Goal: Information Seeking & Learning: Learn about a topic

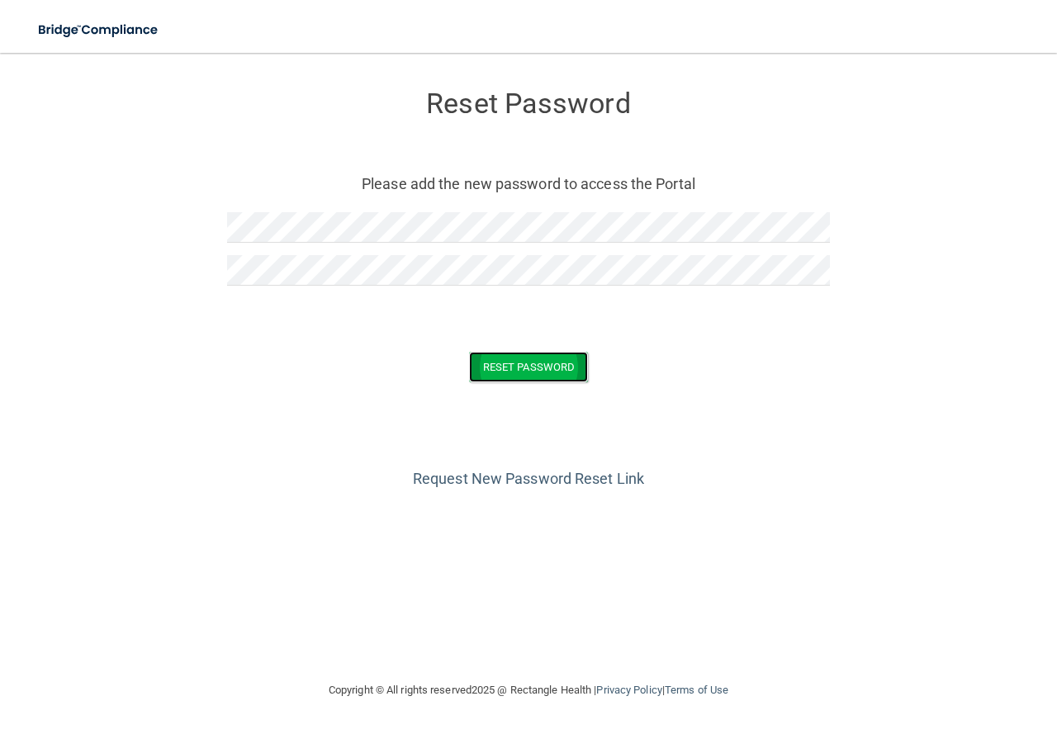
click at [572, 364] on button "Reset Password" at bounding box center [528, 367] width 119 height 31
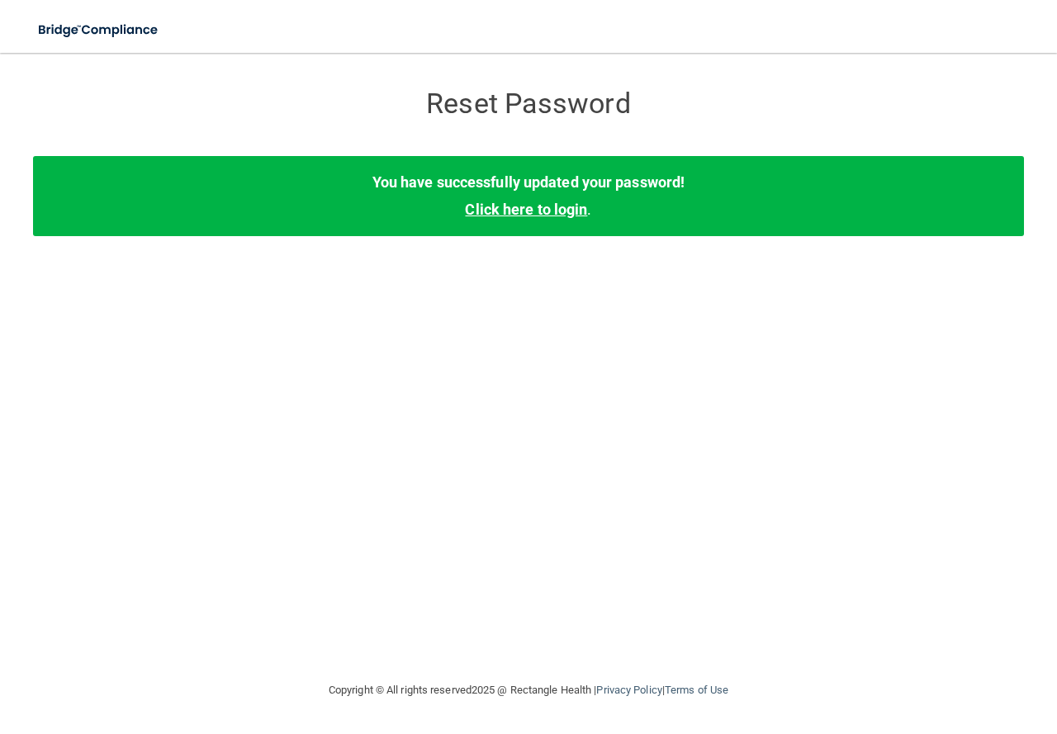
click at [509, 213] on link "Click here to login" at bounding box center [526, 209] width 122 height 17
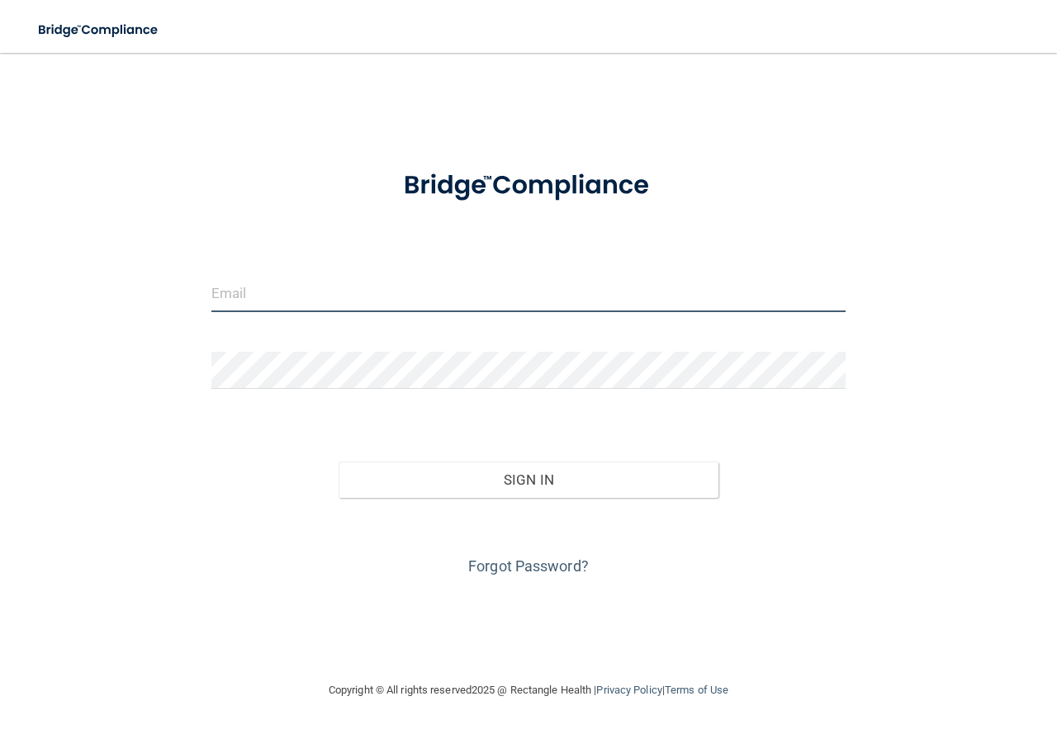
type input "[EMAIL_ADDRESS][DOMAIN_NAME]"
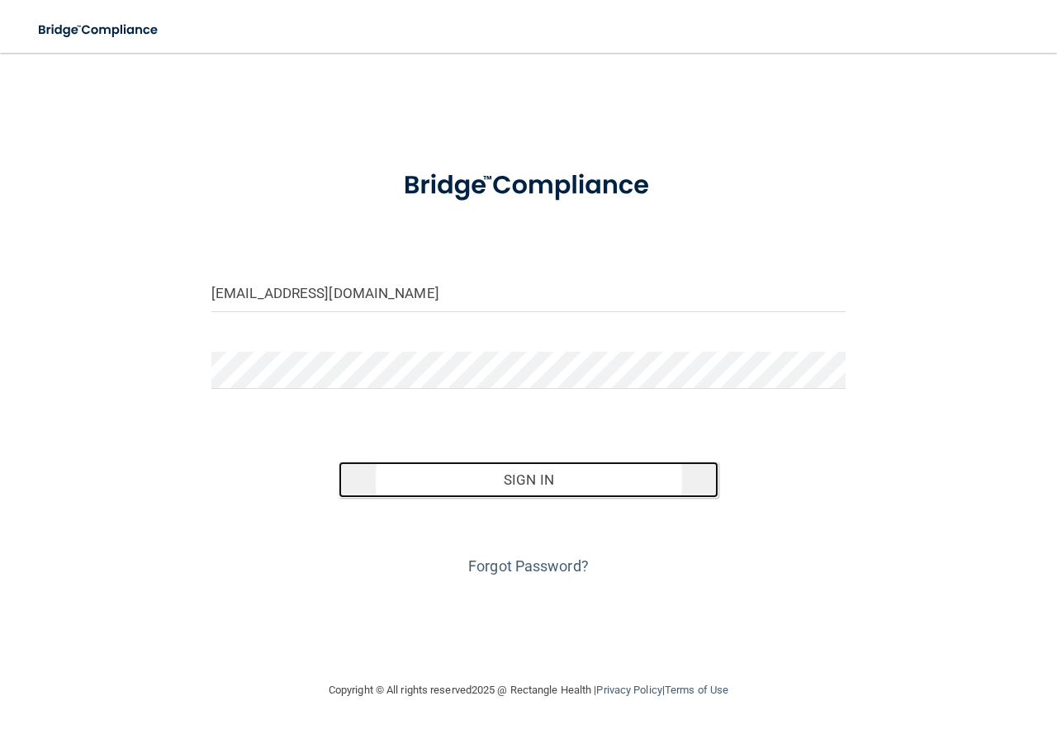
click at [540, 479] on button "Sign In" at bounding box center [529, 480] width 381 height 36
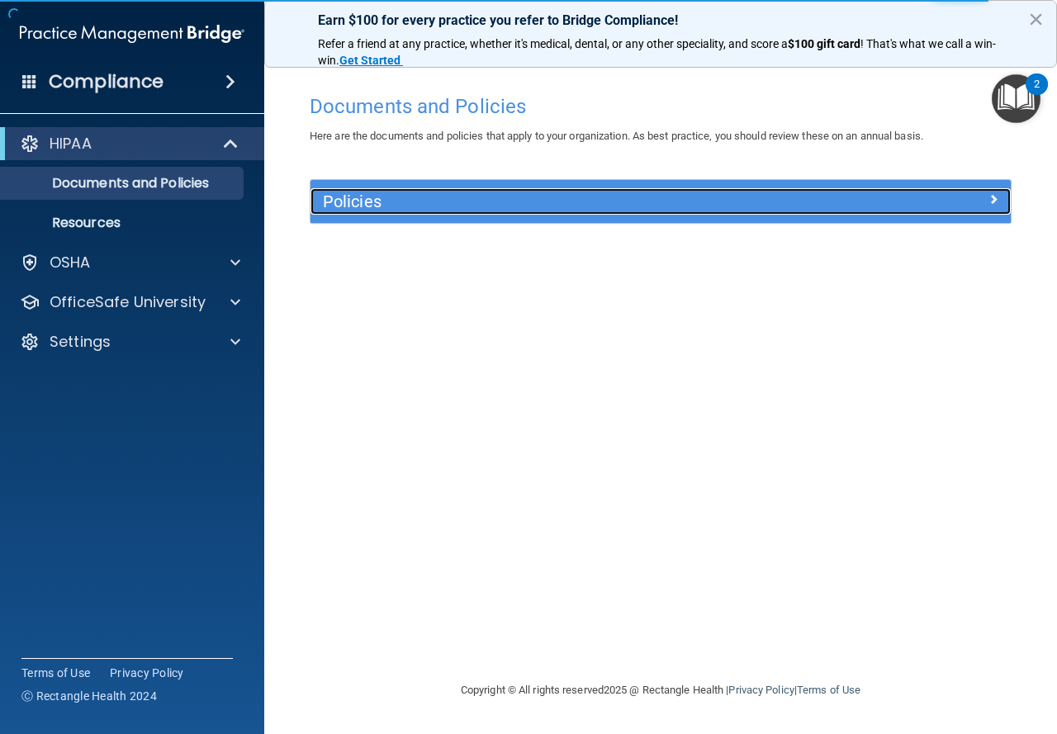
click at [384, 194] on h5 "Policies" at bounding box center [573, 201] width 500 height 18
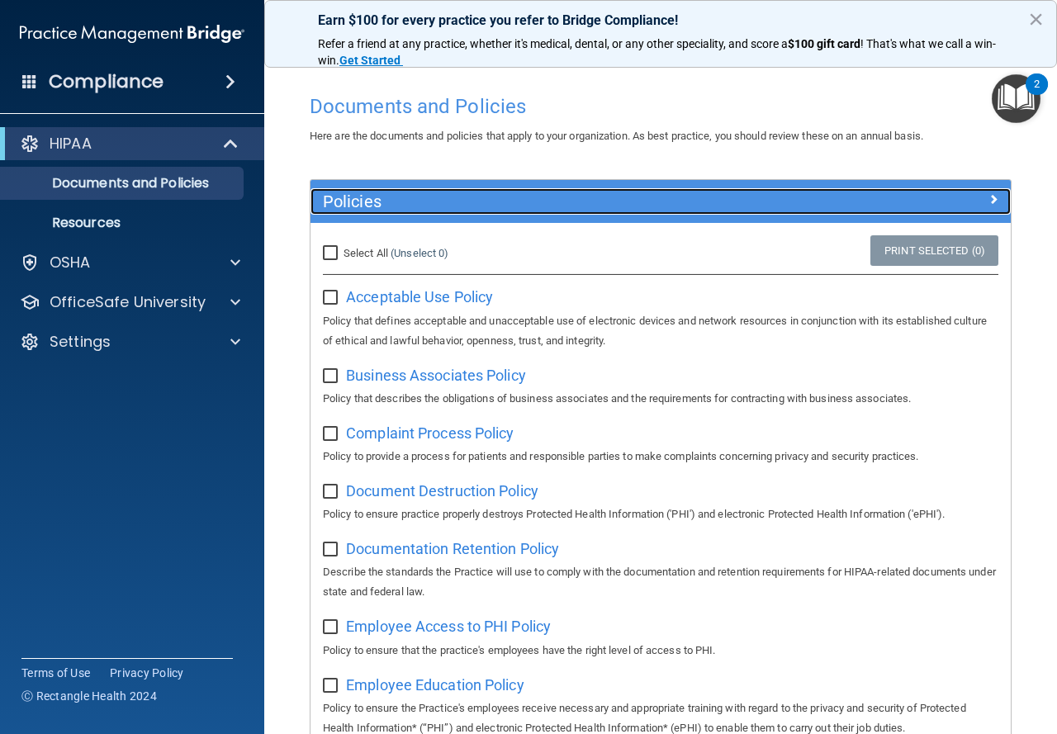
click at [400, 199] on h5 "Policies" at bounding box center [573, 201] width 500 height 18
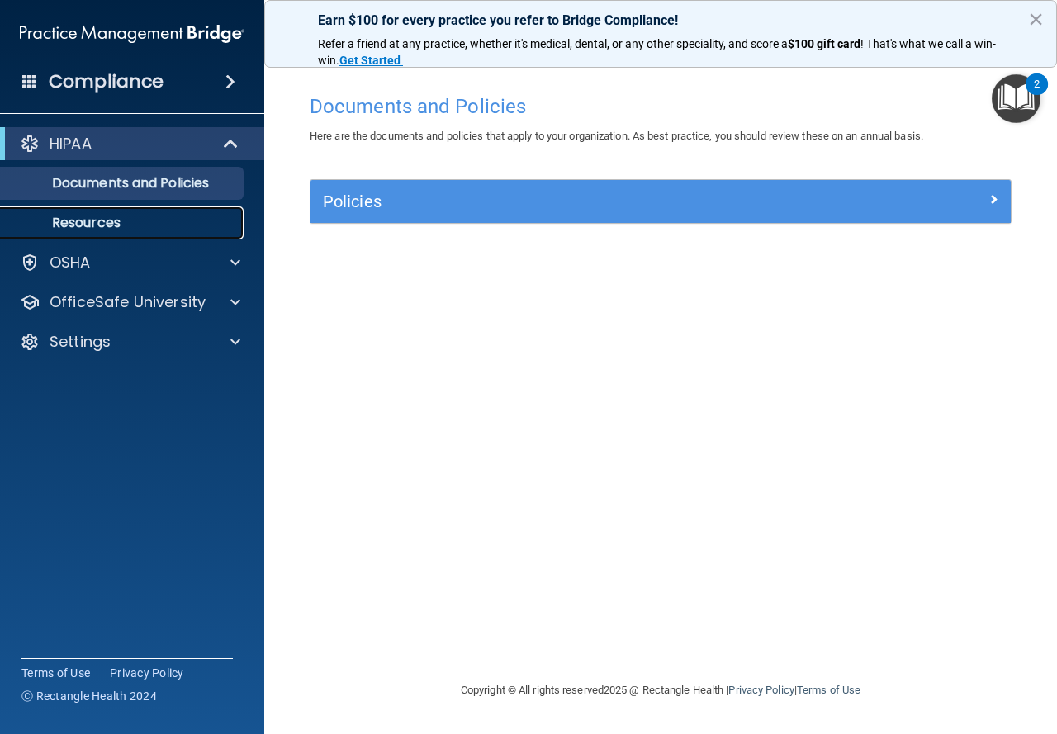
click at [107, 220] on p "Resources" at bounding box center [123, 223] width 225 height 17
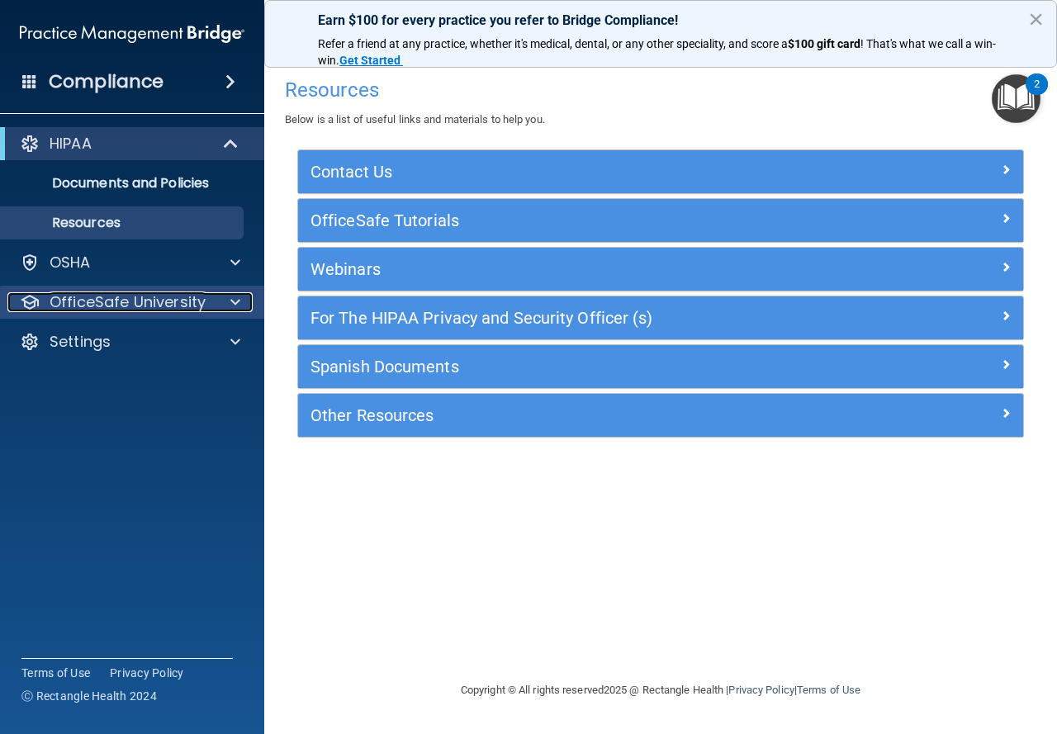
click at [239, 299] on span at bounding box center [235, 302] width 10 height 20
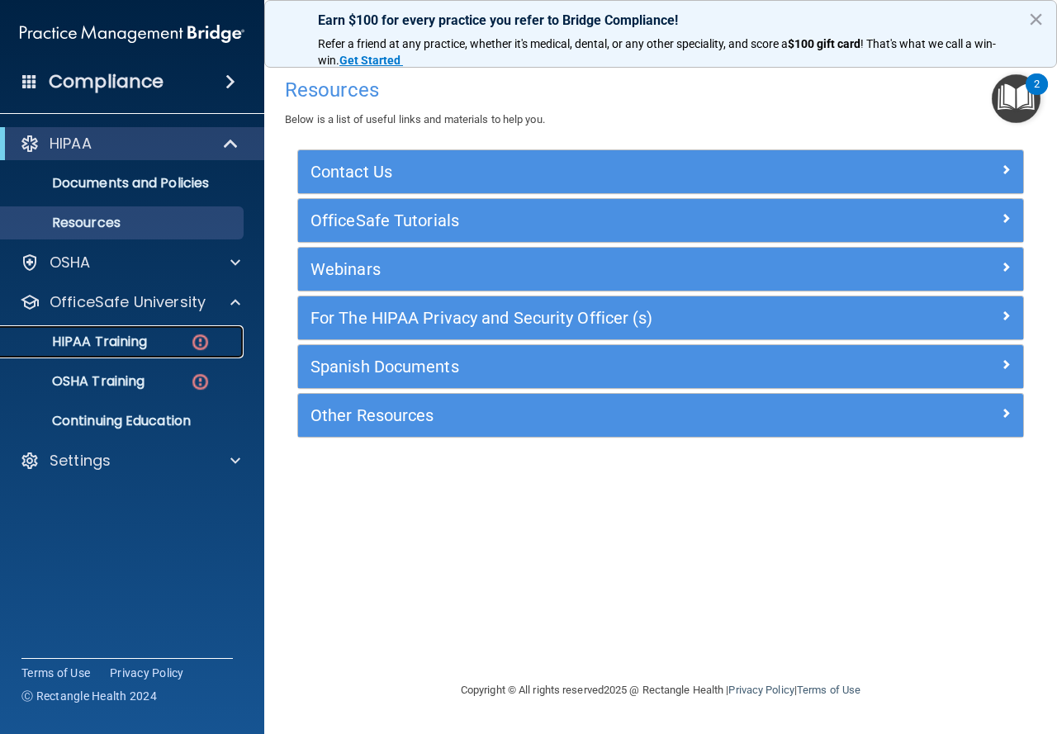
click at [144, 336] on p "HIPAA Training" at bounding box center [79, 342] width 136 height 17
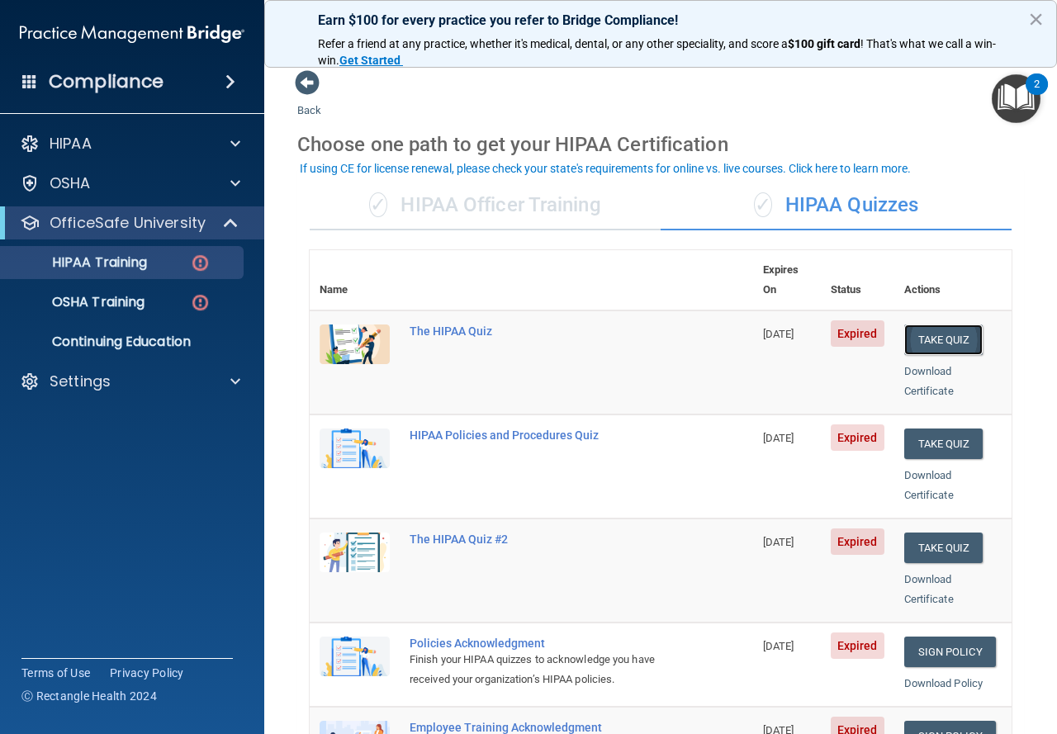
click at [929, 324] on button "Take Quiz" at bounding box center [943, 339] width 79 height 31
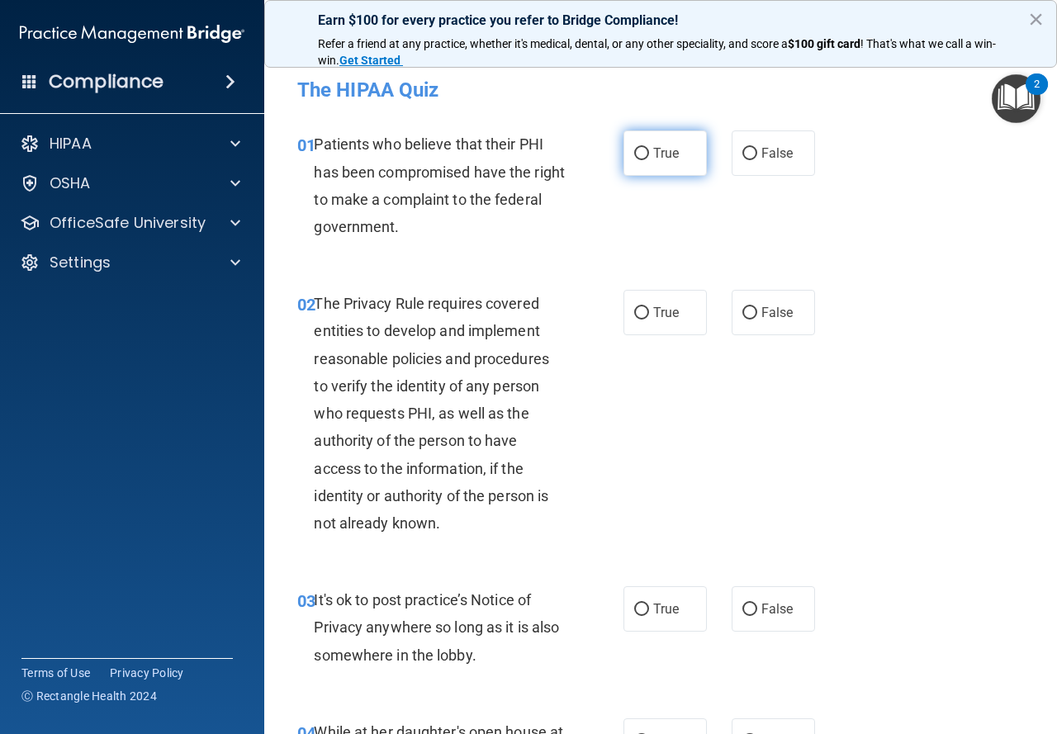
click at [644, 161] on label "True" at bounding box center [664, 152] width 83 height 45
click at [644, 160] on input "True" at bounding box center [641, 154] width 15 height 12
radio input "true"
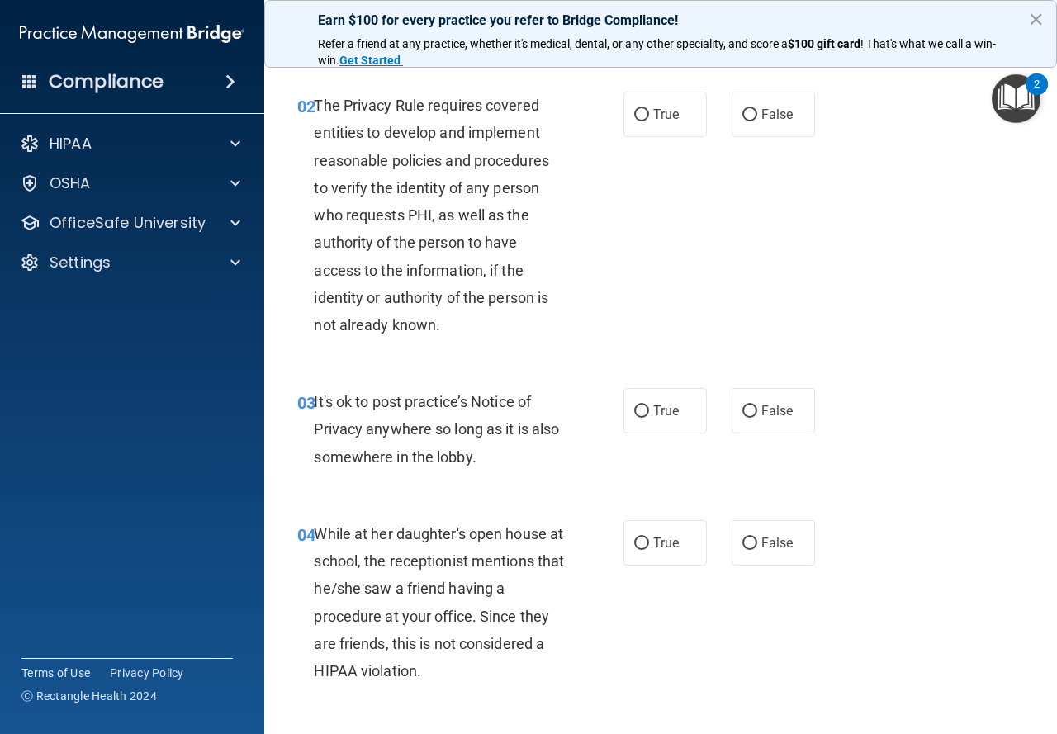
scroll to position [211, 0]
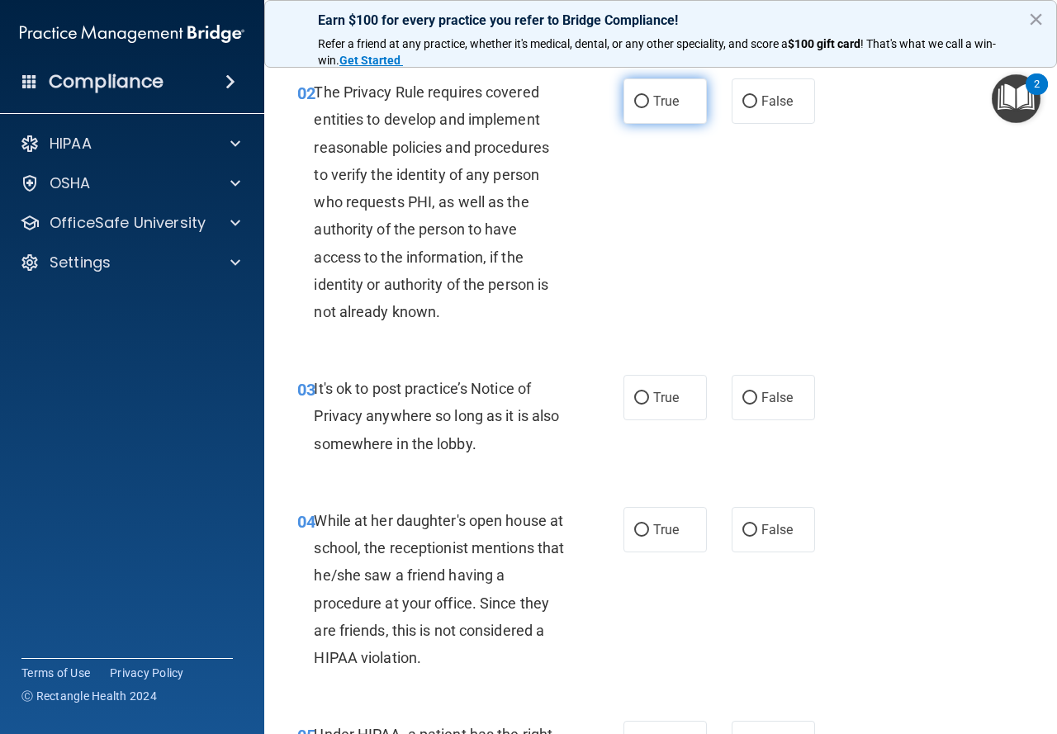
click at [634, 101] on input "True" at bounding box center [641, 102] width 15 height 12
radio input "true"
click at [661, 392] on span "True" at bounding box center [666, 398] width 26 height 16
click at [649, 392] on input "True" at bounding box center [641, 398] width 15 height 12
radio input "true"
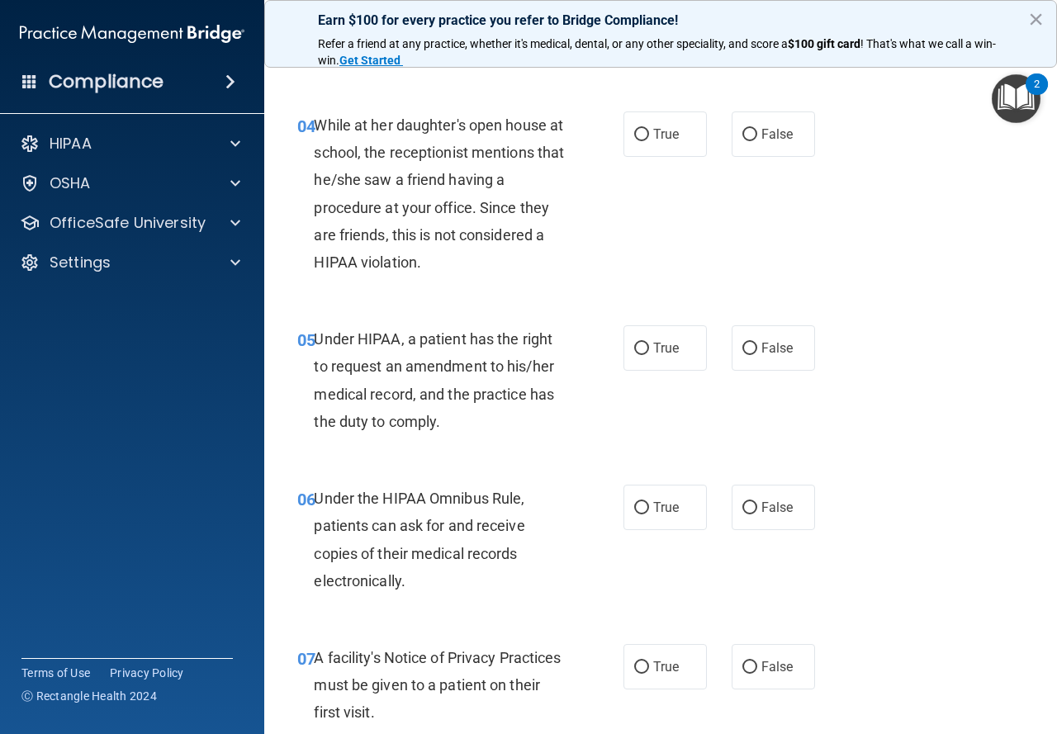
scroll to position [614, 0]
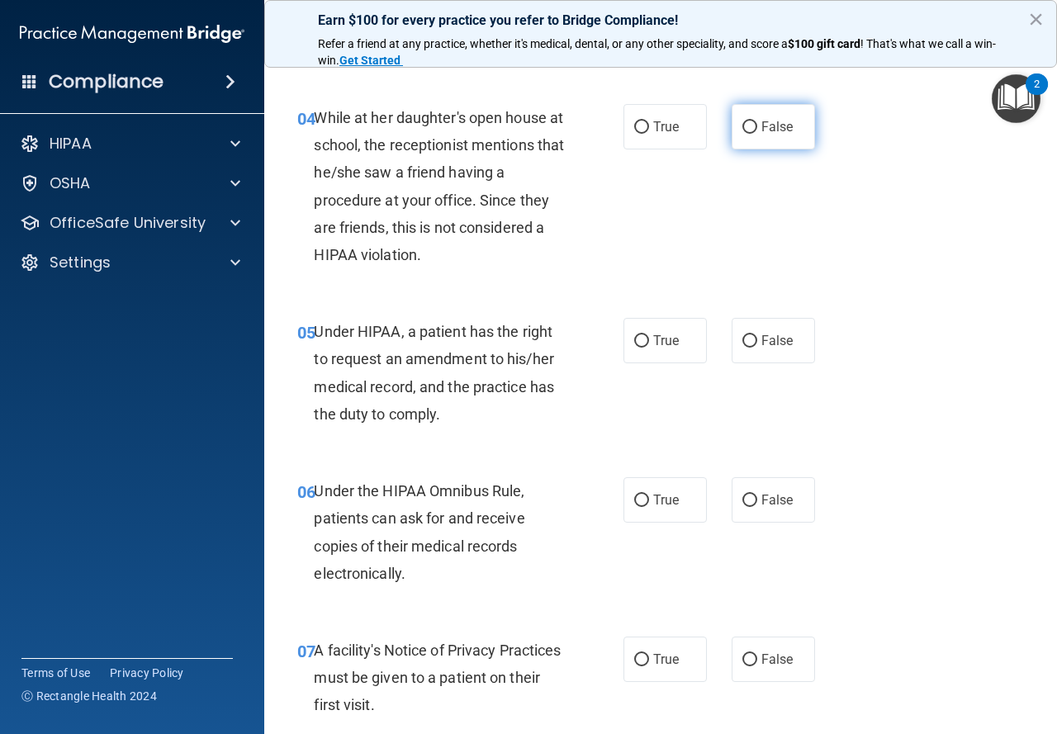
click at [765, 118] on label "False" at bounding box center [773, 126] width 83 height 45
click at [757, 121] on input "False" at bounding box center [749, 127] width 15 height 12
radio input "true"
click at [807, 352] on div "True False" at bounding box center [723, 340] width 201 height 45
click at [792, 353] on label "False" at bounding box center [773, 340] width 83 height 45
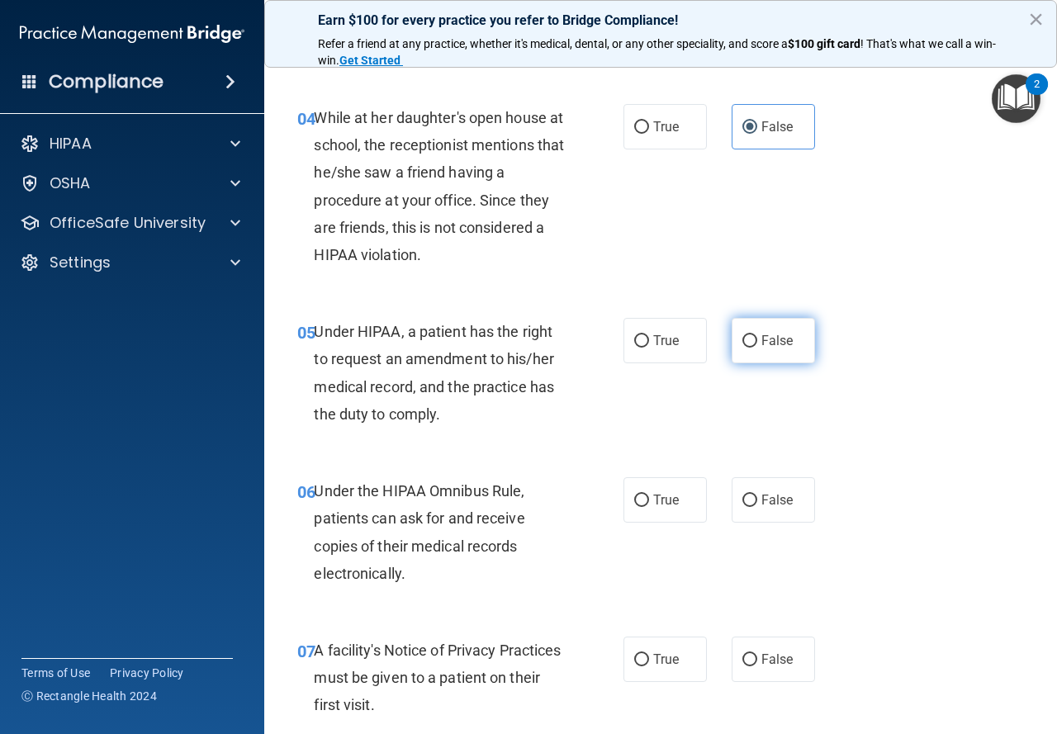
click at [757, 348] on input "False" at bounding box center [749, 341] width 15 height 12
radio input "true"
click at [653, 494] on span "True" at bounding box center [666, 500] width 26 height 16
click at [649, 495] on input "True" at bounding box center [641, 501] width 15 height 12
radio input "true"
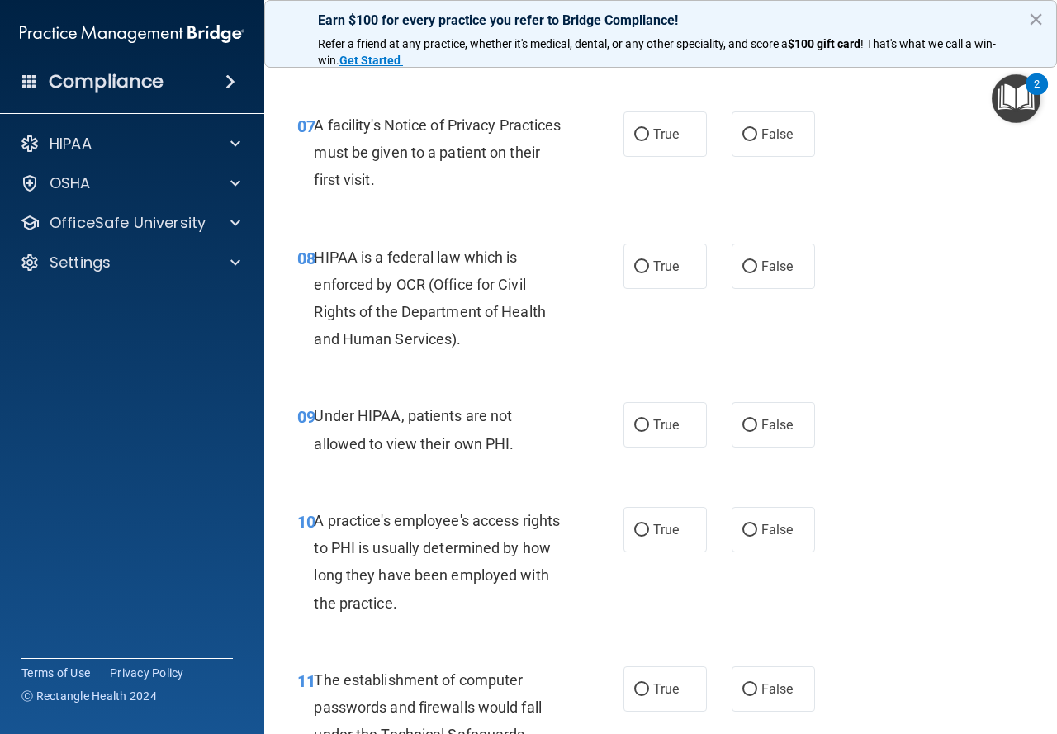
scroll to position [1146, 0]
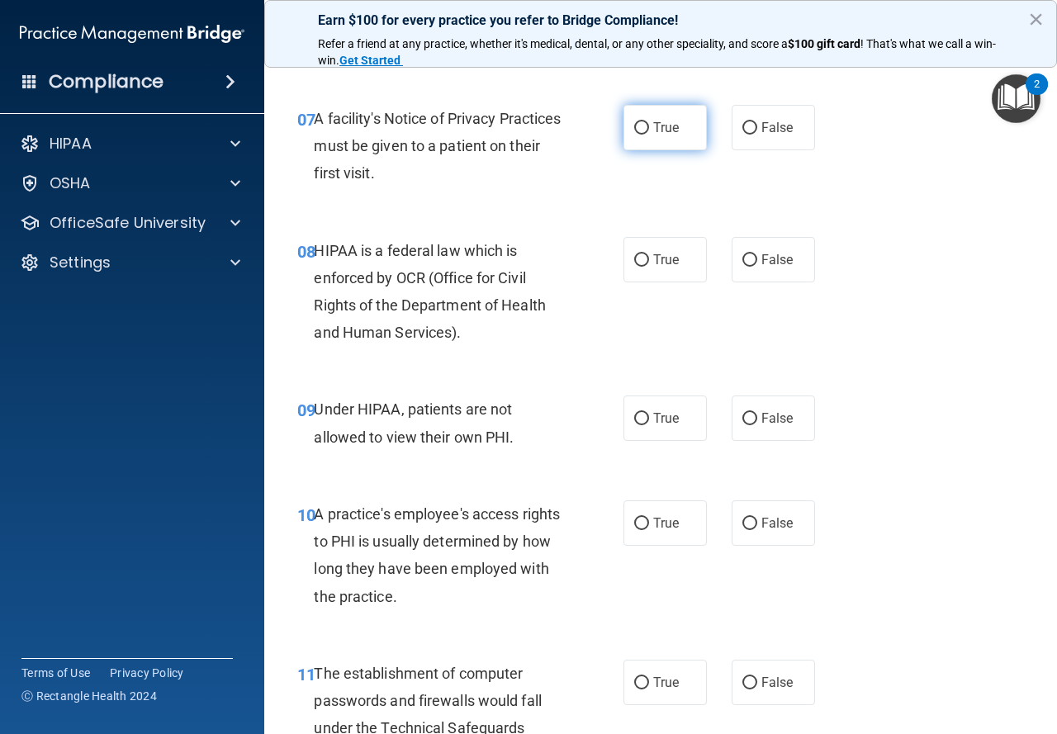
click at [656, 126] on span "True" at bounding box center [666, 128] width 26 height 16
click at [649, 126] on input "True" at bounding box center [641, 128] width 15 height 12
radio input "true"
click at [656, 268] on label "True" at bounding box center [664, 259] width 83 height 45
click at [649, 267] on input "True" at bounding box center [641, 260] width 15 height 12
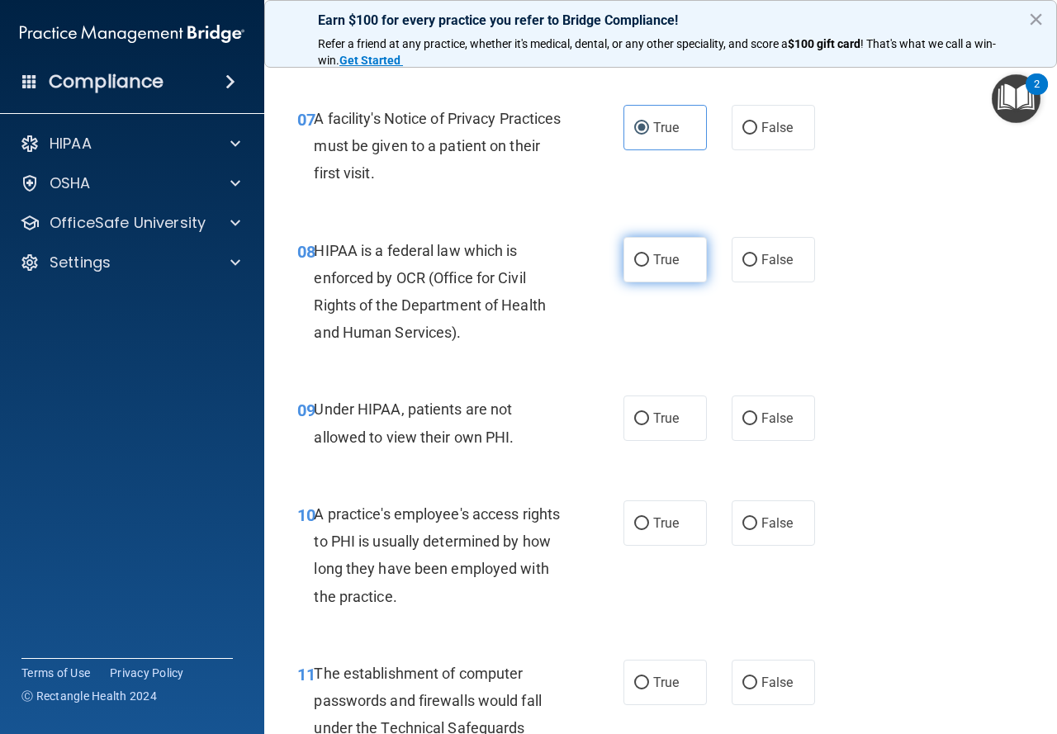
radio input "true"
click at [761, 422] on span "False" at bounding box center [777, 418] width 32 height 16
click at [757, 422] on input "False" at bounding box center [749, 419] width 15 height 12
radio input "true"
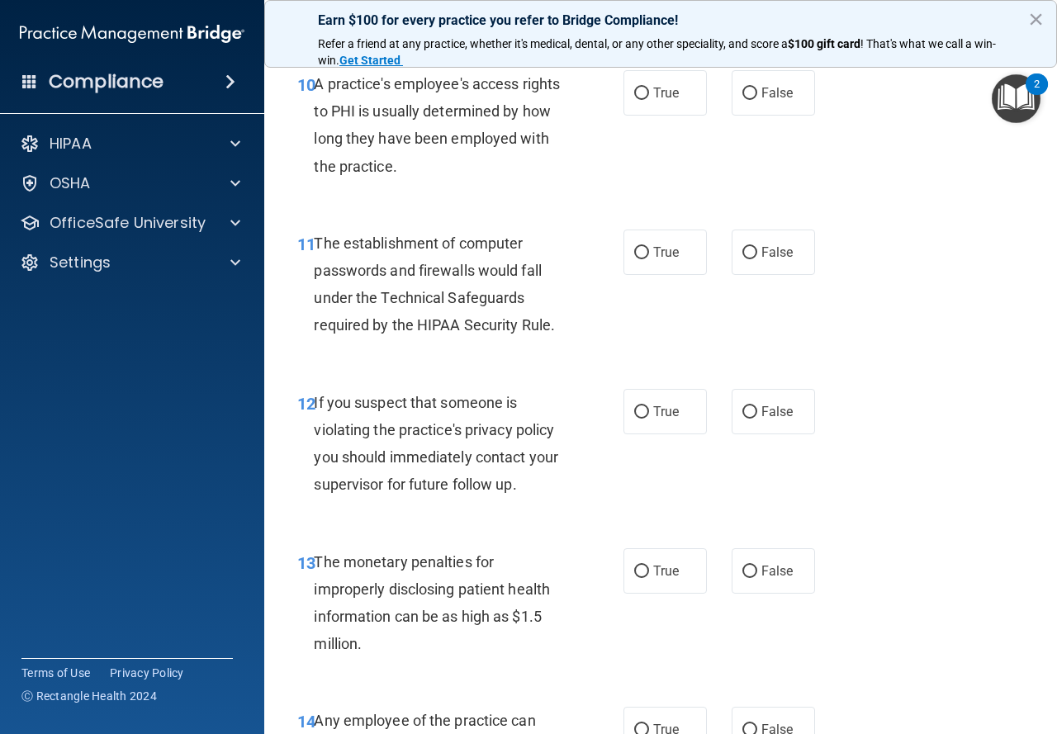
scroll to position [1583, 0]
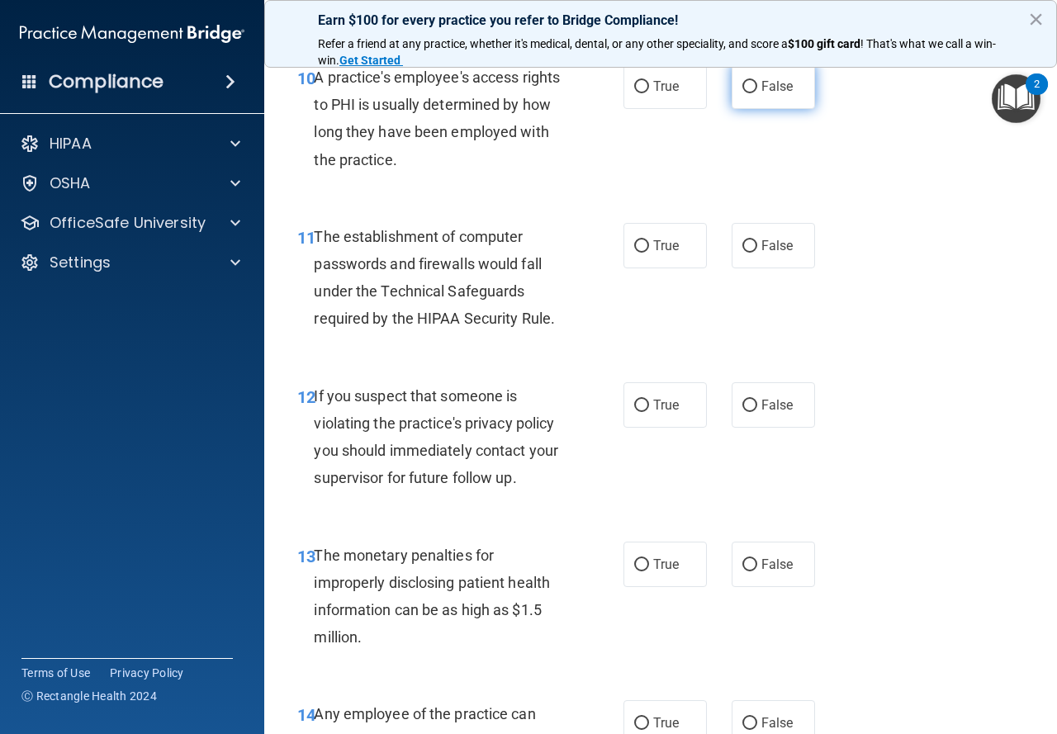
click at [778, 92] on span "False" at bounding box center [777, 86] width 32 height 16
click at [757, 92] on input "False" at bounding box center [749, 87] width 15 height 12
radio input "true"
click at [669, 245] on span "True" at bounding box center [666, 246] width 26 height 16
click at [649, 245] on input "True" at bounding box center [641, 246] width 15 height 12
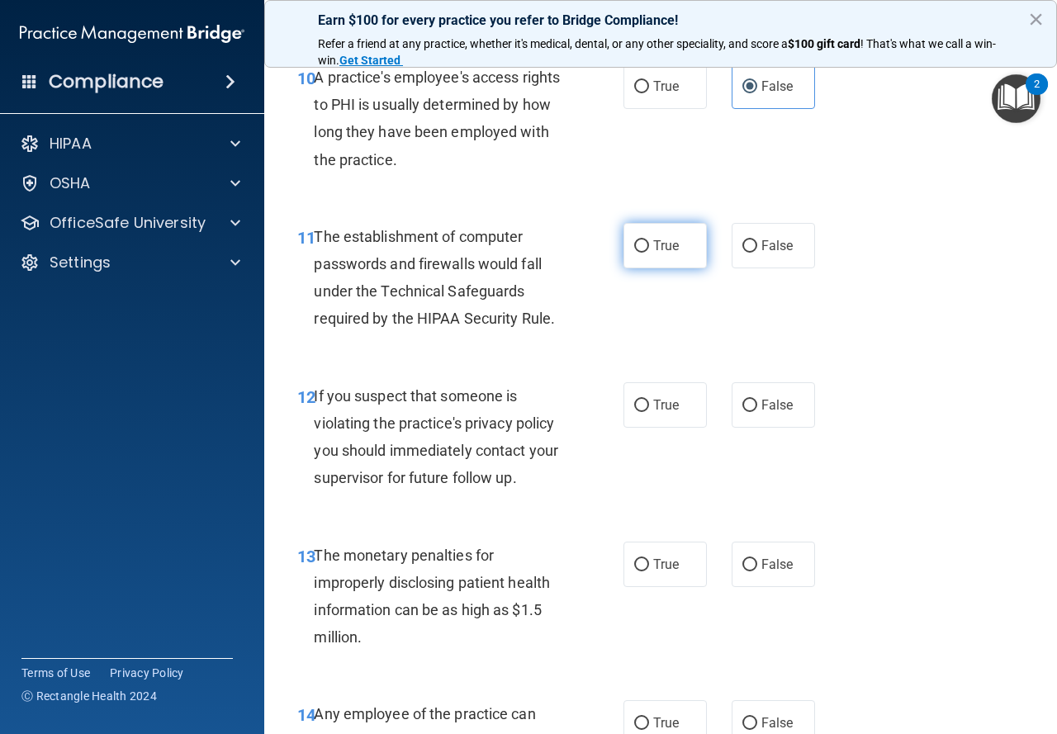
radio input "true"
click at [653, 400] on span "True" at bounding box center [666, 405] width 26 height 16
click at [649, 400] on input "True" at bounding box center [641, 406] width 15 height 12
radio input "true"
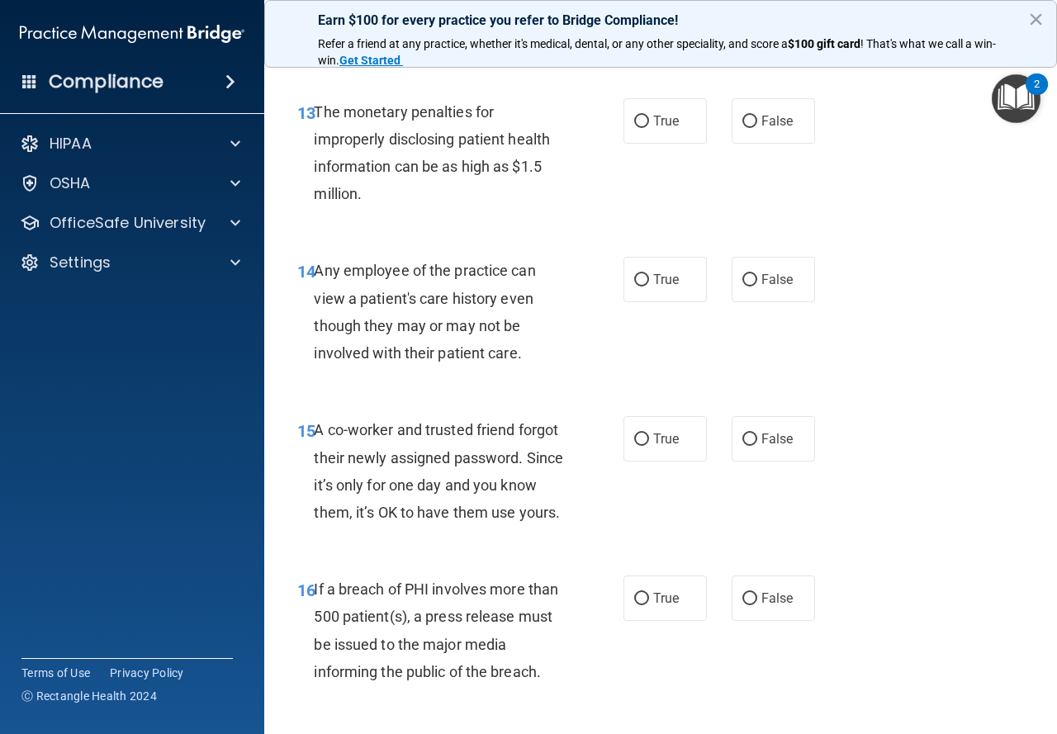
scroll to position [2020, 0]
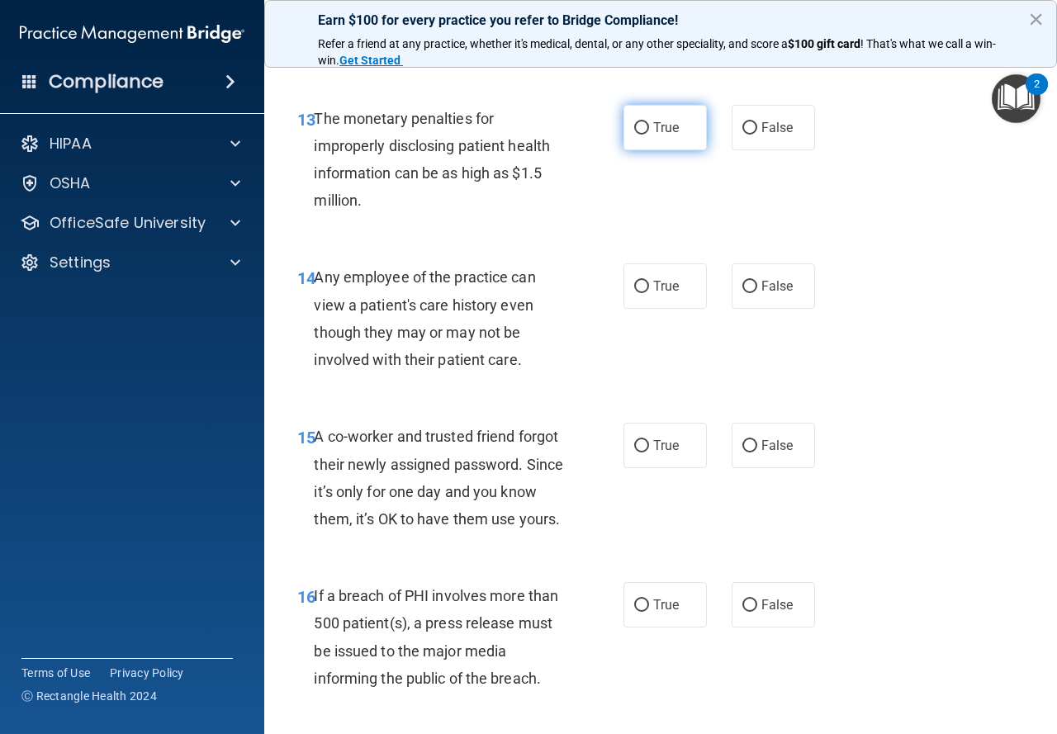
click at [644, 128] on label "True" at bounding box center [664, 127] width 83 height 45
click at [644, 128] on input "True" at bounding box center [641, 128] width 15 height 12
radio input "true"
click at [784, 284] on span "False" at bounding box center [777, 286] width 32 height 16
click at [757, 284] on input "False" at bounding box center [749, 287] width 15 height 12
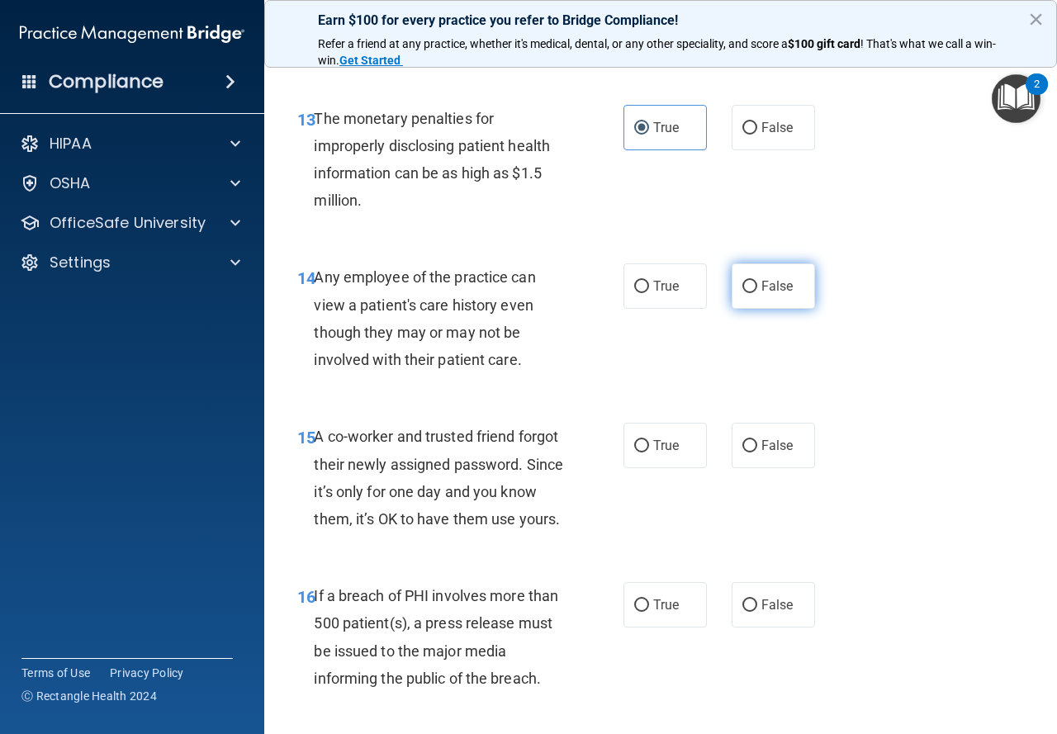
radio input "true"
click at [771, 457] on label "False" at bounding box center [773, 445] width 83 height 45
click at [757, 452] on input "False" at bounding box center [749, 446] width 15 height 12
radio input "true"
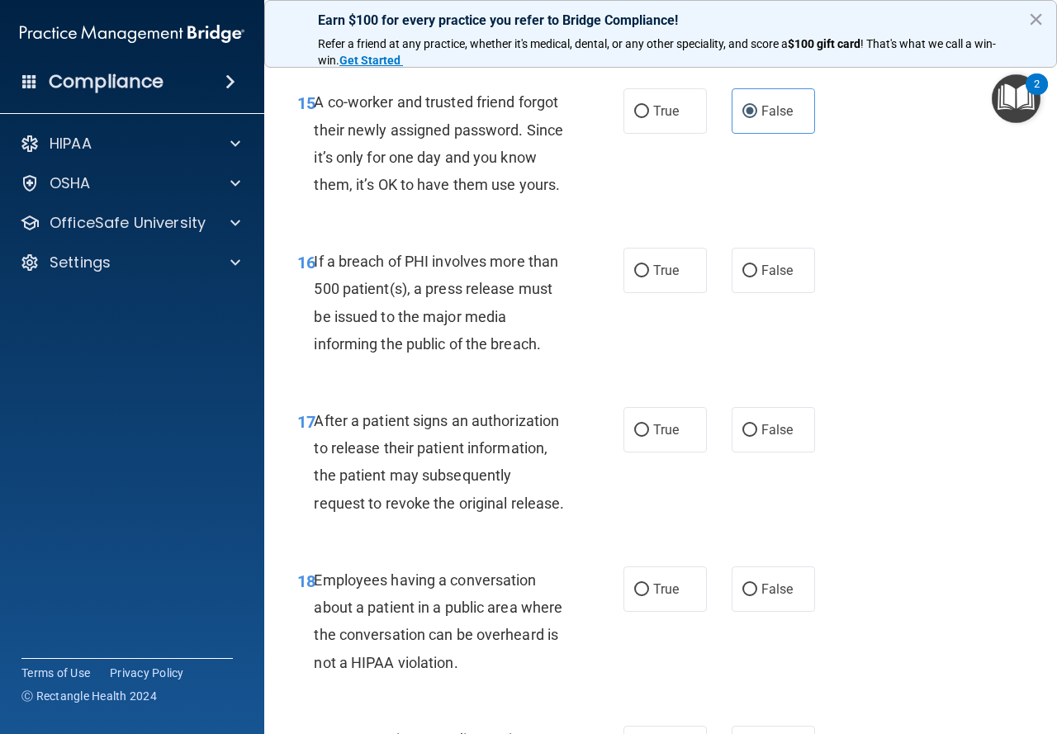
scroll to position [2367, 0]
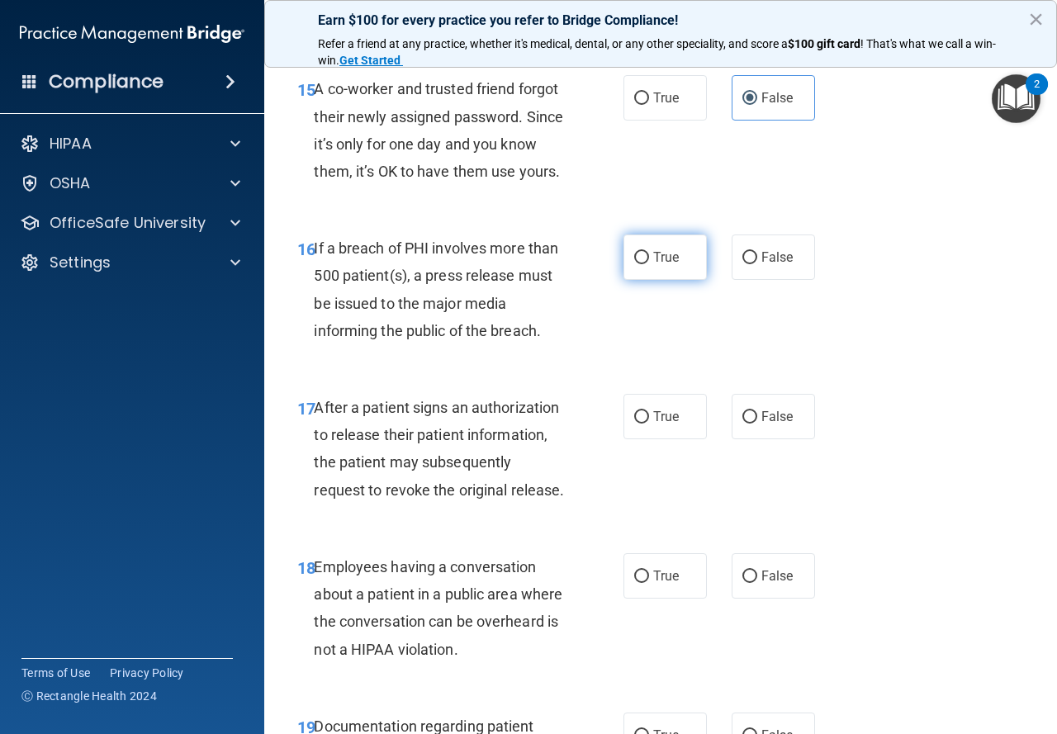
click at [646, 280] on label "True" at bounding box center [664, 256] width 83 height 45
click at [646, 264] on input "True" at bounding box center [641, 258] width 15 height 12
radio input "true"
click at [653, 424] on span "True" at bounding box center [666, 417] width 26 height 16
click at [649, 424] on input "True" at bounding box center [641, 417] width 15 height 12
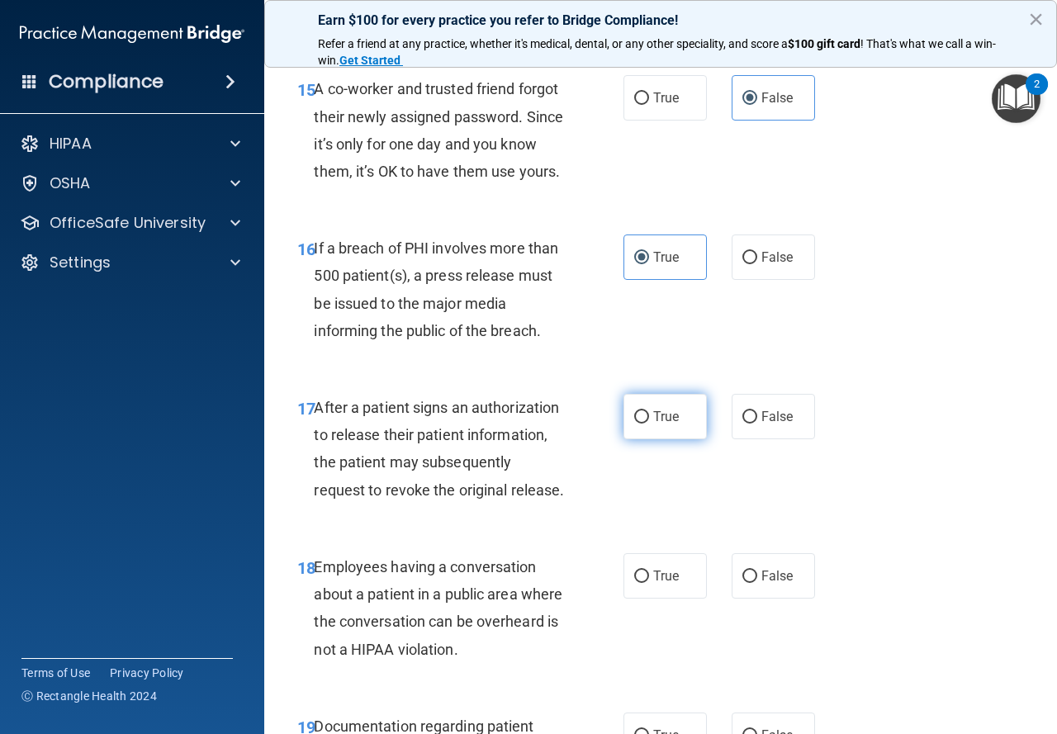
radio input "true"
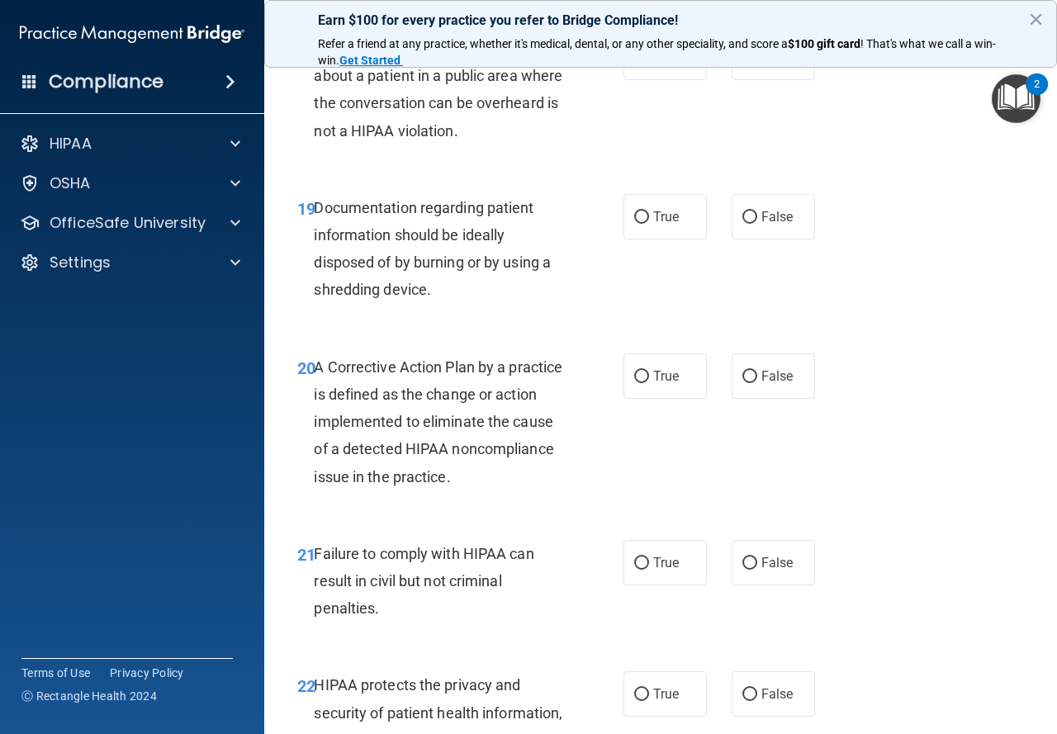
scroll to position [2900, 0]
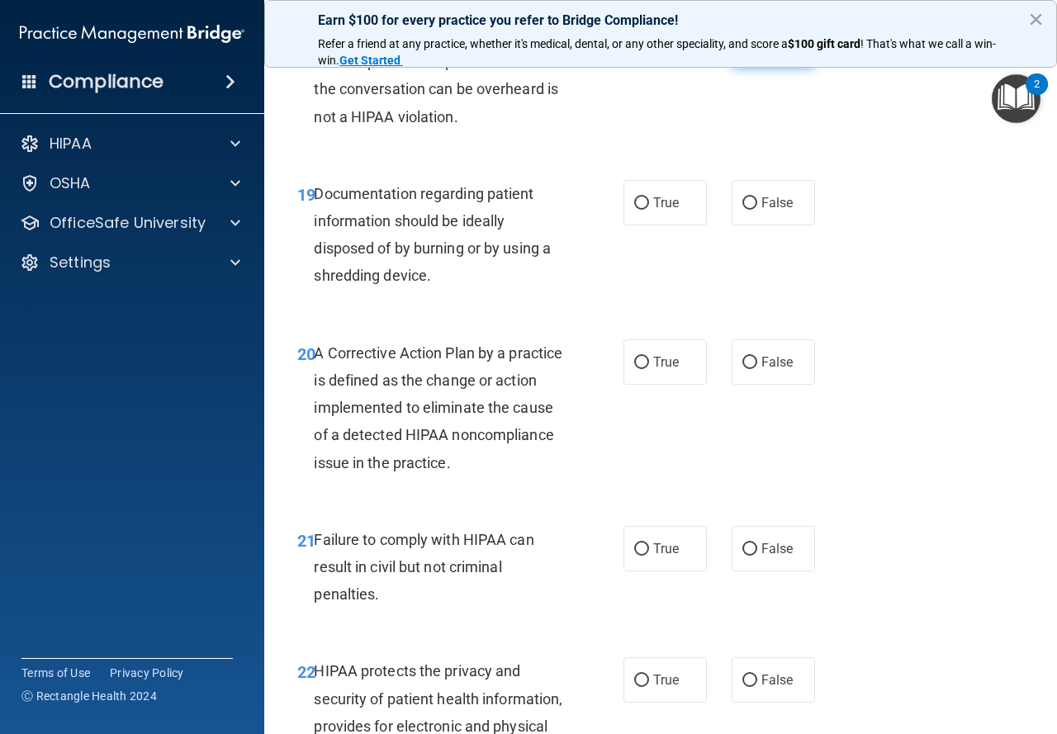
click at [770, 66] on label "False" at bounding box center [773, 43] width 83 height 45
click at [757, 50] on input "False" at bounding box center [749, 44] width 15 height 12
radio input "true"
click at [653, 211] on span "True" at bounding box center [666, 203] width 26 height 16
click at [649, 210] on input "True" at bounding box center [641, 203] width 15 height 12
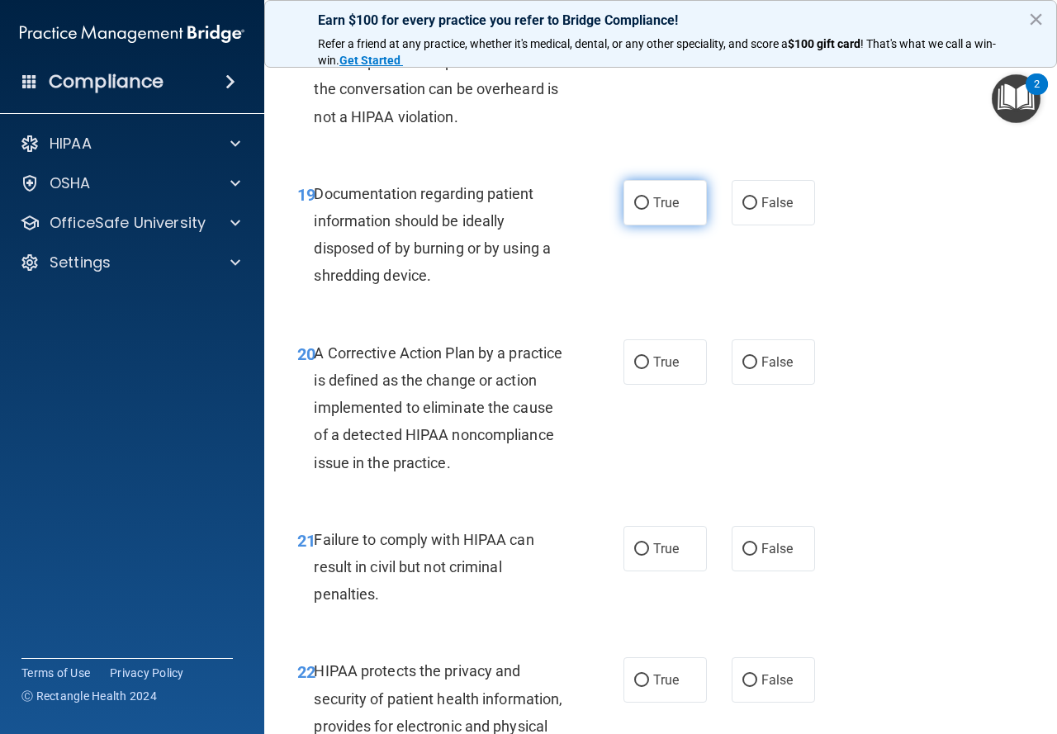
radio input "true"
click at [653, 385] on label "True" at bounding box center [664, 361] width 83 height 45
click at [649, 369] on input "True" at bounding box center [641, 363] width 15 height 12
radio input "true"
click at [664, 571] on label "True" at bounding box center [664, 548] width 83 height 45
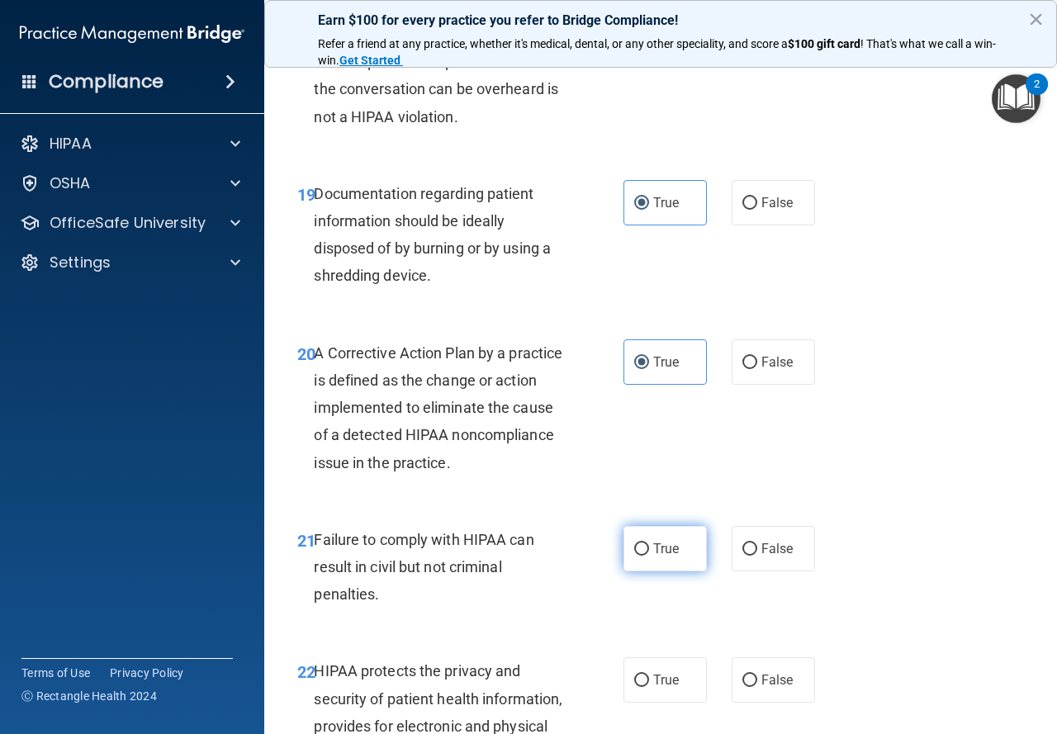
click at [649, 556] on input "True" at bounding box center [641, 549] width 15 height 12
radio input "true"
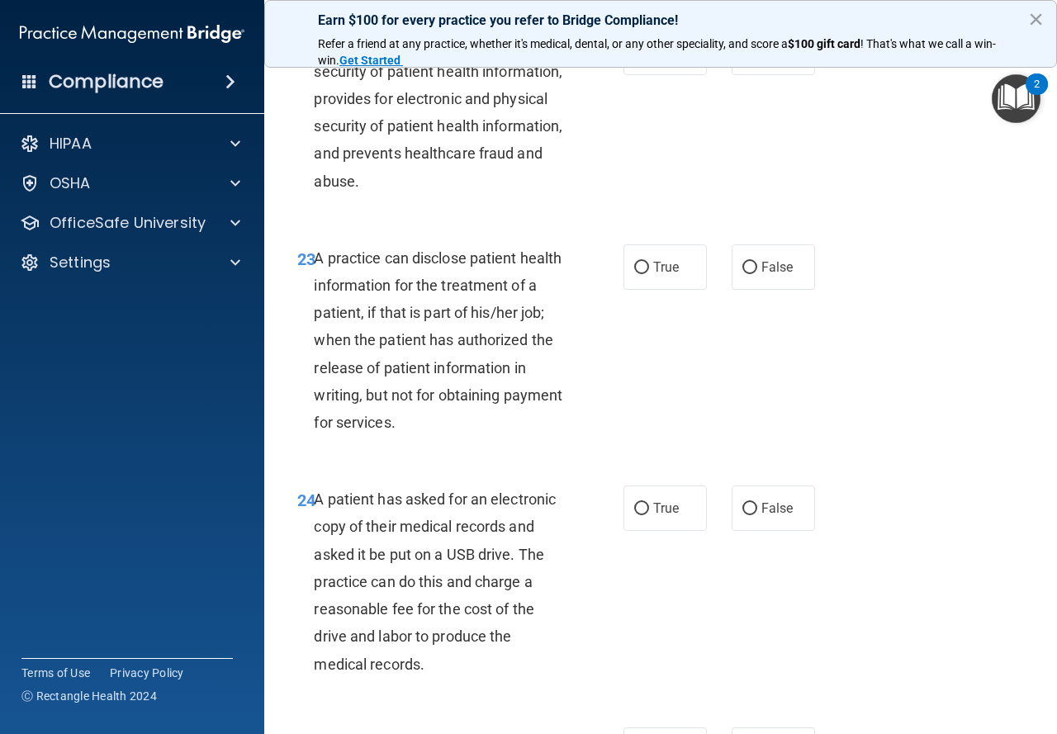
scroll to position [3540, 0]
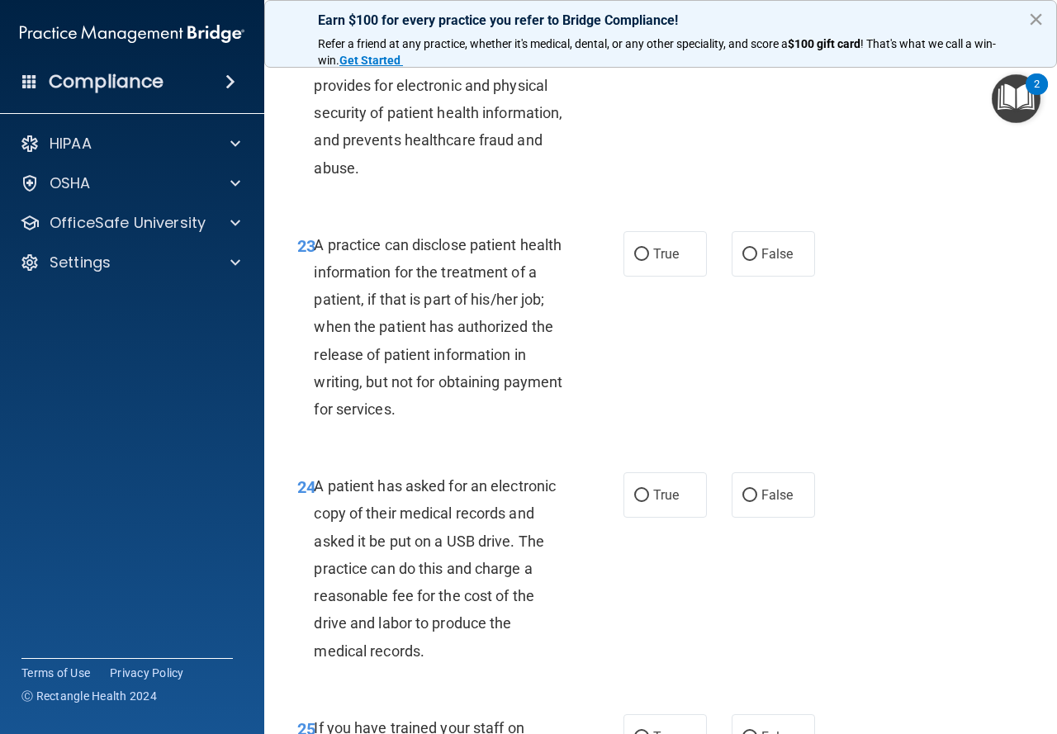
click at [1035, 19] on button "×" at bounding box center [1036, 19] width 16 height 26
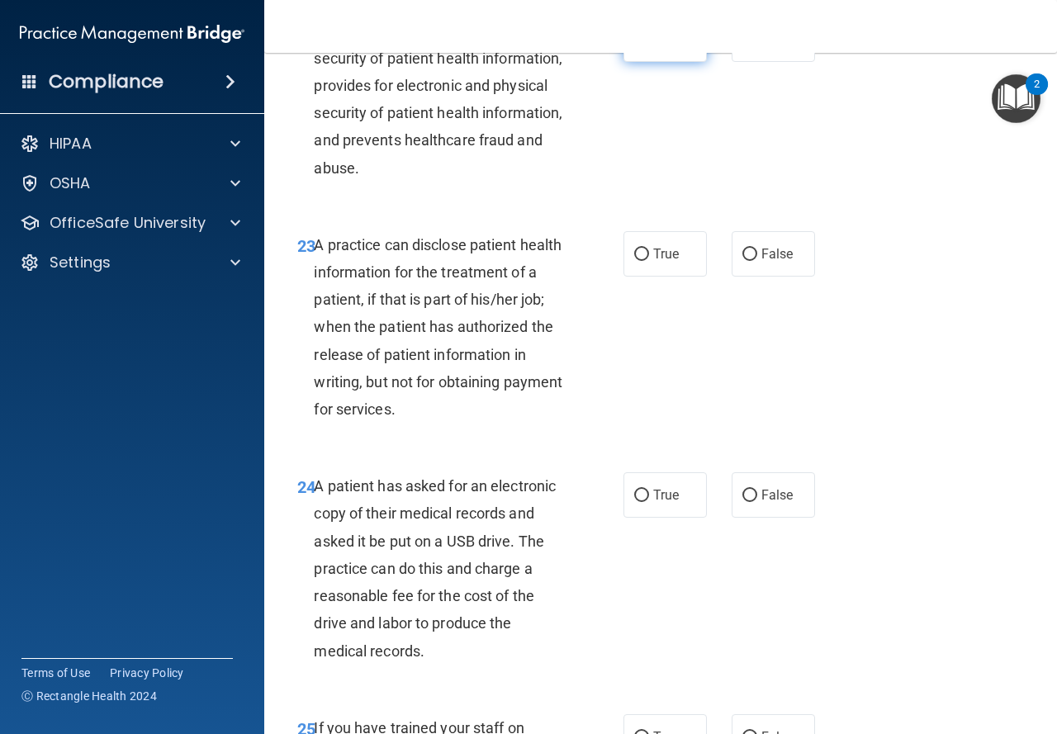
click at [686, 62] on label "True" at bounding box center [664, 39] width 83 height 45
click at [649, 46] on input "True" at bounding box center [641, 40] width 15 height 12
radio input "true"
click at [683, 277] on label "True" at bounding box center [664, 253] width 83 height 45
click at [649, 261] on input "True" at bounding box center [641, 255] width 15 height 12
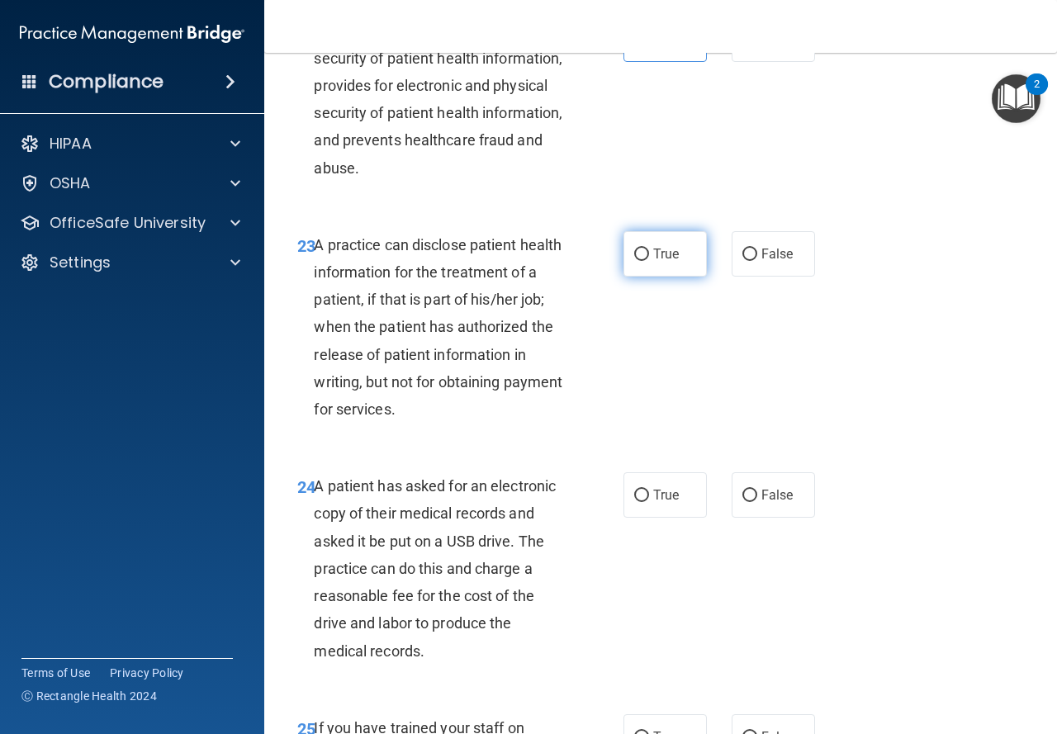
radio input "true"
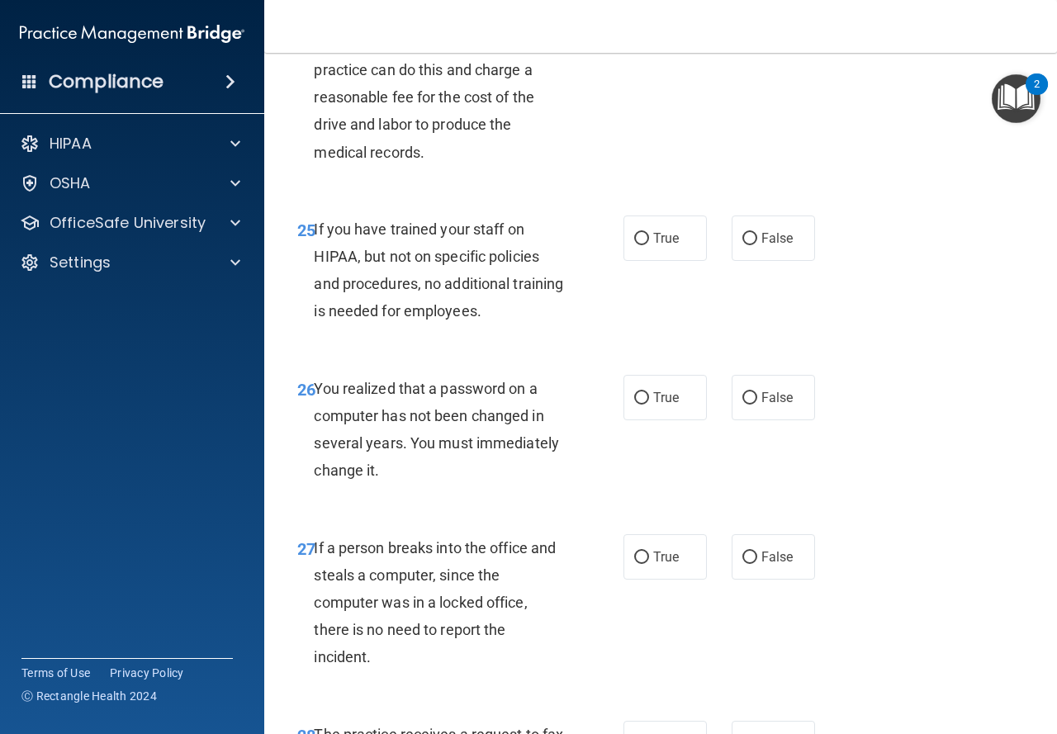
scroll to position [3943, 0]
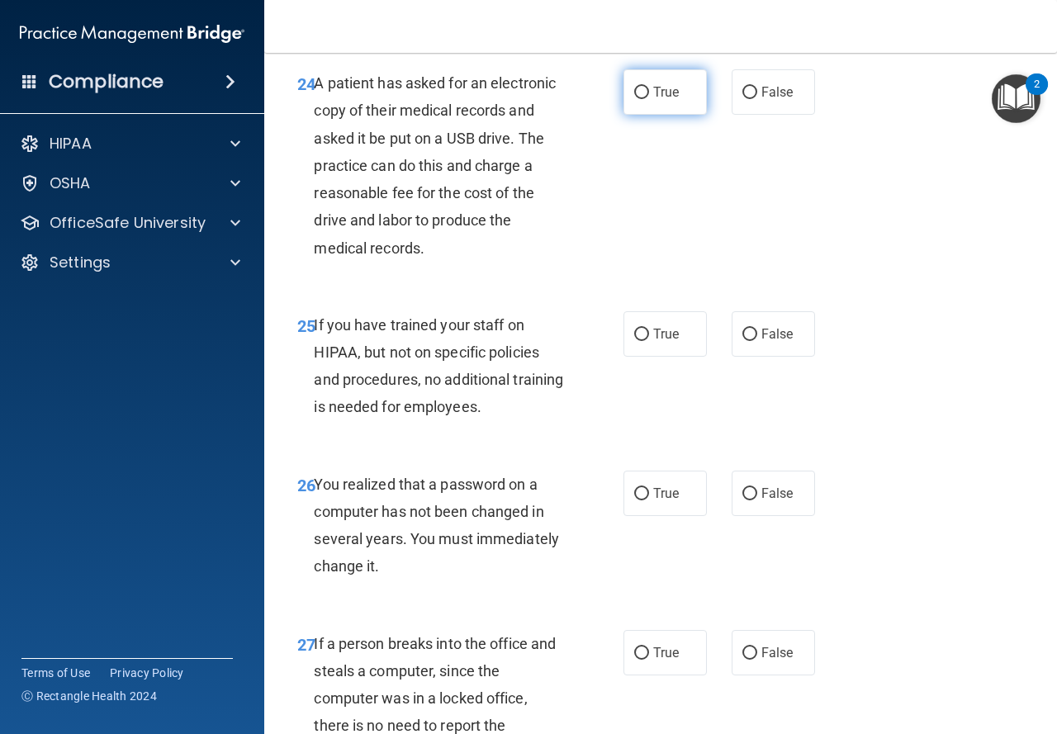
click at [628, 115] on label "True" at bounding box center [664, 91] width 83 height 45
click at [634, 99] on input "True" at bounding box center [641, 93] width 15 height 12
radio input "true"
click at [751, 357] on label "False" at bounding box center [773, 333] width 83 height 45
click at [751, 341] on input "False" at bounding box center [749, 335] width 15 height 12
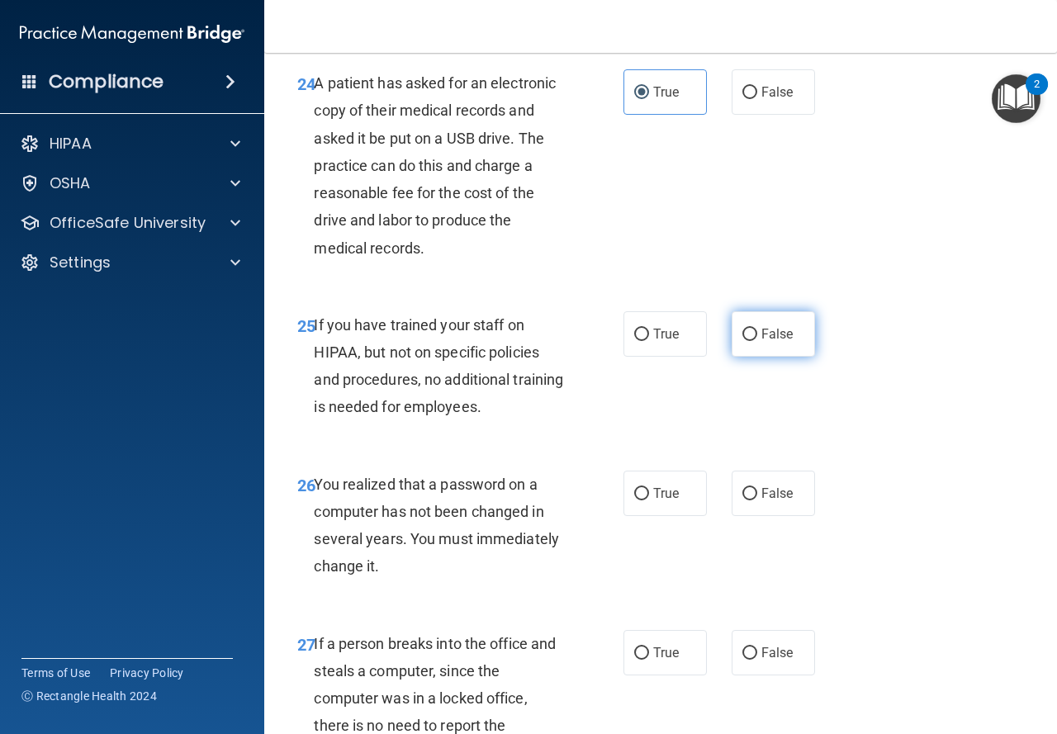
radio input "true"
click at [675, 516] on label "True" at bounding box center [664, 493] width 83 height 45
click at [649, 500] on input "True" at bounding box center [641, 494] width 15 height 12
radio input "true"
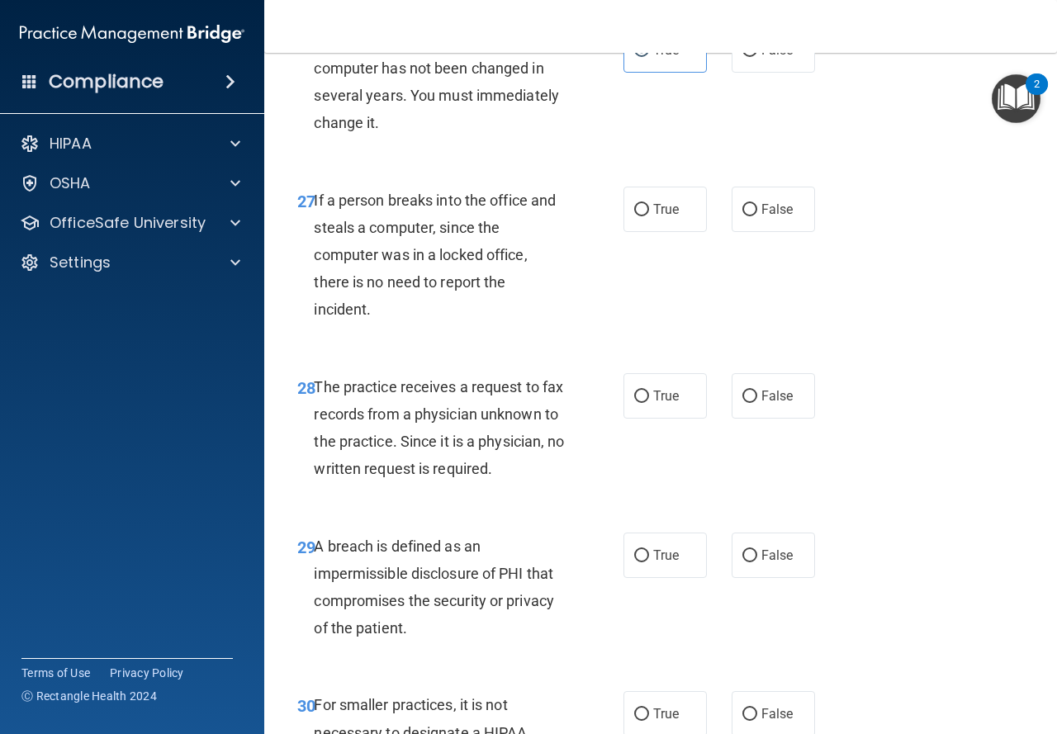
scroll to position [4380, 0]
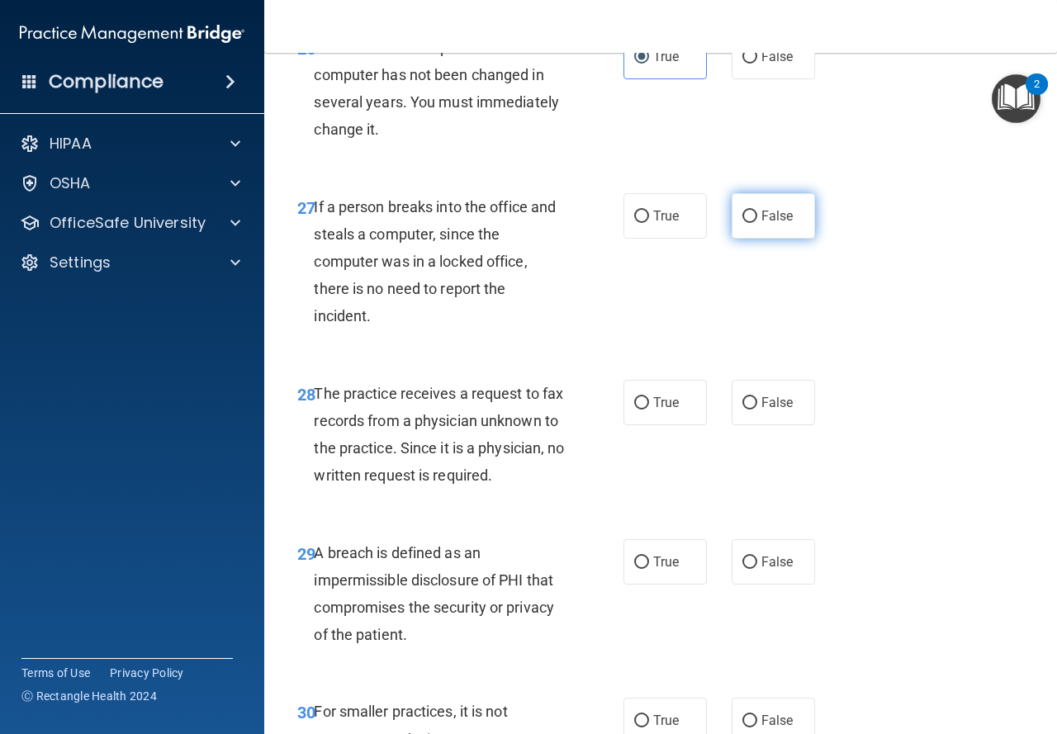
click at [751, 239] on label "False" at bounding box center [773, 215] width 83 height 45
click at [751, 223] on input "False" at bounding box center [749, 217] width 15 height 12
radio input "true"
click at [764, 410] on span "False" at bounding box center [777, 403] width 32 height 16
click at [757, 410] on input "False" at bounding box center [749, 403] width 15 height 12
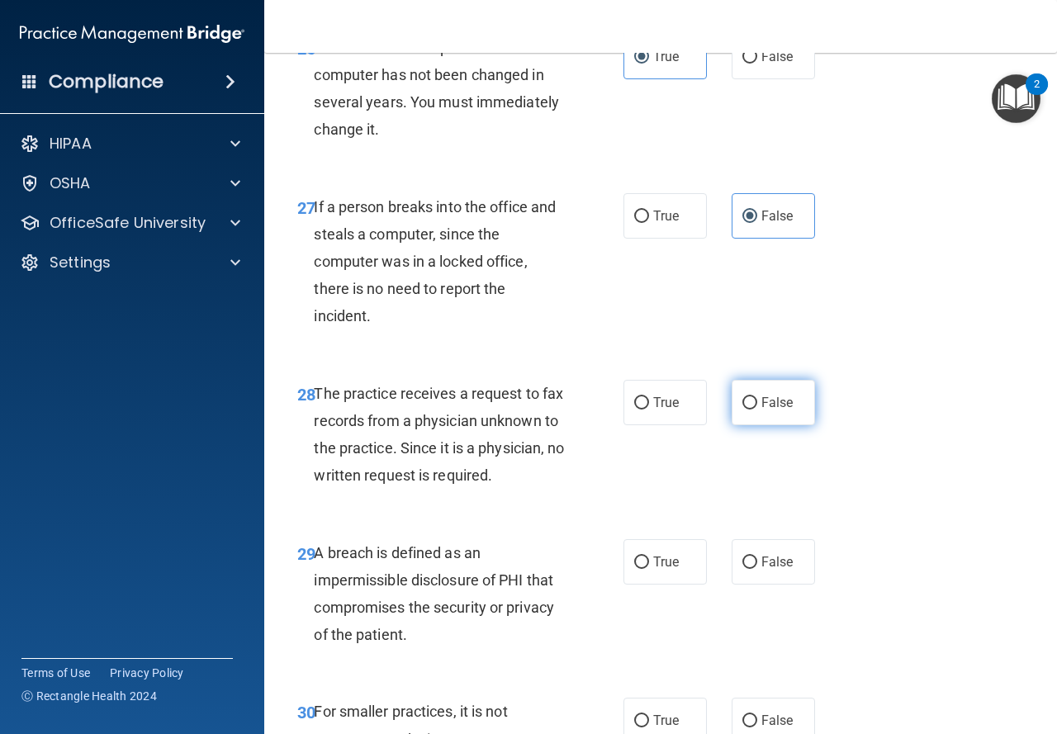
radio input "true"
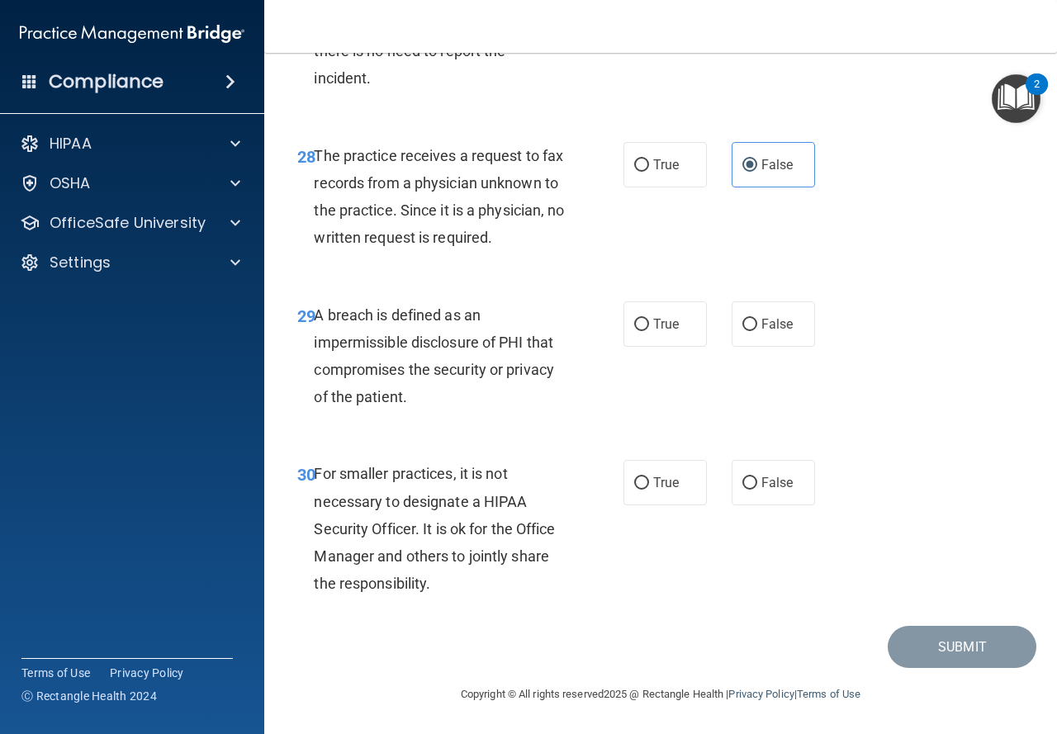
scroll to position [4700, 0]
click at [640, 341] on label "True" at bounding box center [664, 323] width 83 height 45
click at [640, 331] on input "True" at bounding box center [641, 325] width 15 height 12
radio input "true"
click at [774, 486] on span "False" at bounding box center [777, 483] width 32 height 16
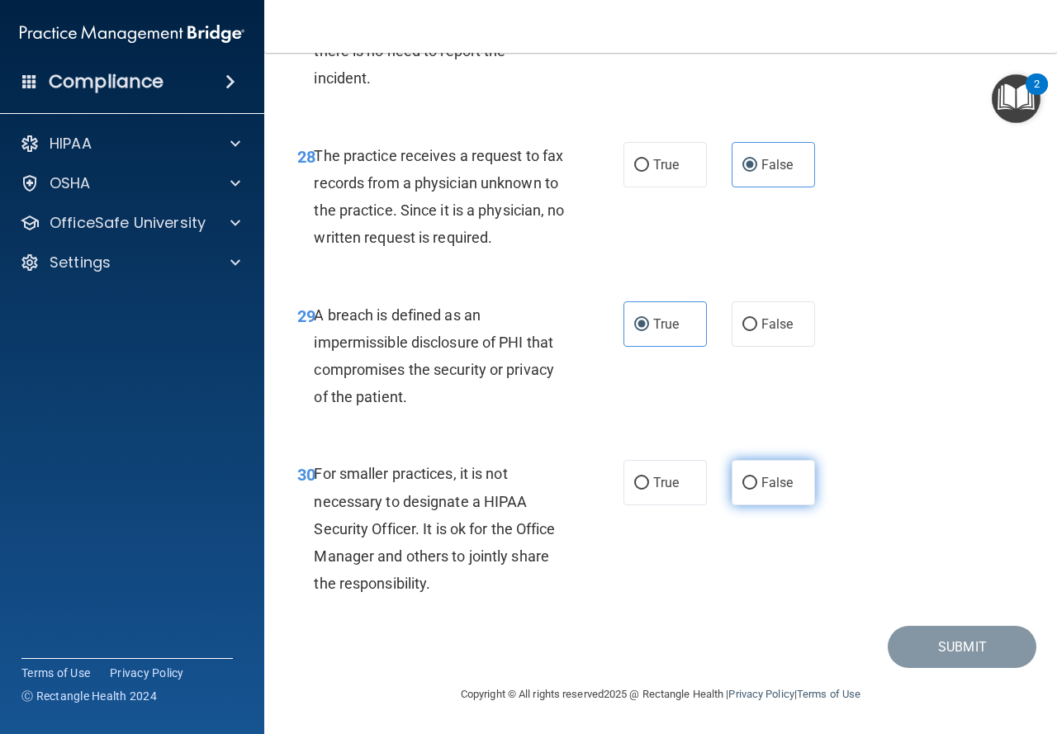
click at [757, 486] on input "False" at bounding box center [749, 483] width 15 height 12
radio input "true"
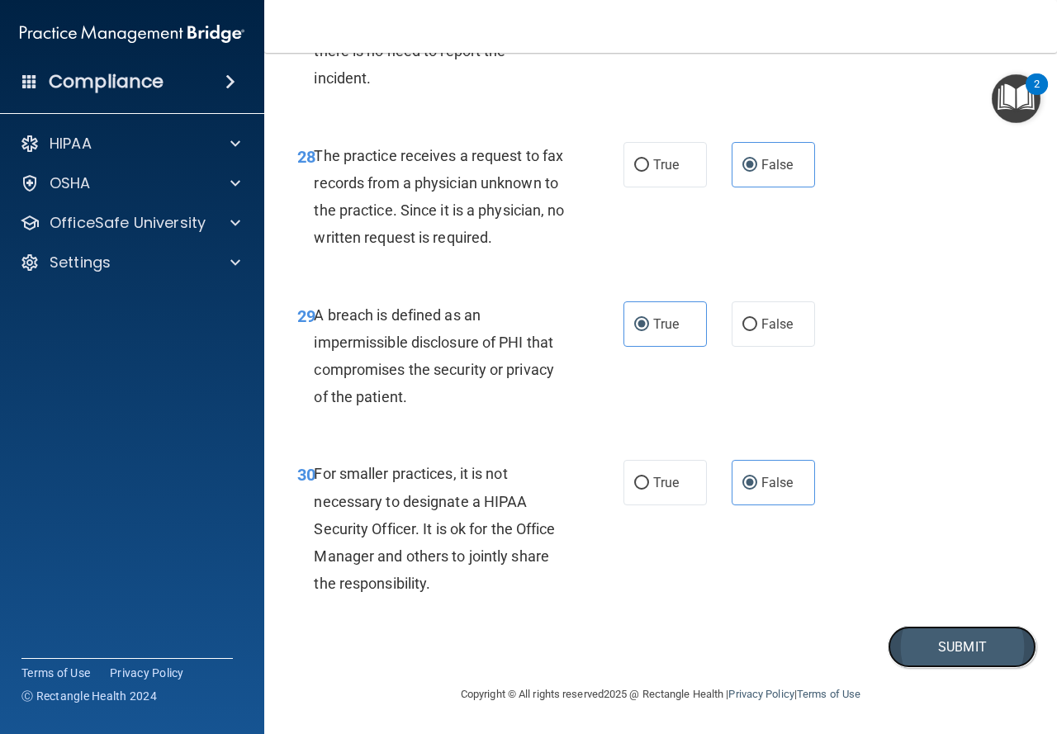
click at [945, 653] on button "Submit" at bounding box center [962, 647] width 149 height 42
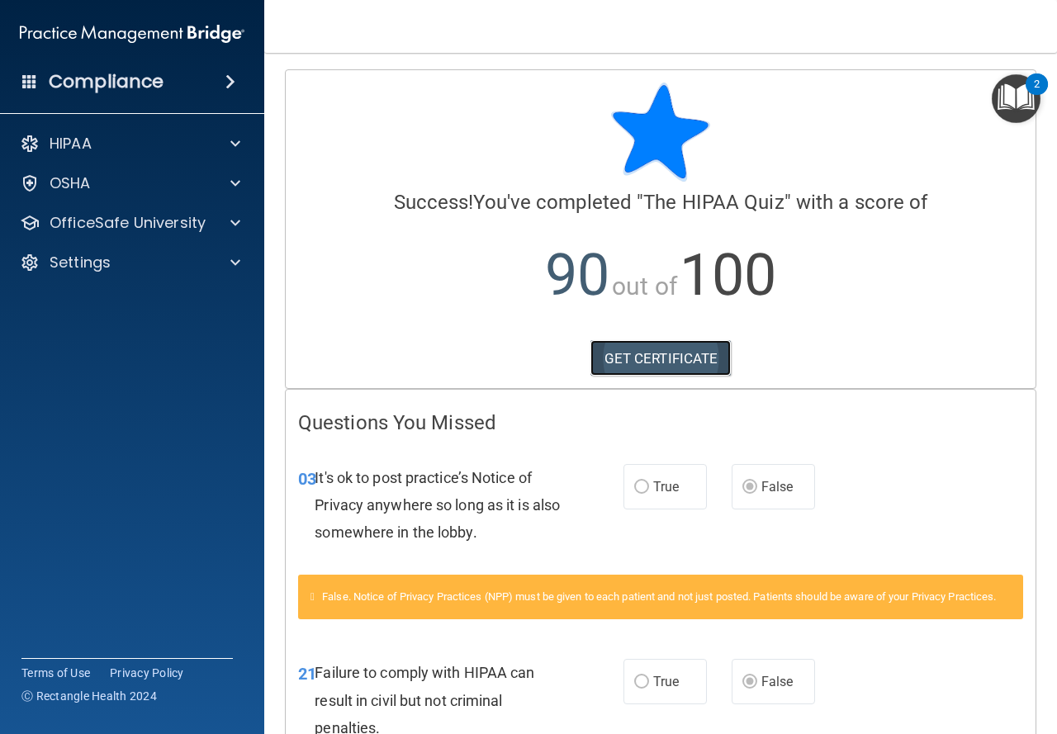
click at [717, 363] on link "GET CERTIFICATE" at bounding box center [660, 358] width 141 height 36
click at [240, 222] on div at bounding box center [232, 223] width 41 height 20
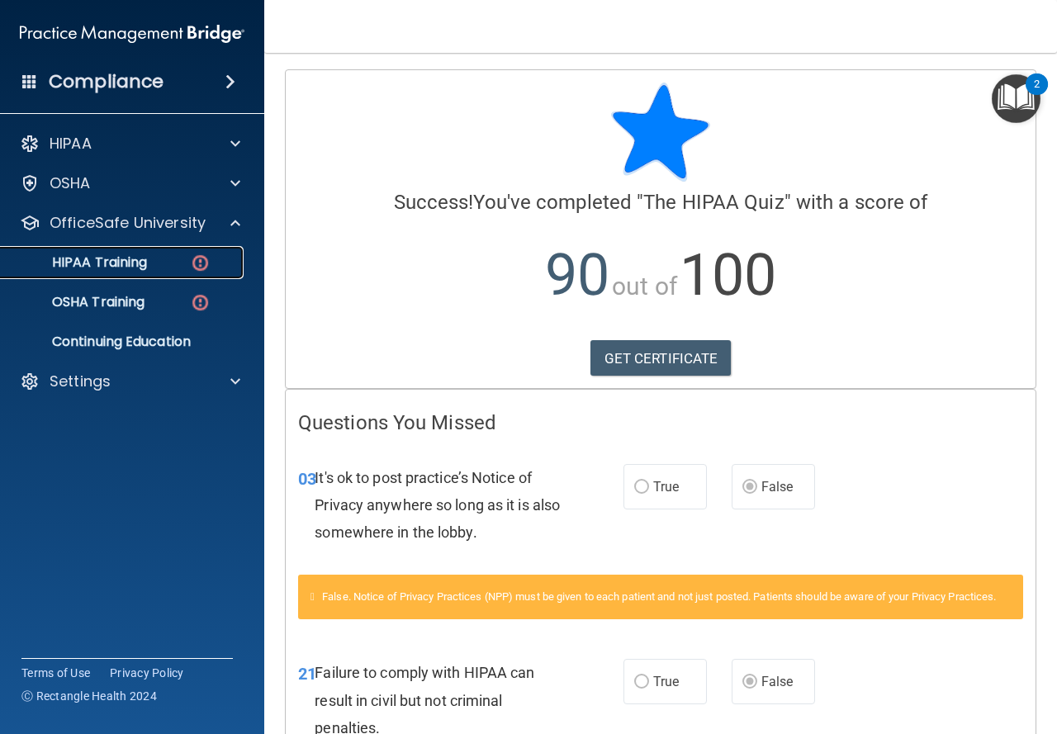
click at [144, 269] on p "HIPAA Training" at bounding box center [79, 262] width 136 height 17
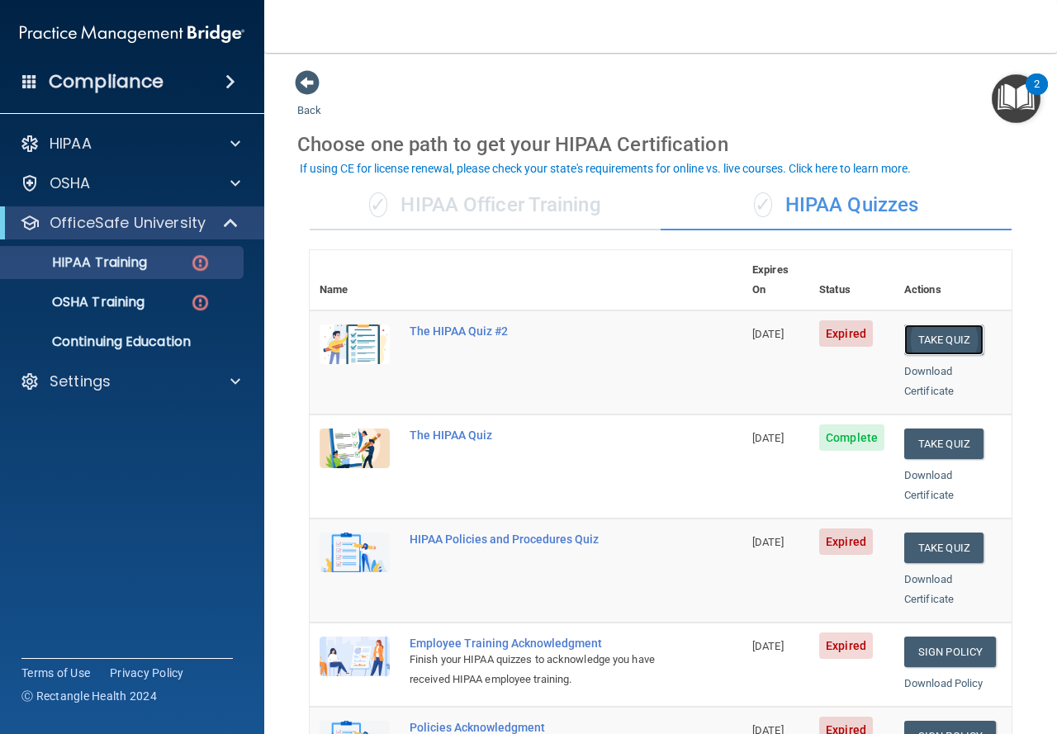
click at [953, 324] on button "Take Quiz" at bounding box center [943, 339] width 79 height 31
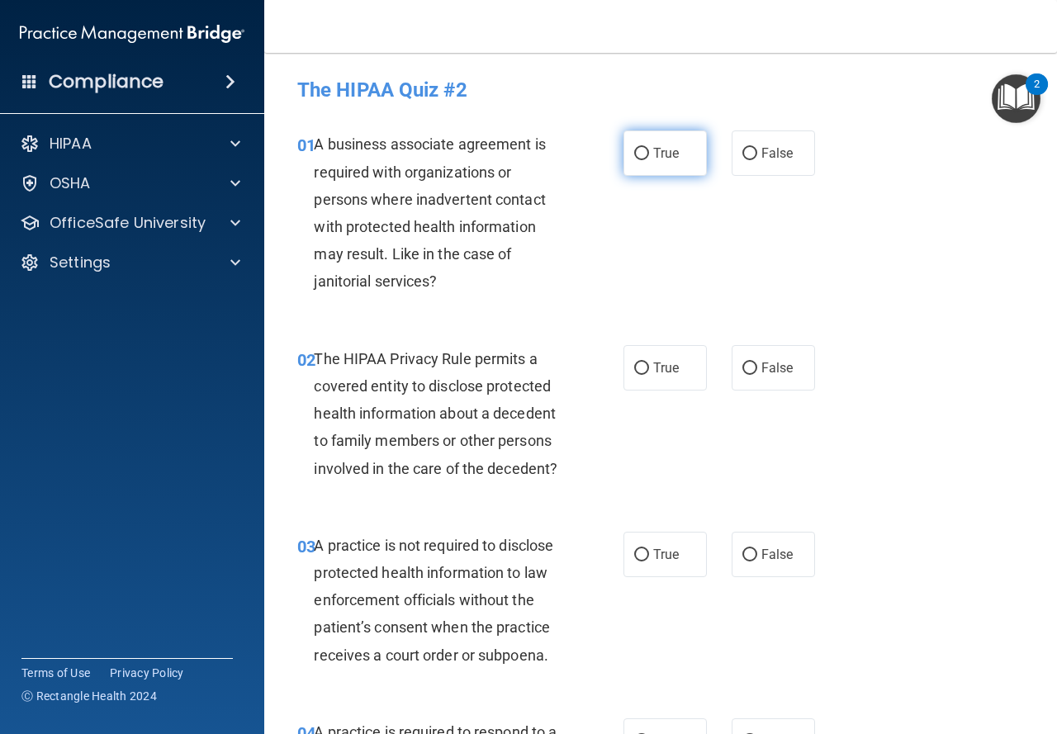
click at [661, 152] on span "True" at bounding box center [666, 153] width 26 height 16
click at [649, 152] on input "True" at bounding box center [641, 154] width 15 height 12
radio input "true"
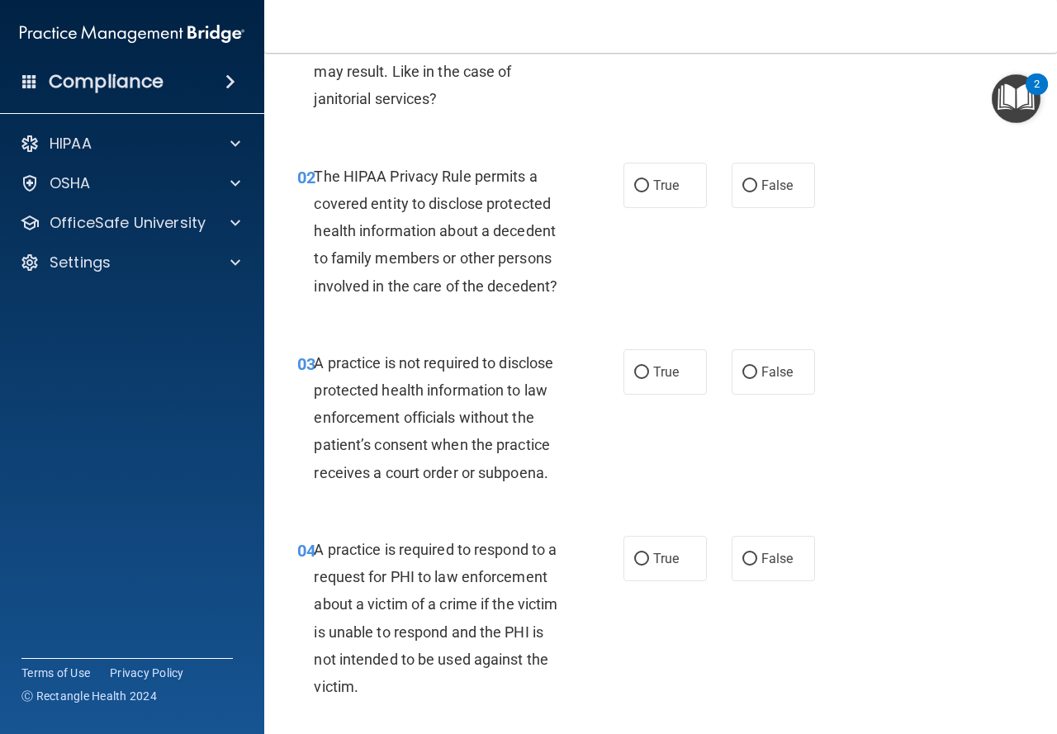
scroll to position [236, 0]
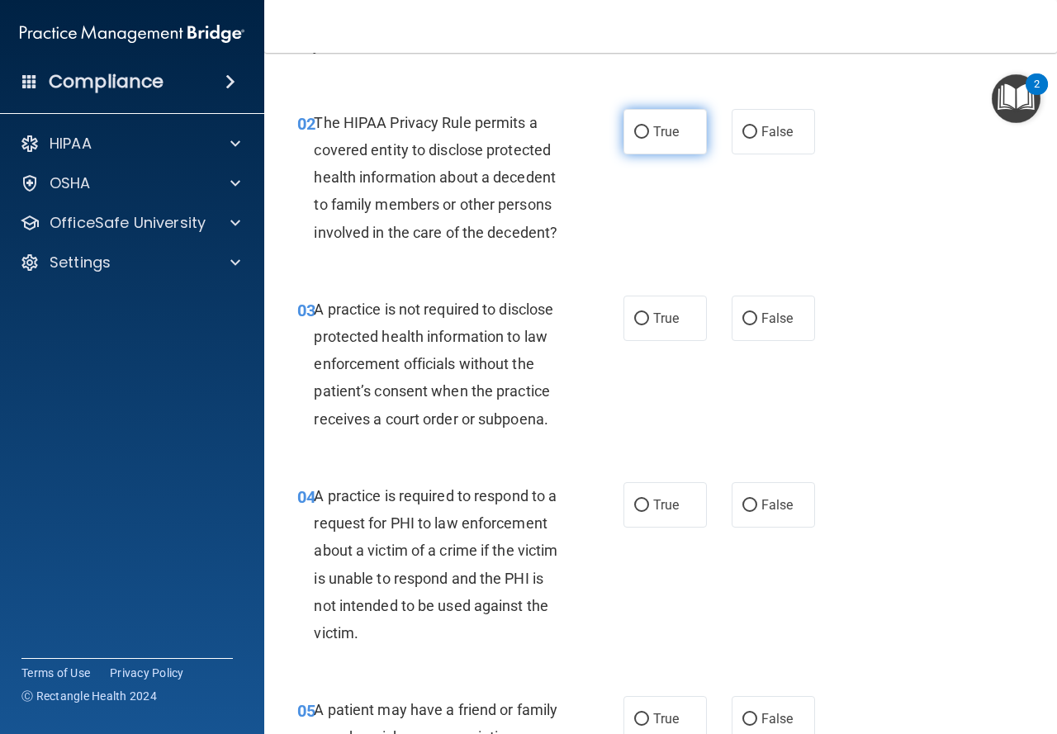
click at [670, 141] on label "True" at bounding box center [664, 131] width 83 height 45
click at [649, 139] on input "True" at bounding box center [641, 132] width 15 height 12
radio input "true"
click at [779, 322] on span "False" at bounding box center [777, 318] width 32 height 16
click at [765, 304] on label "False" at bounding box center [773, 318] width 83 height 45
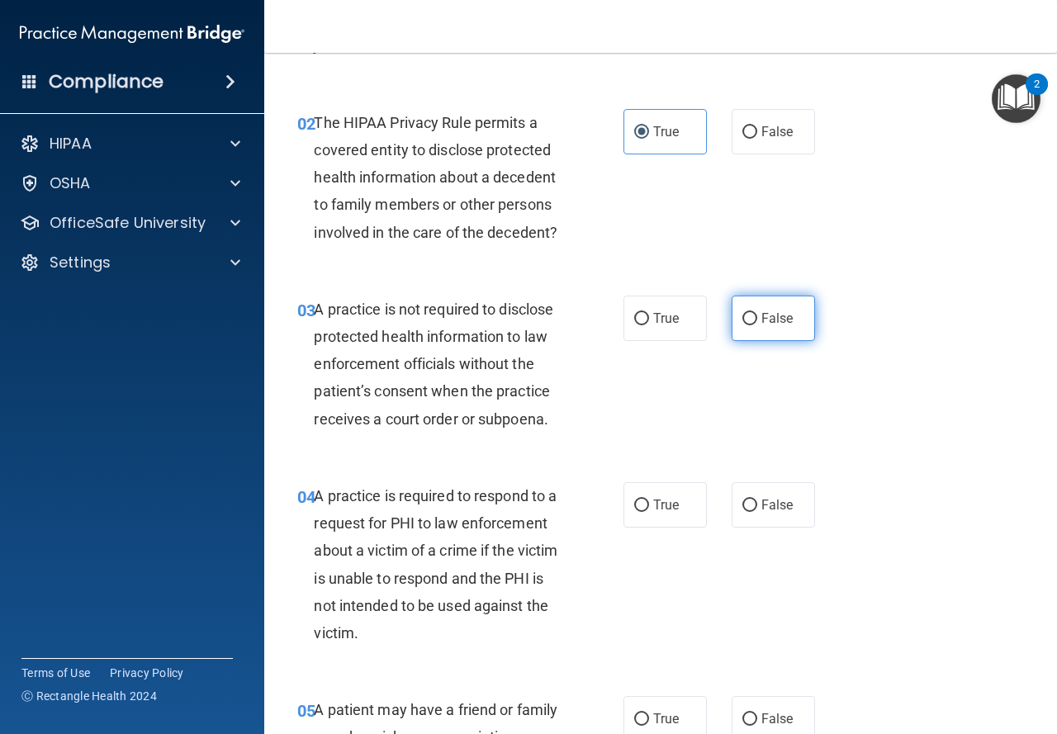
click at [757, 313] on input "False" at bounding box center [749, 319] width 15 height 12
radio input "true"
click at [675, 495] on label "True" at bounding box center [664, 504] width 83 height 45
click at [649, 500] on input "True" at bounding box center [641, 506] width 15 height 12
radio input "true"
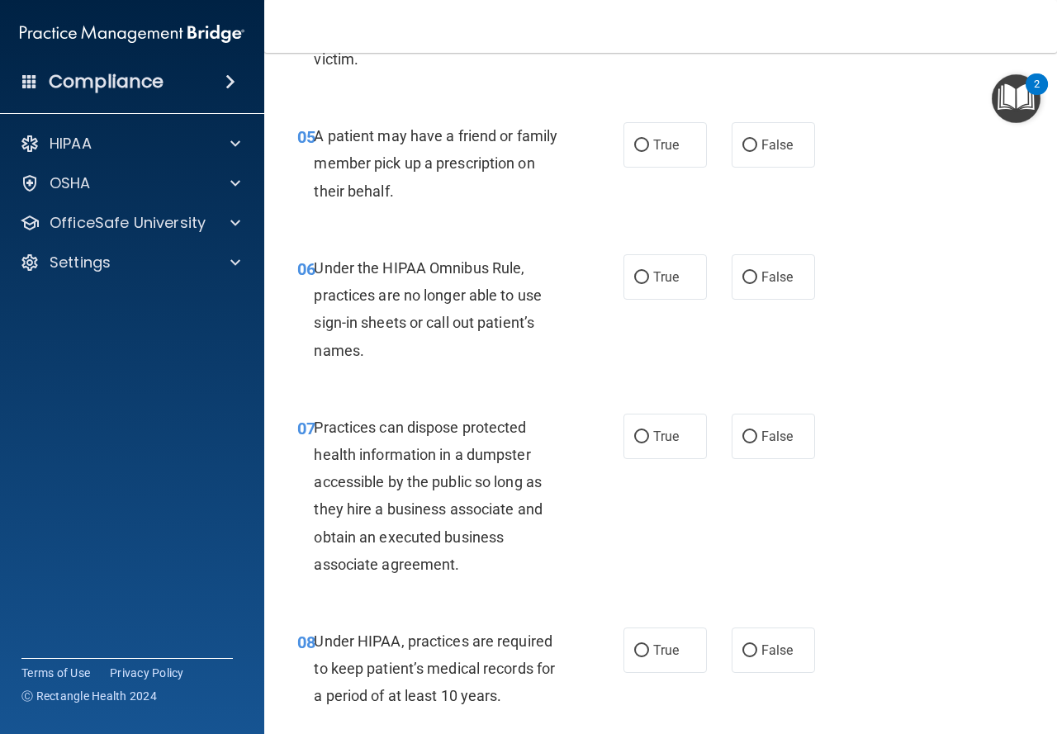
scroll to position [864, 0]
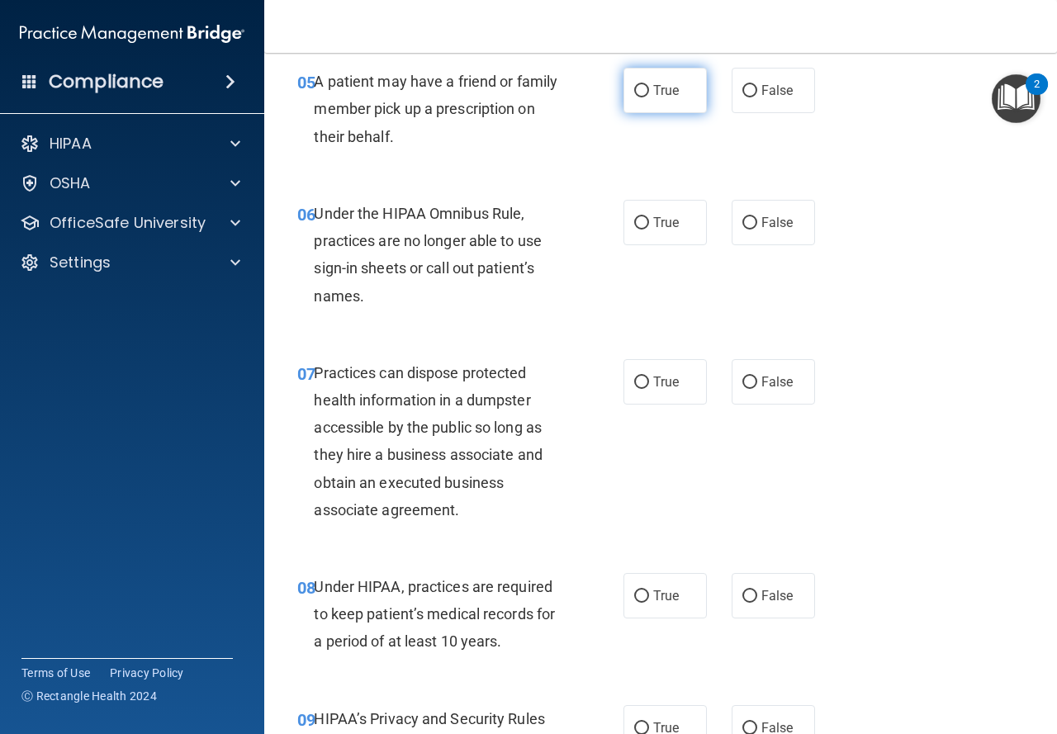
click at [666, 99] on label "True" at bounding box center [664, 90] width 83 height 45
click at [649, 97] on input "True" at bounding box center [641, 91] width 15 height 12
radio input "true"
click at [766, 226] on span "False" at bounding box center [777, 223] width 32 height 16
click at [757, 226] on input "False" at bounding box center [749, 223] width 15 height 12
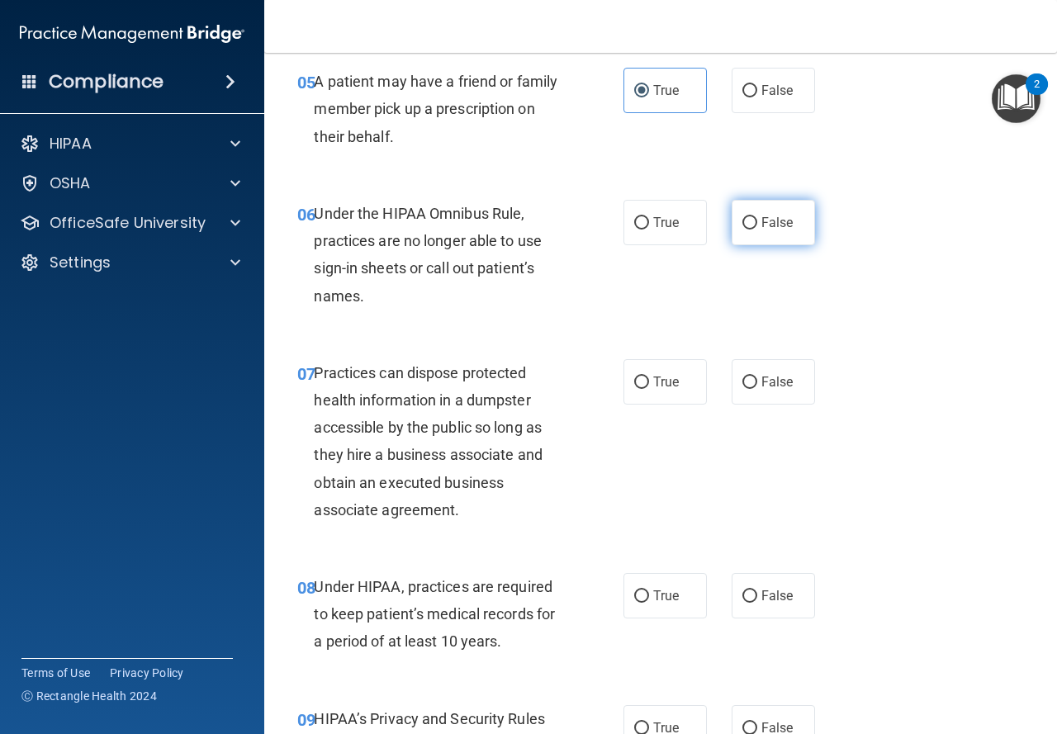
radio input "true"
click at [761, 385] on span "False" at bounding box center [777, 382] width 32 height 16
click at [755, 385] on input "False" at bounding box center [749, 382] width 15 height 12
radio input "true"
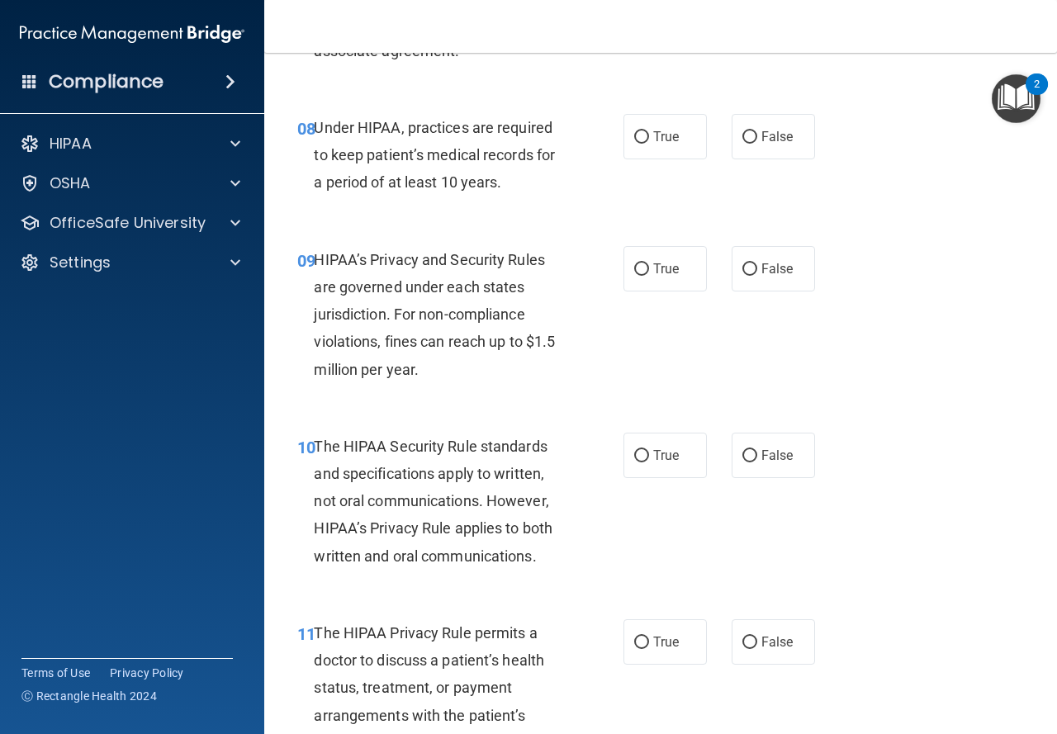
scroll to position [1330, 0]
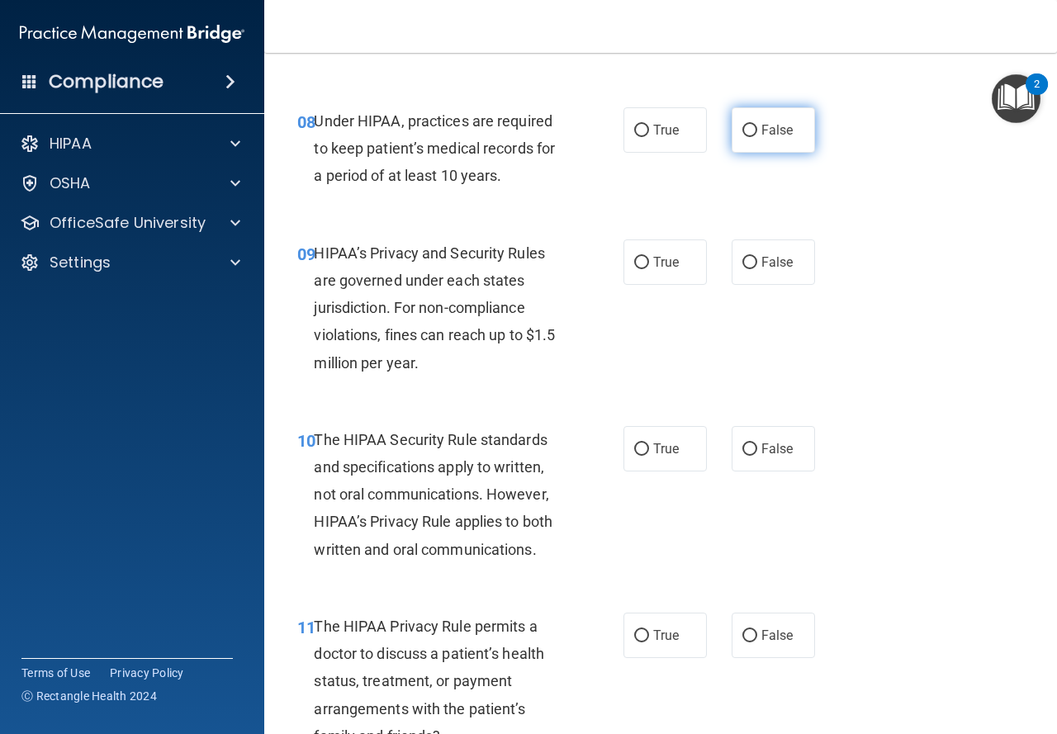
click at [768, 150] on label "False" at bounding box center [773, 129] width 83 height 45
click at [757, 137] on input "False" at bounding box center [749, 131] width 15 height 12
radio input "true"
click at [637, 273] on label "True" at bounding box center [664, 261] width 83 height 45
click at [637, 269] on input "True" at bounding box center [641, 263] width 15 height 12
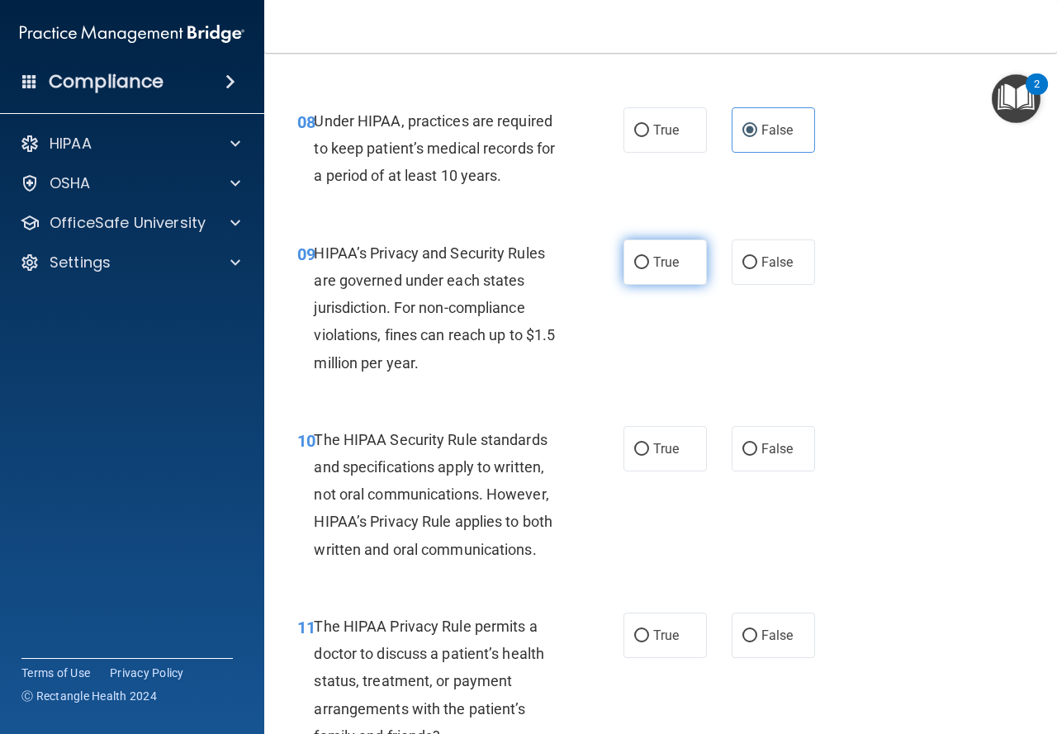
radio input "true"
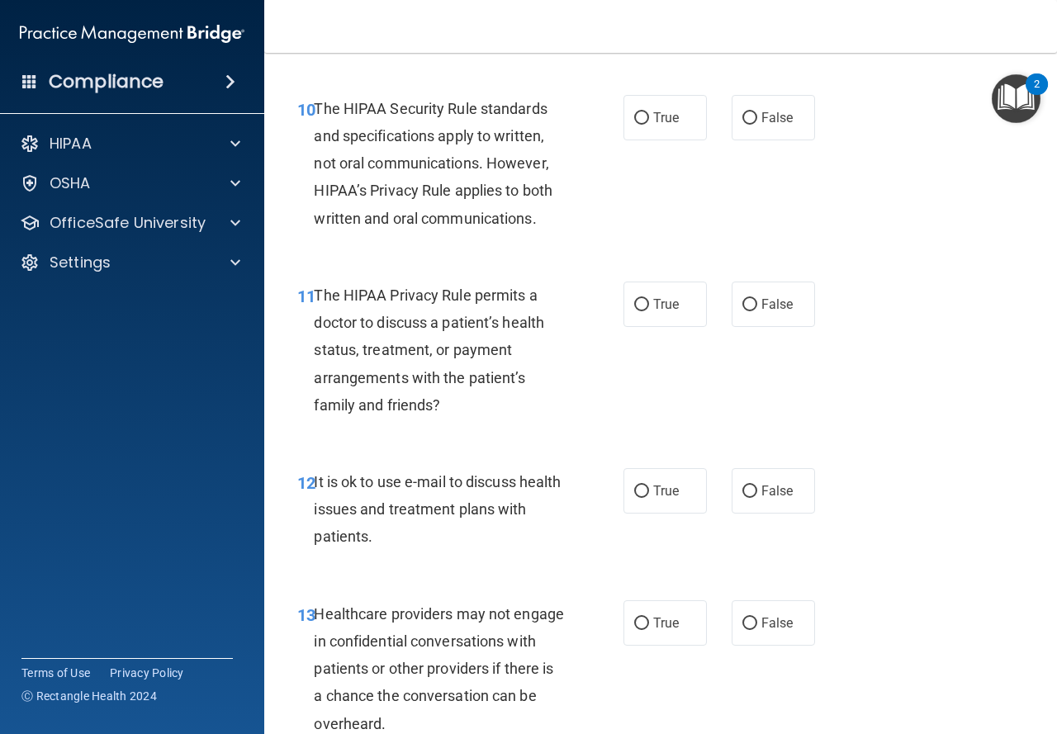
scroll to position [1681, 0]
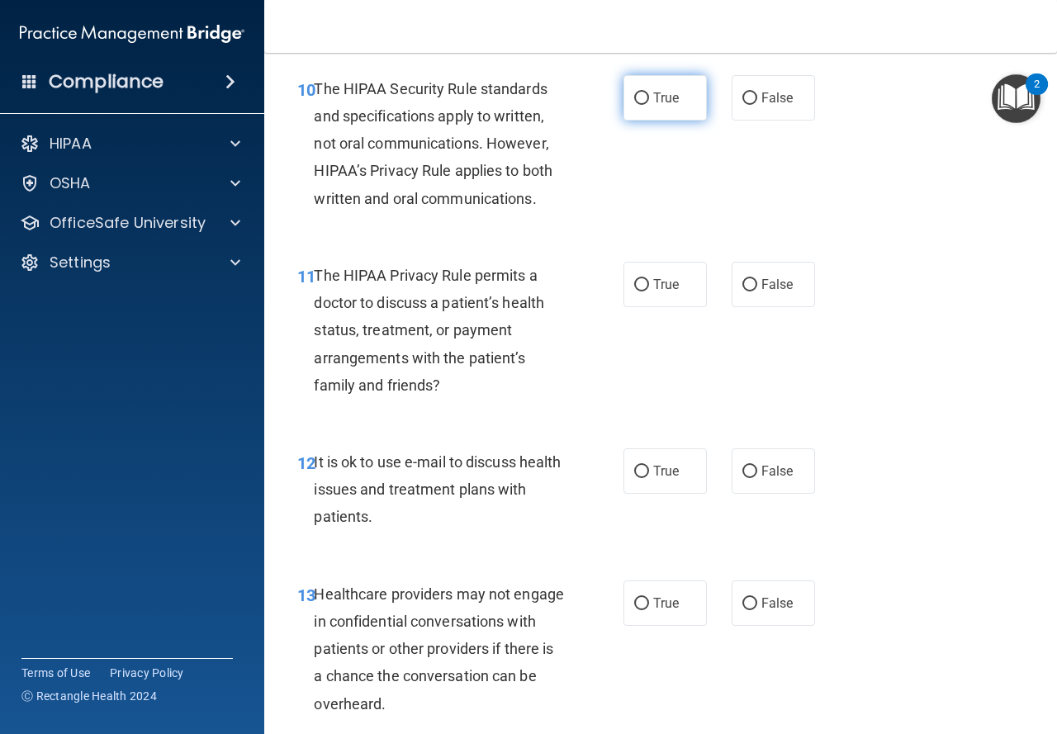
click at [661, 92] on span "True" at bounding box center [666, 98] width 26 height 16
click at [649, 92] on input "True" at bounding box center [641, 98] width 15 height 12
radio input "true"
click at [742, 288] on input "False" at bounding box center [749, 285] width 15 height 12
radio input "true"
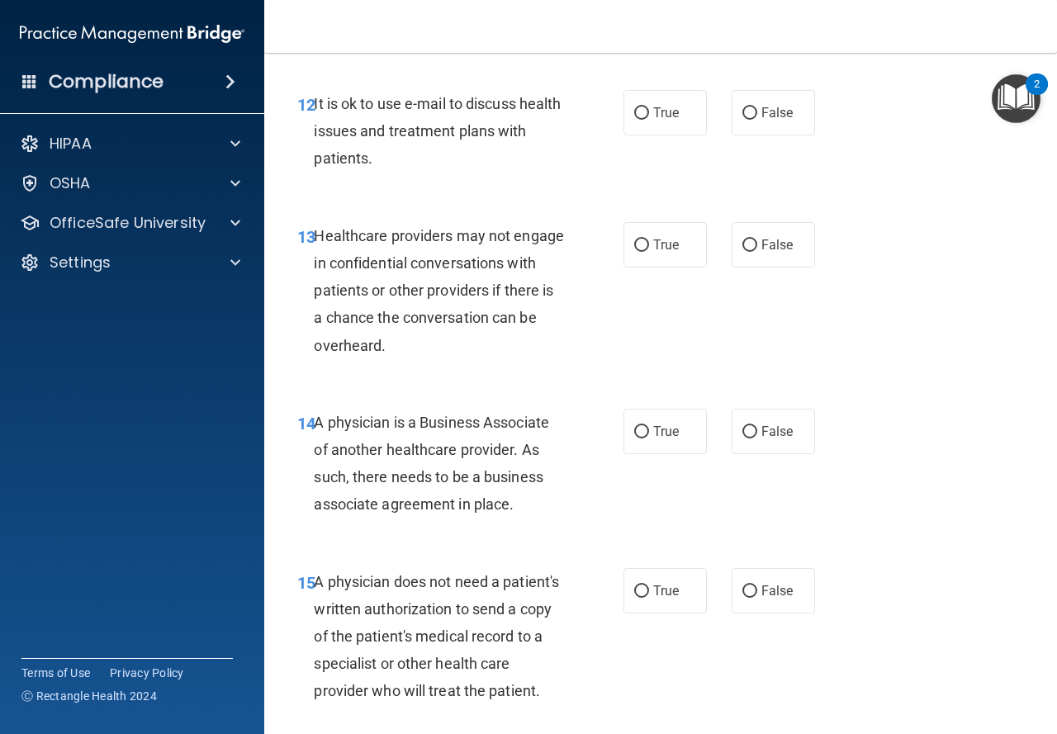
scroll to position [2046, 0]
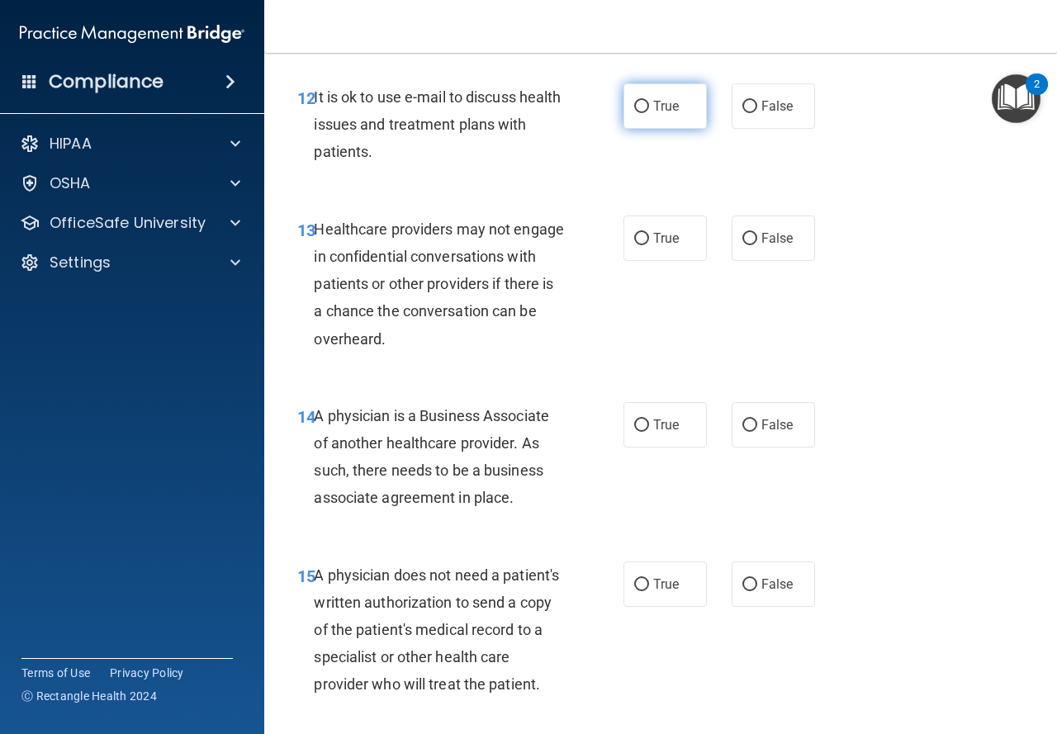
click at [676, 115] on label "True" at bounding box center [664, 105] width 83 height 45
click at [649, 113] on input "True" at bounding box center [641, 107] width 15 height 12
radio input "true"
click at [669, 255] on label "True" at bounding box center [664, 237] width 83 height 45
click at [649, 245] on input "True" at bounding box center [641, 239] width 15 height 12
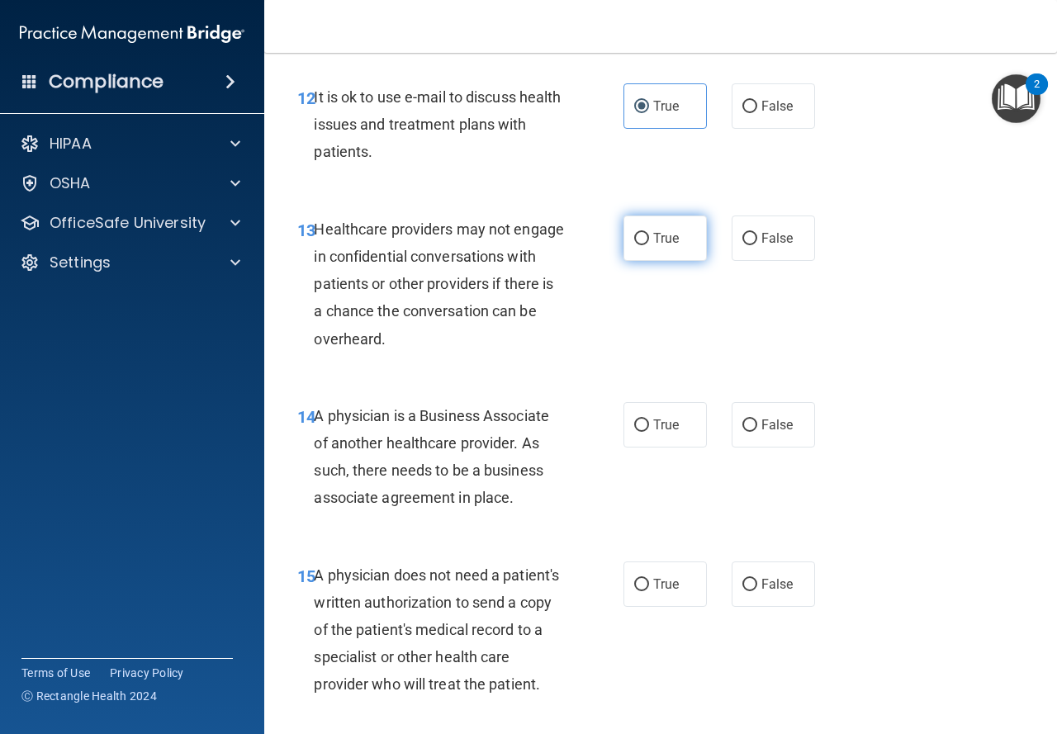
radio input "true"
click at [783, 441] on label "False" at bounding box center [773, 424] width 83 height 45
click at [757, 432] on input "False" at bounding box center [749, 425] width 15 height 12
radio input "true"
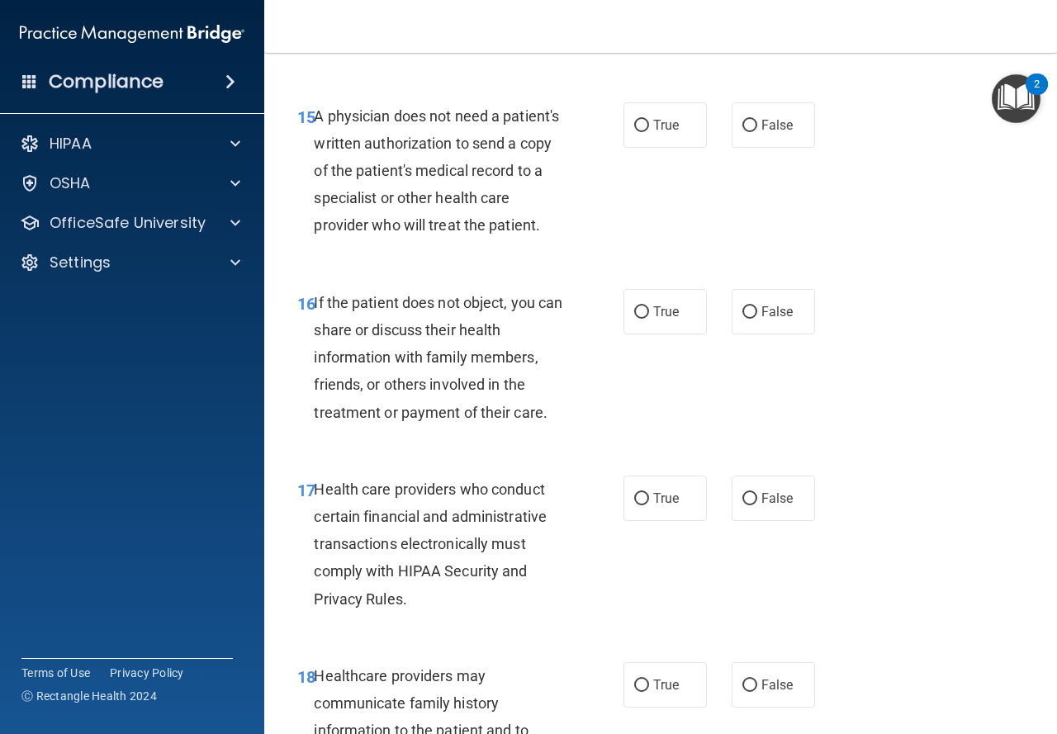
scroll to position [2512, 0]
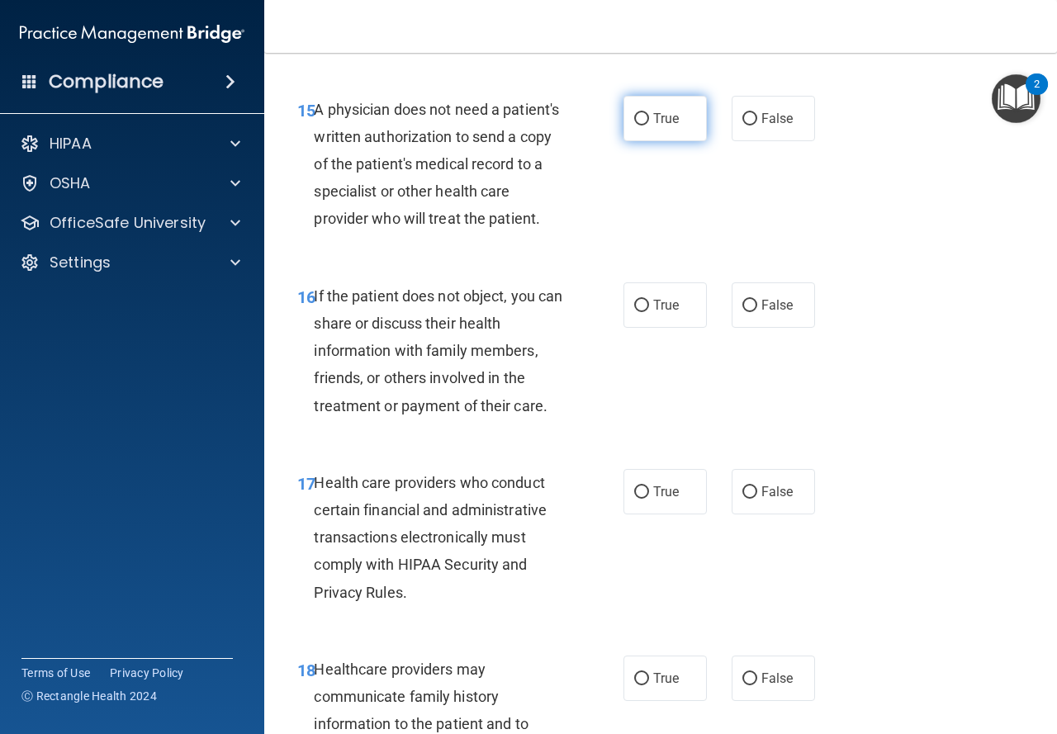
click at [680, 135] on label "True" at bounding box center [664, 118] width 83 height 45
click at [649, 125] on input "True" at bounding box center [641, 119] width 15 height 12
radio input "true"
click at [698, 328] on label "True" at bounding box center [664, 304] width 83 height 45
click at [649, 312] on input "True" at bounding box center [641, 306] width 15 height 12
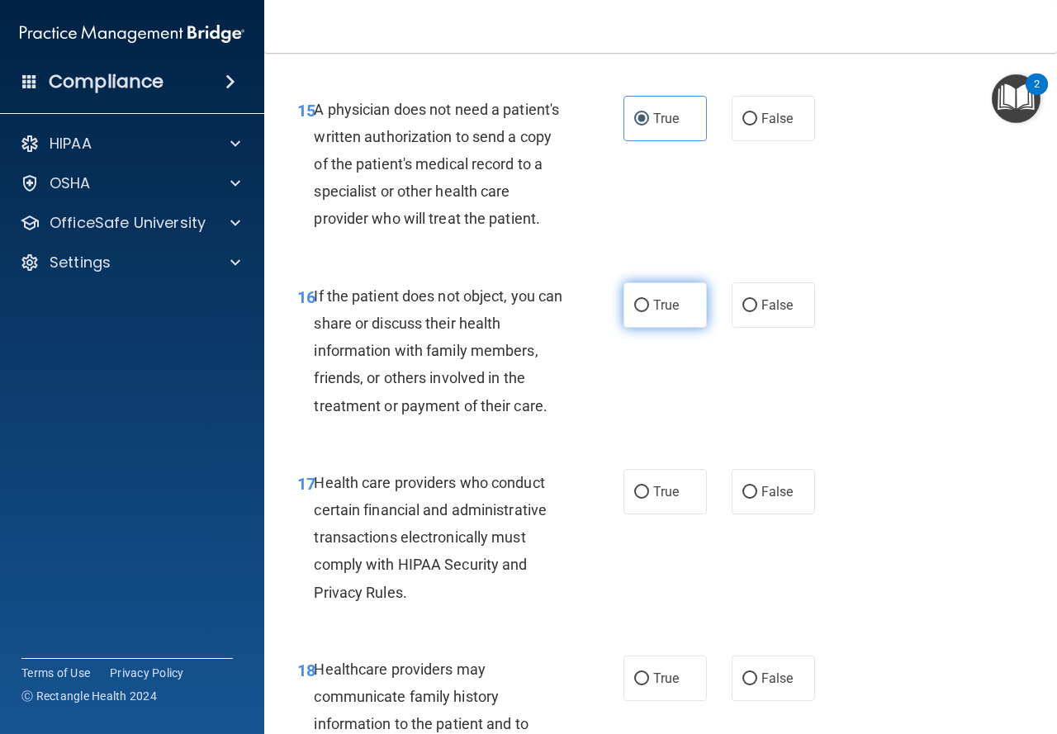
radio input "true"
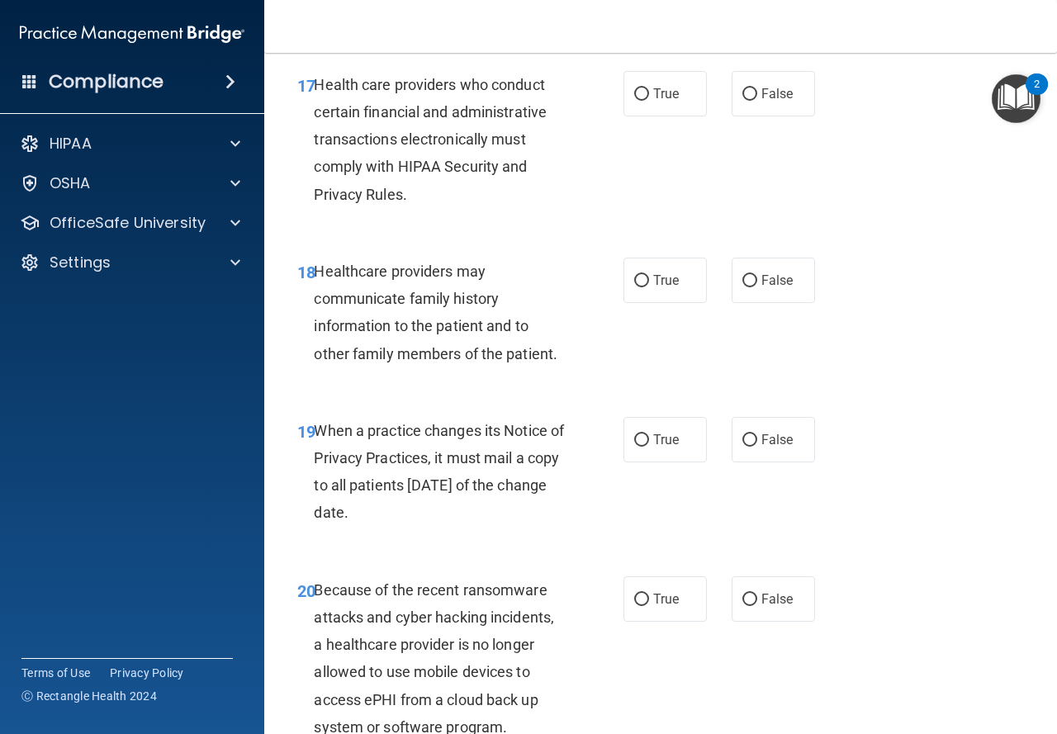
scroll to position [2924, 0]
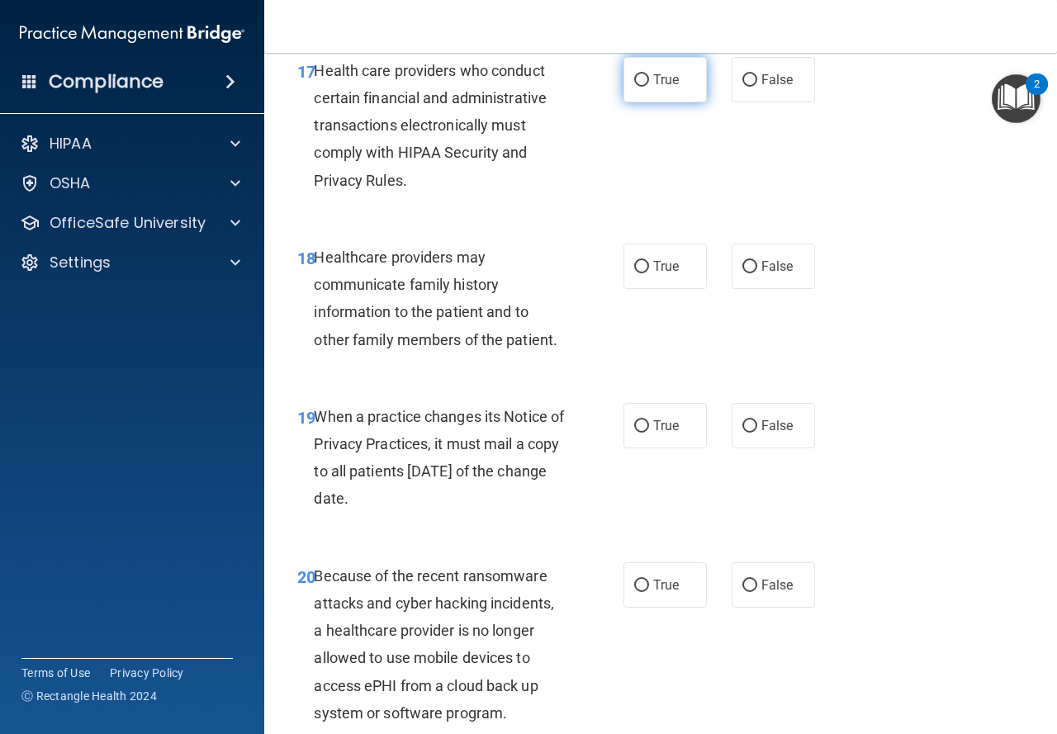
click at [635, 102] on label "True" at bounding box center [664, 79] width 83 height 45
click at [635, 87] on input "True" at bounding box center [641, 80] width 15 height 12
radio input "true"
click at [777, 289] on label "False" at bounding box center [773, 266] width 83 height 45
click at [757, 273] on input "False" at bounding box center [749, 267] width 15 height 12
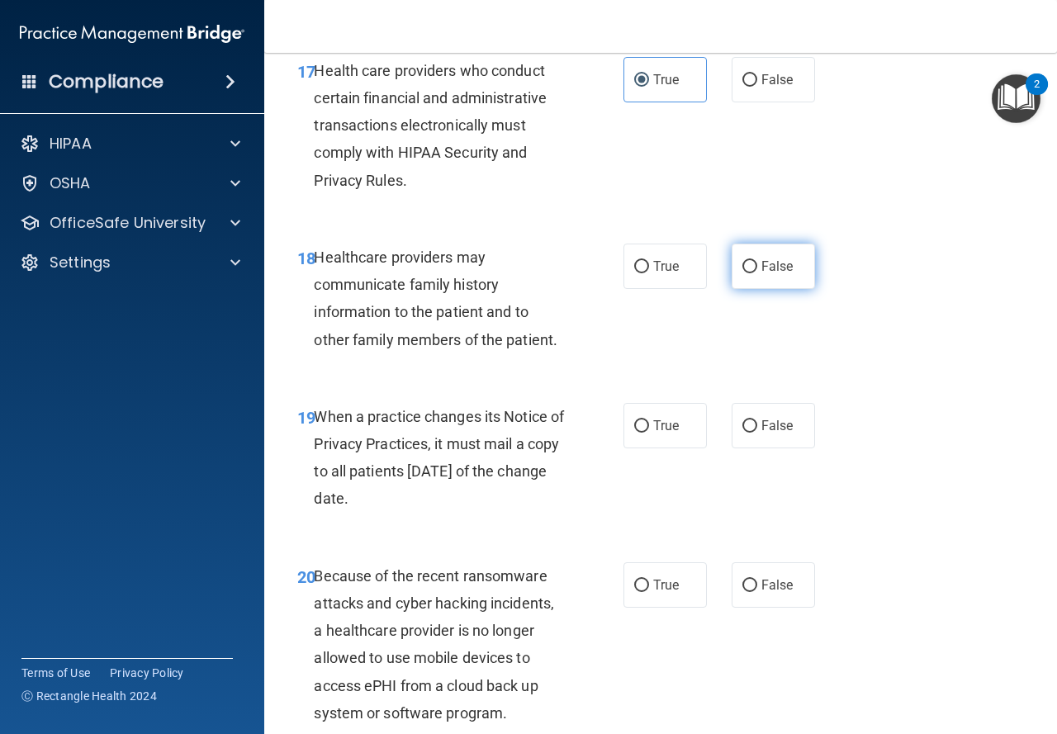
radio input "true"
click at [766, 448] on label "False" at bounding box center [773, 425] width 83 height 45
click at [757, 433] on input "False" at bounding box center [749, 426] width 15 height 12
radio input "true"
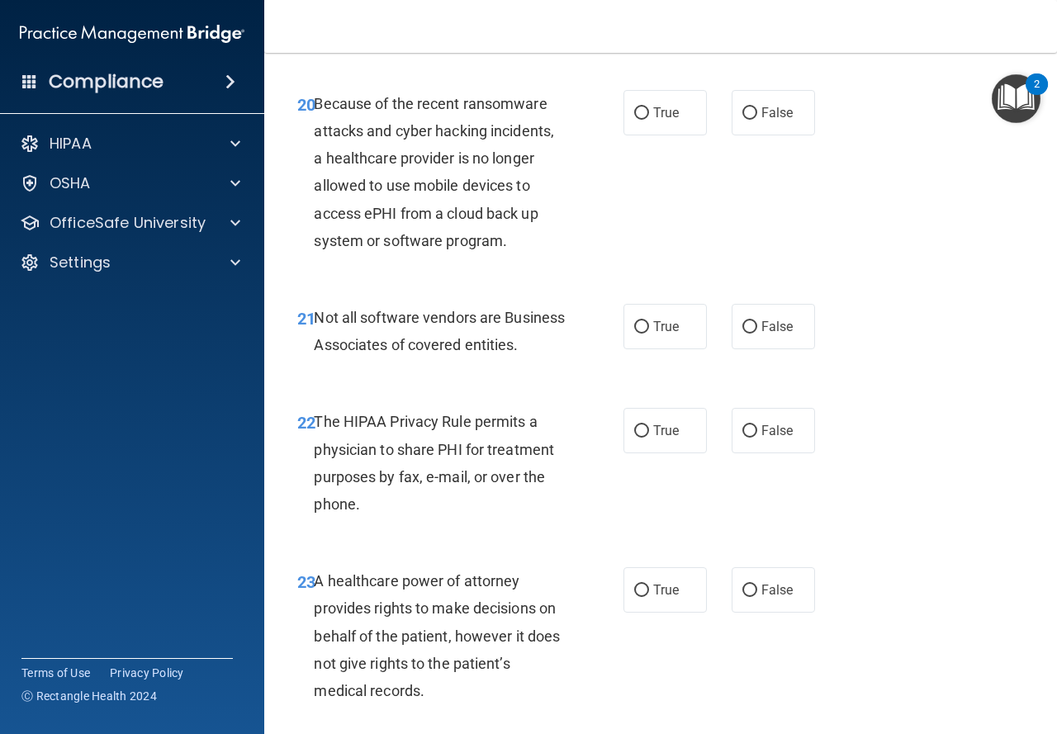
scroll to position [3416, 0]
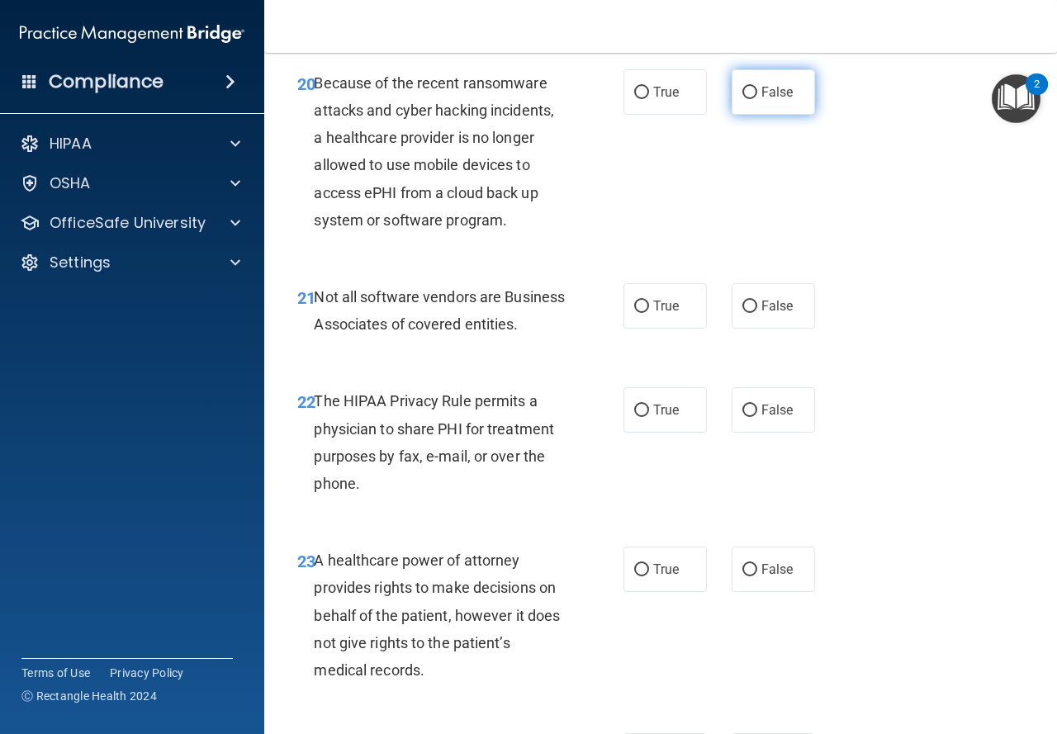
click at [750, 115] on label "False" at bounding box center [773, 91] width 83 height 45
click at [750, 99] on input "False" at bounding box center [749, 93] width 15 height 12
radio input "true"
click at [659, 314] on span "True" at bounding box center [666, 306] width 26 height 16
click at [649, 313] on input "True" at bounding box center [641, 307] width 15 height 12
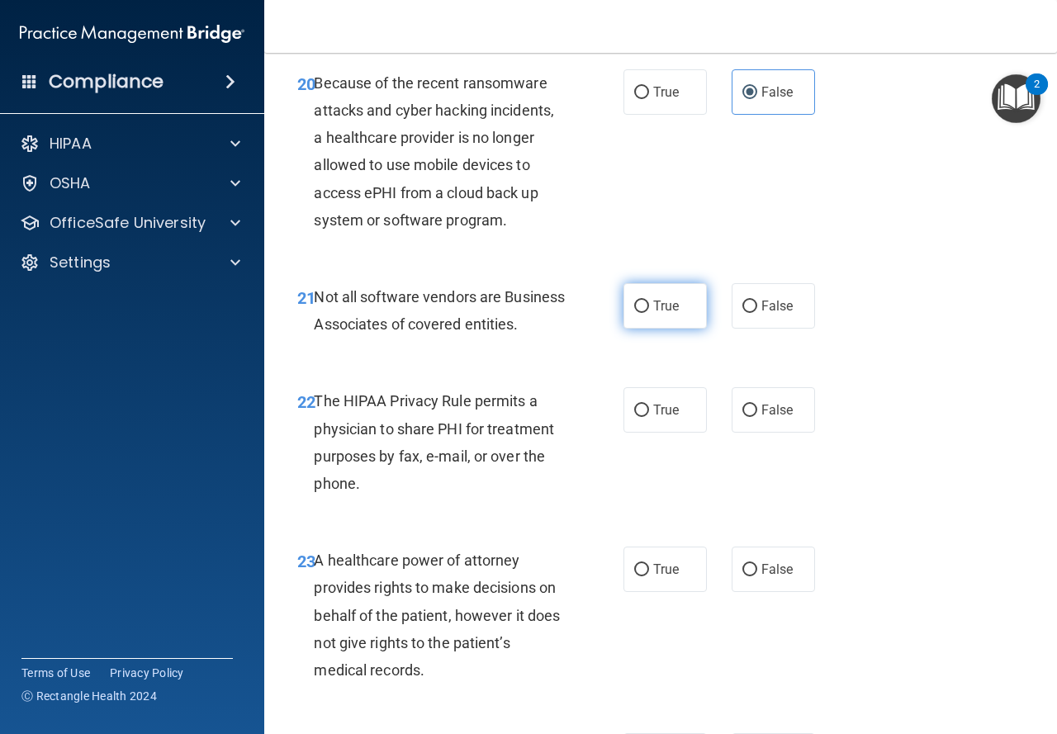
radio input "true"
click at [687, 433] on label "True" at bounding box center [664, 409] width 83 height 45
click at [649, 417] on input "True" at bounding box center [641, 411] width 15 height 12
radio input "true"
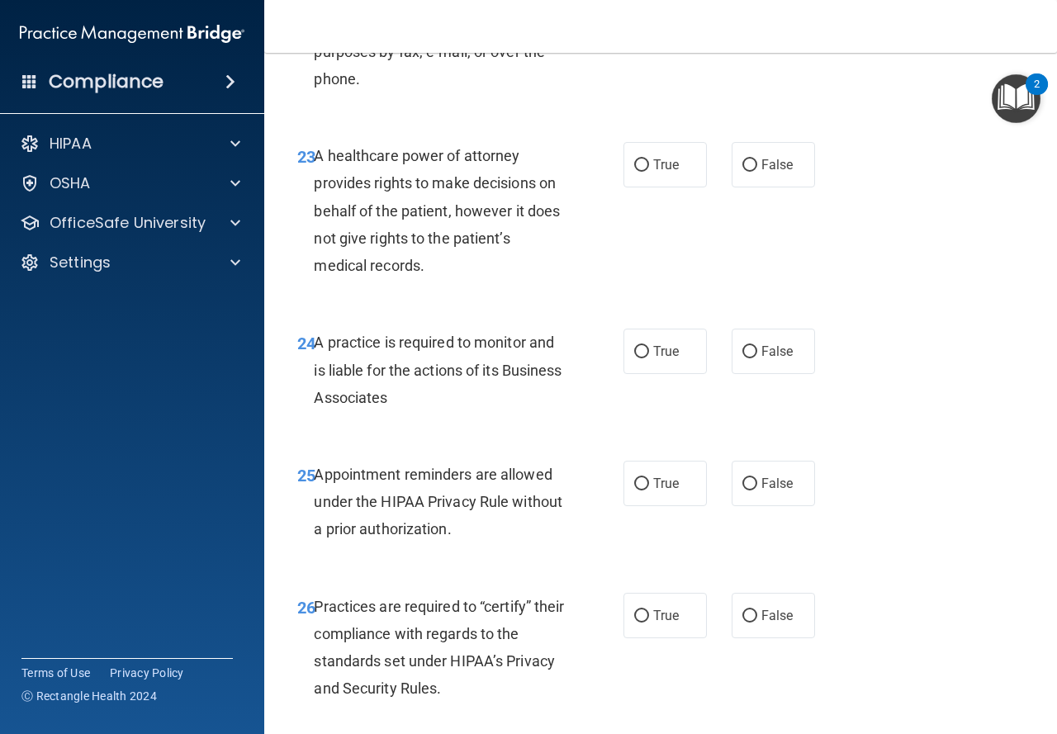
scroll to position [3828, 0]
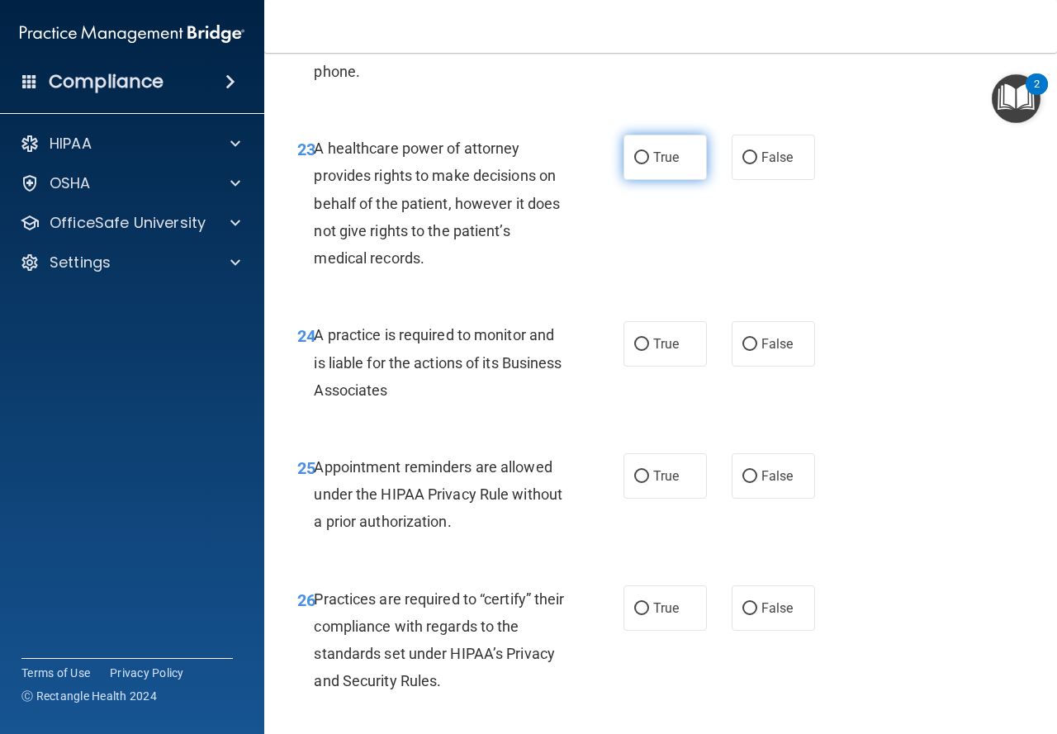
click at [660, 165] on span "True" at bounding box center [666, 157] width 26 height 16
click at [649, 164] on input "True" at bounding box center [641, 158] width 15 height 12
radio input "true"
click at [687, 367] on label "True" at bounding box center [664, 343] width 83 height 45
click at [649, 351] on input "True" at bounding box center [641, 345] width 15 height 12
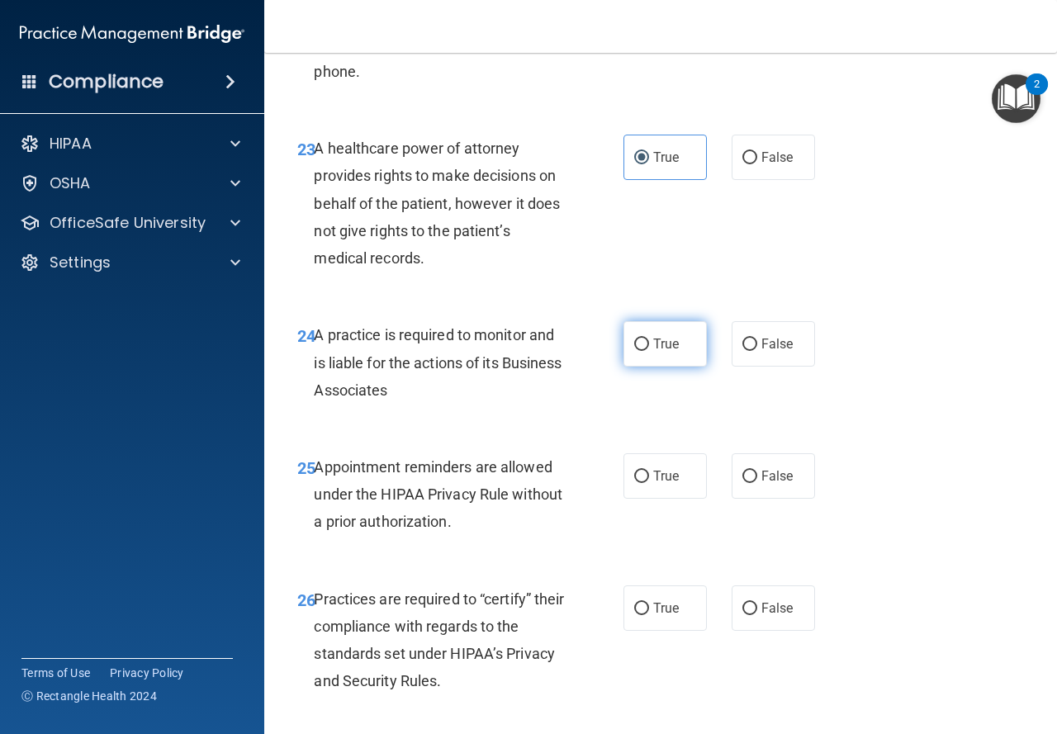
radio input "true"
click at [642, 499] on label "True" at bounding box center [664, 475] width 83 height 45
click at [642, 483] on input "True" at bounding box center [641, 477] width 15 height 12
radio input "true"
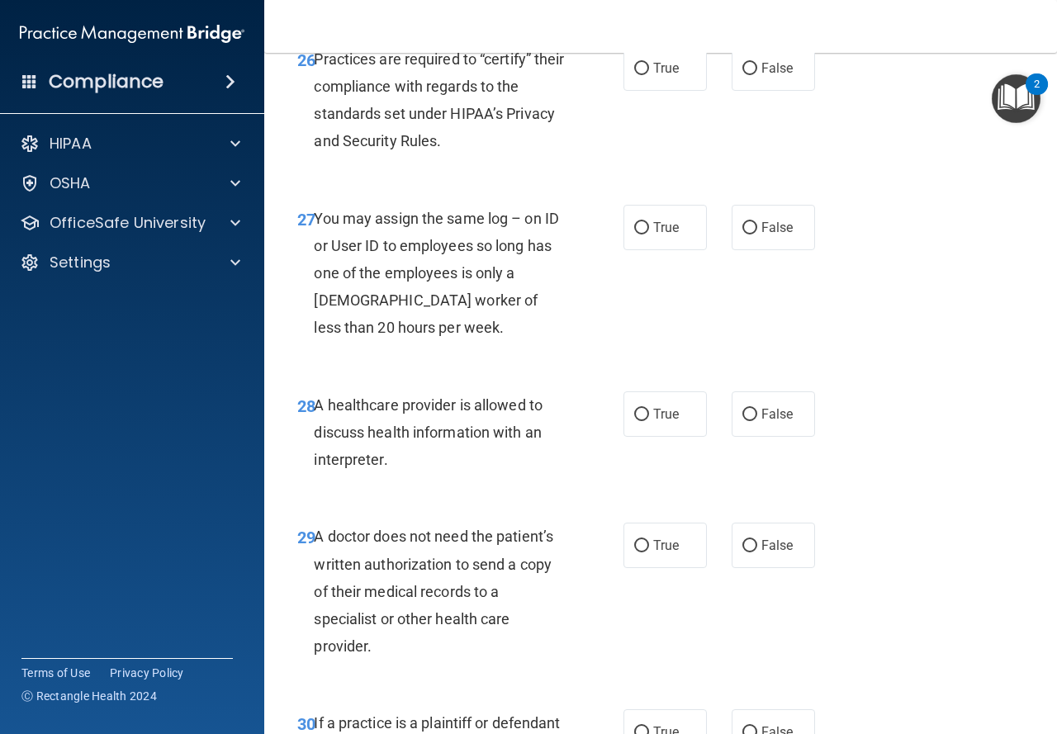
scroll to position [4375, 0]
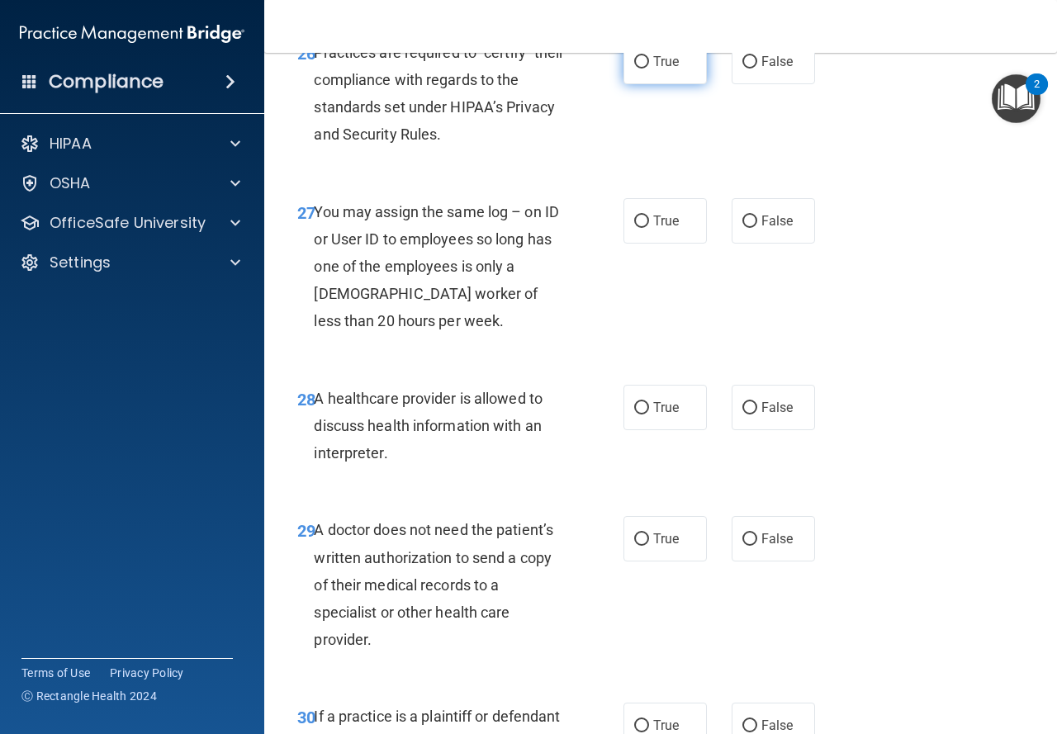
click at [682, 84] on label "True" at bounding box center [664, 61] width 83 height 45
click at [649, 69] on input "True" at bounding box center [641, 62] width 15 height 12
radio input "true"
click at [765, 229] on span "False" at bounding box center [777, 221] width 32 height 16
click at [757, 228] on input "False" at bounding box center [749, 221] width 15 height 12
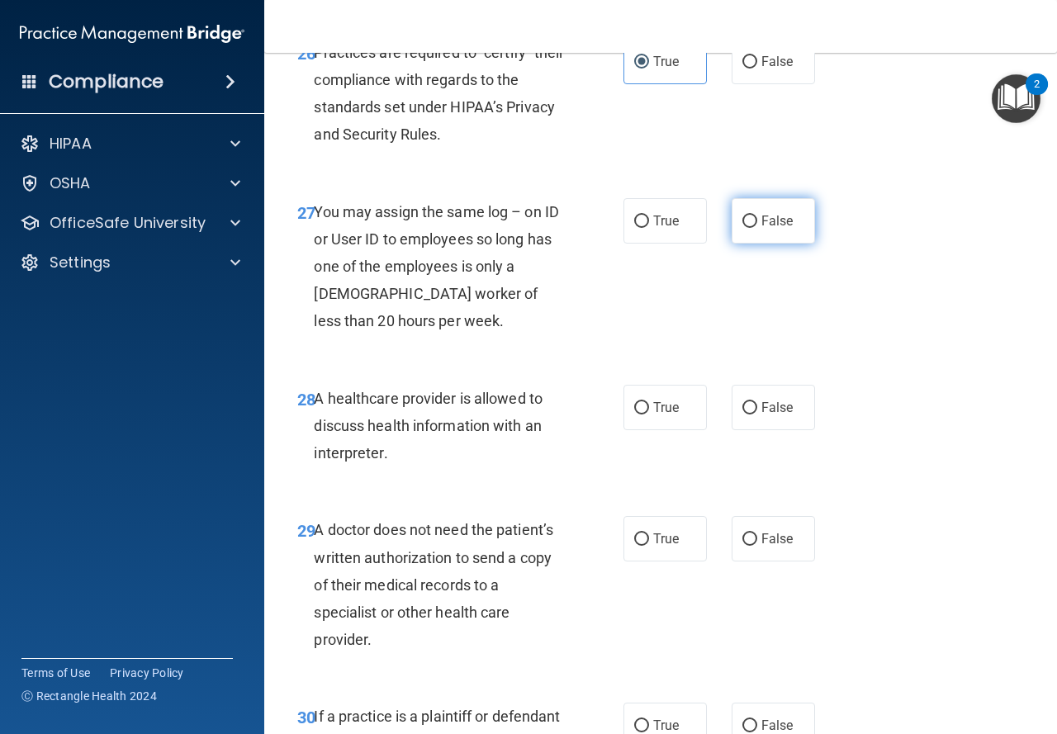
radio input "true"
click at [672, 415] on span "True" at bounding box center [666, 408] width 26 height 16
click at [649, 414] on input "True" at bounding box center [641, 408] width 15 height 12
radio input "true"
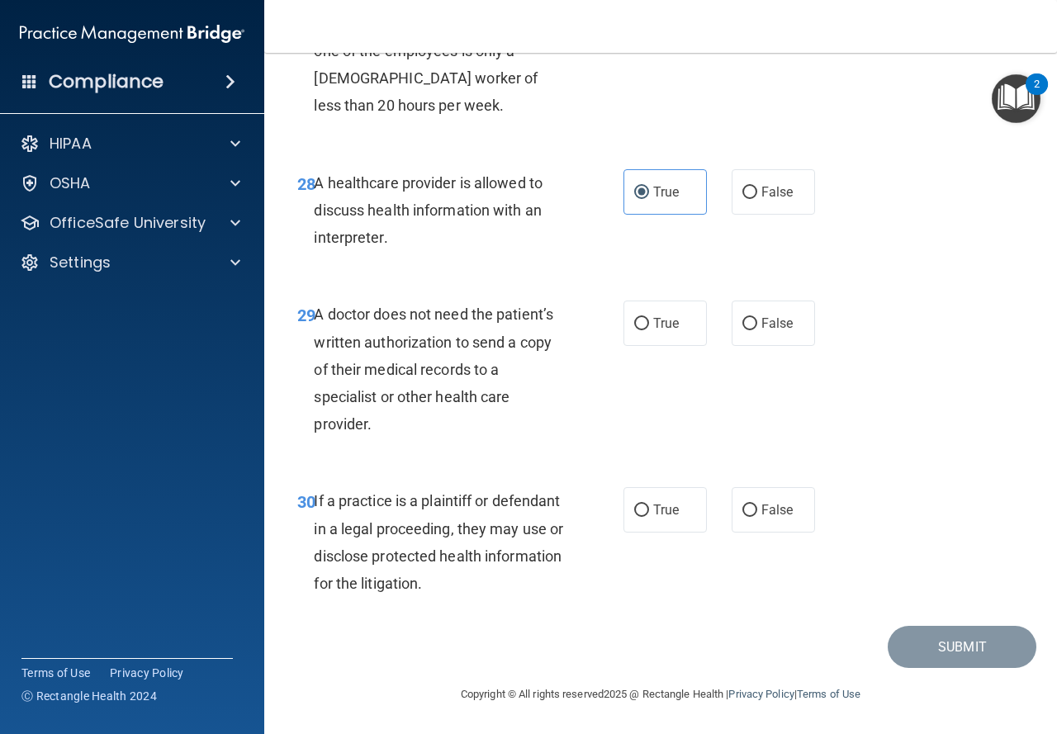
scroll to position [4645, 0]
click at [732, 326] on label "False" at bounding box center [773, 323] width 83 height 45
click at [742, 326] on input "False" at bounding box center [749, 324] width 15 height 12
radio input "true"
click at [653, 518] on span "True" at bounding box center [666, 510] width 26 height 16
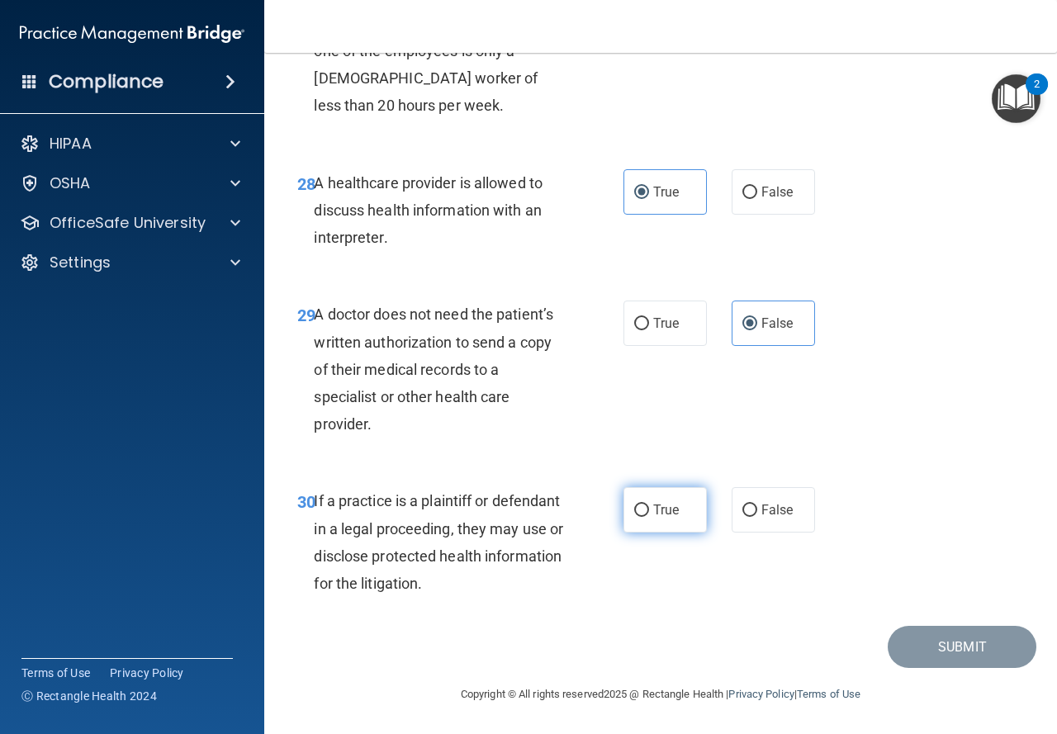
click at [649, 517] on input "True" at bounding box center [641, 510] width 15 height 12
radio input "true"
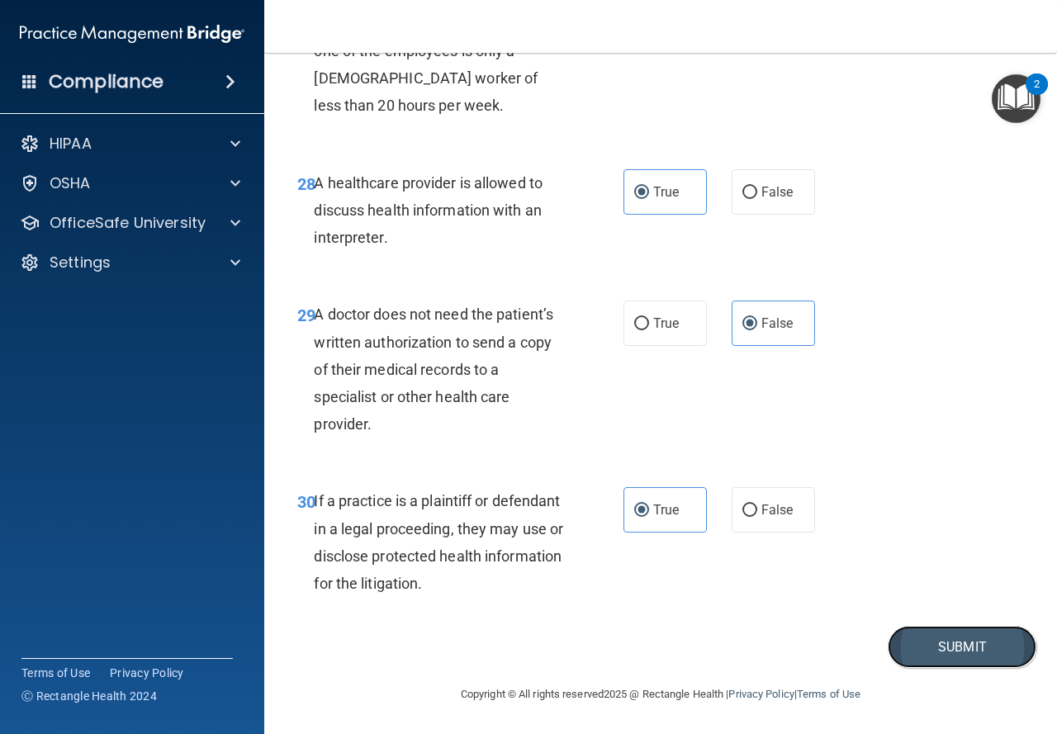
click at [925, 646] on button "Submit" at bounding box center [962, 647] width 149 height 42
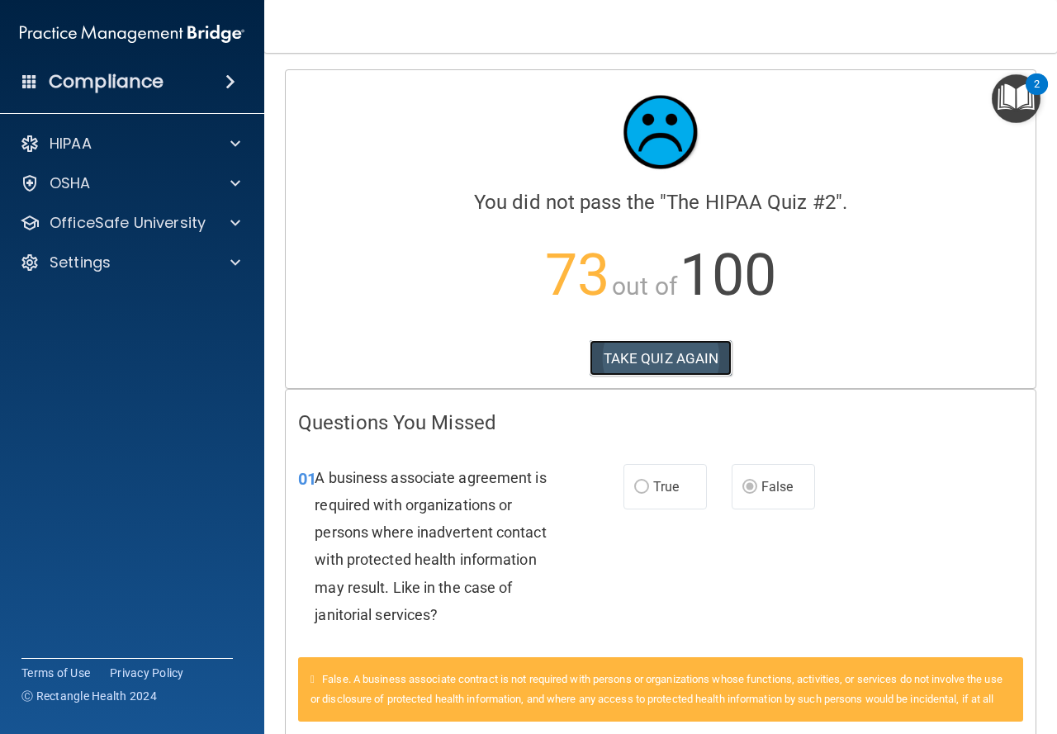
click at [618, 369] on button "TAKE QUIZ AGAIN" at bounding box center [661, 358] width 143 height 36
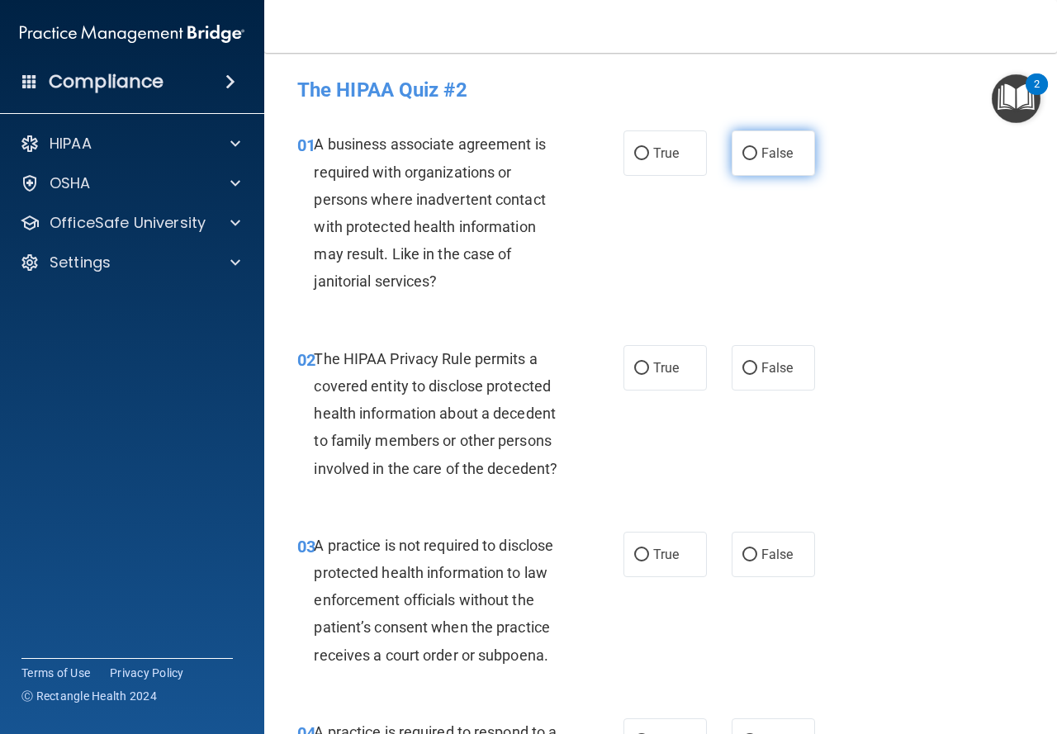
click at [759, 162] on label "False" at bounding box center [773, 152] width 83 height 45
click at [757, 160] on input "False" at bounding box center [749, 154] width 15 height 12
radio input "true"
click at [682, 362] on label "True" at bounding box center [664, 367] width 83 height 45
click at [649, 362] on input "True" at bounding box center [641, 368] width 15 height 12
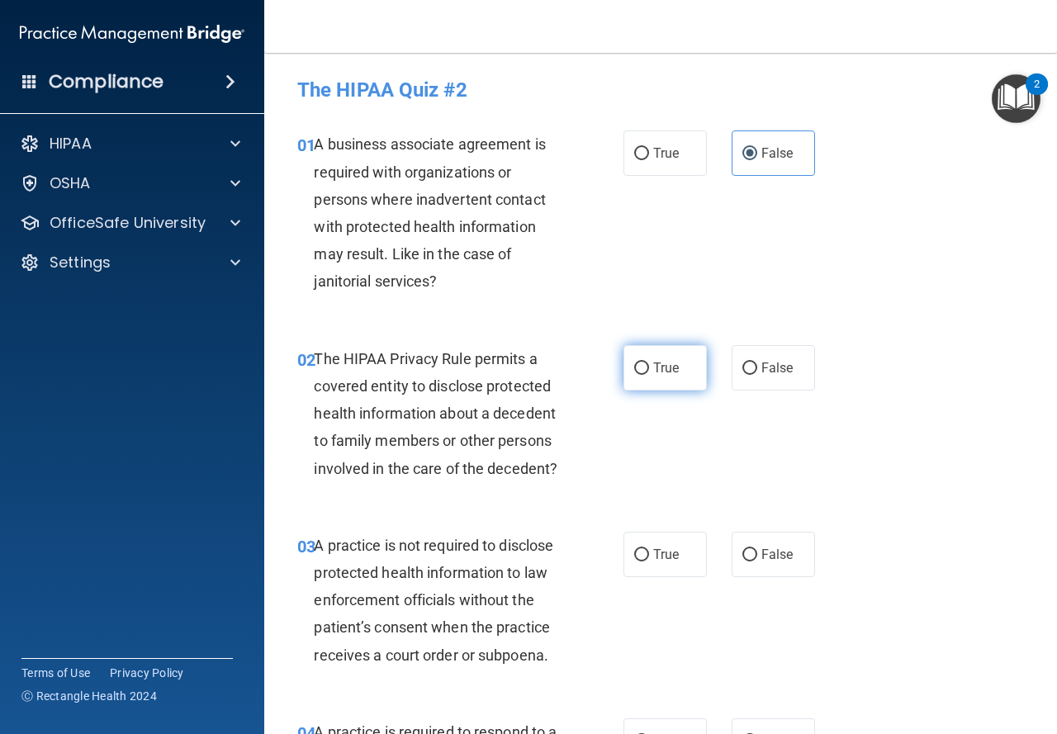
radio input "true"
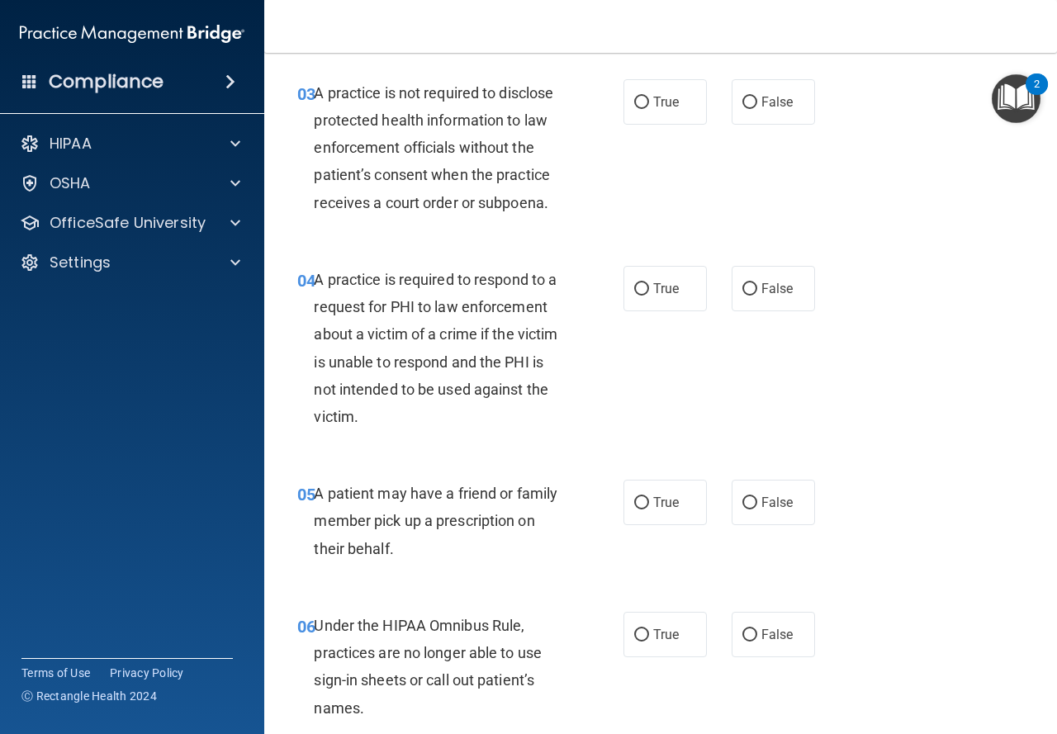
scroll to position [446, 0]
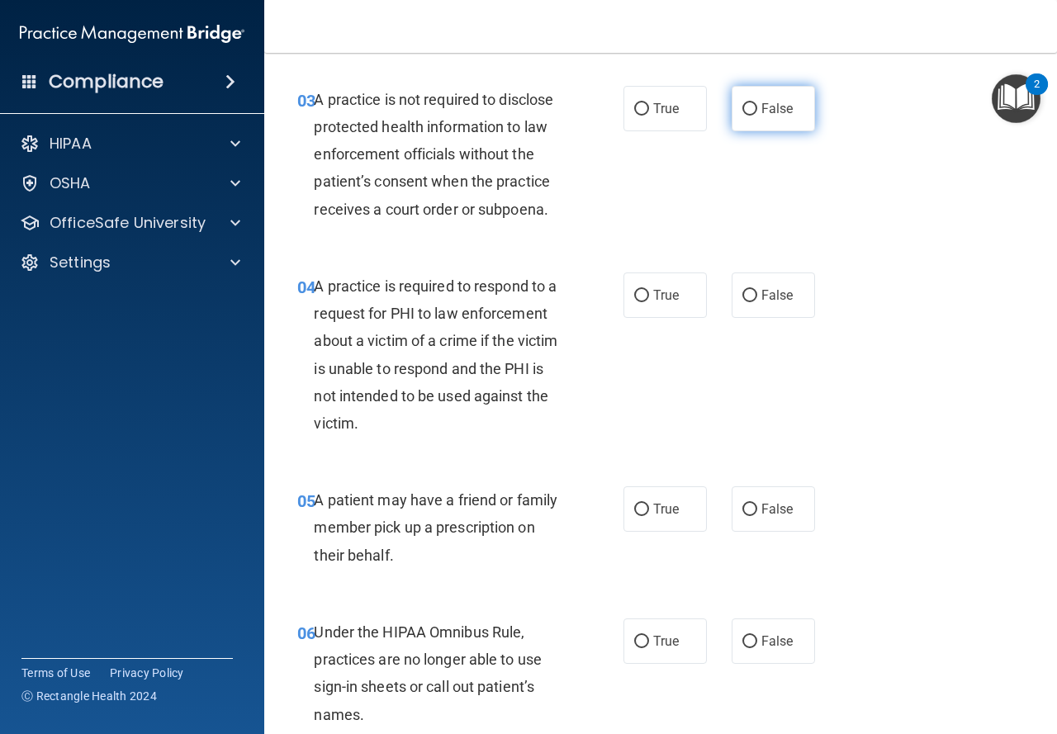
click at [764, 117] on label "False" at bounding box center [773, 108] width 83 height 45
click at [757, 116] on input "False" at bounding box center [749, 109] width 15 height 12
radio input "true"
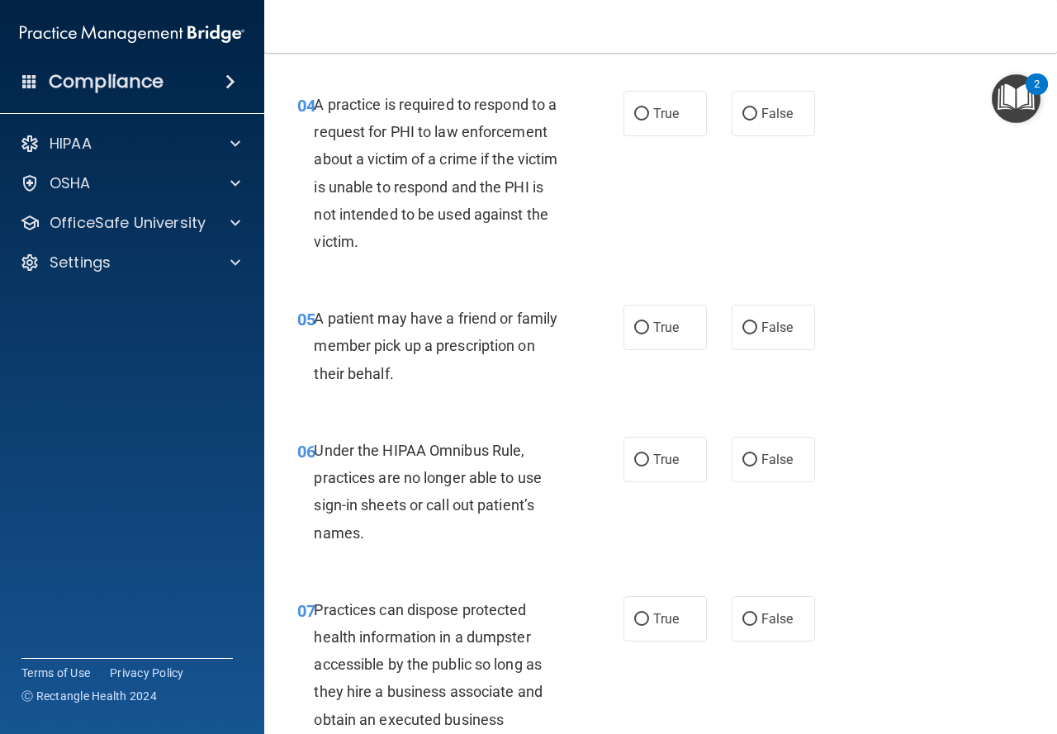
scroll to position [635, 0]
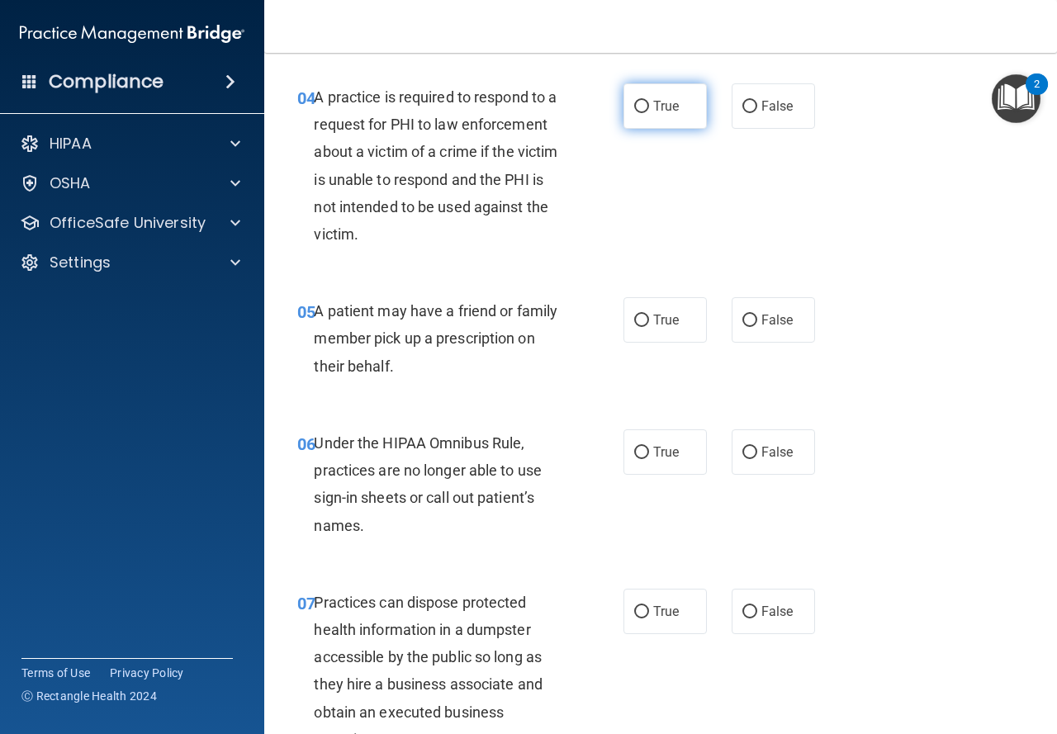
click at [670, 113] on span "True" at bounding box center [666, 106] width 26 height 16
click at [649, 113] on input "True" at bounding box center [641, 107] width 15 height 12
radio input "true"
click at [671, 342] on label "True" at bounding box center [664, 319] width 83 height 45
click at [649, 327] on input "True" at bounding box center [641, 321] width 15 height 12
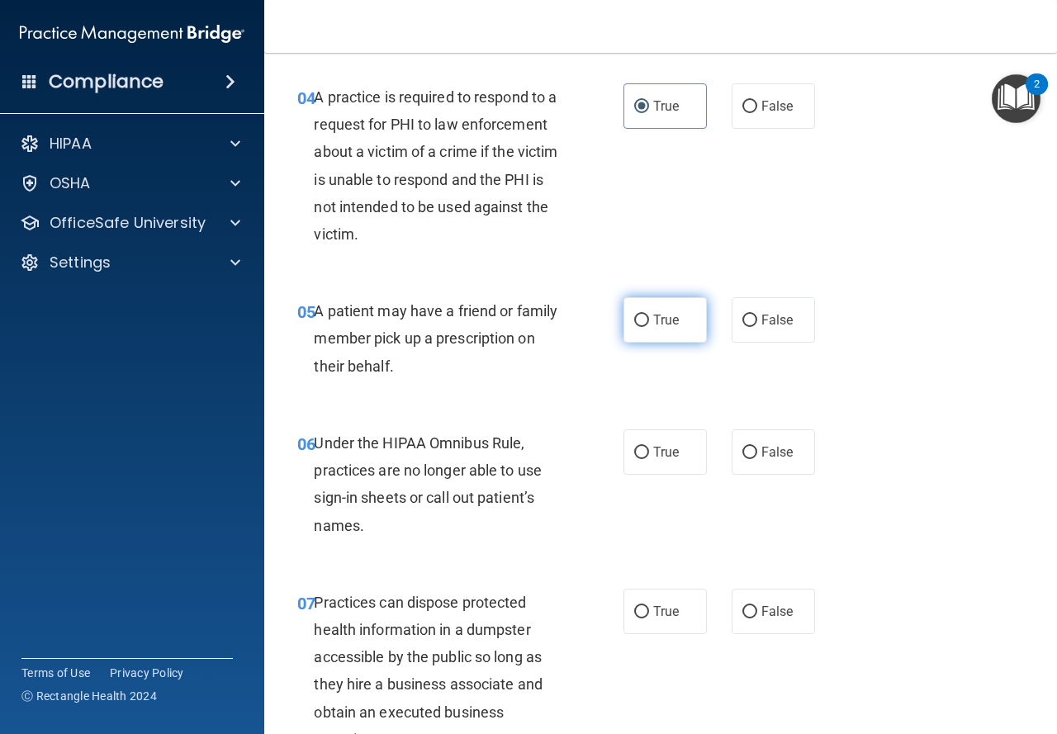
radio input "true"
click at [775, 450] on span "False" at bounding box center [777, 452] width 32 height 16
click at [757, 450] on input "False" at bounding box center [749, 453] width 15 height 12
radio input "true"
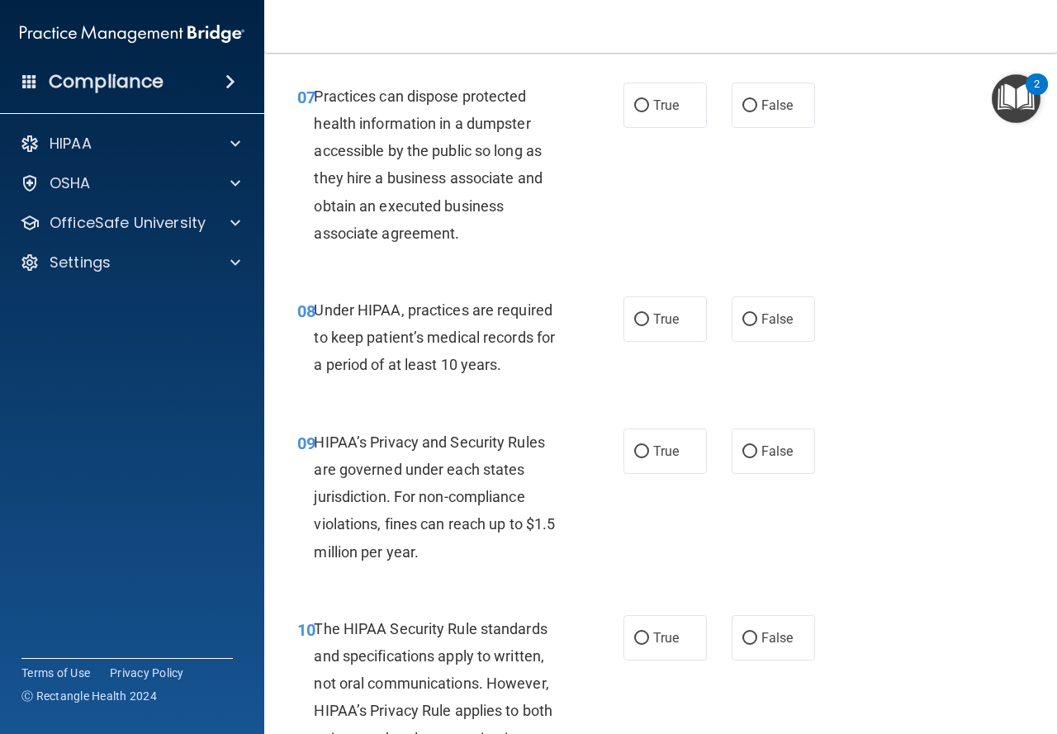
scroll to position [1154, 0]
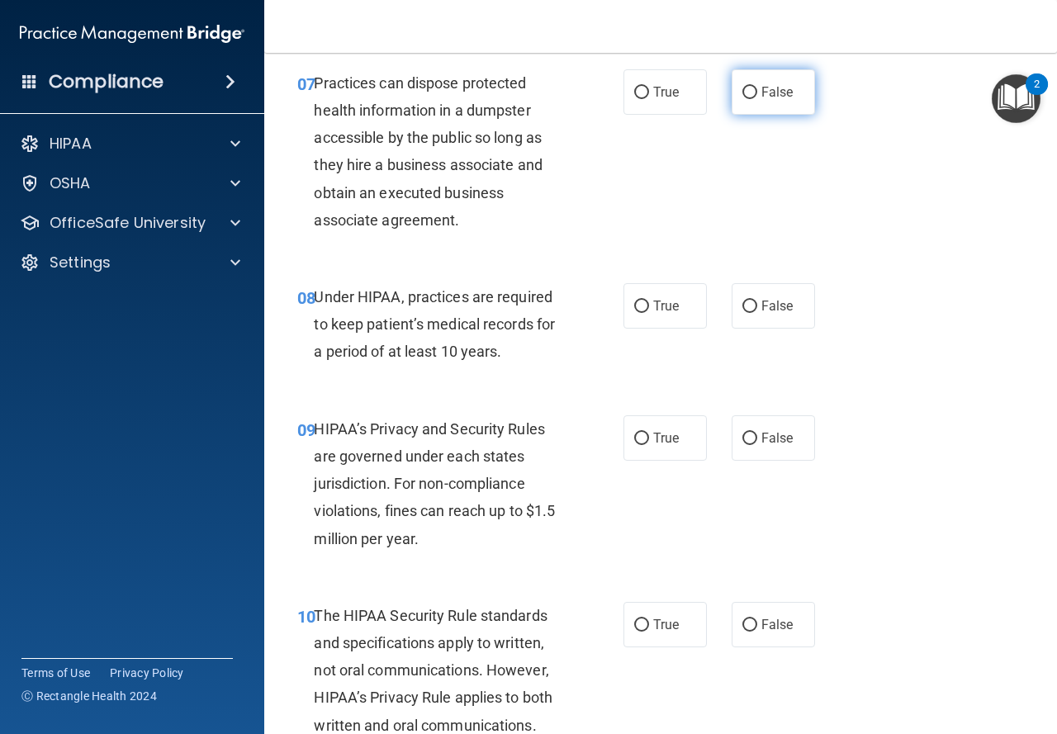
click at [769, 108] on label "False" at bounding box center [773, 91] width 83 height 45
click at [757, 99] on input "False" at bounding box center [749, 93] width 15 height 12
radio input "true"
click at [768, 309] on span "False" at bounding box center [777, 306] width 32 height 16
click at [757, 309] on input "False" at bounding box center [749, 307] width 15 height 12
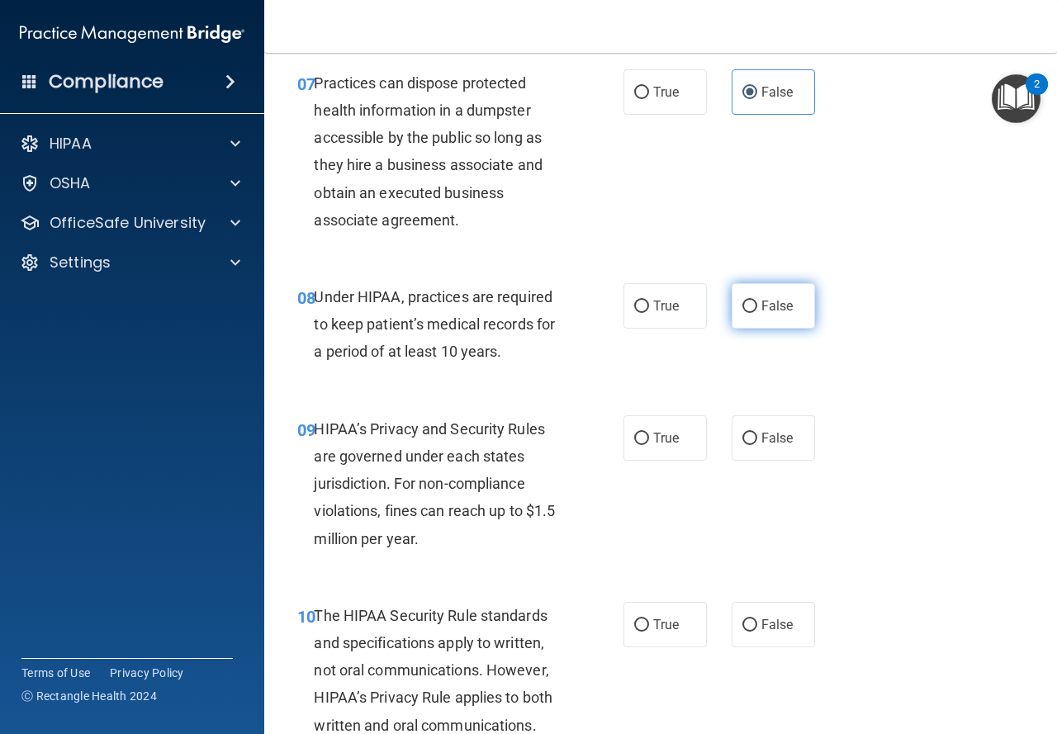
radio input "true"
click at [761, 444] on span "False" at bounding box center [777, 438] width 32 height 16
click at [757, 444] on input "False" at bounding box center [749, 439] width 15 height 12
radio input "true"
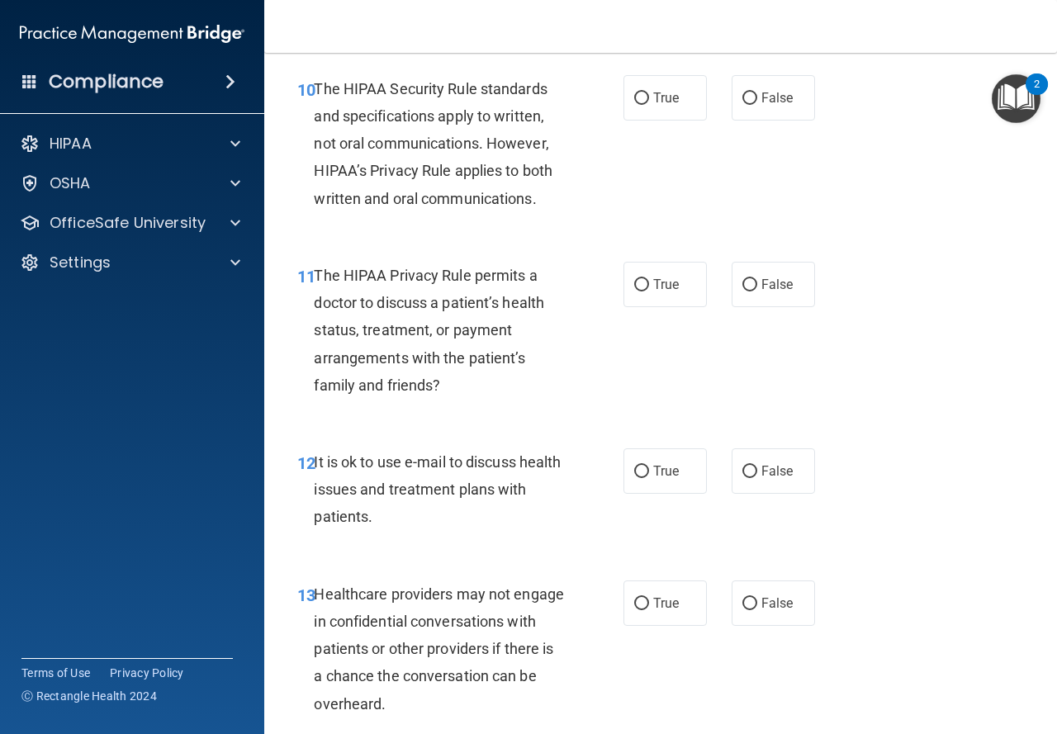
scroll to position [1695, 0]
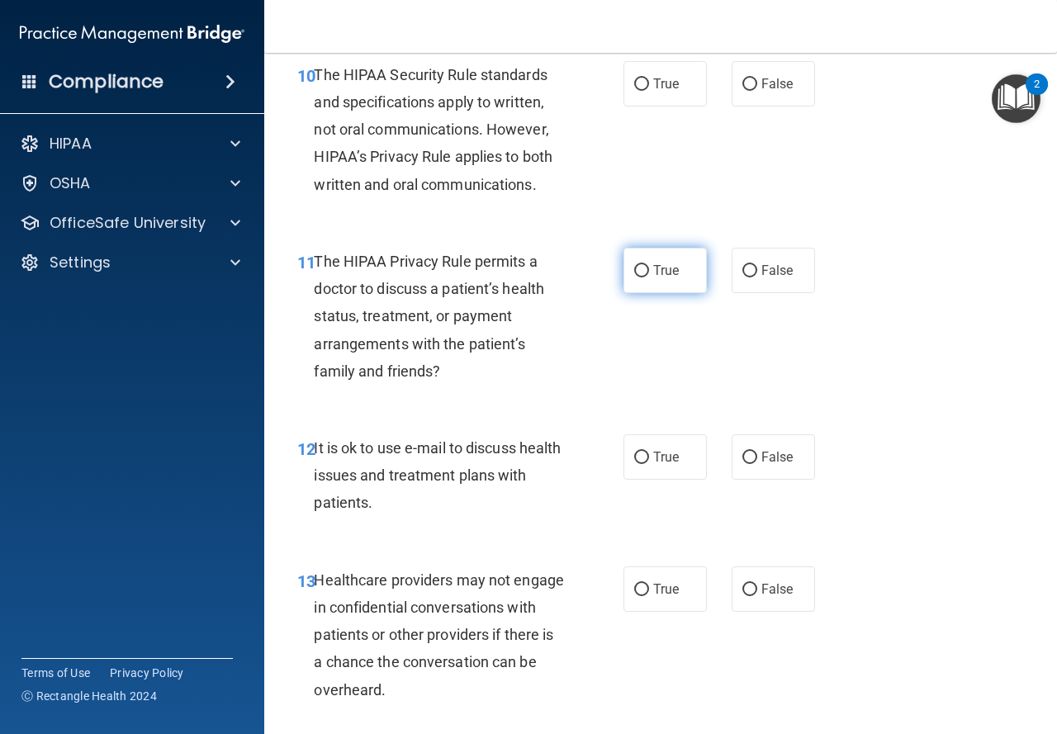
click at [634, 272] on input "True" at bounding box center [641, 271] width 15 height 12
radio input "true"
click at [761, 594] on span "False" at bounding box center [777, 589] width 32 height 16
click at [756, 594] on input "False" at bounding box center [749, 590] width 15 height 12
radio input "true"
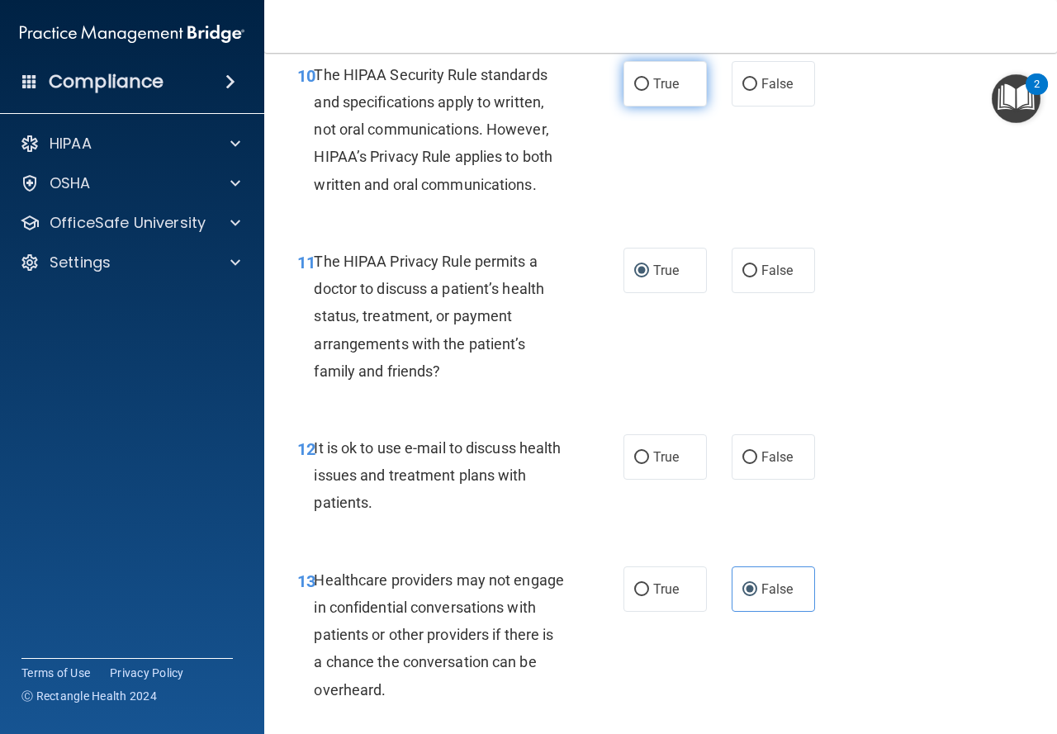
click at [662, 92] on label "True" at bounding box center [664, 83] width 83 height 45
click at [649, 91] on input "True" at bounding box center [641, 84] width 15 height 12
radio input "true"
click at [639, 457] on input "True" at bounding box center [641, 458] width 15 height 12
radio input "true"
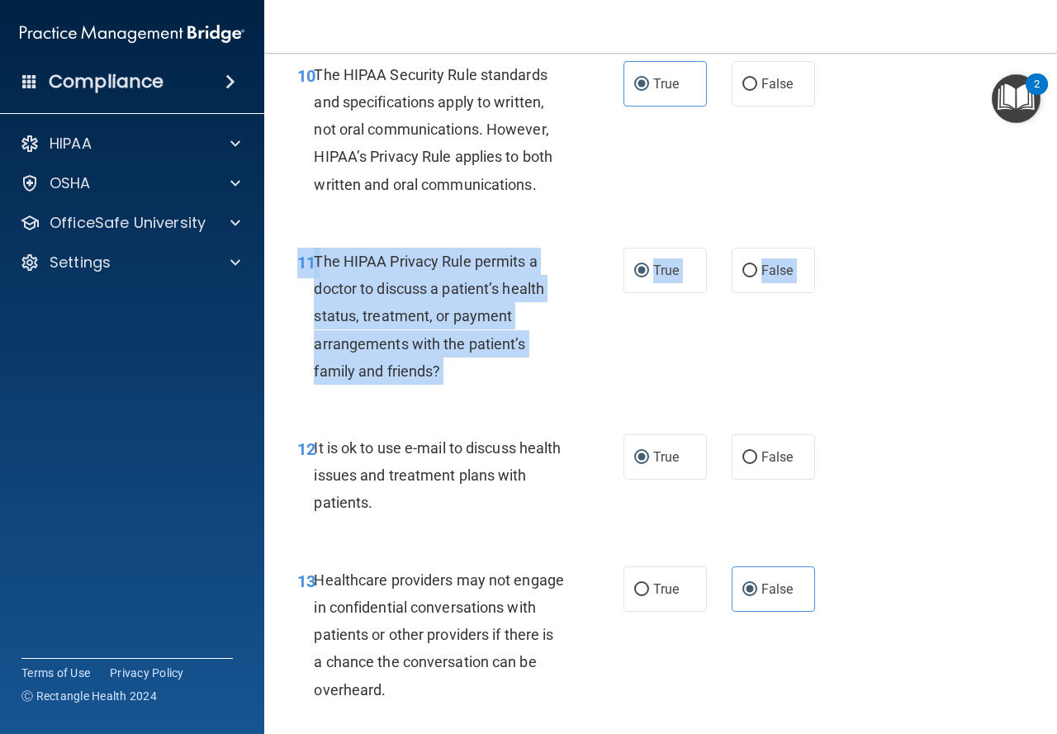
drag, startPoint x: 1044, startPoint y: 345, endPoint x: 1056, endPoint y: 418, distance: 73.7
click at [1056, 418] on main "- The HIPAA Quiz #2 This quiz doesn’t expire until 09/06/2025. Are you sure you…" at bounding box center [660, 393] width 793 height 681
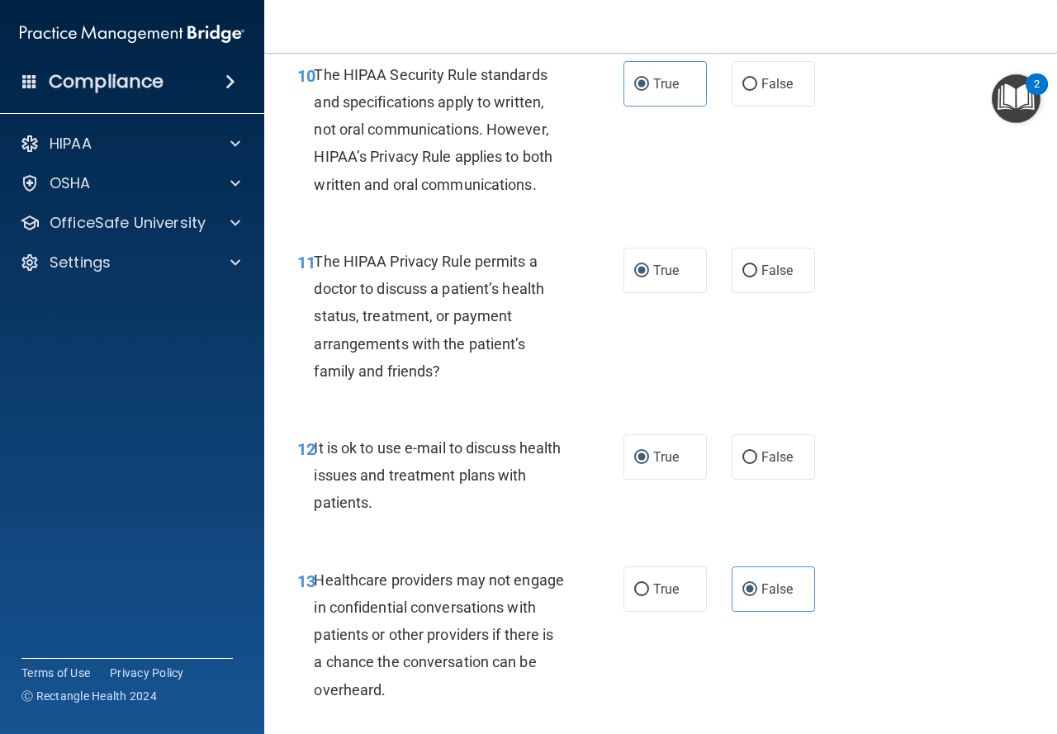
click at [993, 343] on div "11 The HIPAA Privacy Rule permits a doctor to discuss a patient’s health status…" at bounding box center [660, 320] width 751 height 187
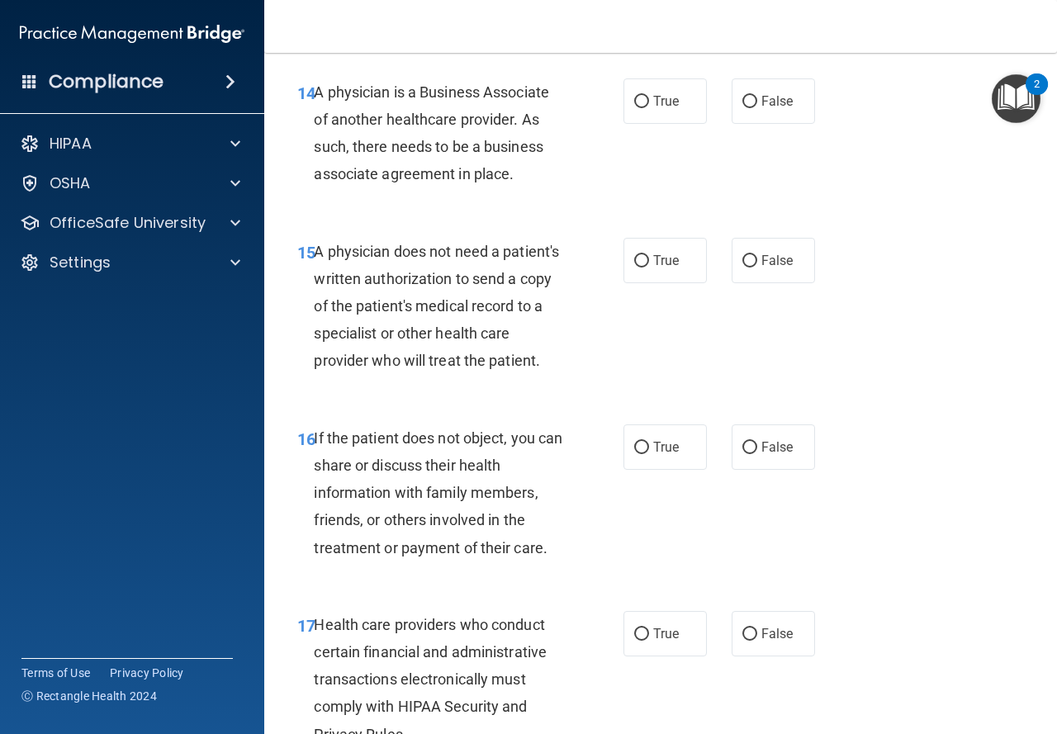
scroll to position [2376, 0]
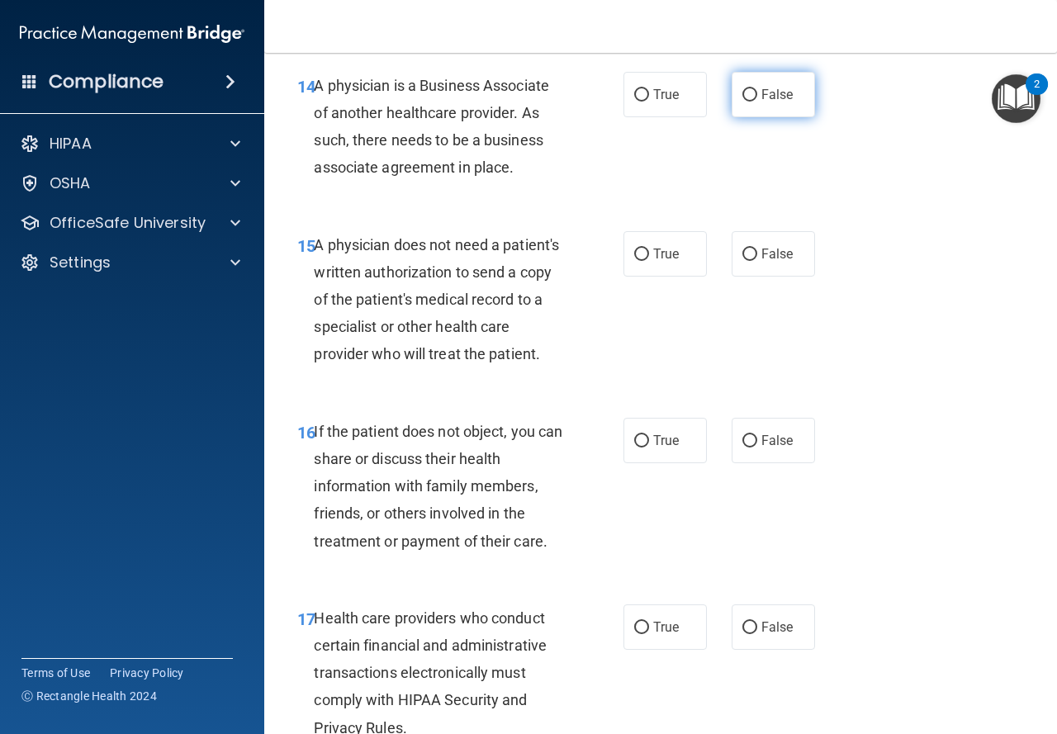
click at [769, 110] on label "False" at bounding box center [773, 94] width 83 height 45
click at [757, 102] on input "False" at bounding box center [749, 95] width 15 height 12
radio input "true"
click at [658, 256] on span "True" at bounding box center [666, 254] width 26 height 16
click at [649, 256] on input "True" at bounding box center [641, 255] width 15 height 12
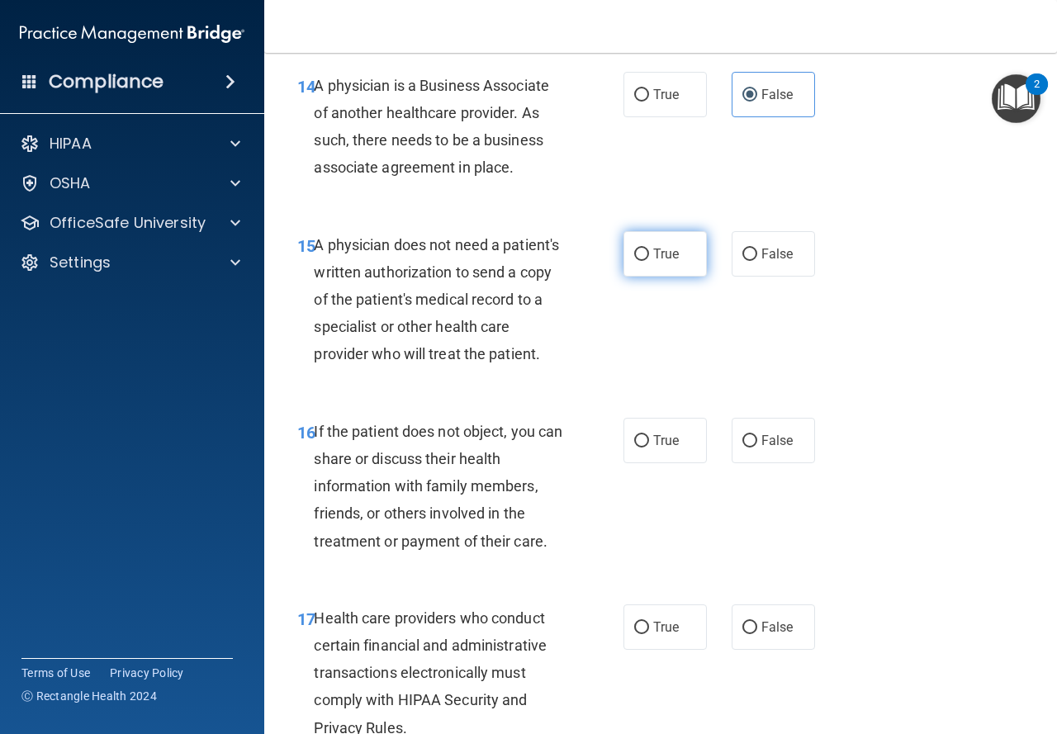
radio input "true"
click at [670, 463] on label "True" at bounding box center [664, 440] width 83 height 45
click at [649, 447] on input "True" at bounding box center [641, 441] width 15 height 12
radio input "true"
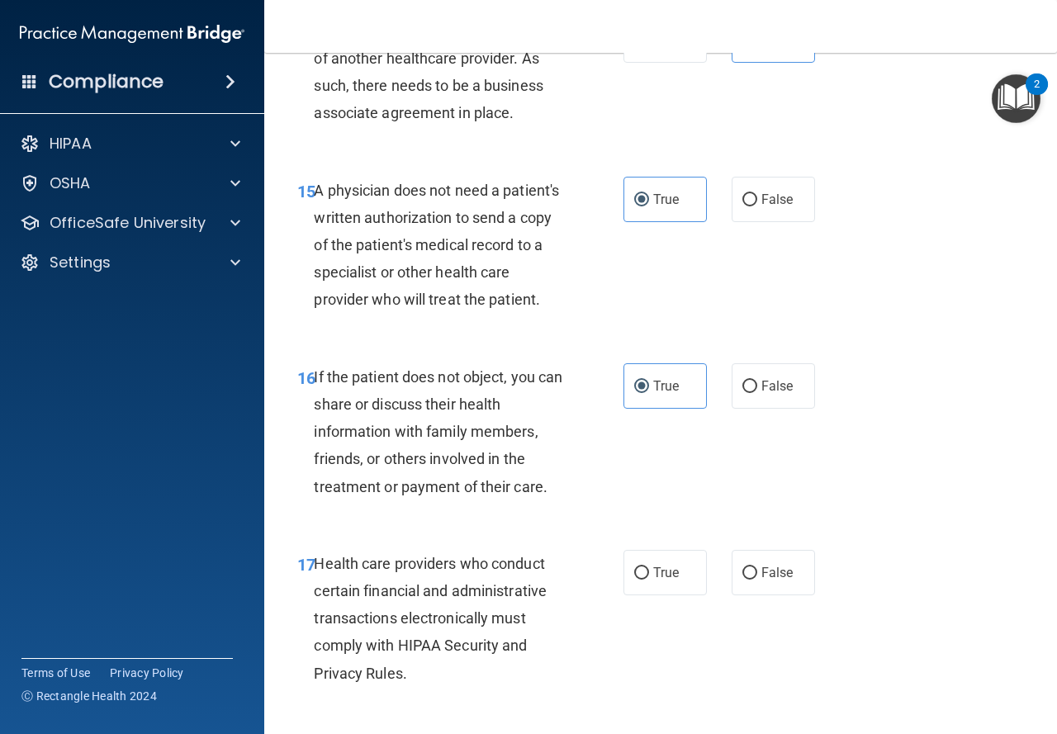
scroll to position [2450, 0]
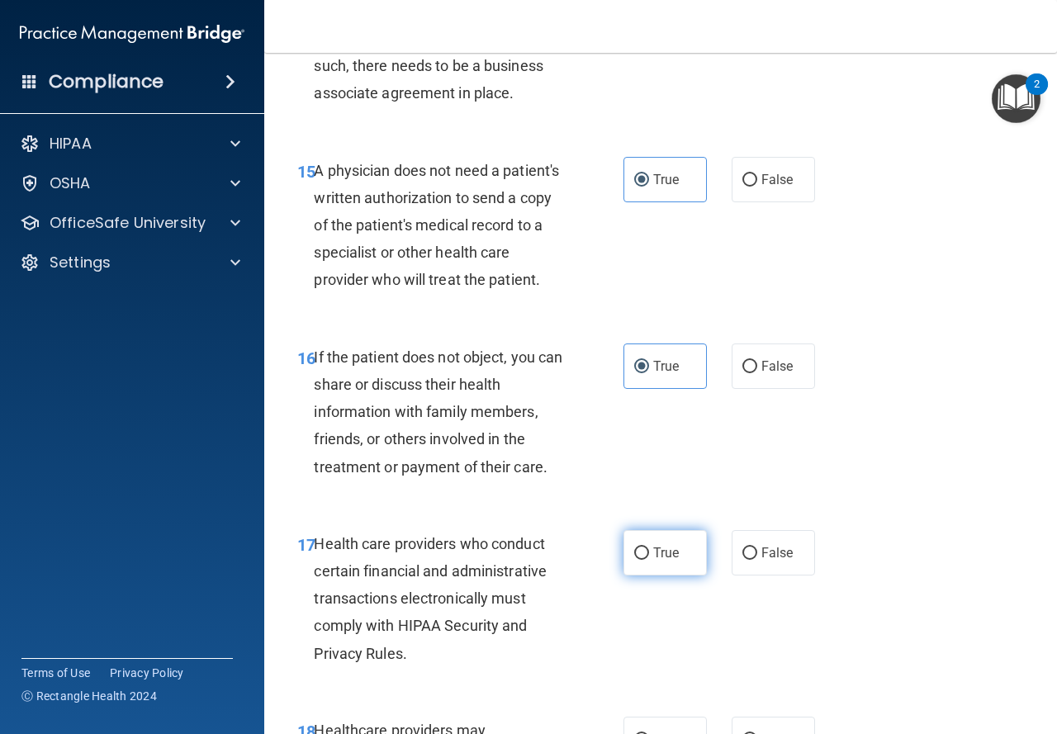
click at [651, 575] on label "True" at bounding box center [664, 552] width 83 height 45
click at [649, 560] on input "True" at bounding box center [641, 553] width 15 height 12
radio input "true"
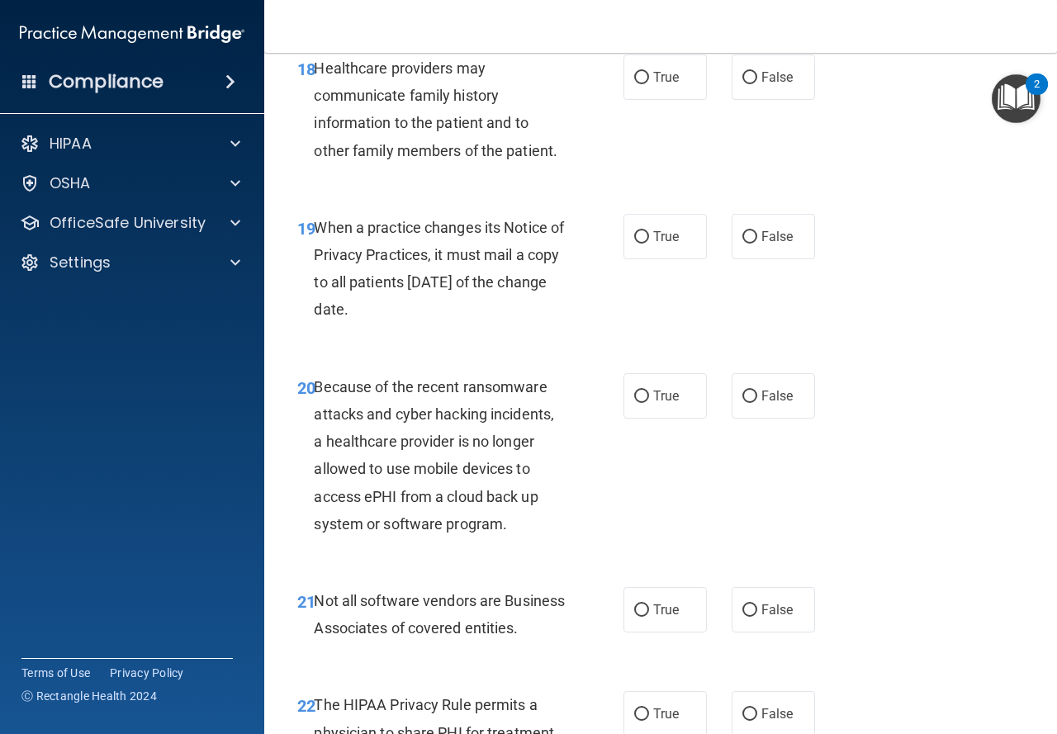
scroll to position [3126, 0]
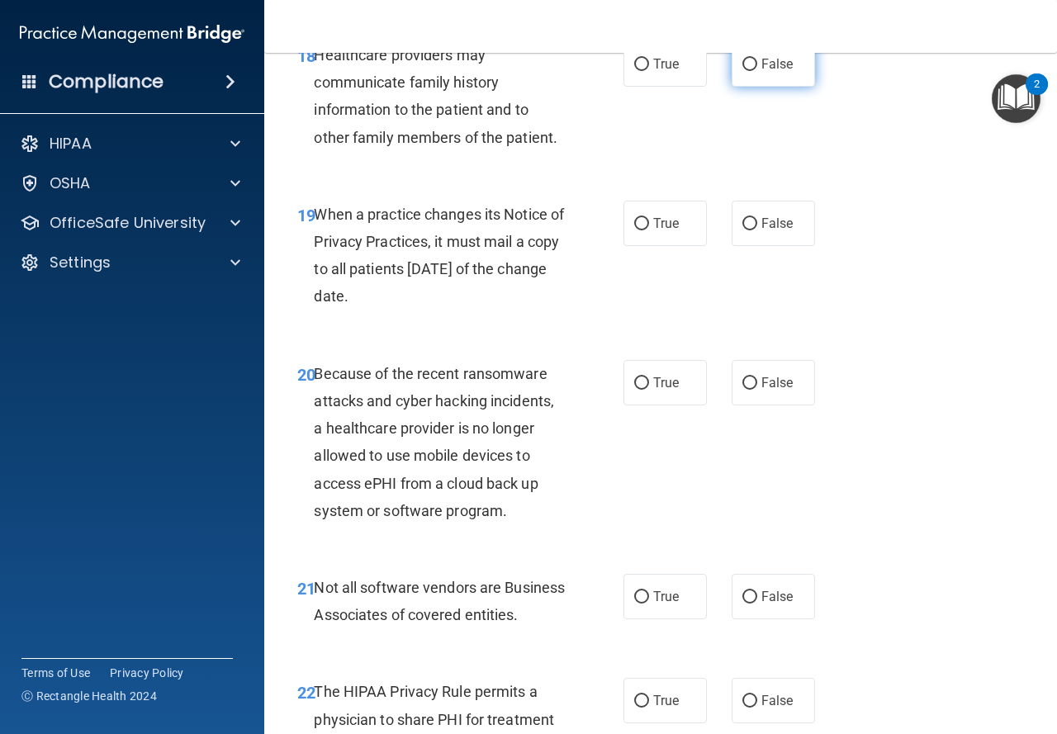
click at [740, 83] on label "False" at bounding box center [773, 63] width 83 height 45
click at [742, 71] on input "False" at bounding box center [749, 65] width 15 height 12
radio input "true"
click at [774, 231] on span "False" at bounding box center [777, 223] width 32 height 16
click at [757, 230] on input "False" at bounding box center [749, 224] width 15 height 12
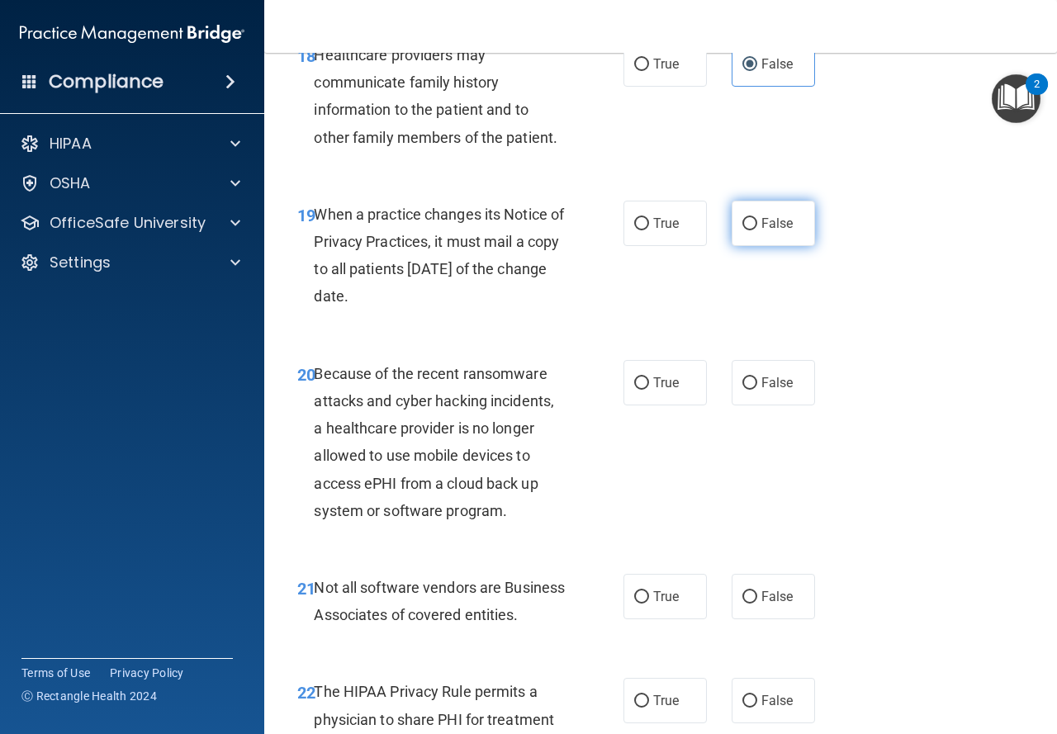
radio input "true"
click at [761, 391] on span "False" at bounding box center [777, 383] width 32 height 16
click at [754, 390] on input "False" at bounding box center [749, 383] width 15 height 12
radio input "true"
click at [655, 619] on label "True" at bounding box center [664, 596] width 83 height 45
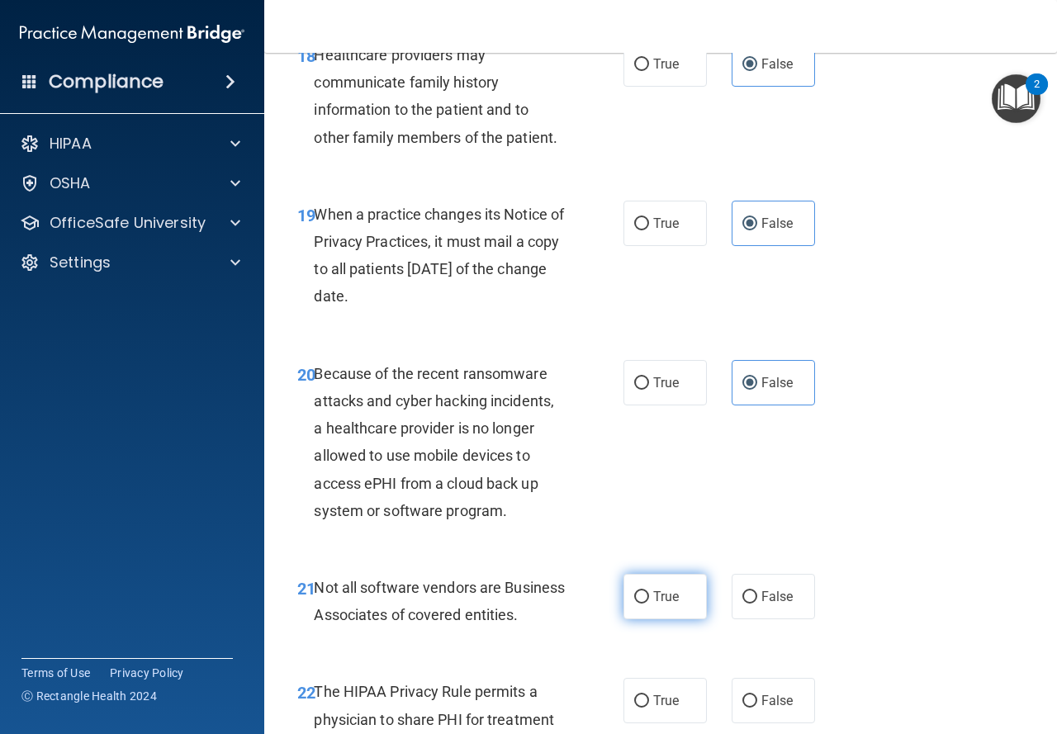
click at [649, 604] on input "True" at bounding box center [641, 597] width 15 height 12
radio input "true"
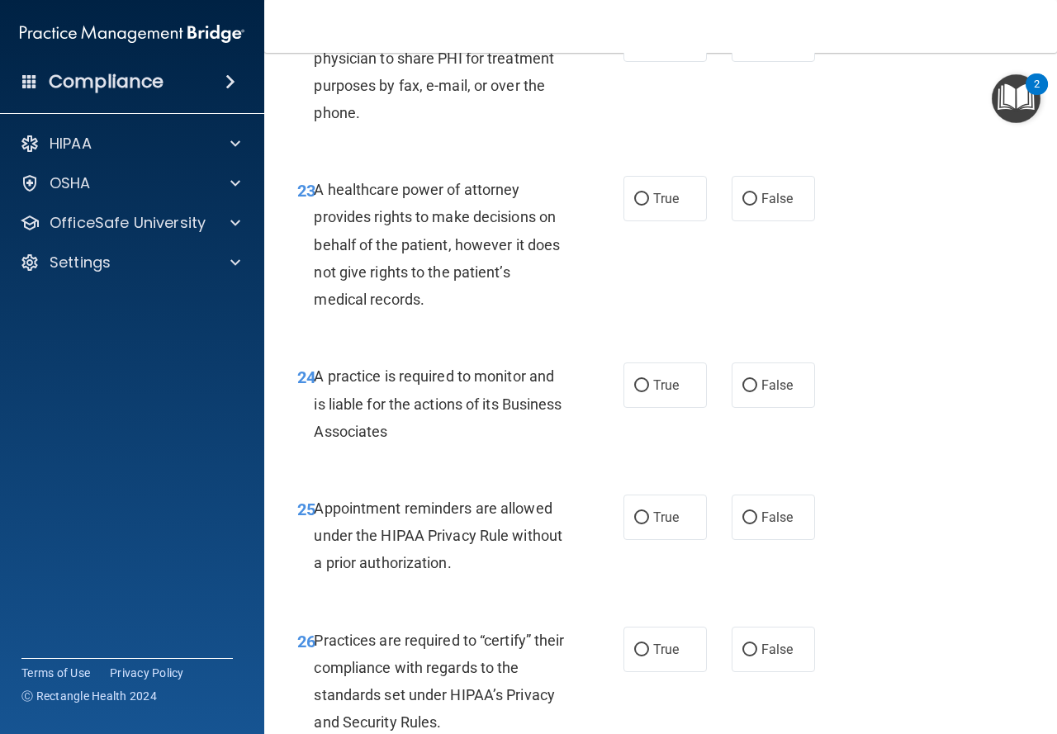
scroll to position [3801, 0]
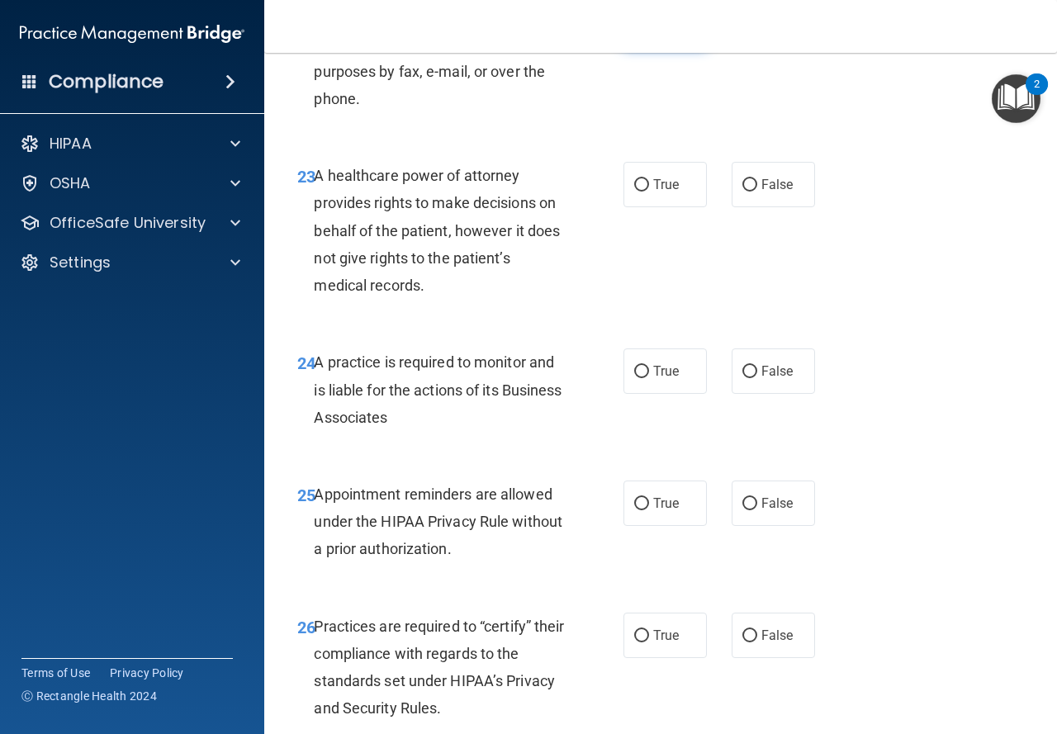
click at [634, 32] on input "True" at bounding box center [641, 26] width 15 height 12
radio input "true"
click at [765, 192] on span "False" at bounding box center [777, 185] width 32 height 16
click at [757, 192] on input "False" at bounding box center [749, 185] width 15 height 12
radio input "true"
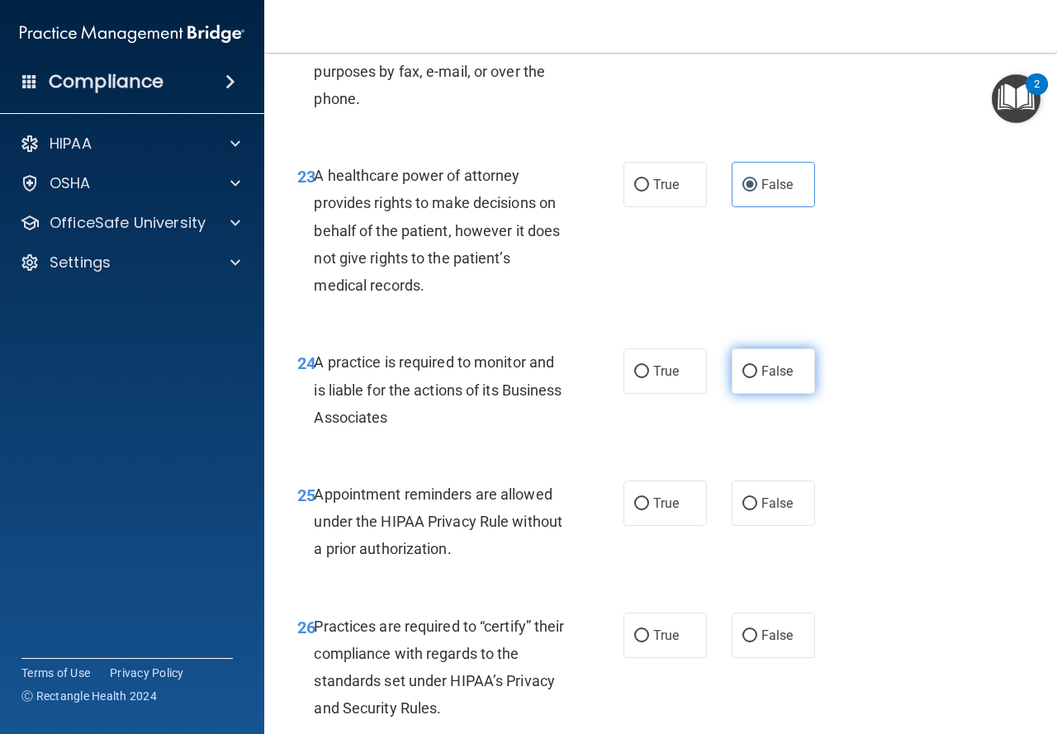
click at [753, 394] on label "False" at bounding box center [773, 370] width 83 height 45
click at [753, 378] on input "False" at bounding box center [749, 372] width 15 height 12
radio input "true"
click at [748, 642] on input "False" at bounding box center [749, 636] width 15 height 12
radio input "true"
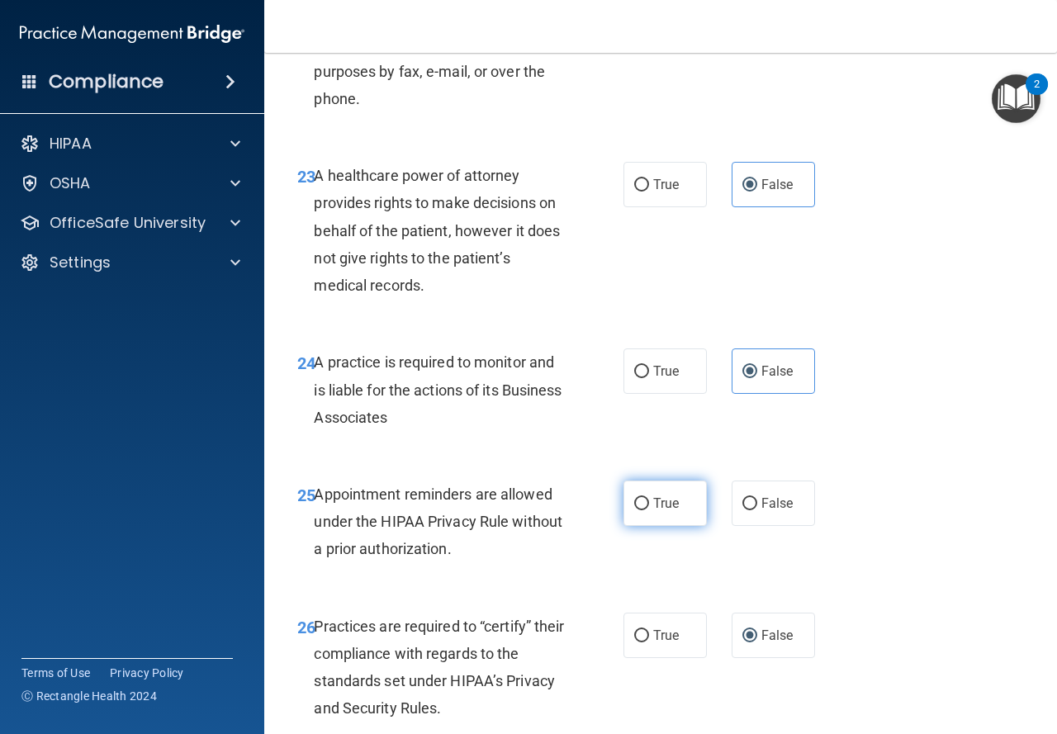
click at [646, 526] on label "True" at bounding box center [664, 503] width 83 height 45
click at [646, 510] on input "True" at bounding box center [641, 504] width 15 height 12
radio input "true"
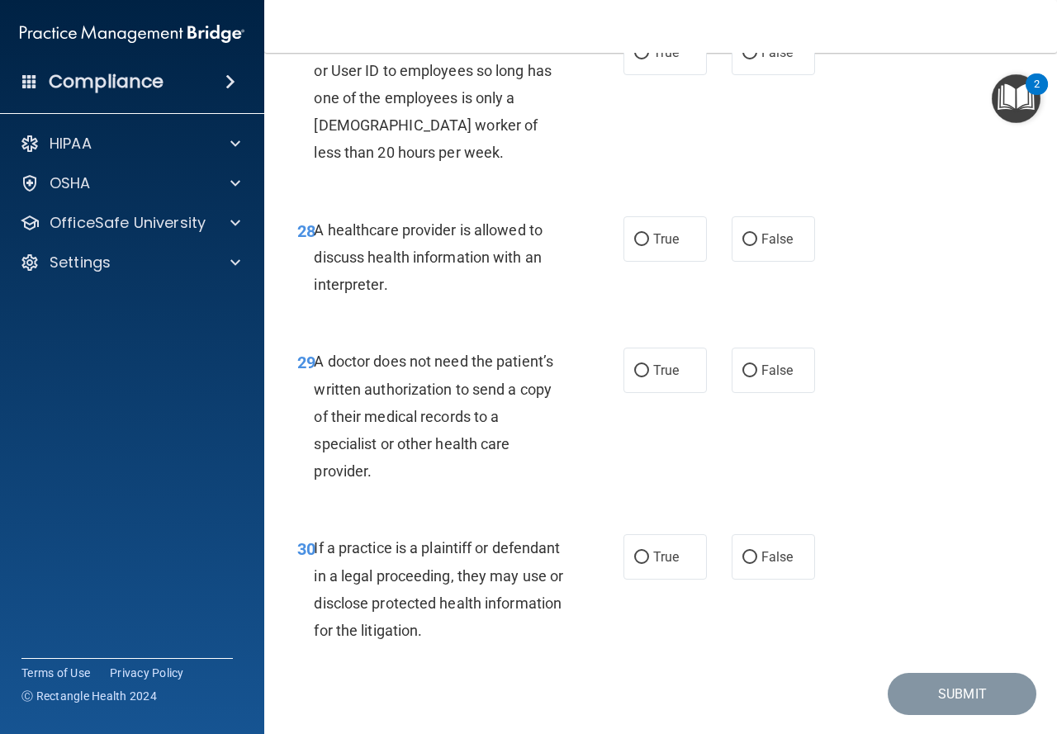
scroll to position [4558, 0]
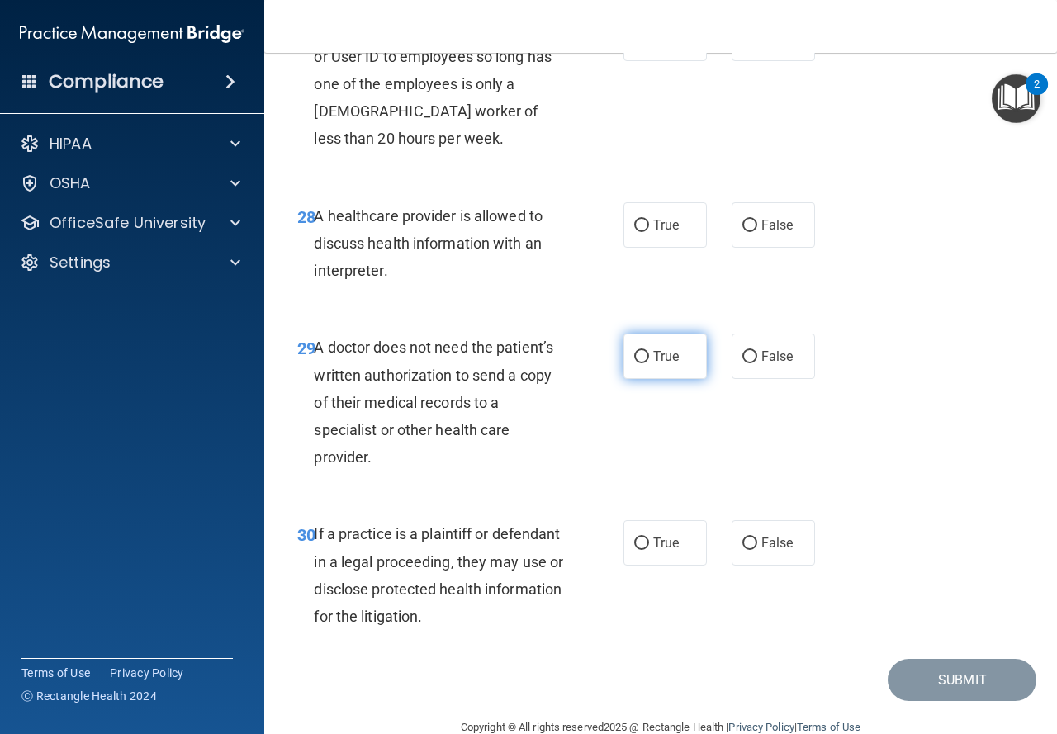
click at [637, 363] on input "True" at bounding box center [641, 357] width 15 height 12
radio input "true"
click at [762, 46] on span "False" at bounding box center [777, 39] width 32 height 16
click at [757, 45] on input "False" at bounding box center [749, 39] width 15 height 12
radio input "true"
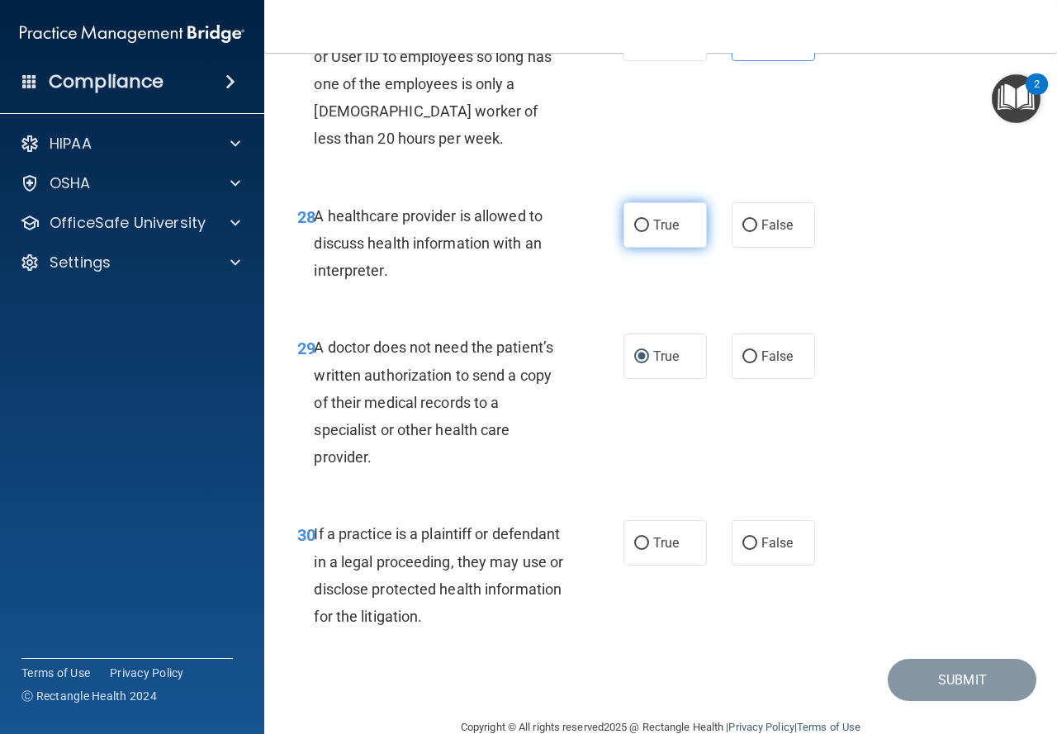
click at [638, 232] on input "True" at bounding box center [641, 226] width 15 height 12
radio input "true"
click at [654, 551] on span "True" at bounding box center [666, 543] width 26 height 16
click at [649, 550] on input "True" at bounding box center [641, 543] width 15 height 12
radio input "true"
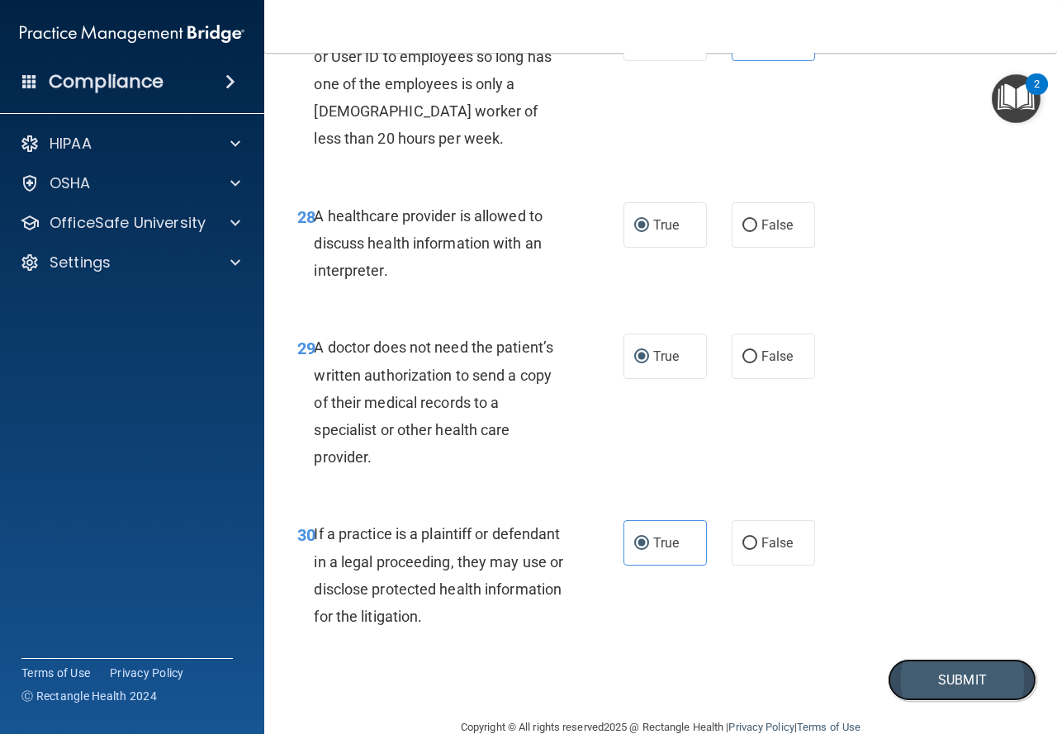
click at [916, 701] on button "Submit" at bounding box center [962, 680] width 149 height 42
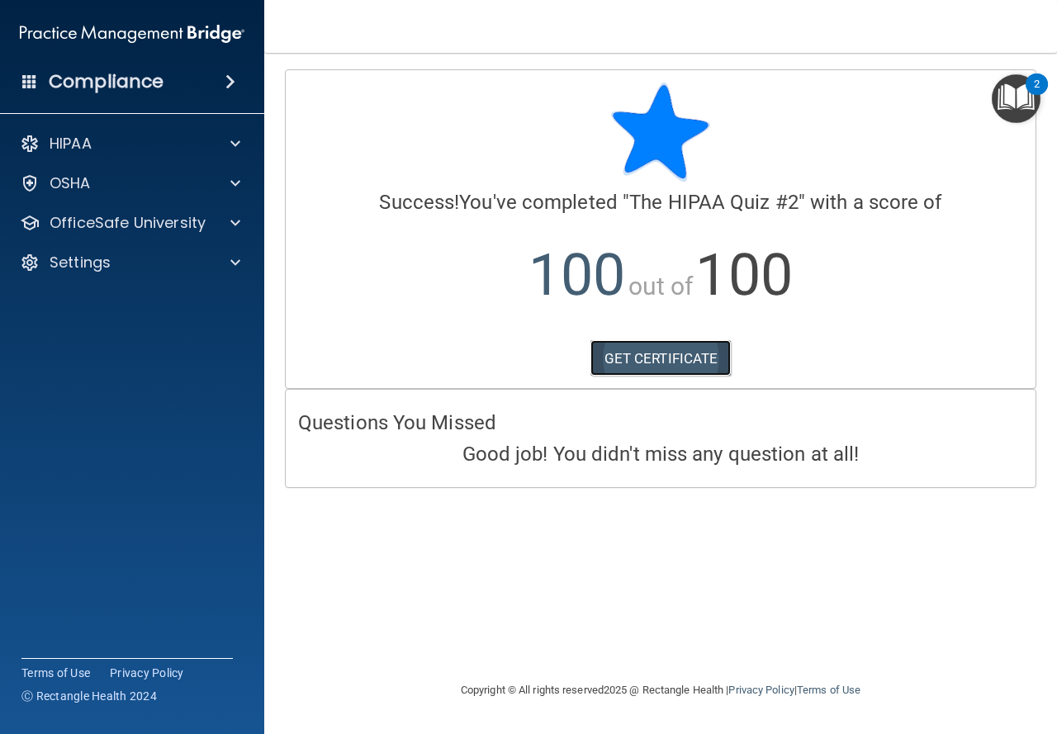
click at [679, 362] on link "GET CERTIFICATE" at bounding box center [660, 358] width 141 height 36
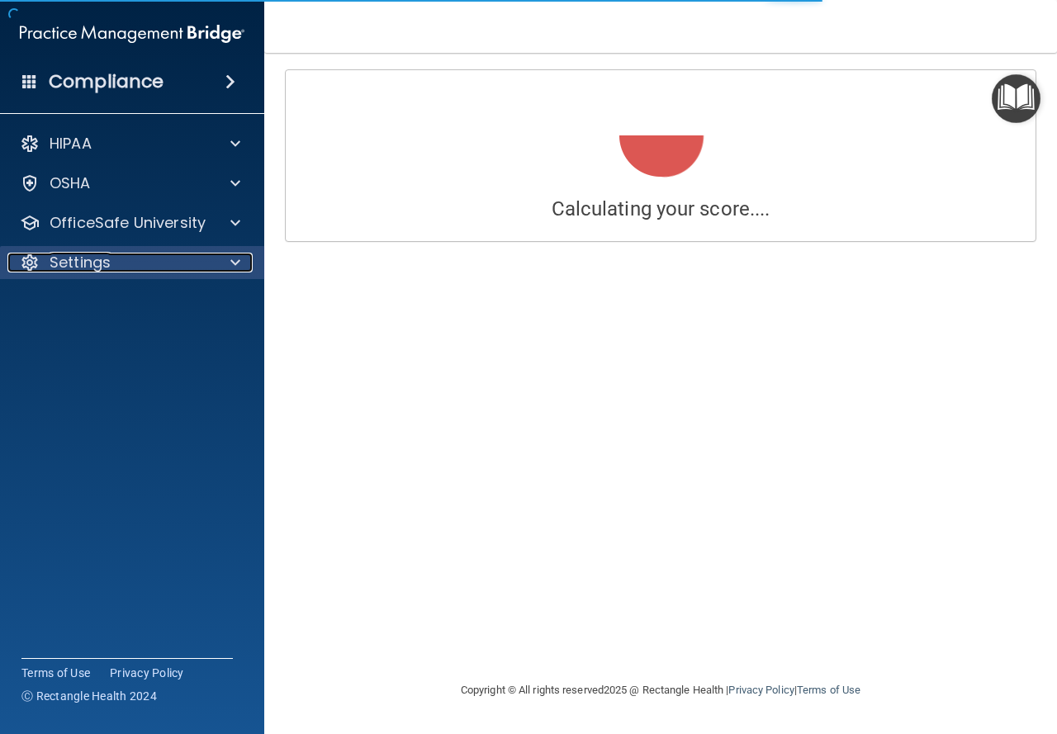
click at [243, 263] on div at bounding box center [232, 263] width 41 height 20
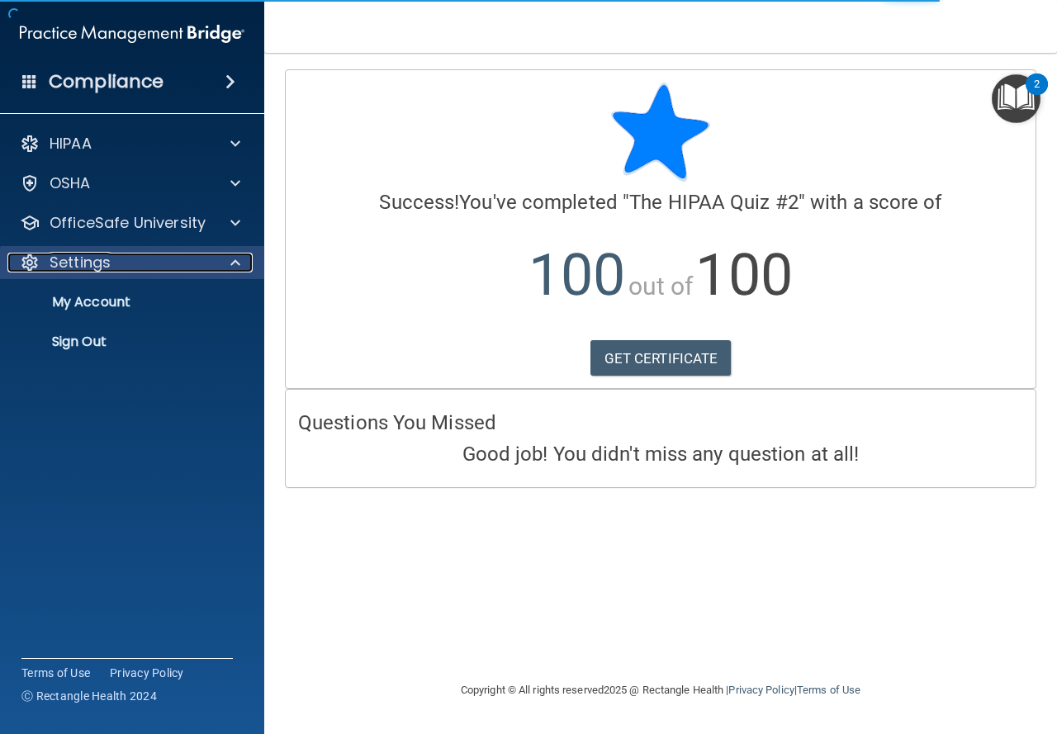
click at [231, 259] on span at bounding box center [235, 263] width 10 height 20
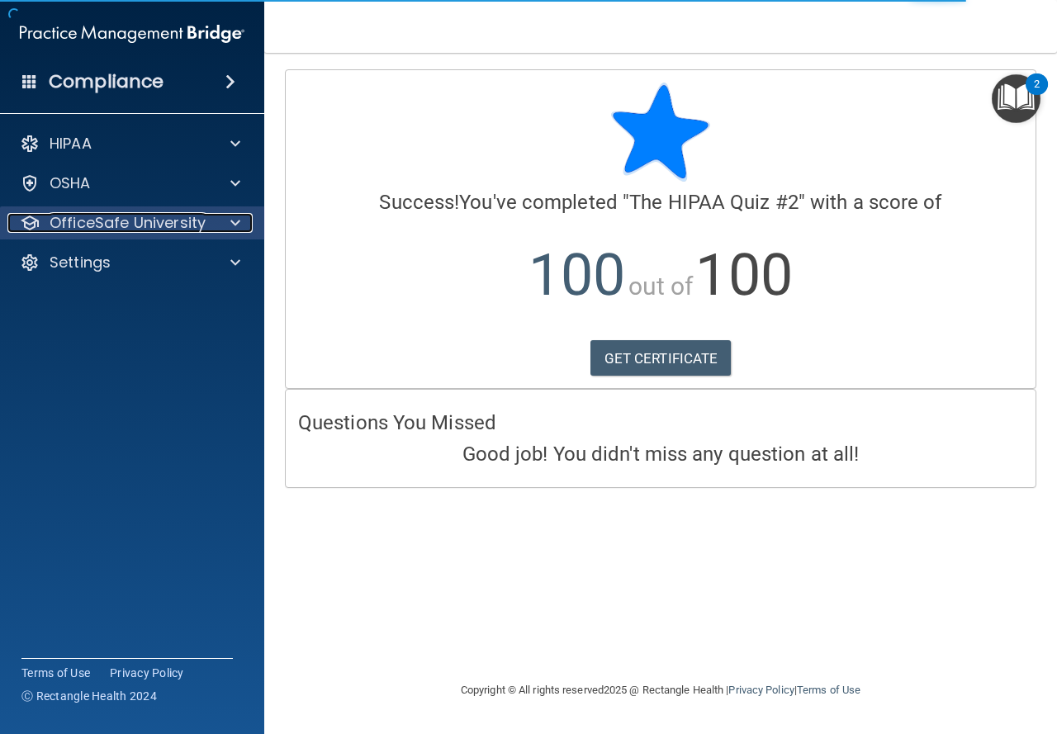
click at [236, 226] on span at bounding box center [235, 223] width 10 height 20
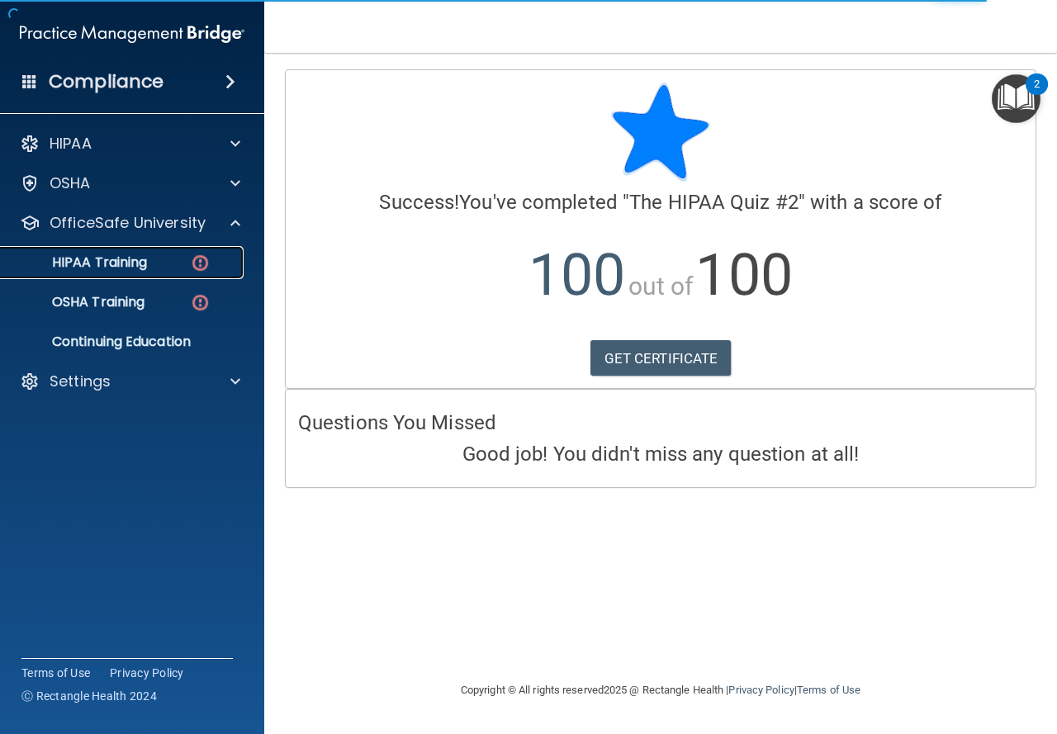
click at [153, 263] on div "HIPAA Training" at bounding box center [123, 262] width 225 height 17
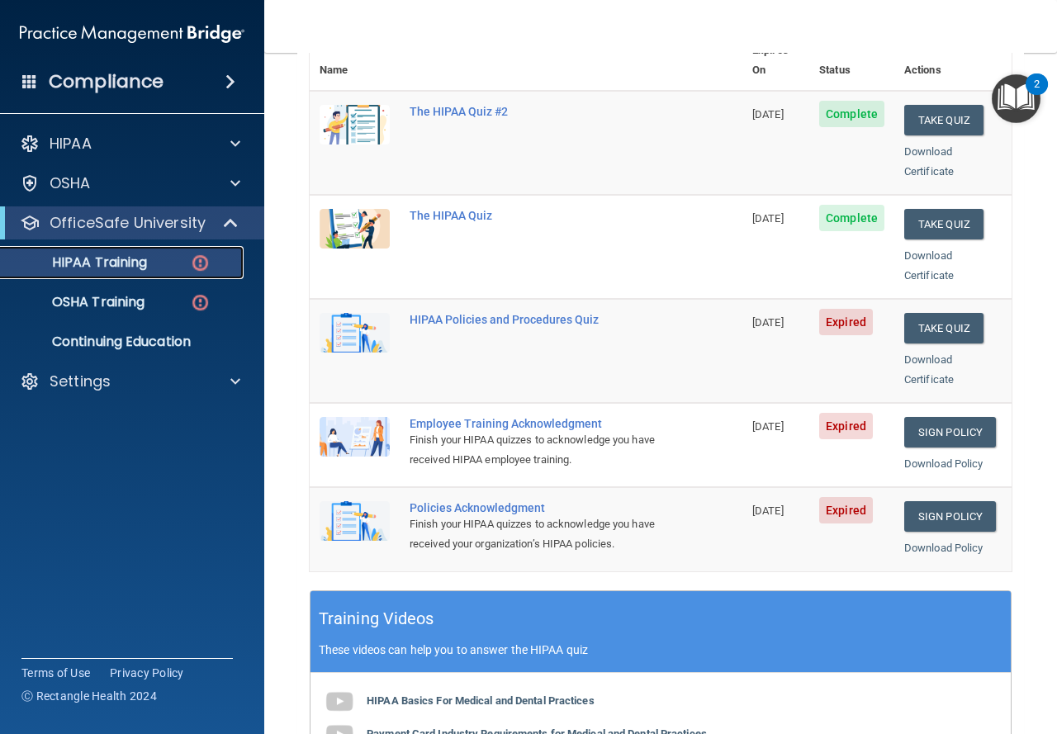
scroll to position [221, 0]
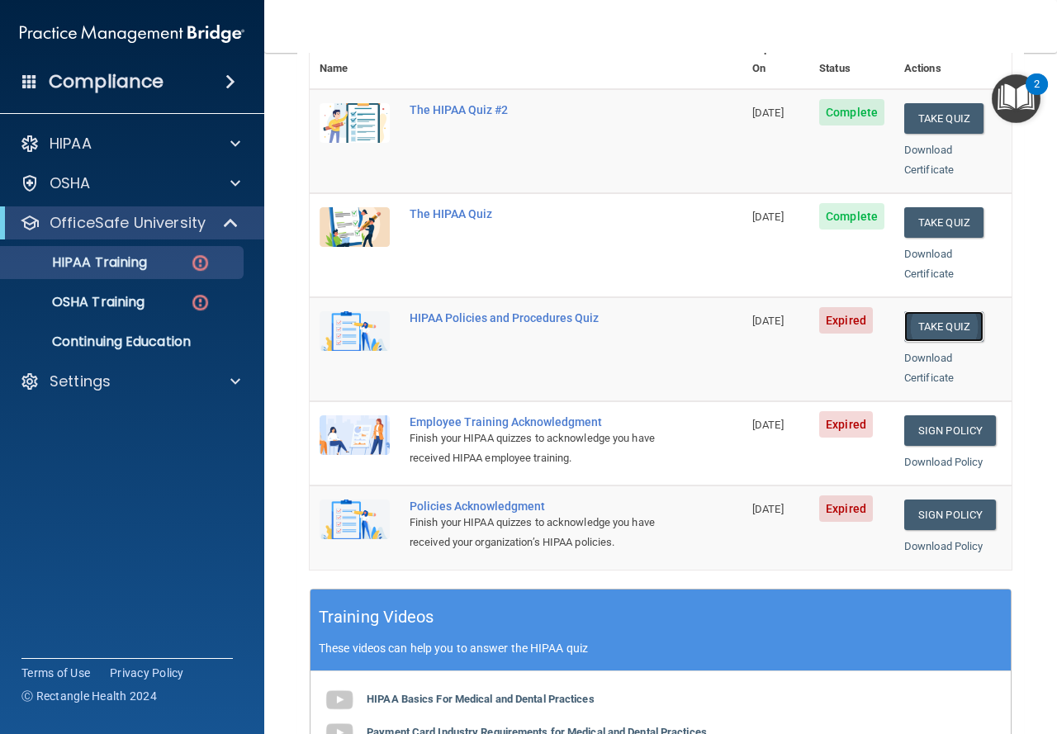
click at [926, 311] on button "Take Quiz" at bounding box center [943, 326] width 79 height 31
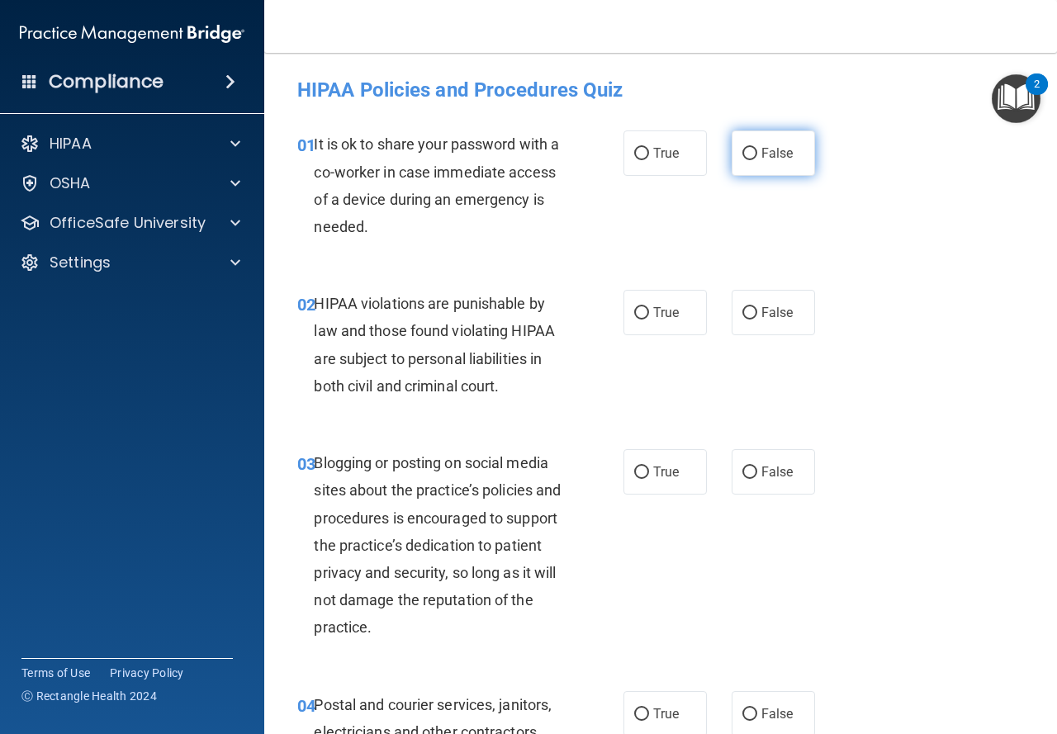
click at [772, 151] on span "False" at bounding box center [777, 153] width 32 height 16
click at [757, 151] on input "False" at bounding box center [749, 154] width 15 height 12
radio input "true"
click at [656, 325] on label "True" at bounding box center [664, 312] width 83 height 45
click at [649, 320] on input "True" at bounding box center [641, 313] width 15 height 12
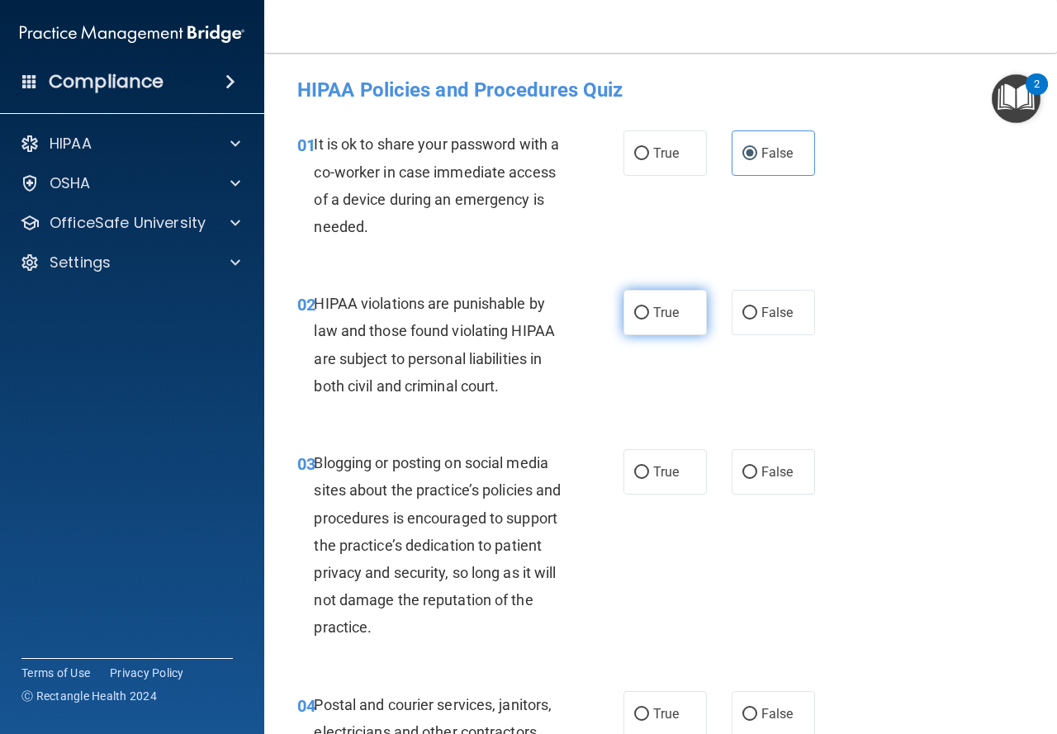
radio input "true"
click at [785, 485] on label "False" at bounding box center [773, 471] width 83 height 45
click at [757, 479] on input "False" at bounding box center [749, 472] width 15 height 12
radio input "true"
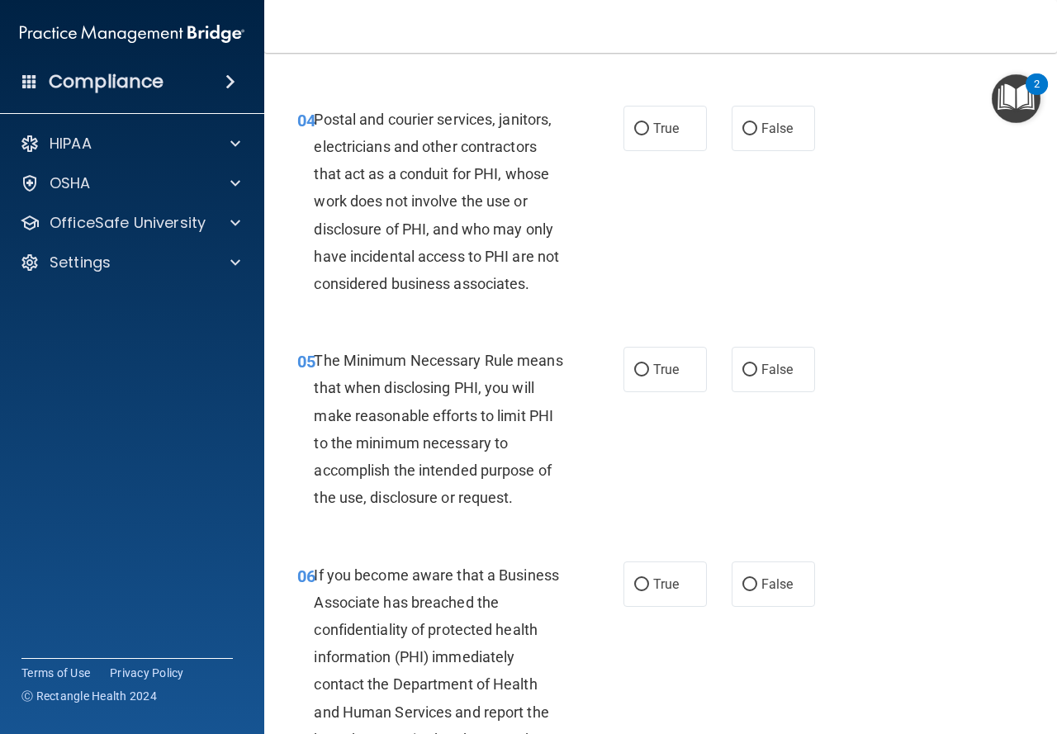
scroll to position [608, 0]
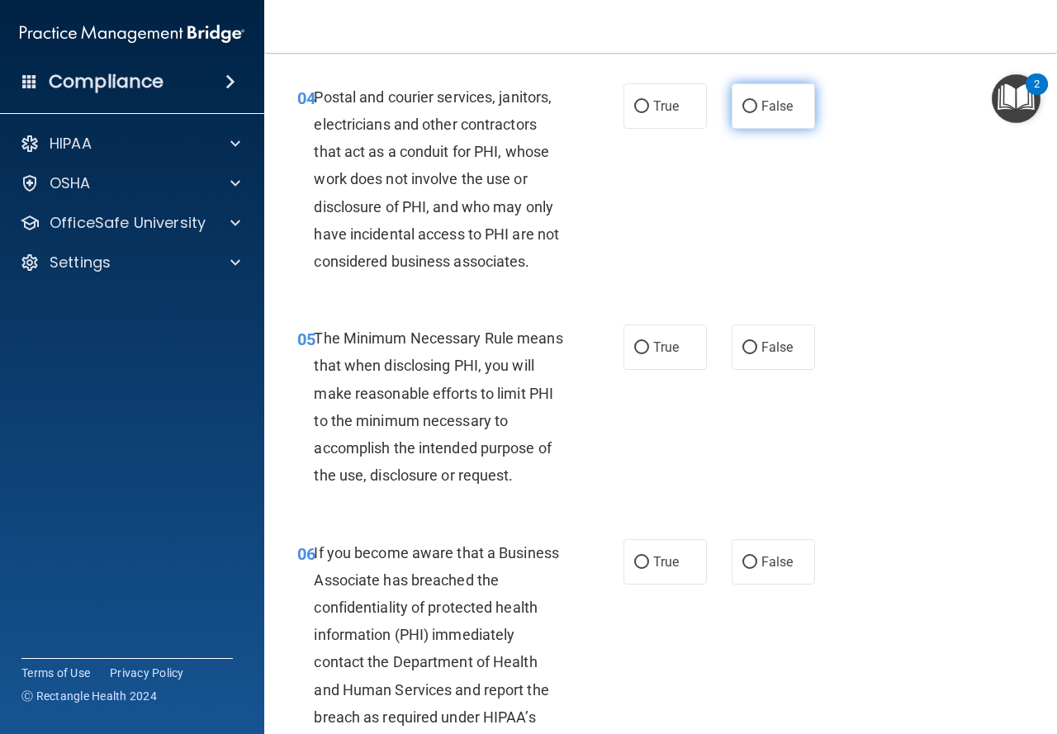
click at [793, 99] on label "False" at bounding box center [773, 105] width 83 height 45
click at [757, 101] on input "False" at bounding box center [749, 107] width 15 height 12
radio input "true"
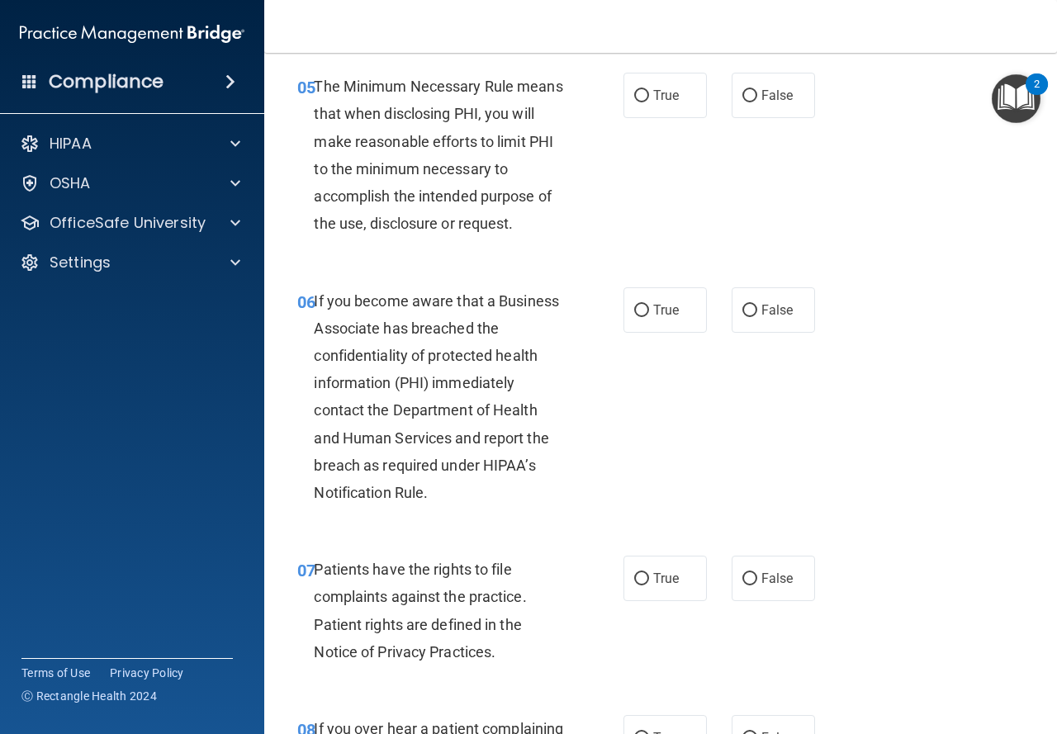
scroll to position [852, 0]
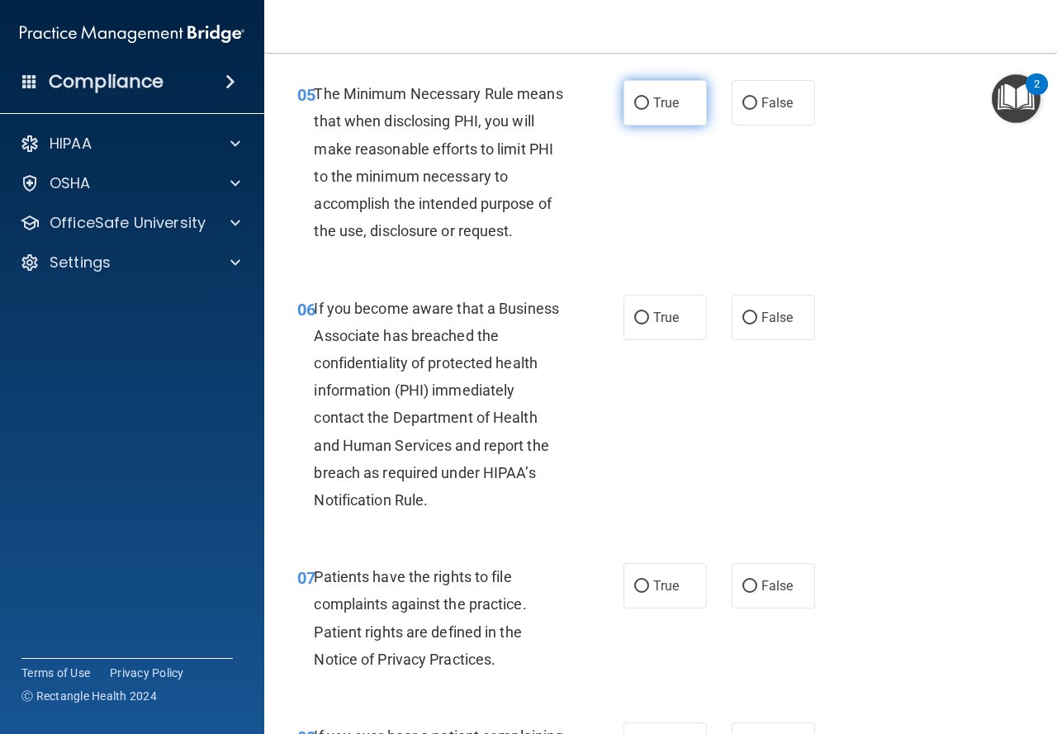
click at [634, 107] on input "True" at bounding box center [641, 103] width 15 height 12
radio input "true"
click at [640, 312] on input "True" at bounding box center [641, 318] width 15 height 12
radio input "true"
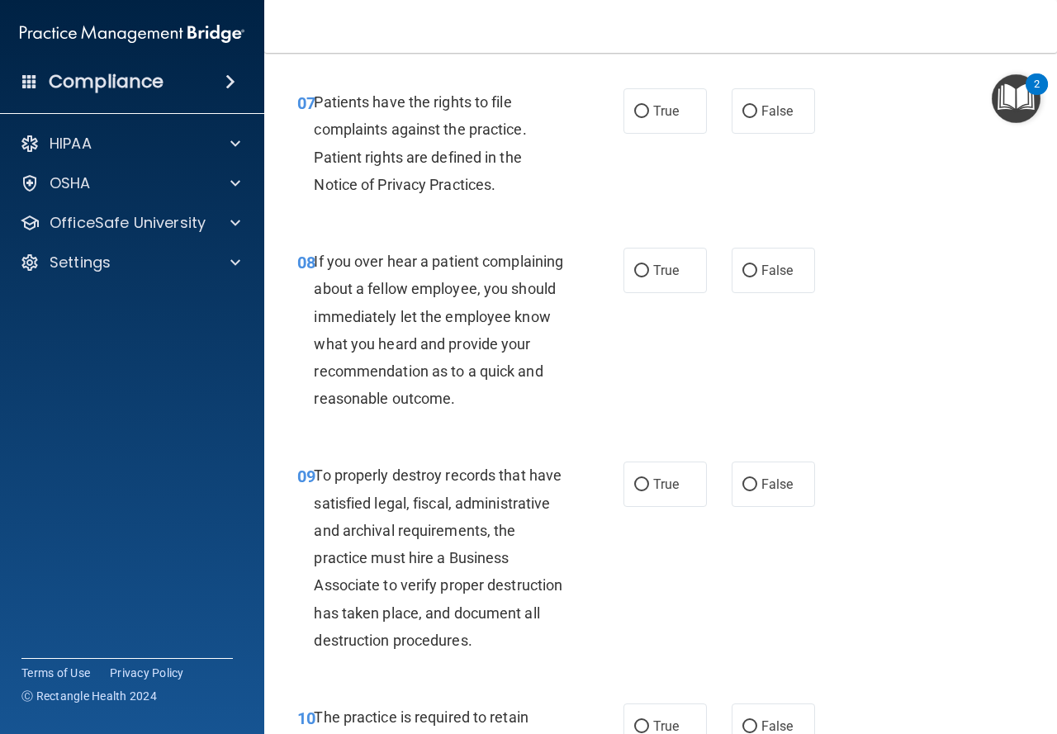
scroll to position [1319, 0]
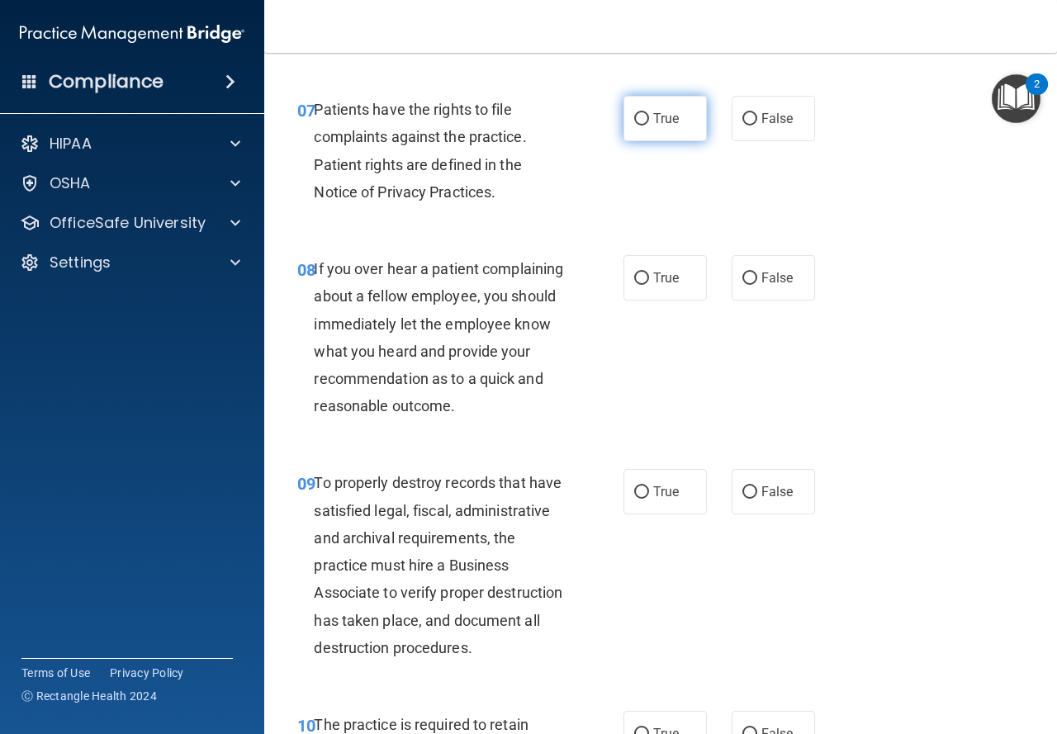
click at [672, 124] on span "True" at bounding box center [666, 119] width 26 height 16
click at [649, 124] on input "True" at bounding box center [641, 119] width 15 height 12
radio input "true"
click at [772, 288] on label "False" at bounding box center [773, 277] width 83 height 45
click at [757, 285] on input "False" at bounding box center [749, 278] width 15 height 12
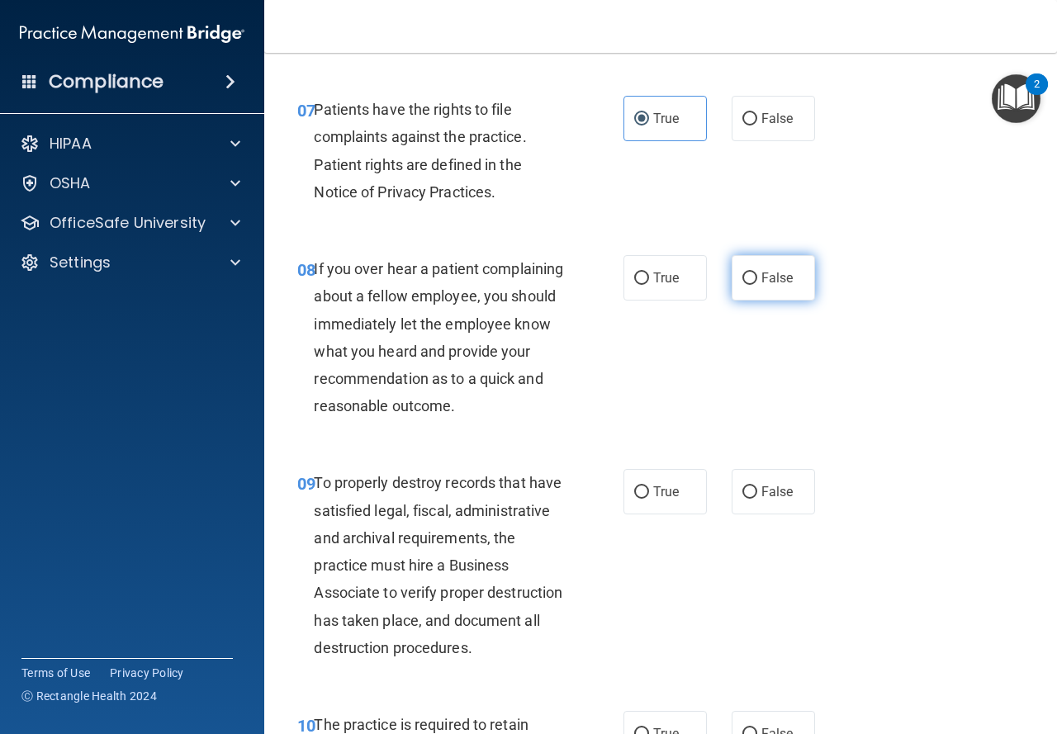
radio input "true"
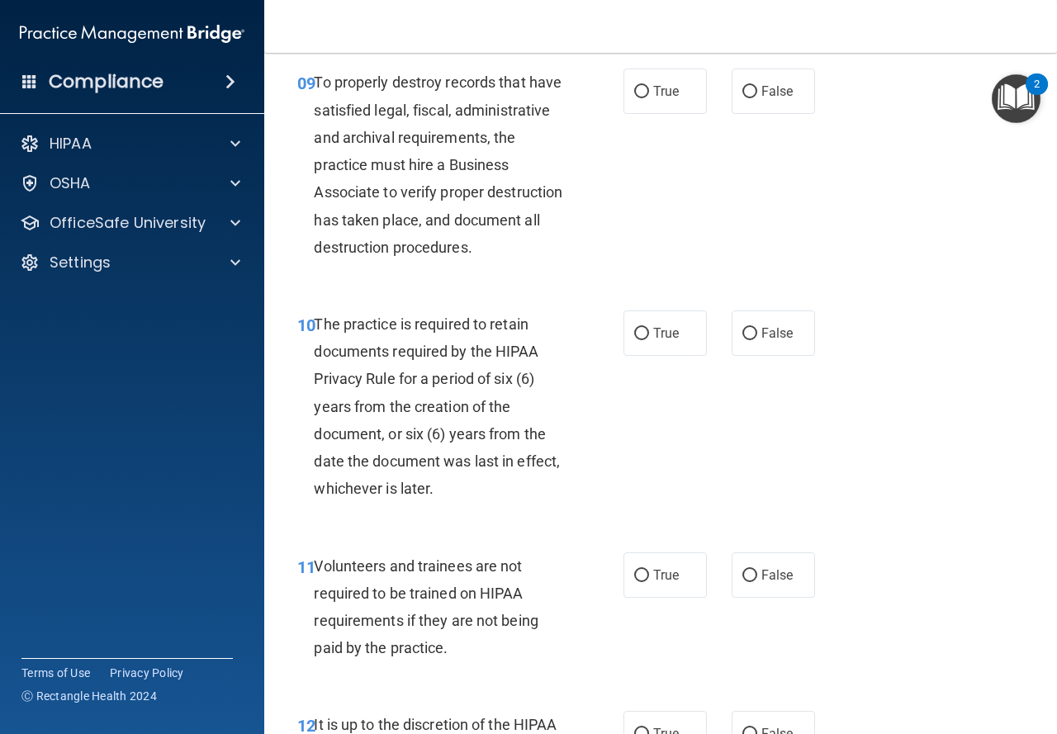
scroll to position [1727, 0]
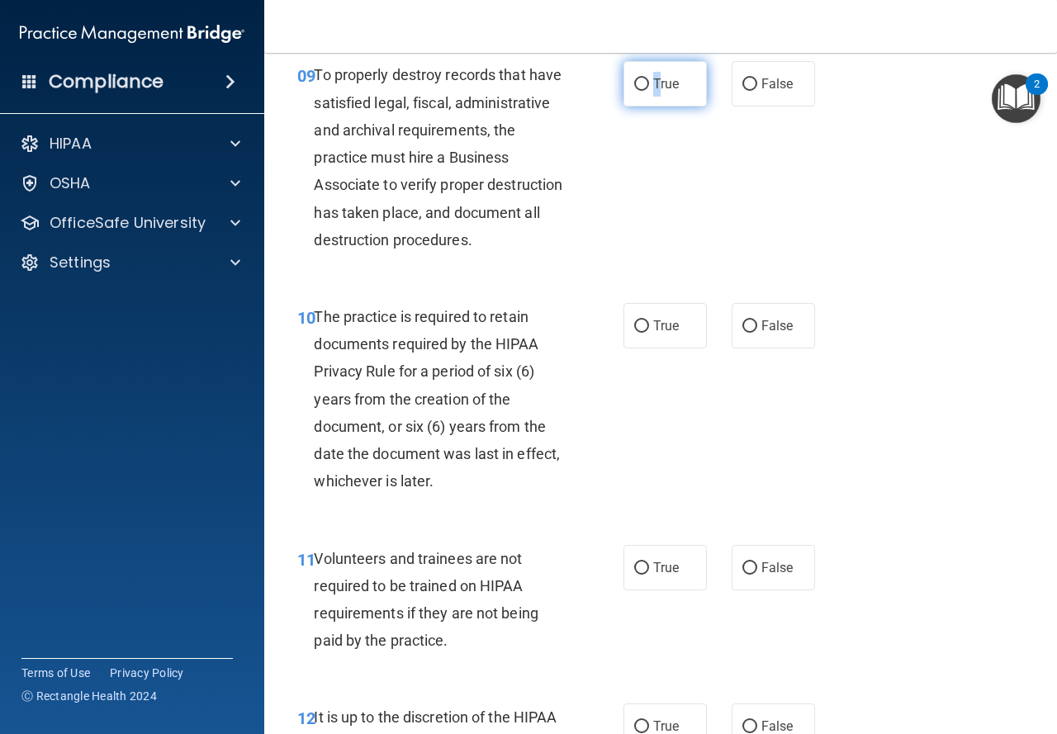
click at [653, 92] on span "True" at bounding box center [666, 84] width 26 height 16
click at [635, 91] on input "True" at bounding box center [641, 84] width 15 height 12
radio input "true"
click at [675, 107] on label "True" at bounding box center [664, 83] width 83 height 45
click at [649, 91] on input "True" at bounding box center [641, 84] width 15 height 12
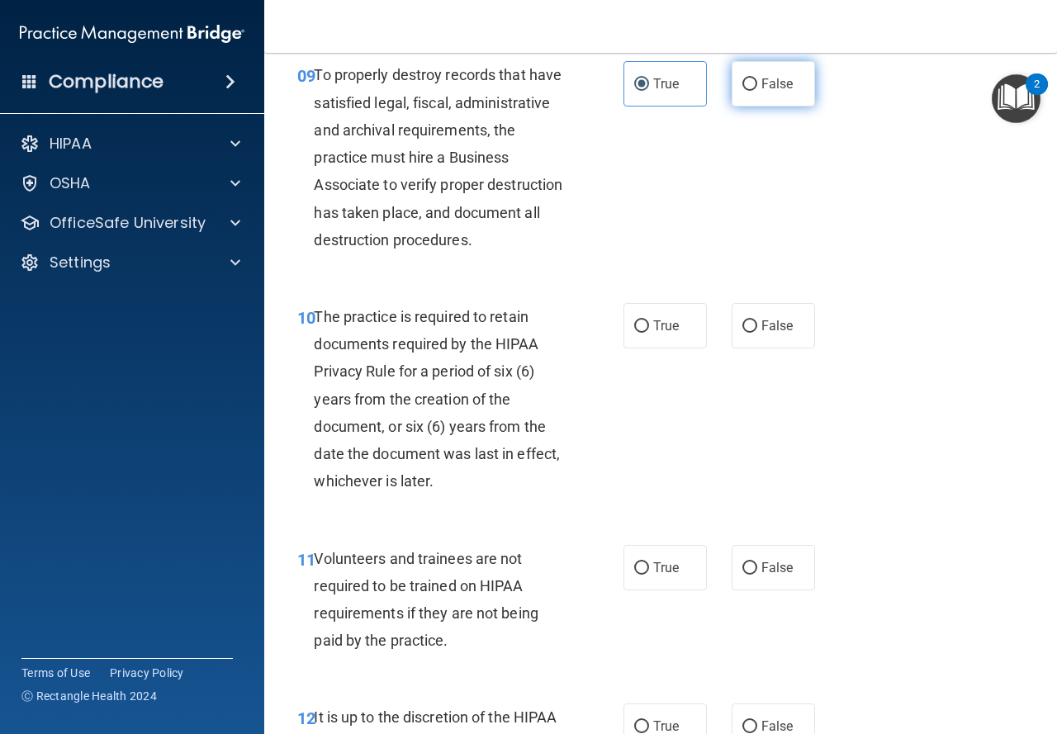
click at [747, 91] on input "False" at bounding box center [749, 84] width 15 height 12
radio input "true"
radio input "false"
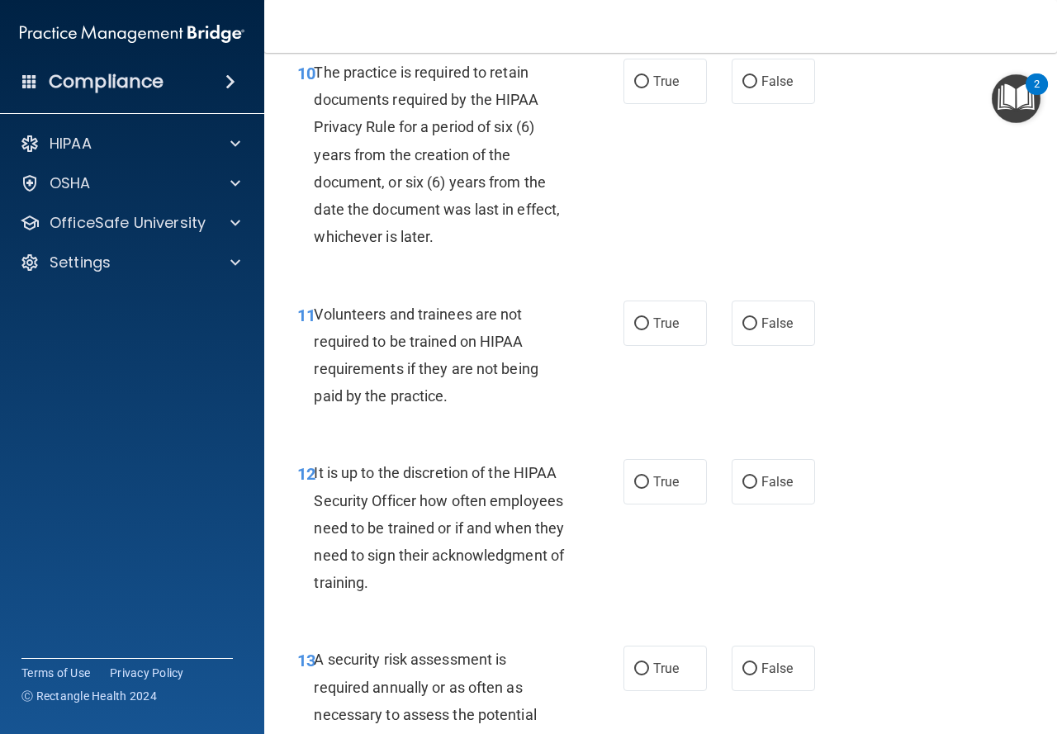
scroll to position [2024, 0]
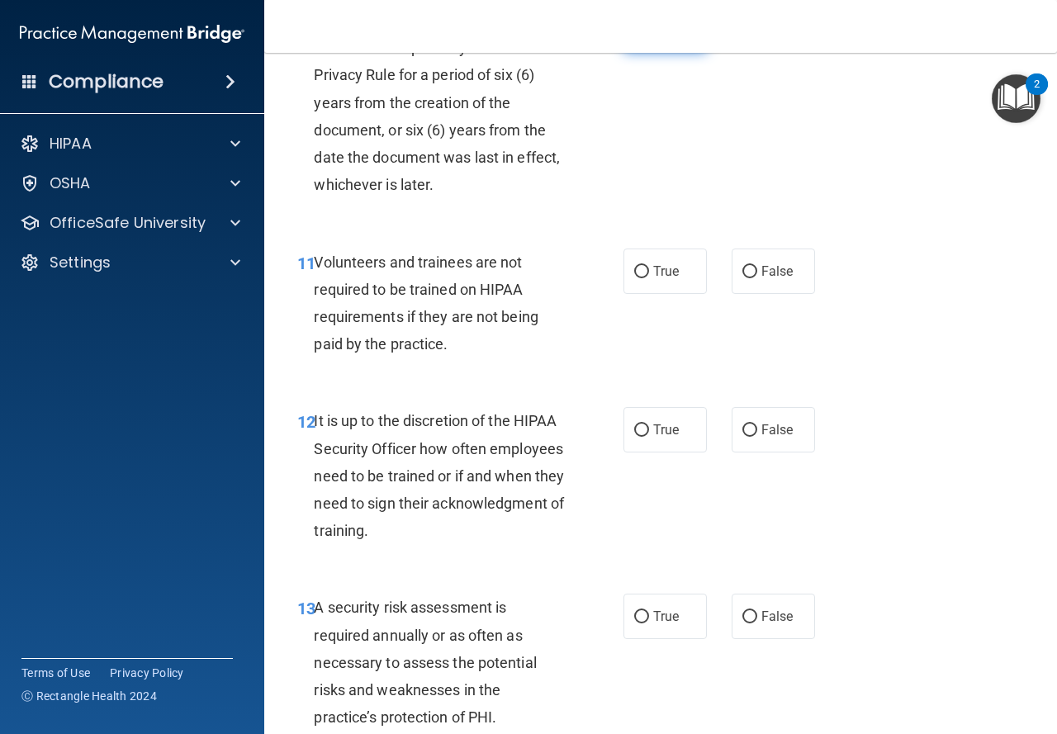
click at [623, 52] on label "True" at bounding box center [664, 29] width 83 height 45
click at [634, 36] on input "True" at bounding box center [641, 30] width 15 height 12
radio input "true"
click at [796, 294] on label "False" at bounding box center [773, 271] width 83 height 45
click at [757, 278] on input "False" at bounding box center [749, 272] width 15 height 12
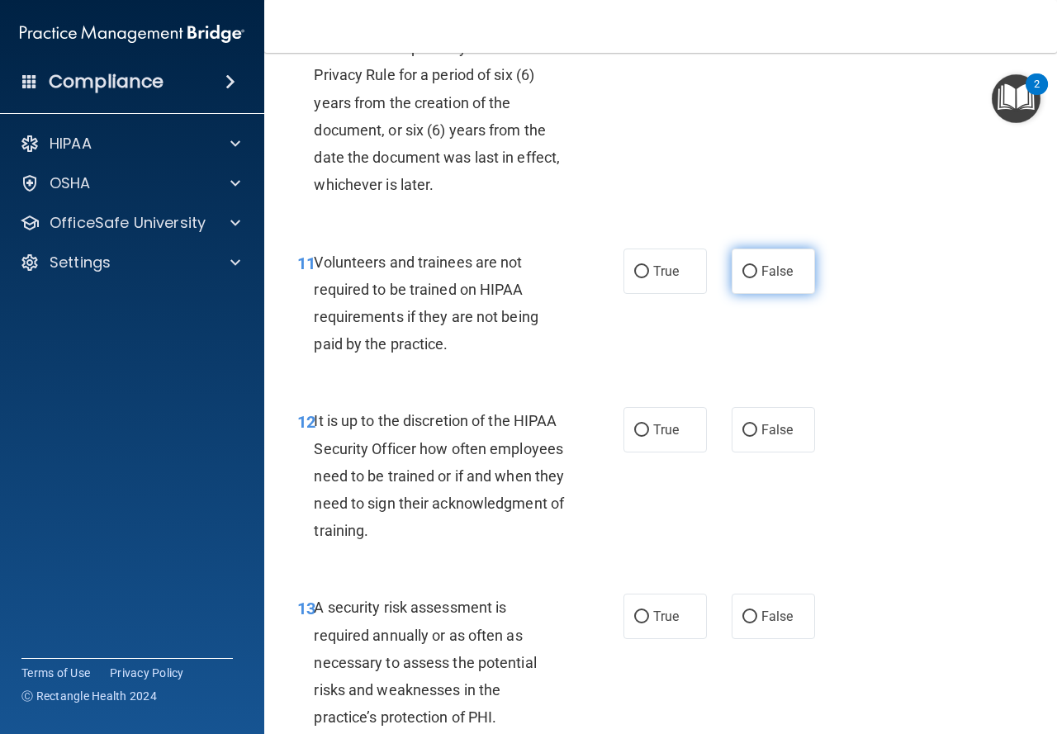
radio input "true"
click at [778, 438] on span "False" at bounding box center [777, 430] width 32 height 16
click at [757, 437] on input "False" at bounding box center [749, 430] width 15 height 12
radio input "true"
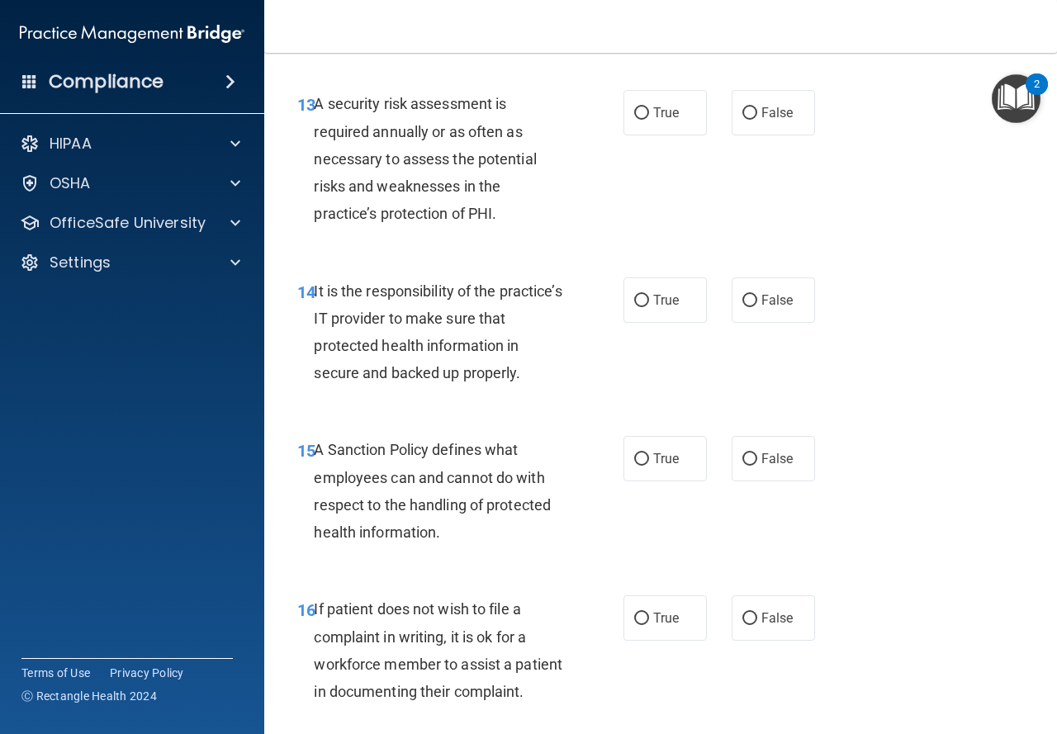
scroll to position [2579, 0]
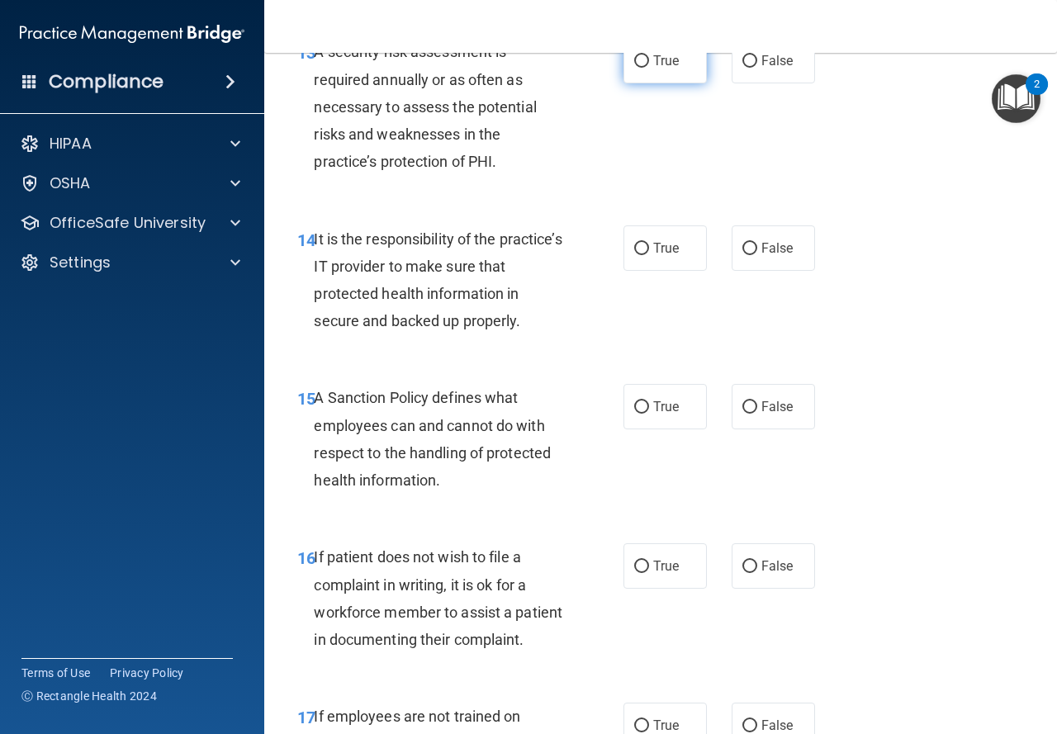
click at [646, 83] on label "True" at bounding box center [664, 60] width 83 height 45
click at [646, 68] on input "True" at bounding box center [641, 61] width 15 height 12
radio input "true"
click at [682, 271] on label "True" at bounding box center [664, 247] width 83 height 45
click at [649, 255] on input "True" at bounding box center [641, 249] width 15 height 12
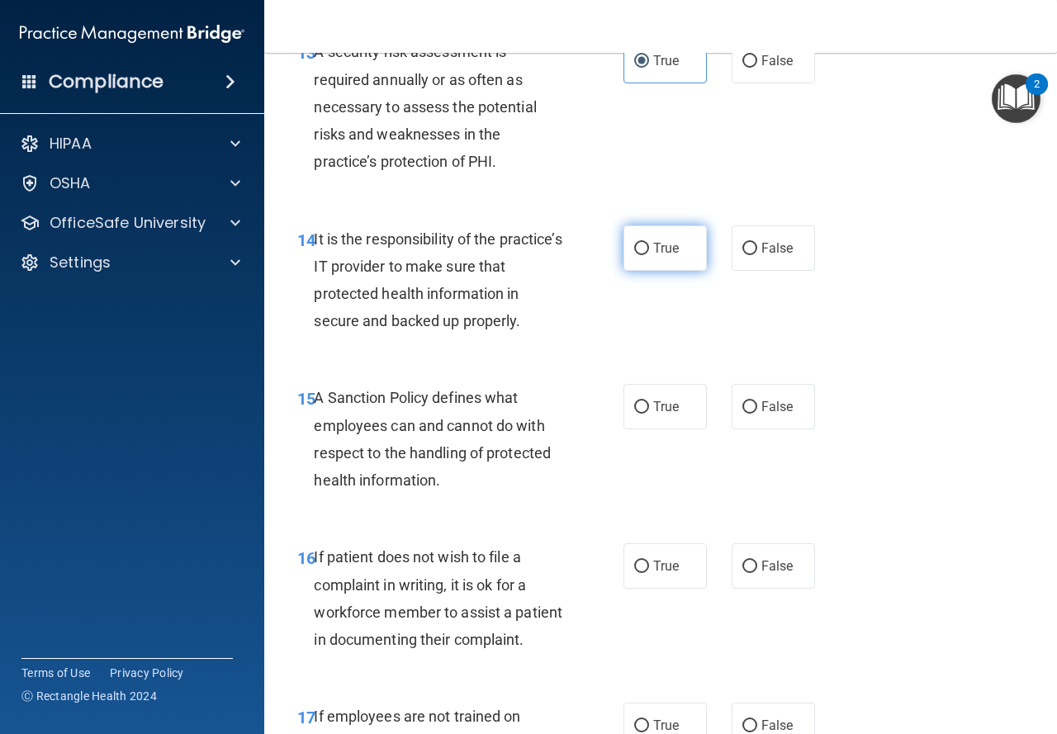
radio input "true"
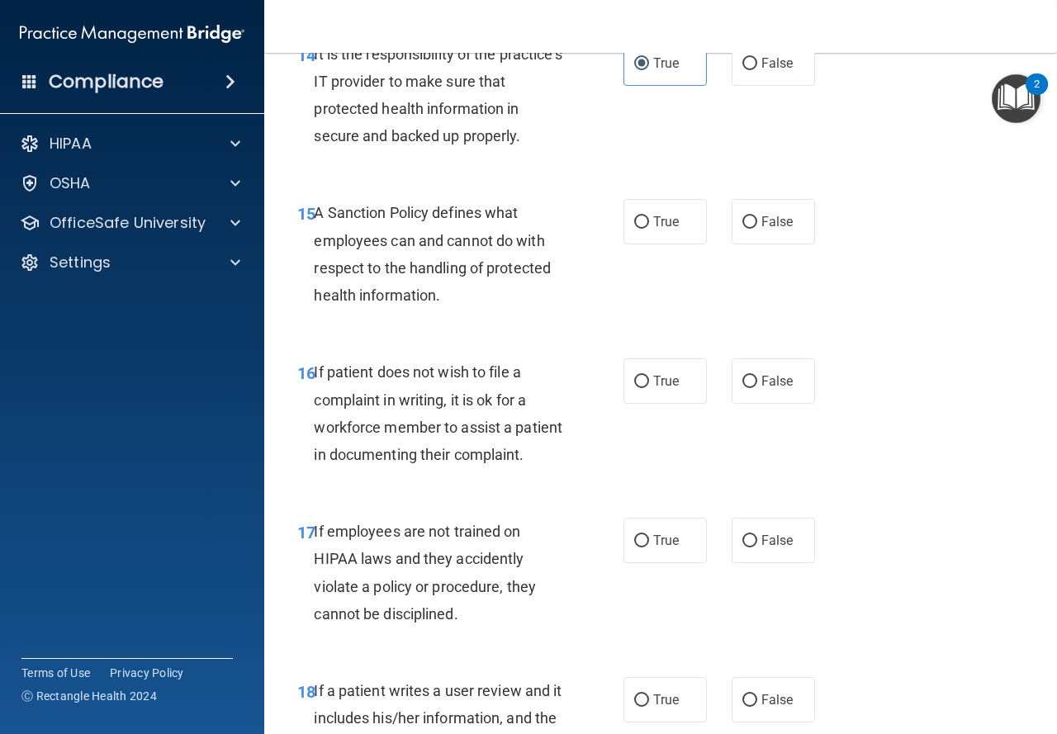
scroll to position [2779, 0]
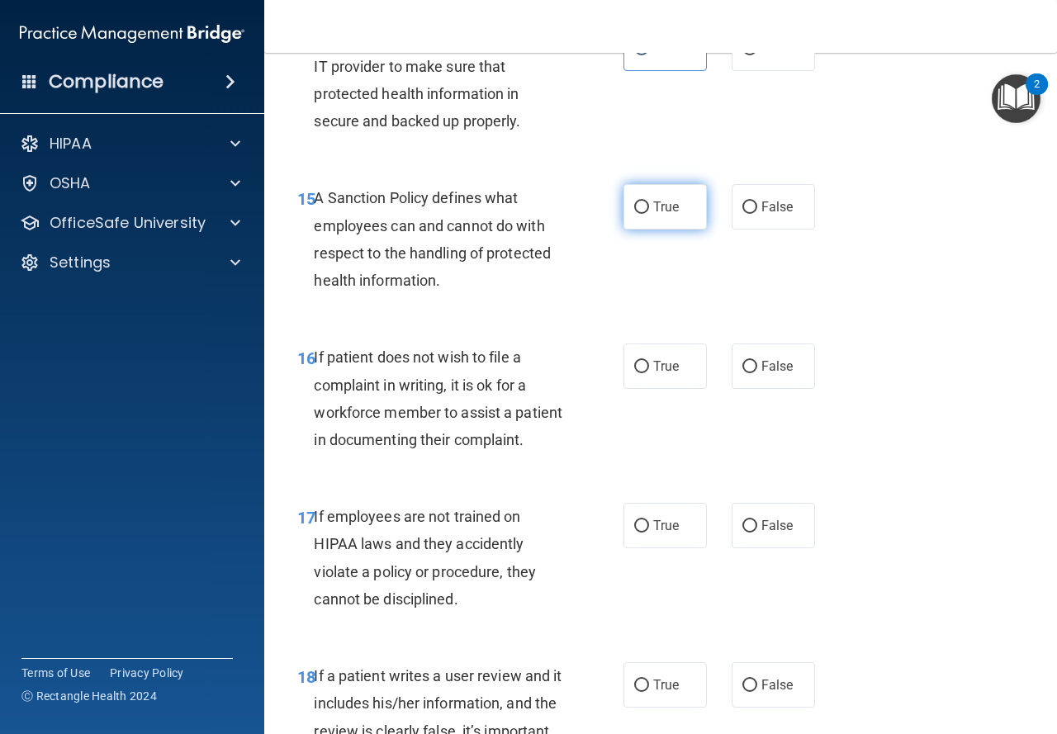
click at [663, 230] on label "True" at bounding box center [664, 206] width 83 height 45
click at [649, 214] on input "True" at bounding box center [641, 207] width 15 height 12
radio input "true"
click at [672, 389] on label "True" at bounding box center [664, 365] width 83 height 45
click at [649, 373] on input "True" at bounding box center [641, 367] width 15 height 12
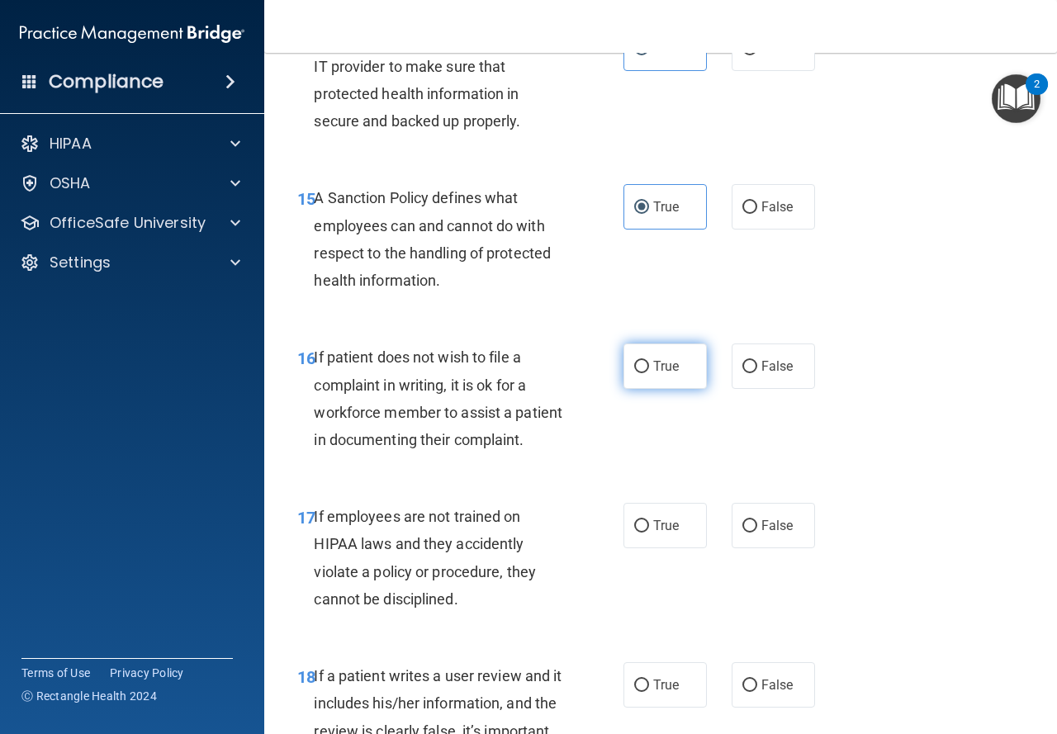
radio input "true"
click at [797, 548] on label "False" at bounding box center [773, 525] width 83 height 45
click at [757, 533] on input "False" at bounding box center [749, 526] width 15 height 12
radio input "true"
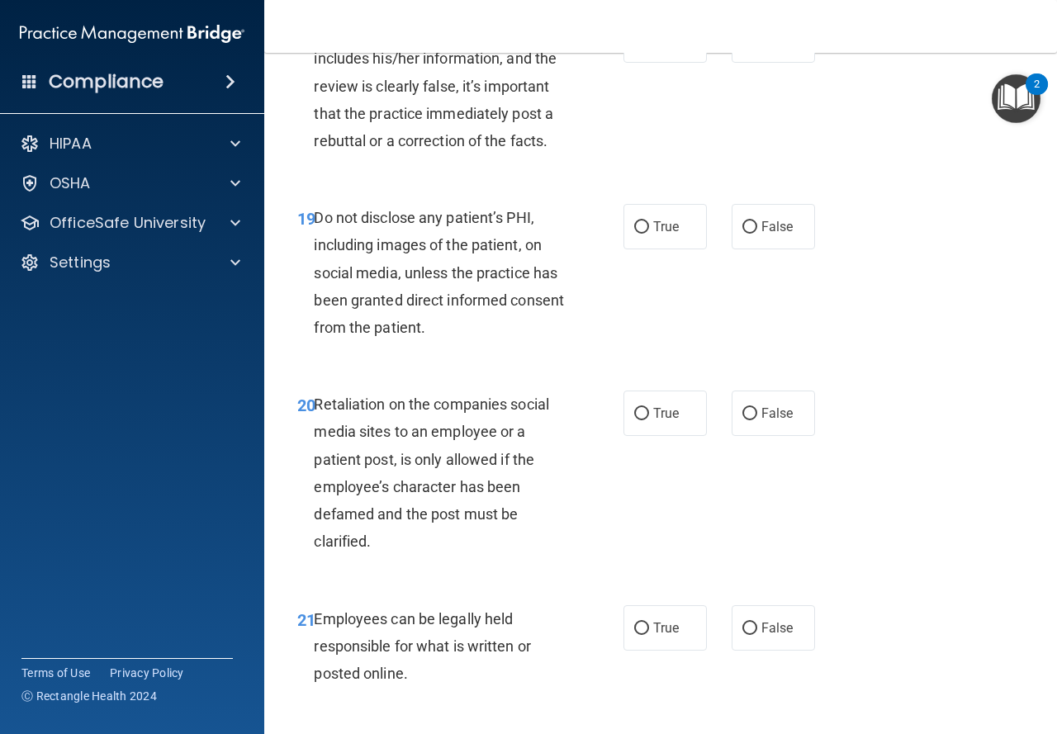
scroll to position [3461, 0]
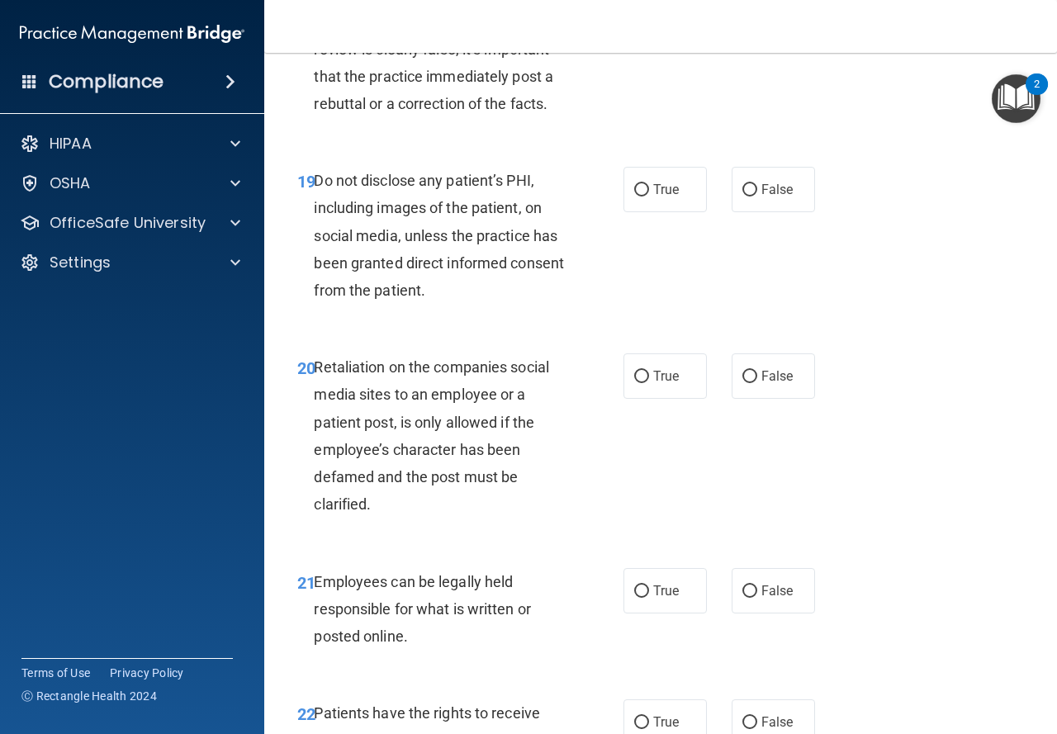
click at [759, 26] on label "False" at bounding box center [773, 2] width 83 height 45
click at [757, 10] on input "False" at bounding box center [749, 4] width 15 height 12
radio input "true"
click at [687, 212] on label "True" at bounding box center [664, 189] width 83 height 45
click at [649, 197] on input "True" at bounding box center [641, 190] width 15 height 12
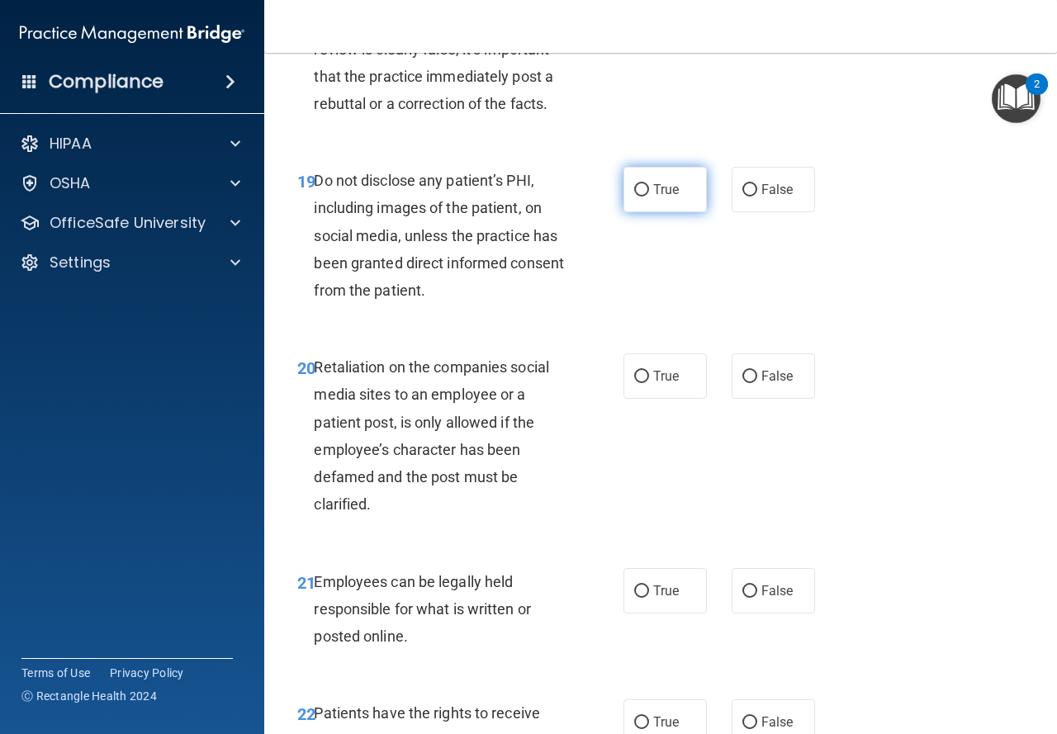
radio input "true"
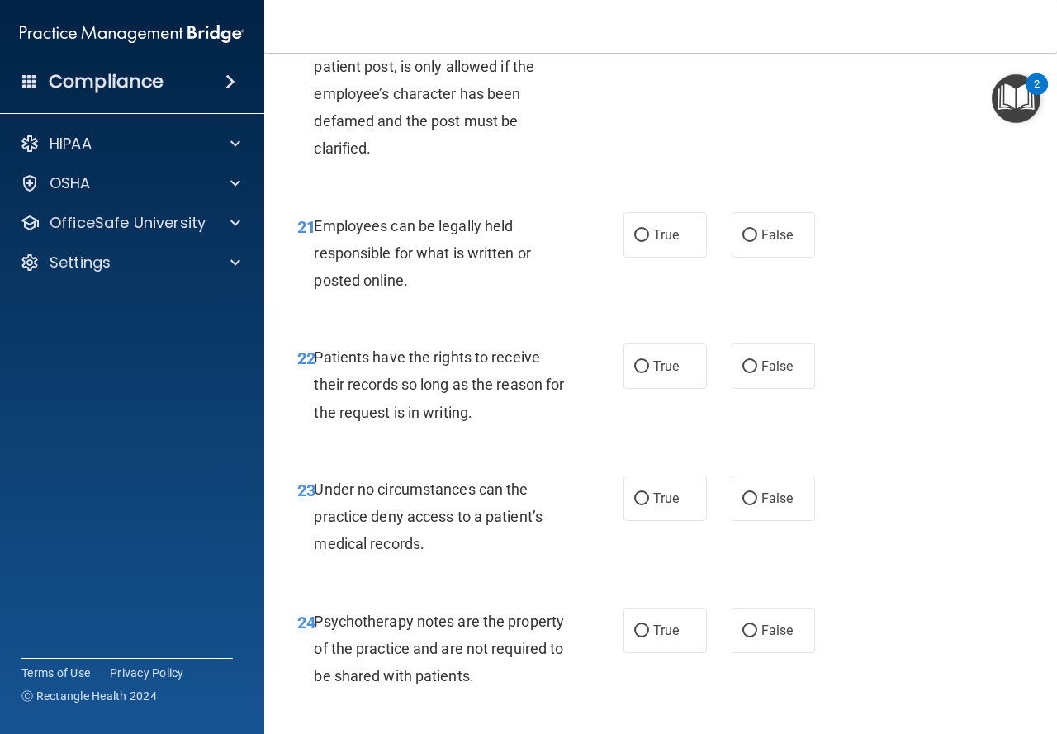
scroll to position [3854, 0]
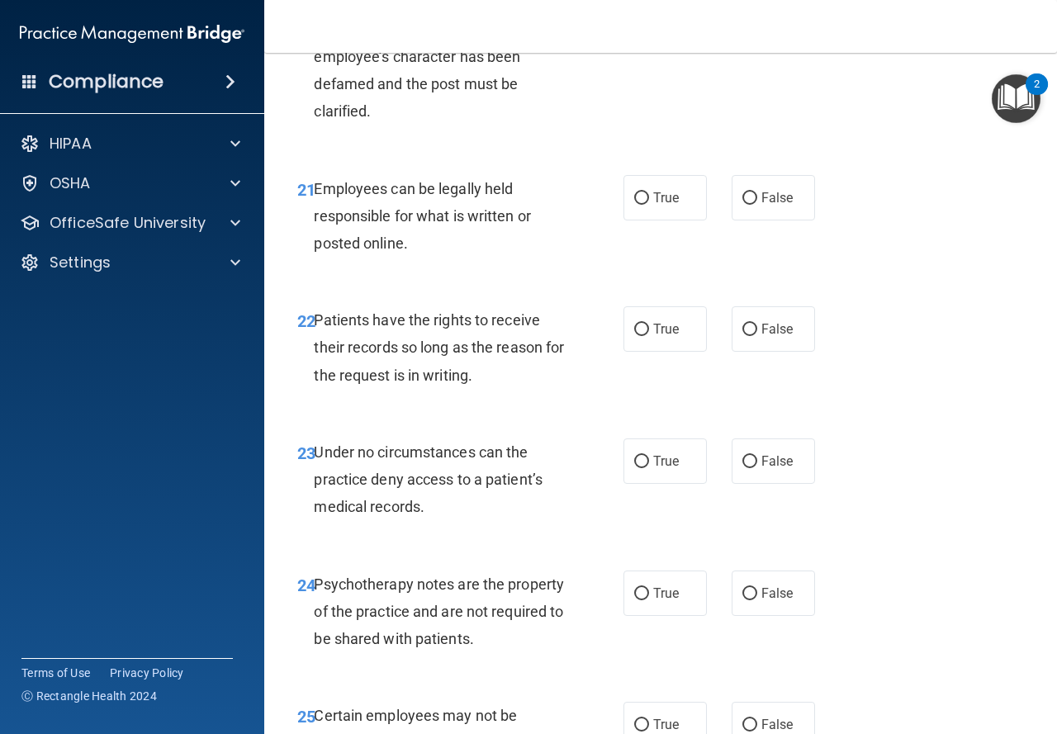
radio input "true"
click at [661, 206] on span "True" at bounding box center [666, 198] width 26 height 16
click at [649, 205] on input "True" at bounding box center [641, 198] width 15 height 12
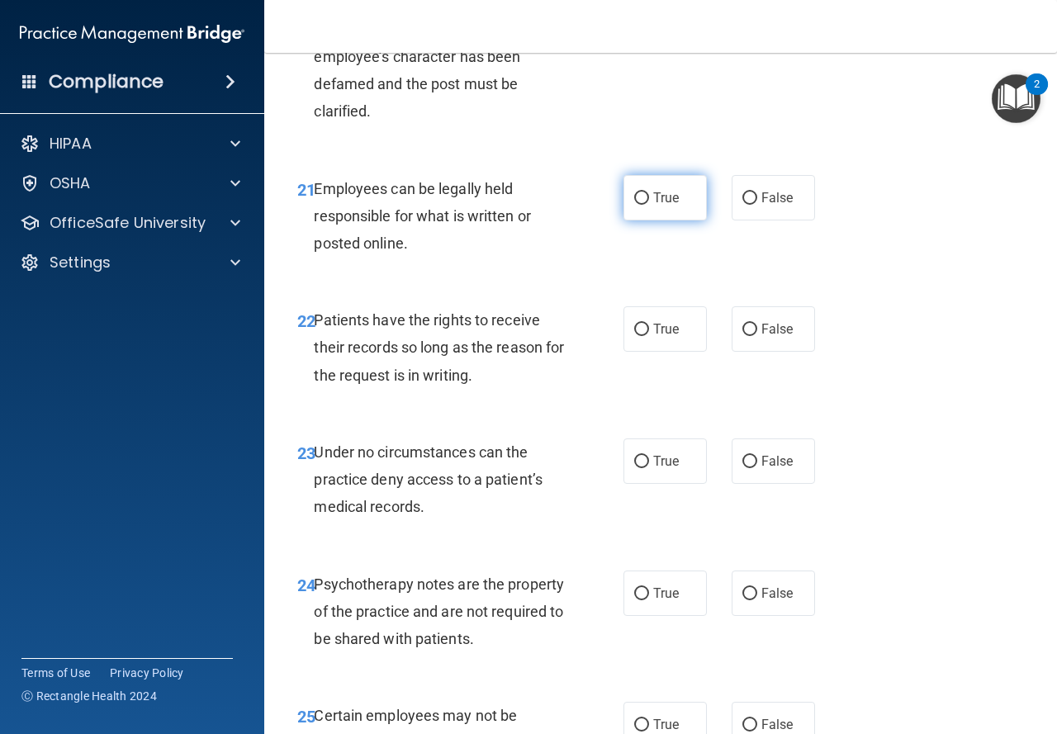
radio input "true"
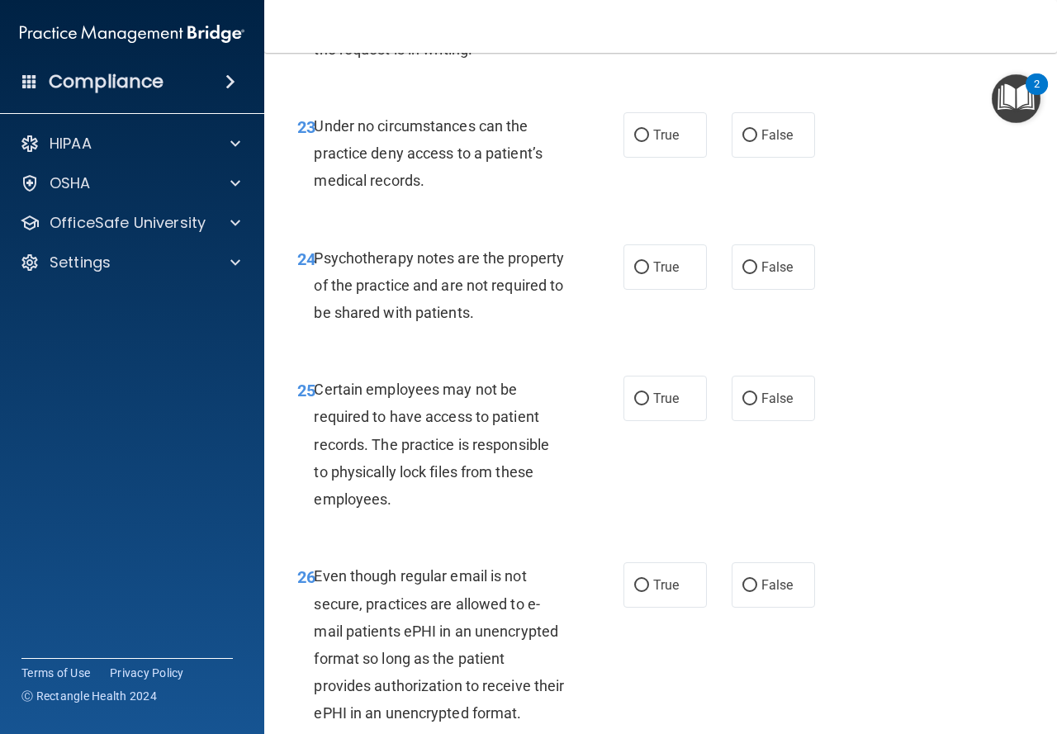
scroll to position [4188, 0]
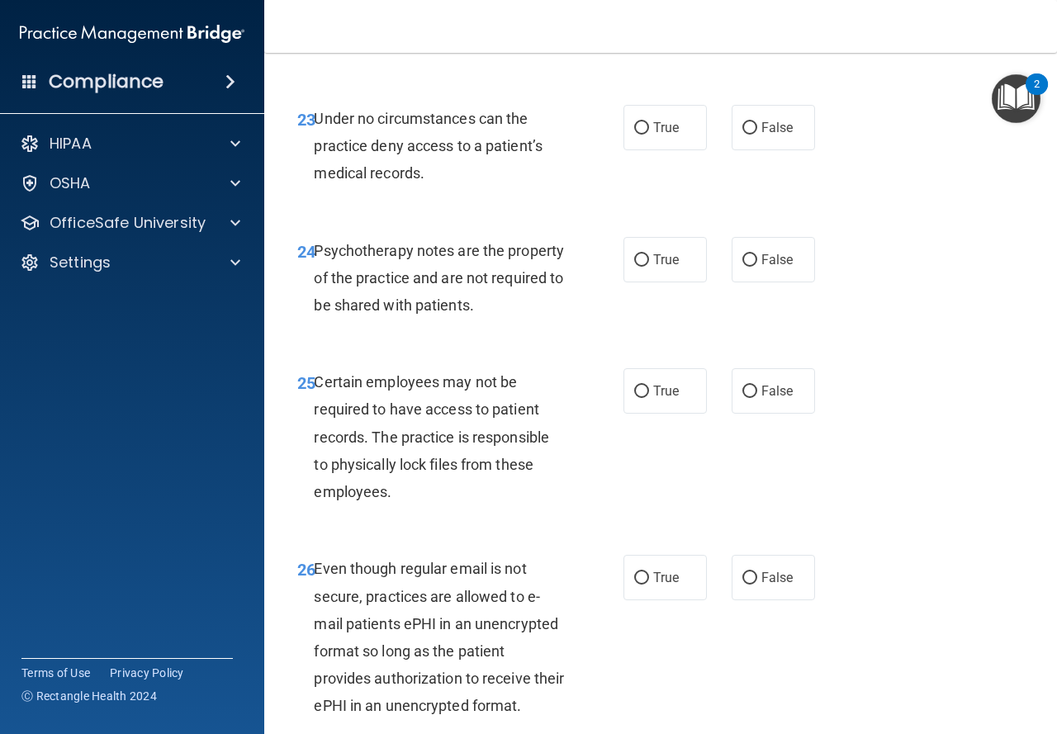
radio input "true"
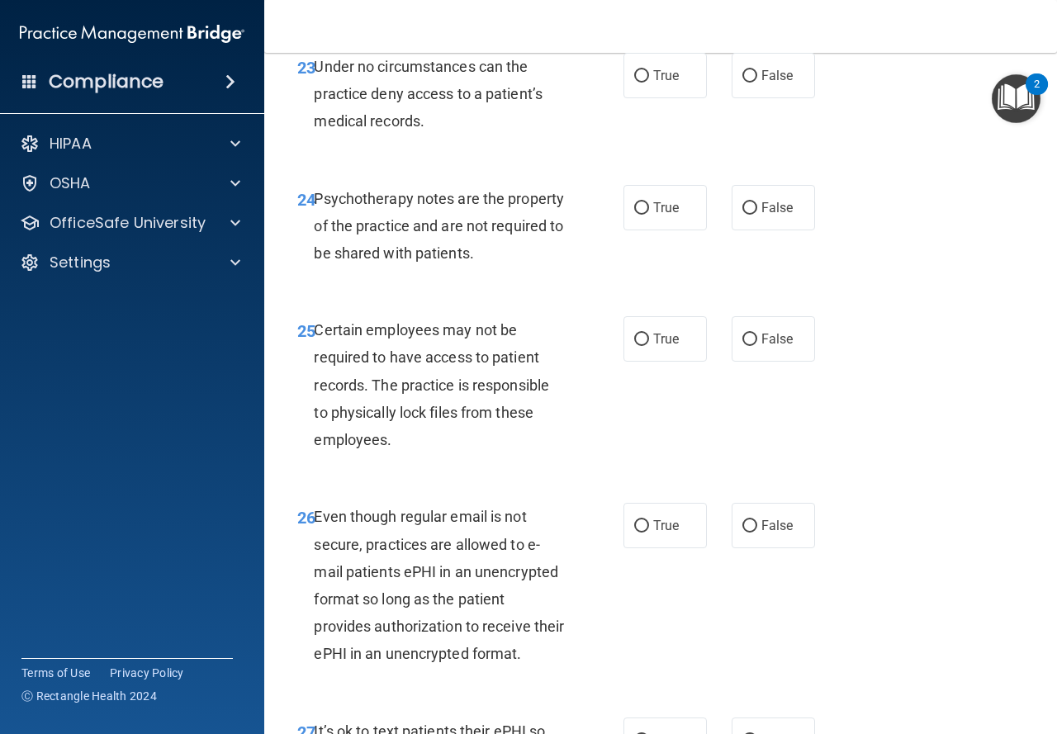
scroll to position [4284, 0]
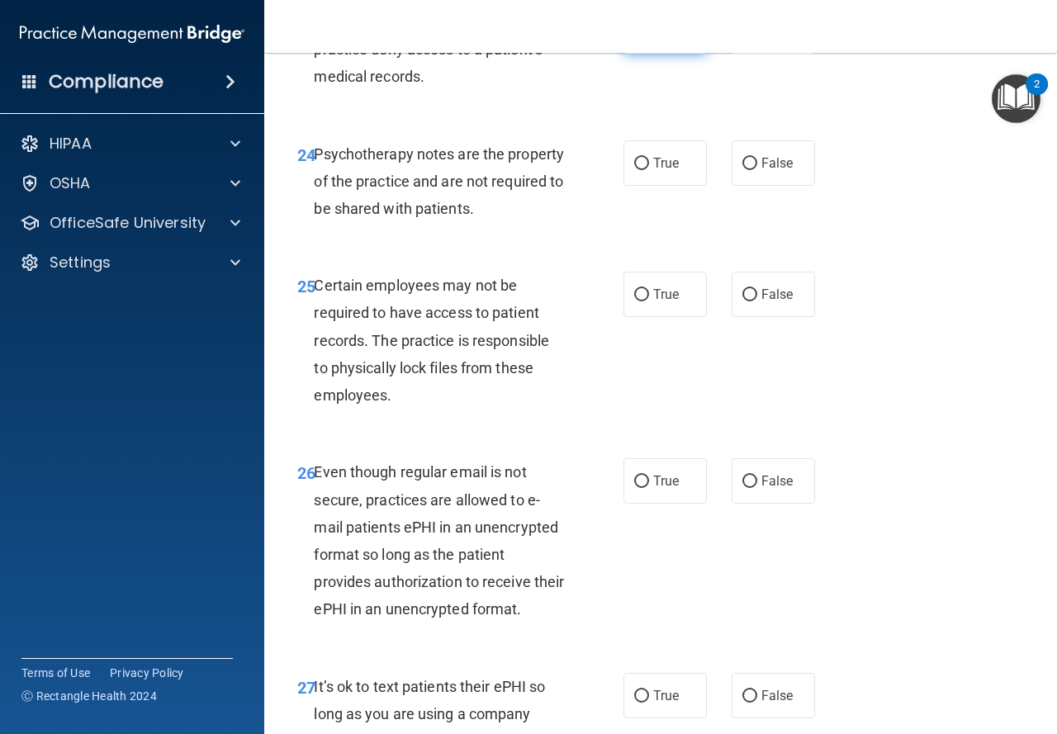
click at [692, 54] on label "True" at bounding box center [664, 30] width 83 height 45
click at [649, 38] on input "True" at bounding box center [641, 32] width 15 height 12
radio input "true"
click at [759, 186] on label "False" at bounding box center [773, 162] width 83 height 45
click at [757, 170] on input "False" at bounding box center [749, 164] width 15 height 12
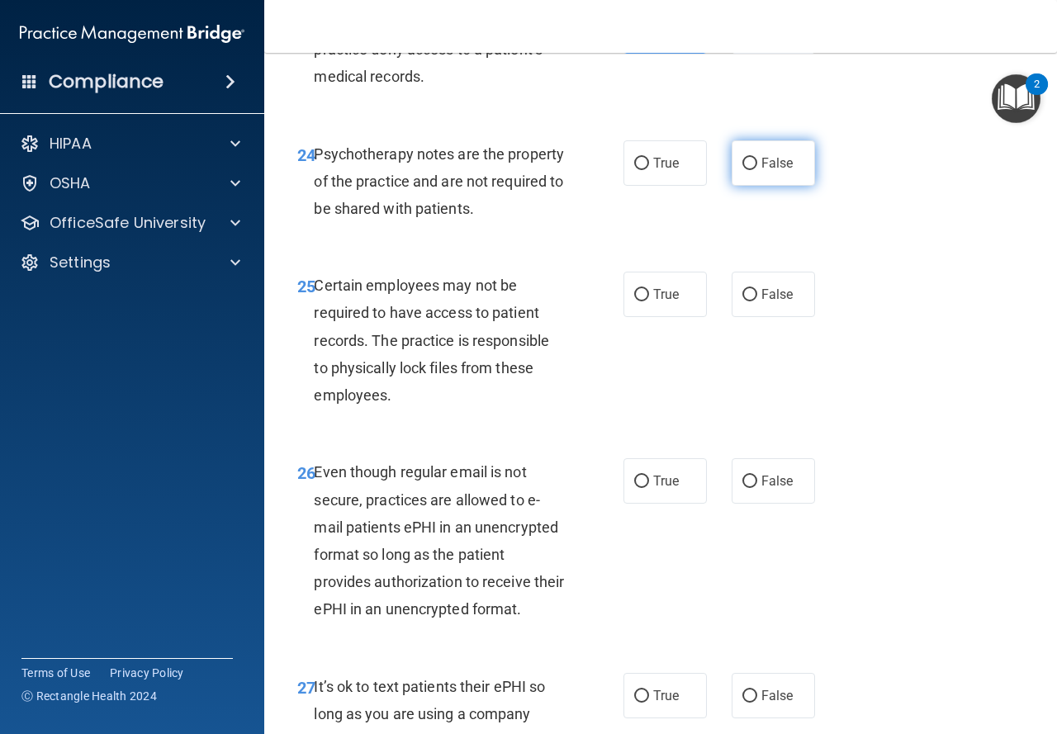
radio input "true"
click at [650, 317] on label "True" at bounding box center [664, 294] width 83 height 45
click at [649, 301] on input "True" at bounding box center [641, 295] width 15 height 12
radio input "true"
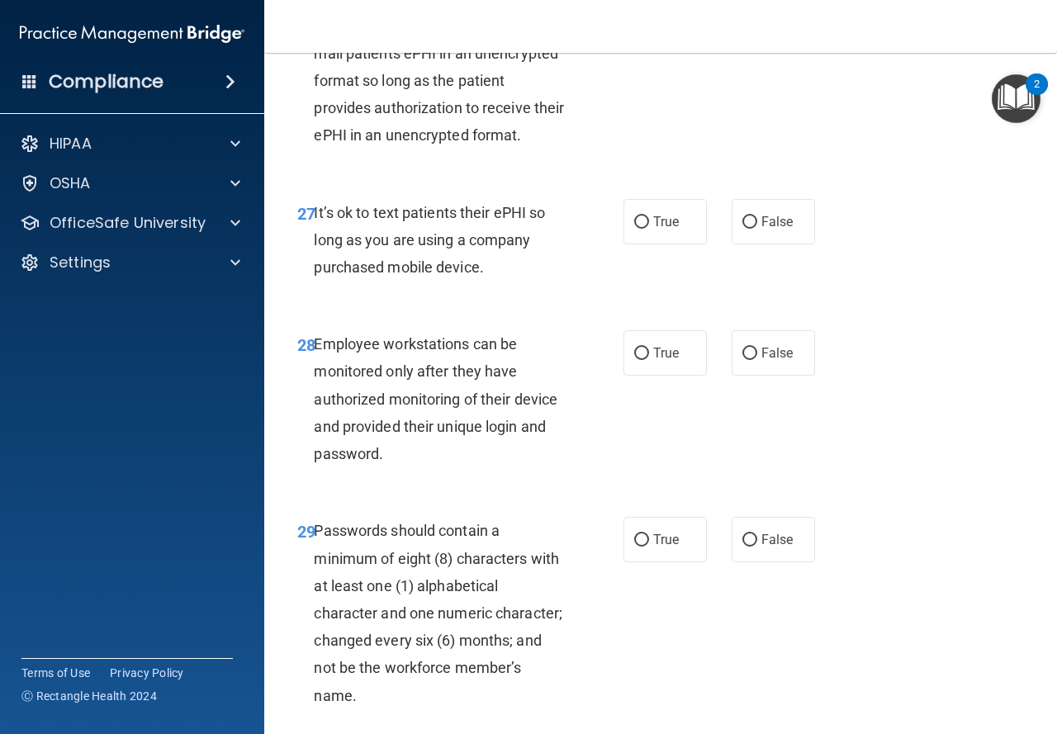
scroll to position [4743, 0]
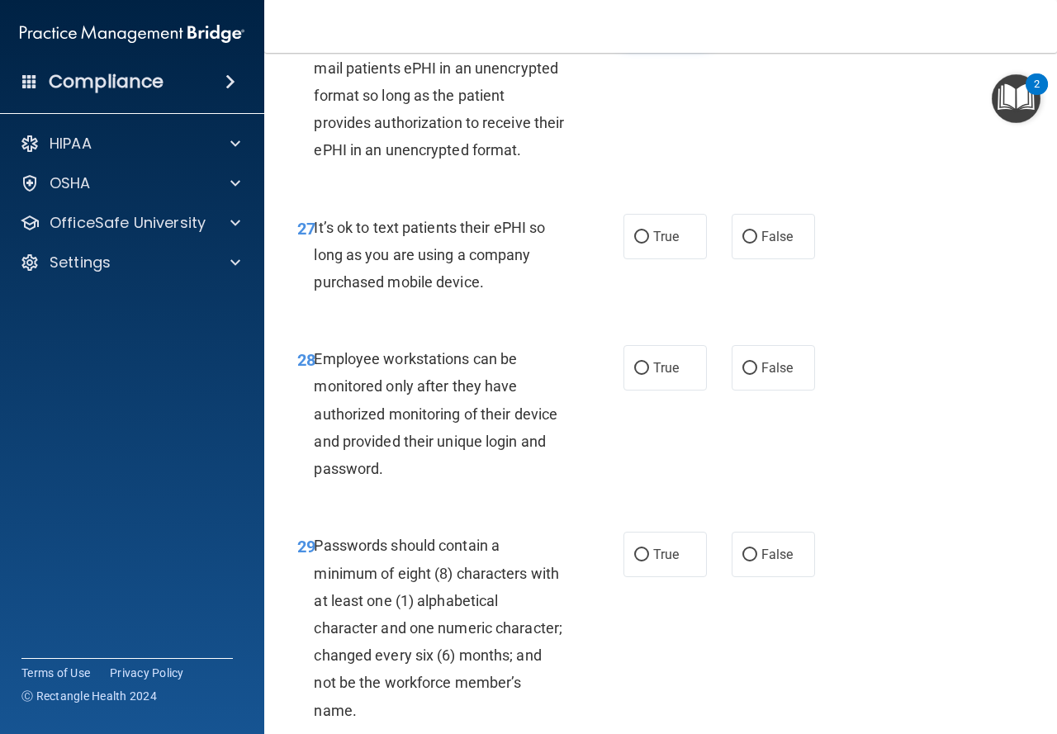
click at [651, 45] on label "True" at bounding box center [664, 21] width 83 height 45
click at [649, 29] on input "True" at bounding box center [641, 23] width 15 height 12
radio input "true"
click at [680, 259] on label "True" at bounding box center [664, 236] width 83 height 45
click at [649, 244] on input "True" at bounding box center [641, 237] width 15 height 12
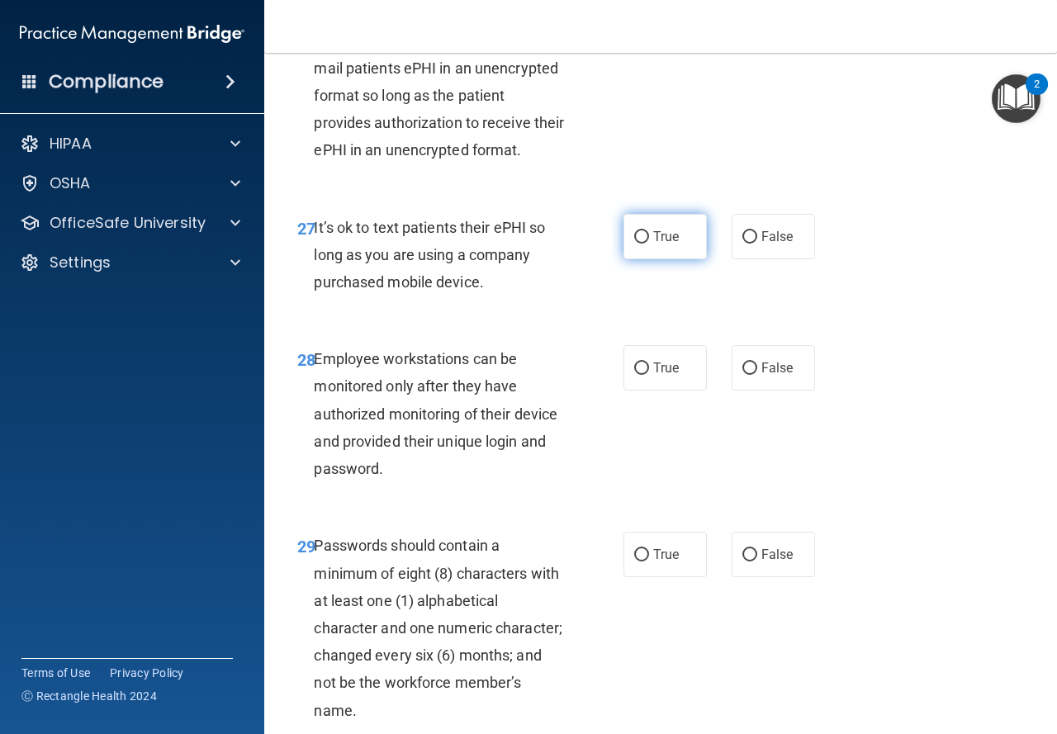
radio input "true"
click at [764, 391] on label "False" at bounding box center [773, 367] width 83 height 45
click at [757, 375] on input "False" at bounding box center [749, 368] width 15 height 12
radio input "true"
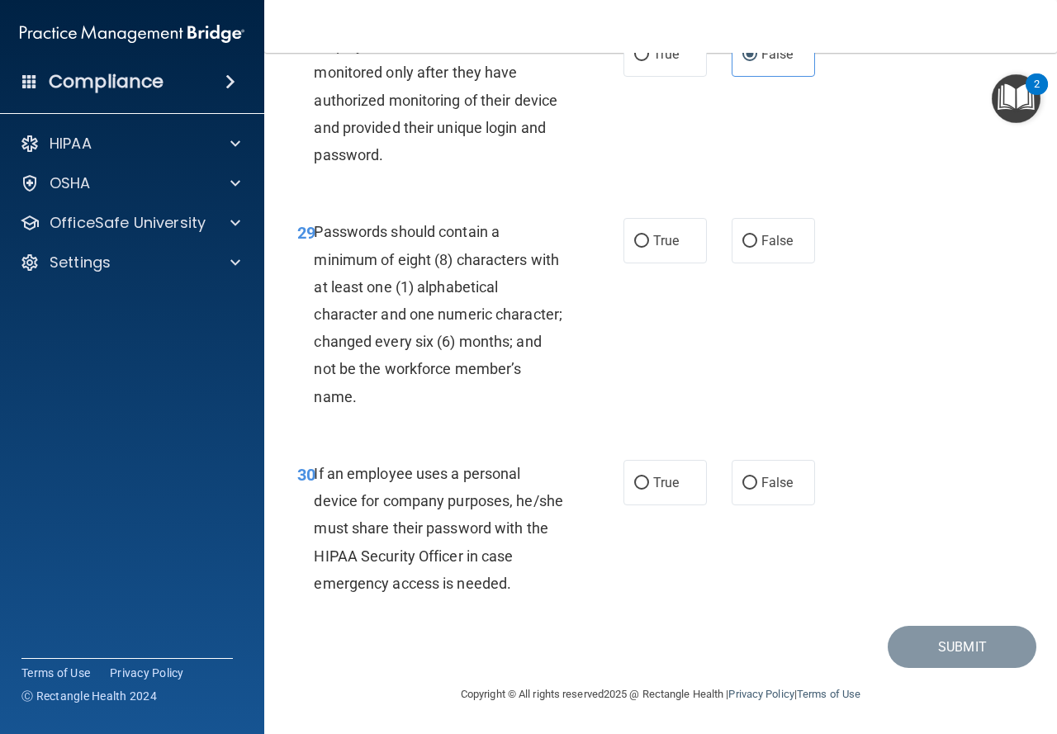
scroll to position [5166, 0]
click at [637, 245] on input "True" at bounding box center [641, 241] width 15 height 12
radio input "true"
click at [782, 476] on label "False" at bounding box center [773, 482] width 83 height 45
click at [765, 487] on span "False" at bounding box center [777, 483] width 32 height 16
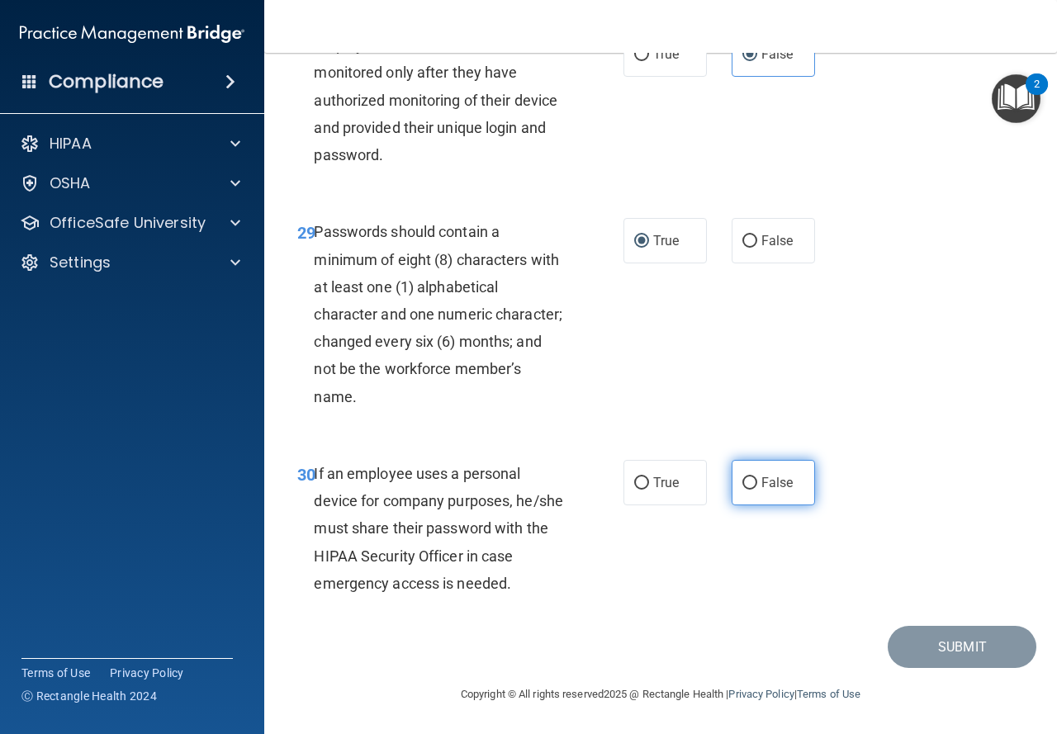
click at [757, 487] on input "False" at bounding box center [749, 483] width 15 height 12
radio input "true"
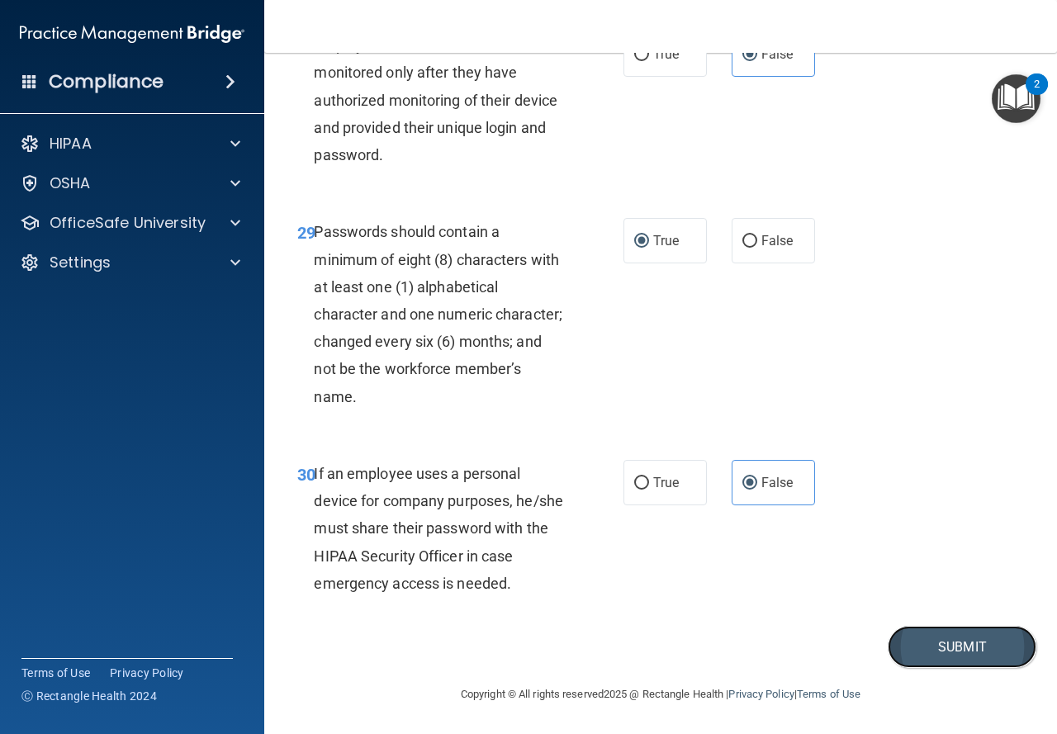
click at [949, 653] on button "Submit" at bounding box center [962, 647] width 149 height 42
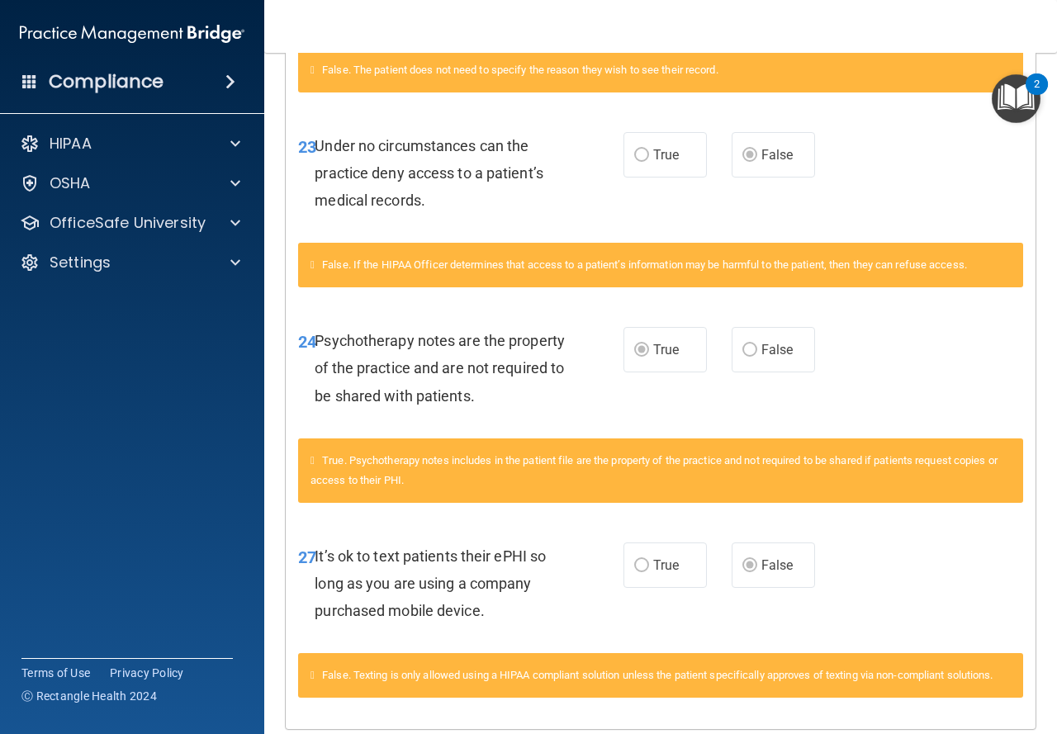
scroll to position [2010, 0]
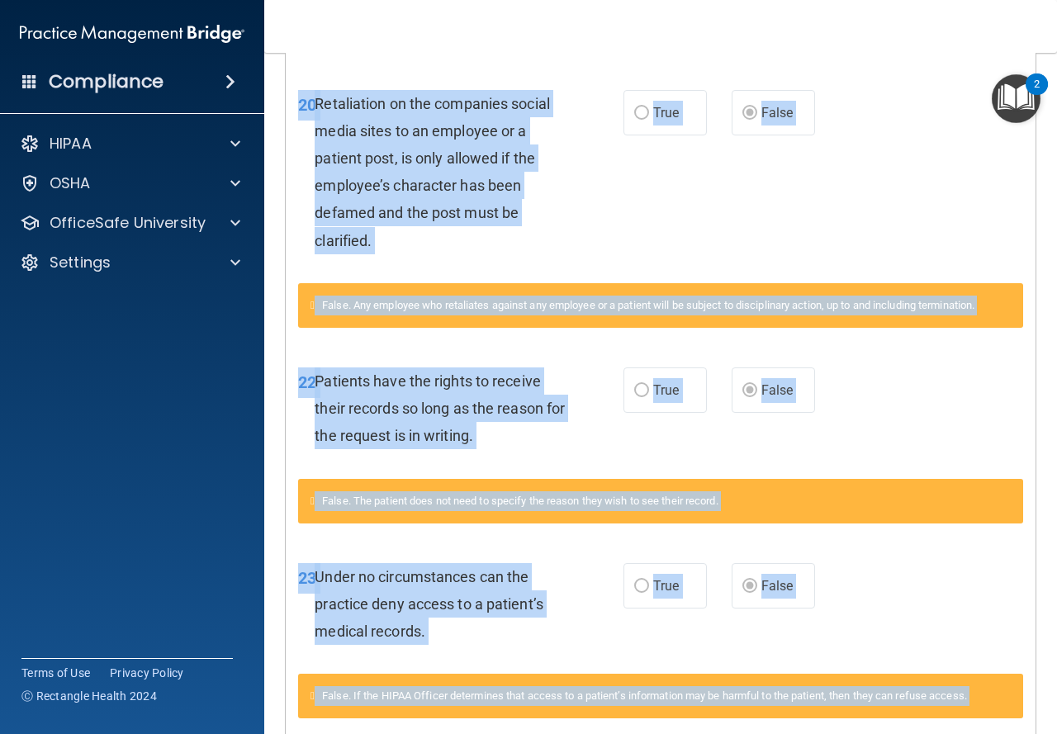
drag, startPoint x: 1035, startPoint y: 613, endPoint x: 1049, endPoint y: 15, distance: 598.8
click at [1049, 15] on div "Toggle navigation Jessica Rocke jrocke.rdh@gmail.com Manage My Enterprise Kride…" at bounding box center [660, 367] width 793 height 734
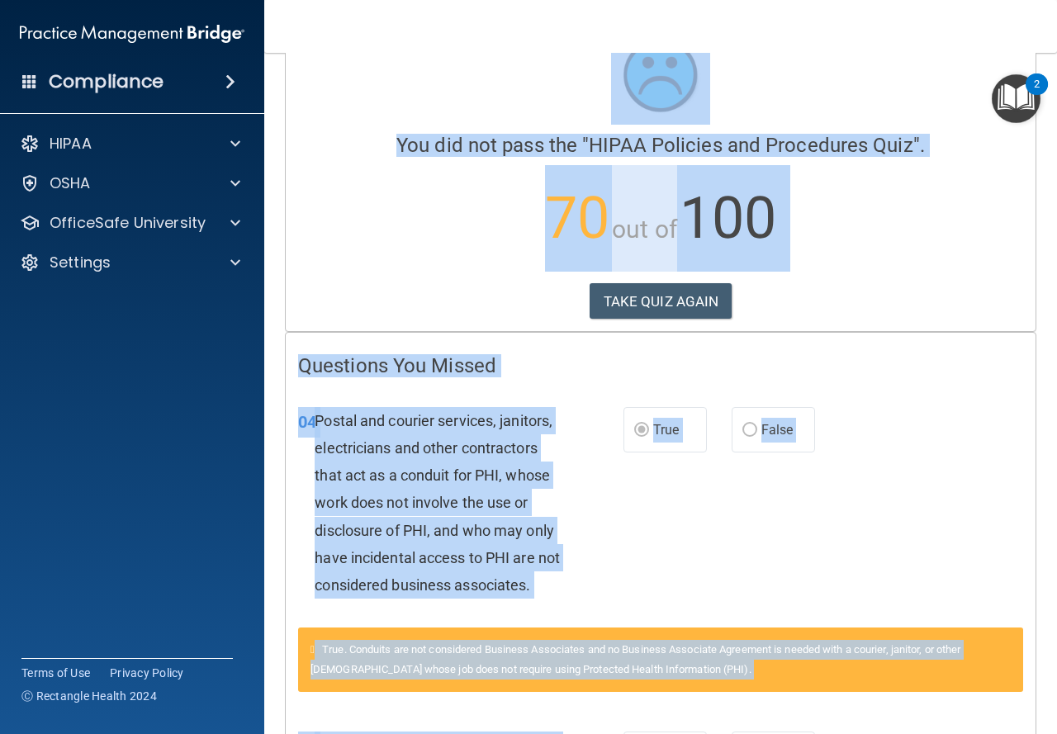
scroll to position [30, 0]
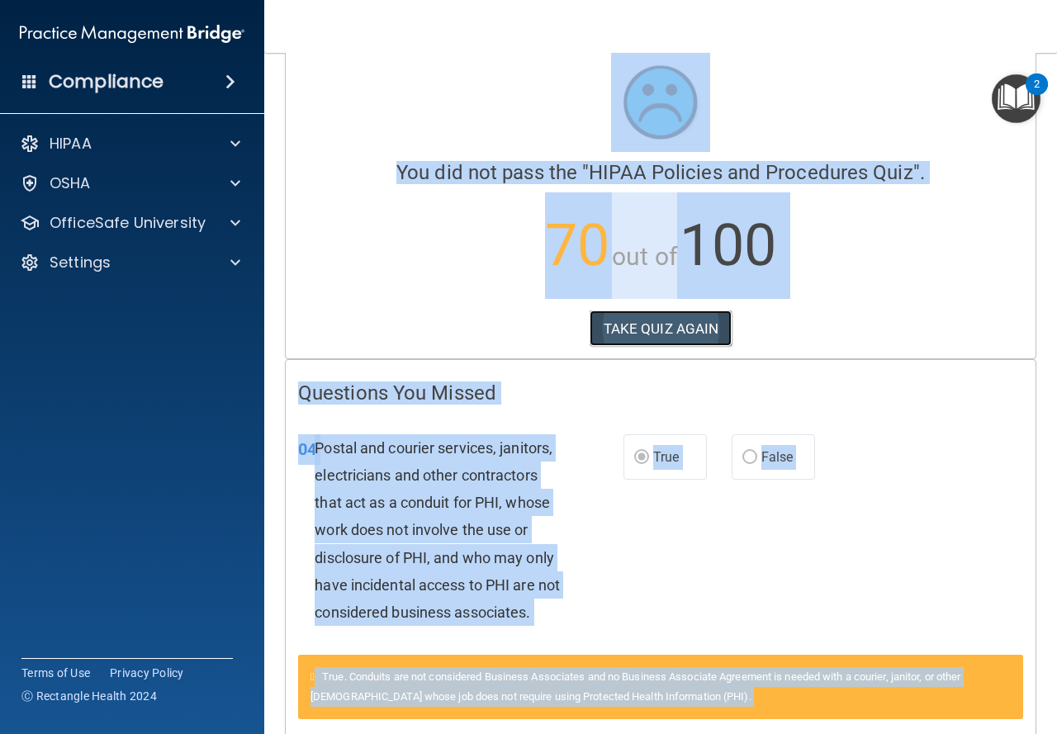
click at [642, 332] on button "TAKE QUIZ AGAIN" at bounding box center [661, 328] width 143 height 36
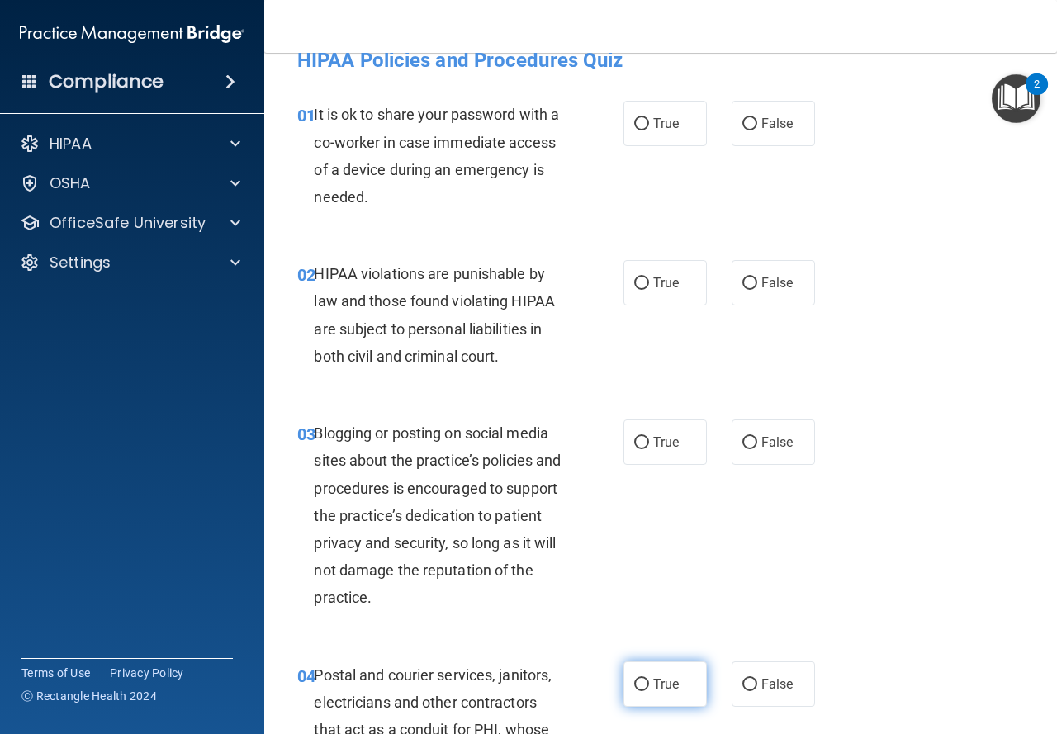
click at [642, 679] on input "True" at bounding box center [641, 685] width 15 height 12
radio input "true"
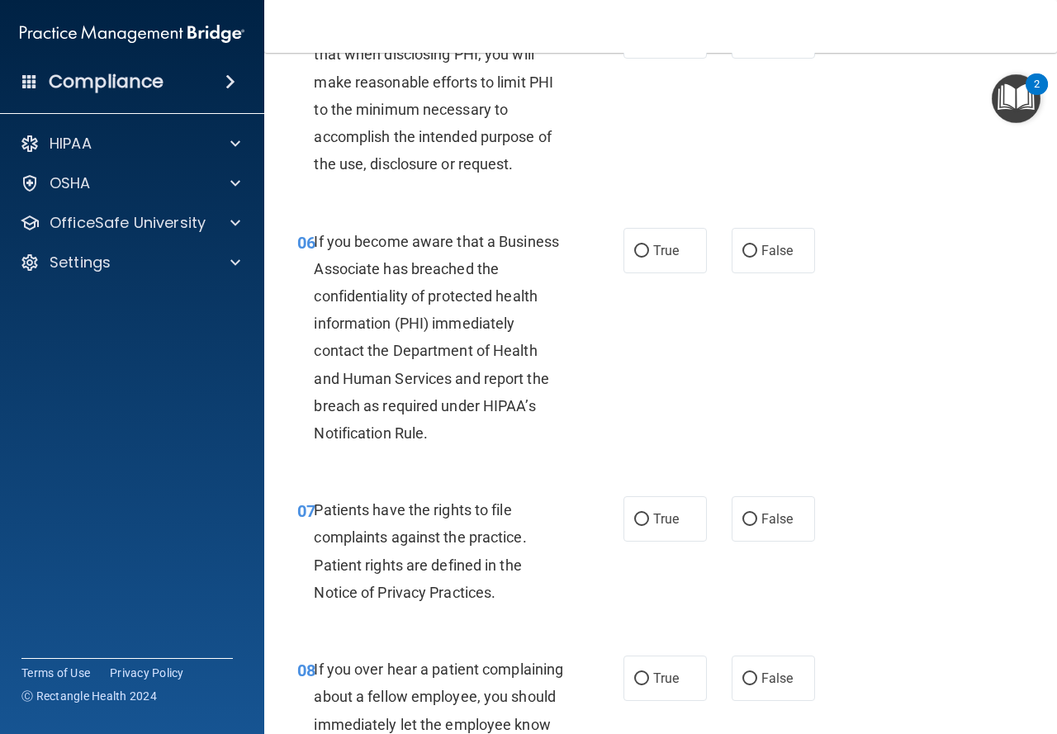
scroll to position [978, 0]
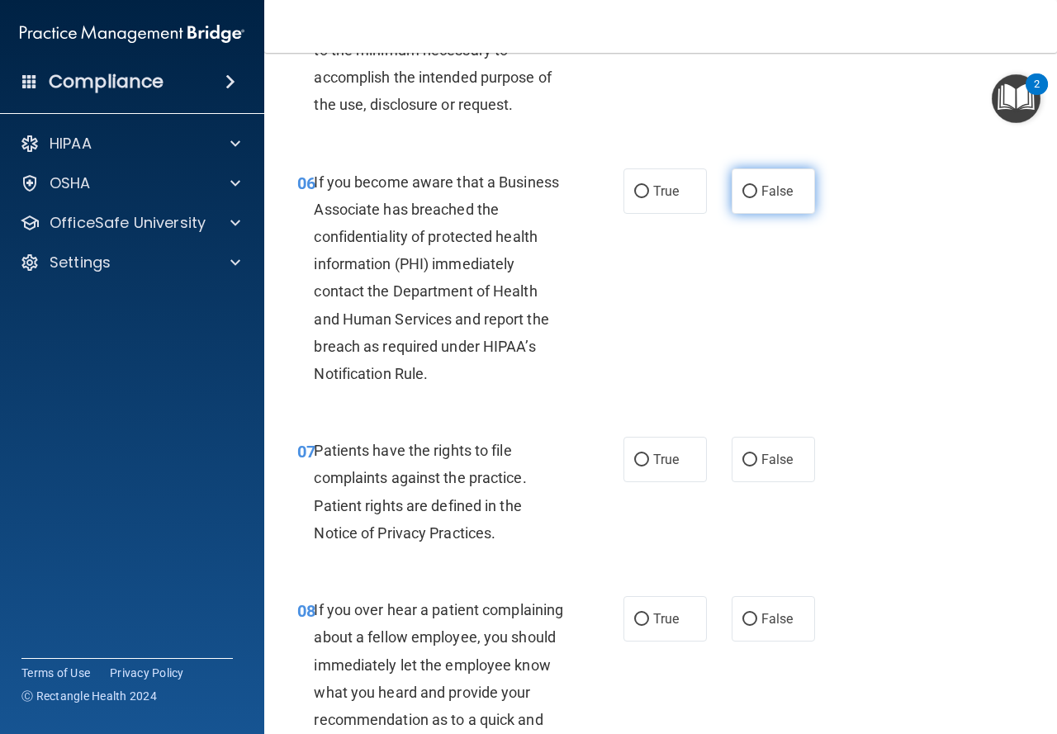
click at [755, 205] on label "False" at bounding box center [773, 190] width 83 height 45
click at [755, 198] on input "False" at bounding box center [749, 192] width 15 height 12
radio input "true"
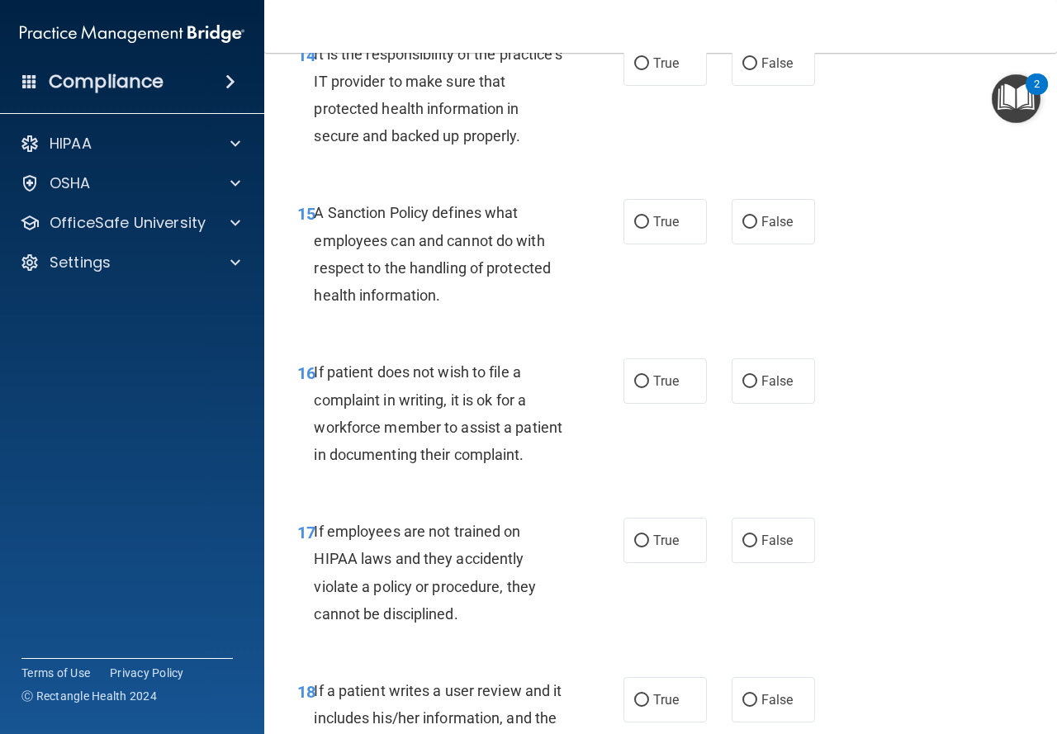
scroll to position [2787, 0]
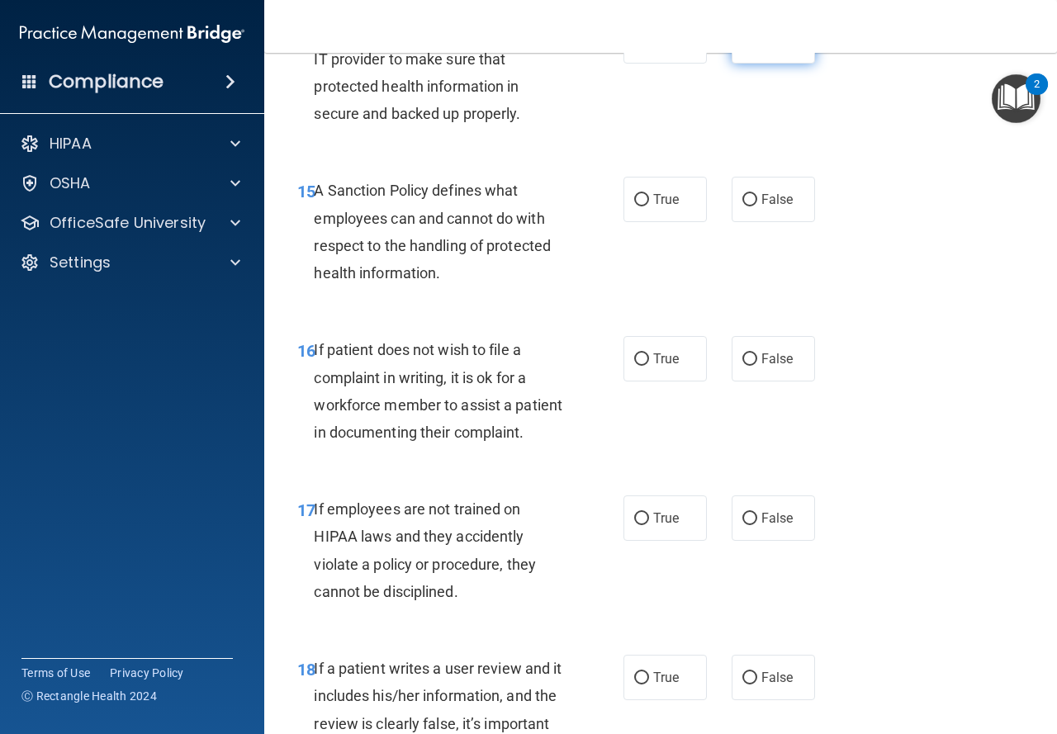
click at [746, 48] on input "False" at bounding box center [749, 42] width 15 height 12
radio input "true"
click at [767, 207] on span "False" at bounding box center [777, 200] width 32 height 16
click at [757, 206] on input "False" at bounding box center [749, 200] width 15 height 12
radio input "true"
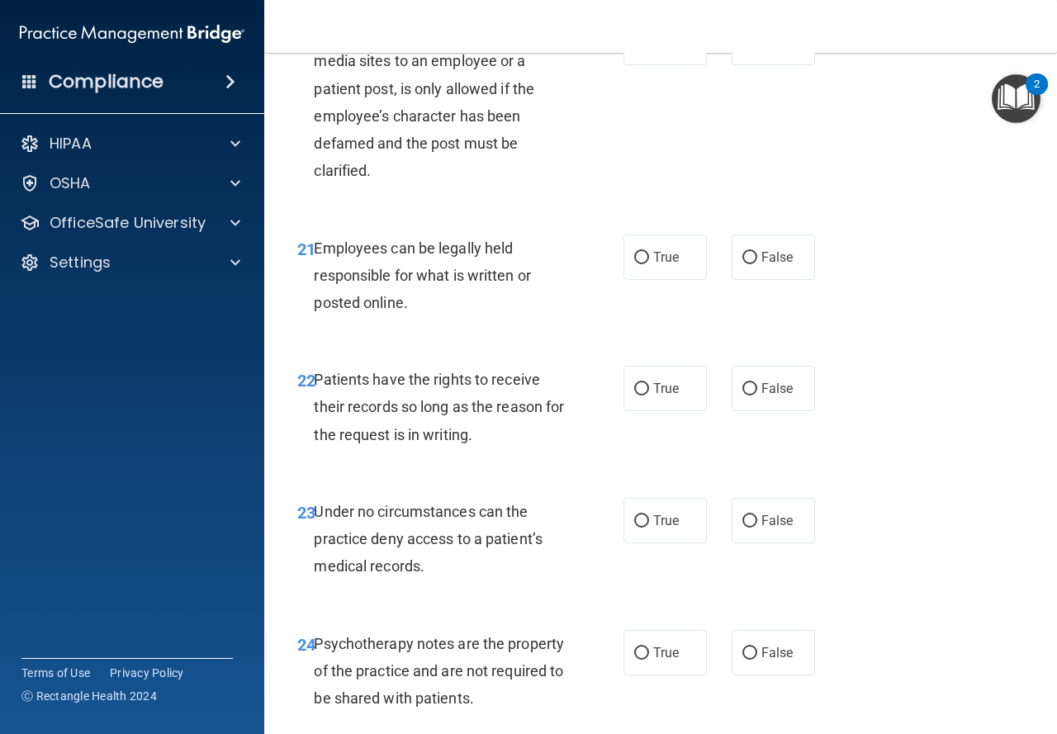
scroll to position [3817, 0]
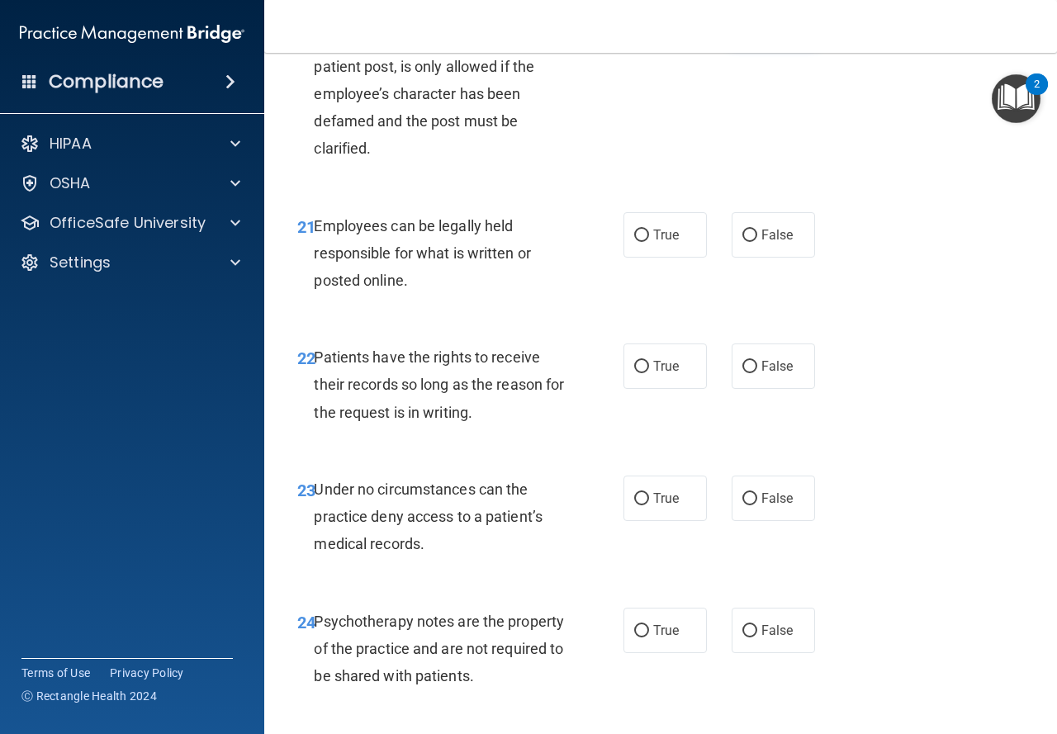
click at [761, 28] on span "False" at bounding box center [777, 20] width 32 height 16
click at [756, 27] on input "False" at bounding box center [749, 21] width 15 height 12
radio input "true"
click at [743, 373] on input "False" at bounding box center [749, 367] width 15 height 12
radio input "true"
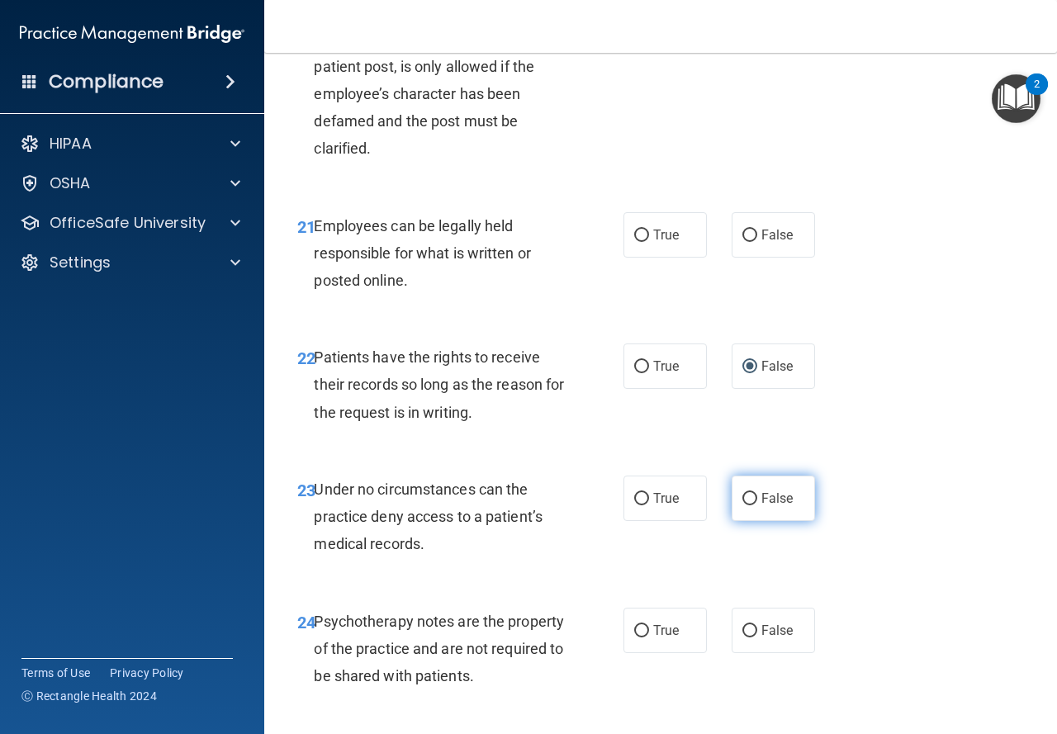
click at [770, 506] on span "False" at bounding box center [777, 498] width 32 height 16
click at [757, 505] on input "False" at bounding box center [749, 499] width 15 height 12
radio input "true"
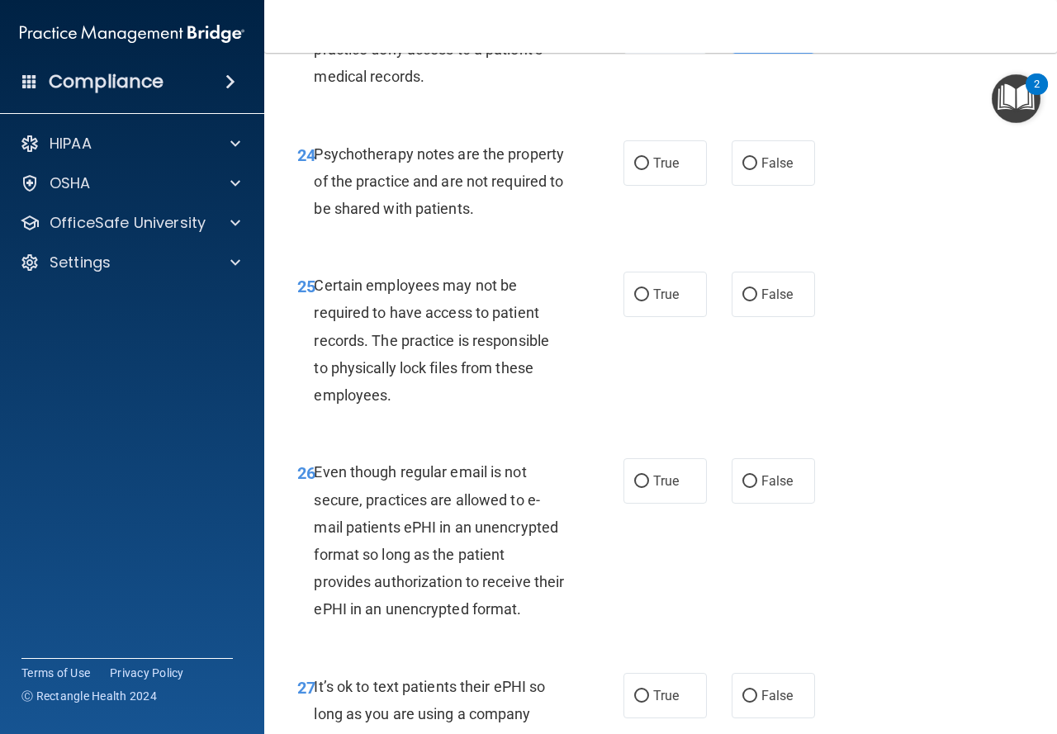
scroll to position [4425, 0]
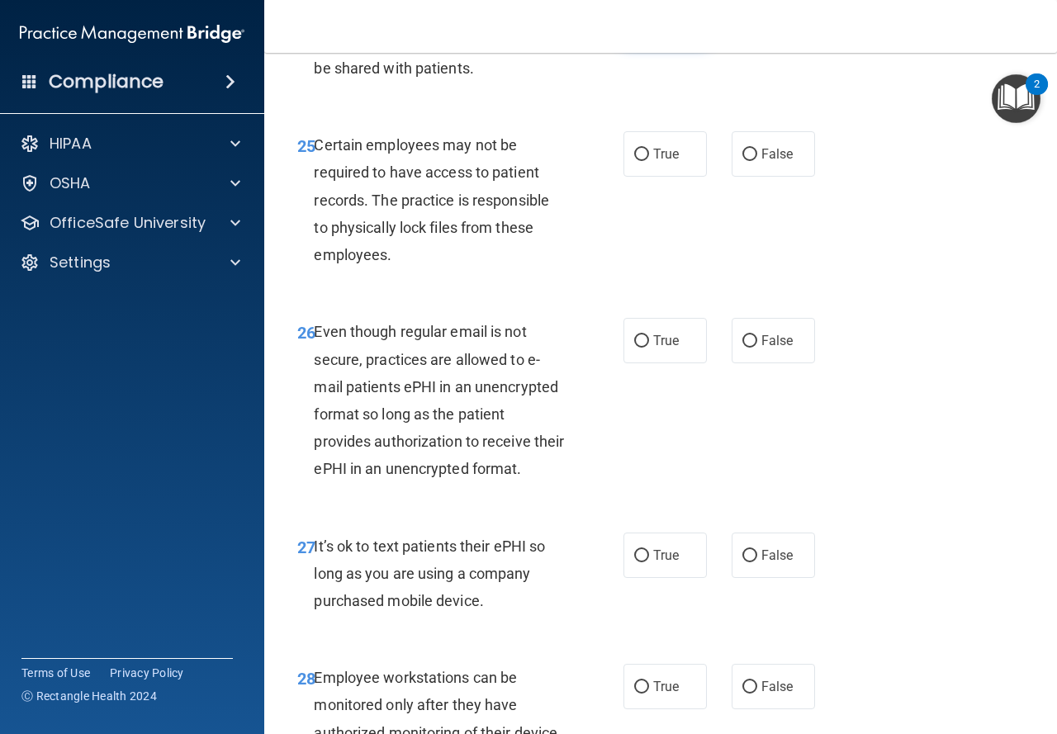
click at [651, 45] on label "True" at bounding box center [664, 22] width 83 height 45
click at [649, 30] on input "True" at bounding box center [641, 23] width 15 height 12
radio input "true"
click at [785, 578] on label "False" at bounding box center [773, 555] width 83 height 45
click at [757, 562] on input "False" at bounding box center [749, 556] width 15 height 12
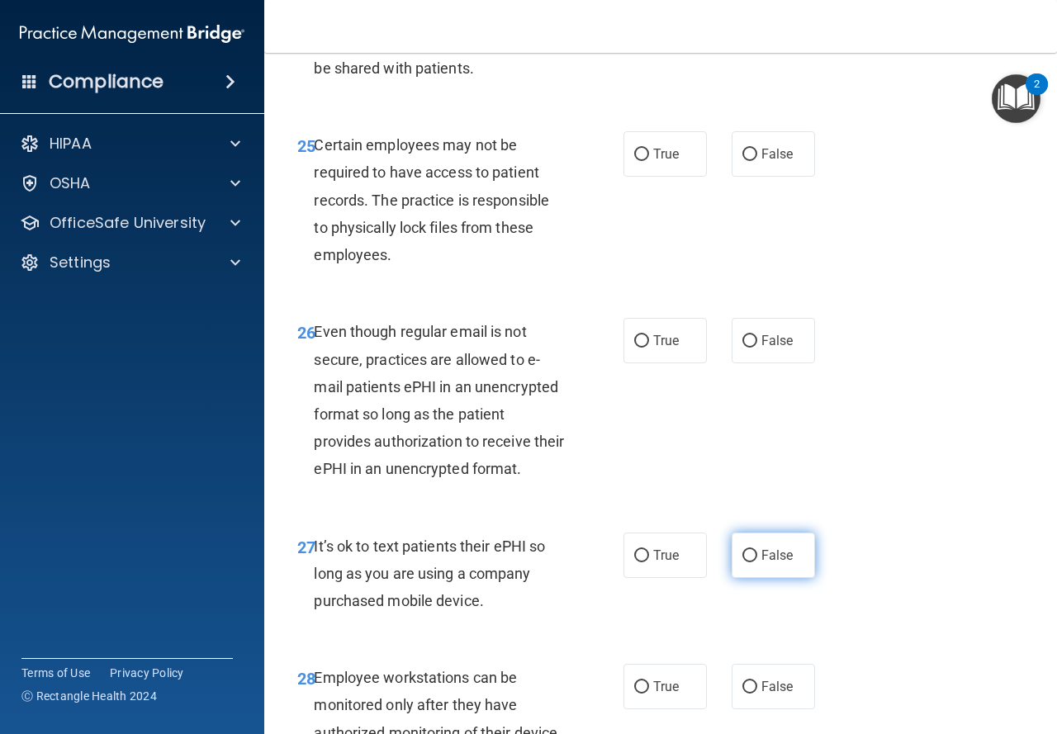
radio input "true"
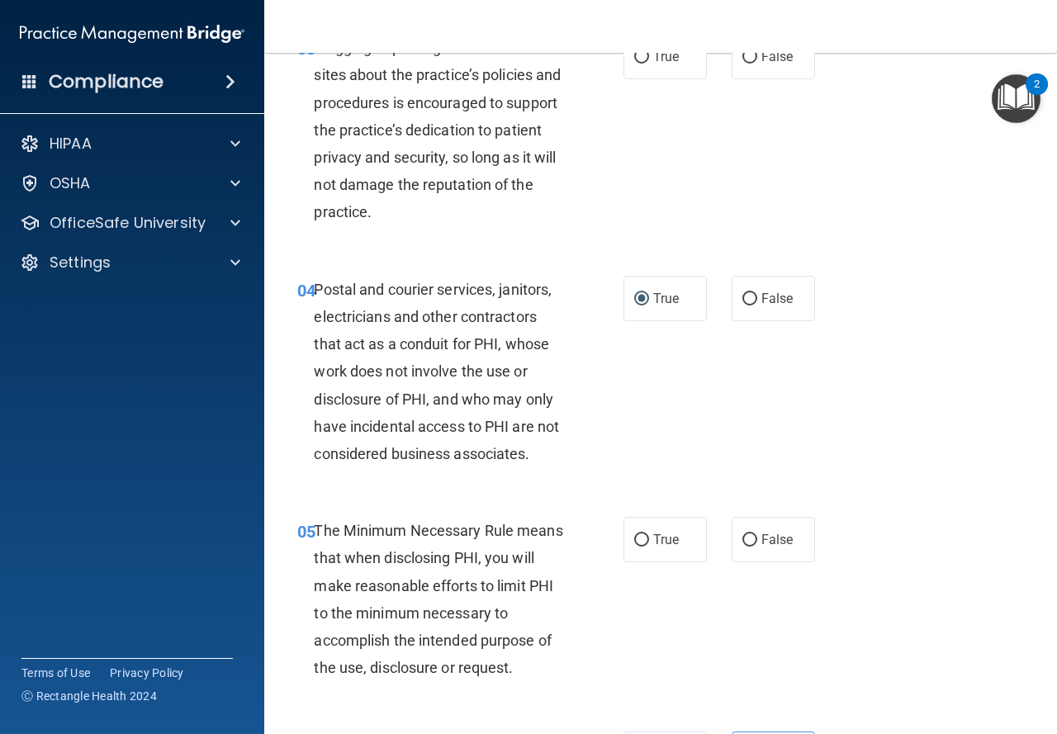
scroll to position [0, 0]
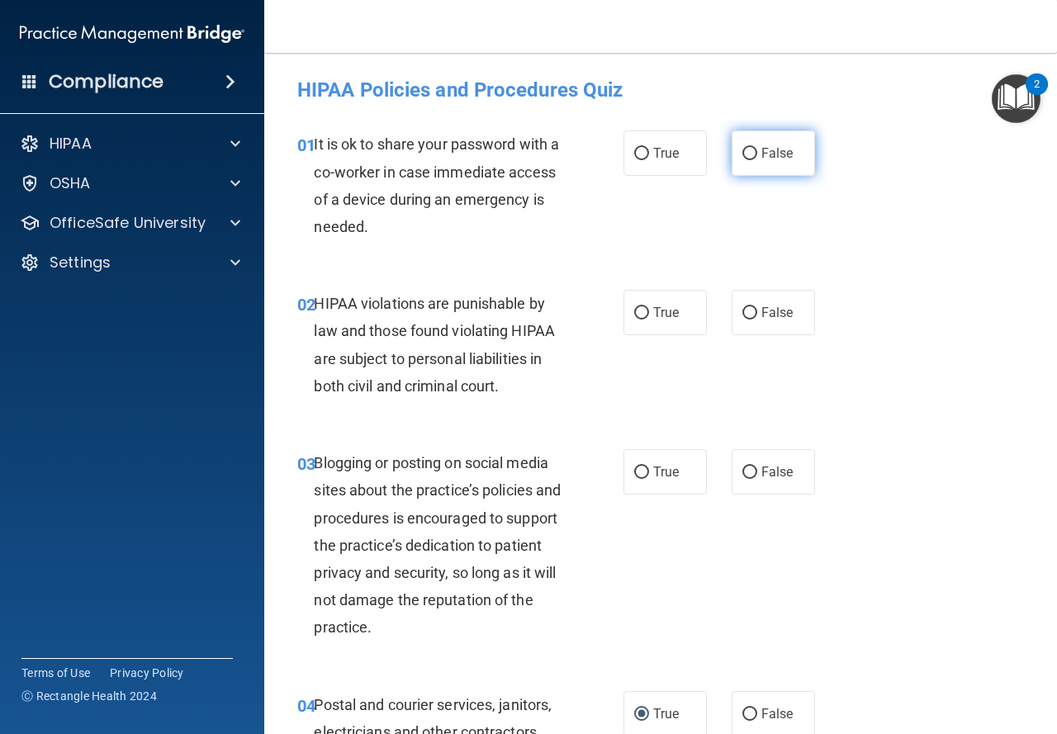
click at [750, 152] on label "False" at bounding box center [773, 152] width 83 height 45
click at [750, 152] on input "False" at bounding box center [749, 154] width 15 height 12
radio input "true"
click at [634, 307] on input "True" at bounding box center [641, 313] width 15 height 12
radio input "true"
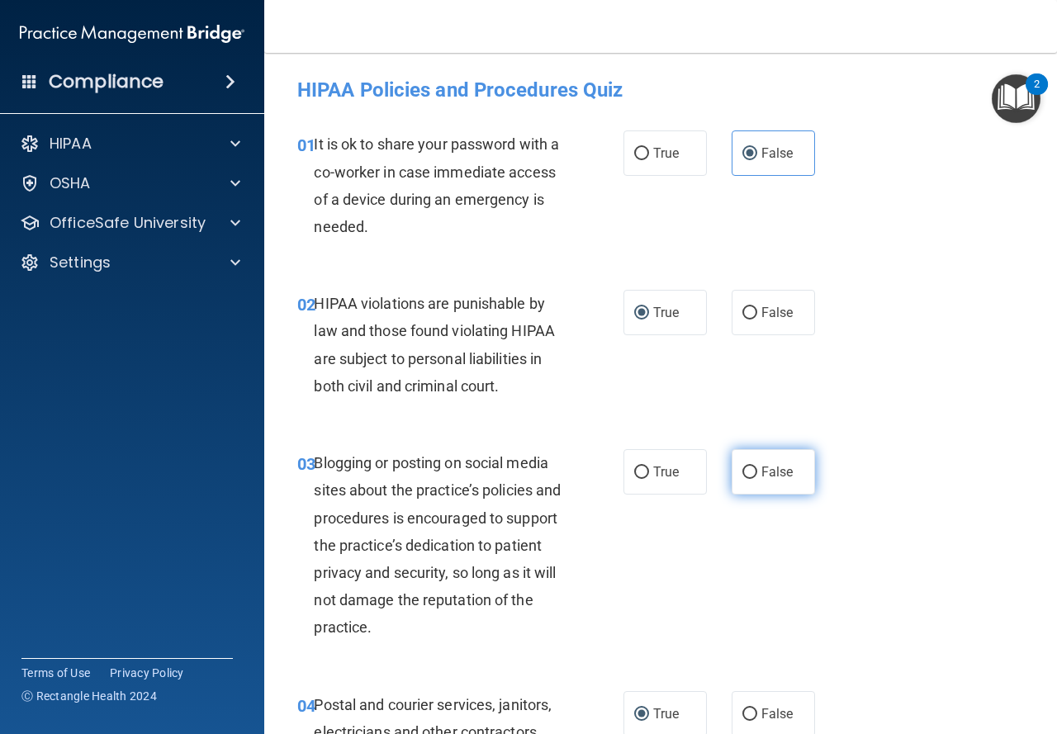
click at [732, 455] on label "False" at bounding box center [773, 471] width 83 height 45
click at [742, 466] on input "False" at bounding box center [749, 472] width 15 height 12
radio input "true"
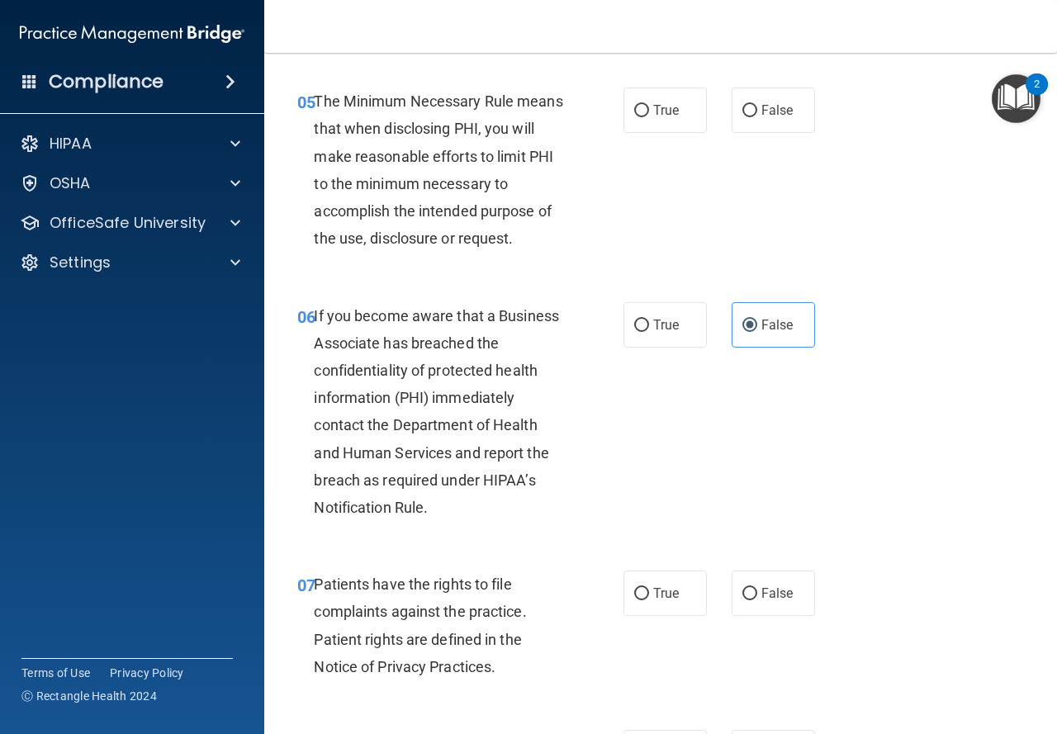
scroll to position [859, 0]
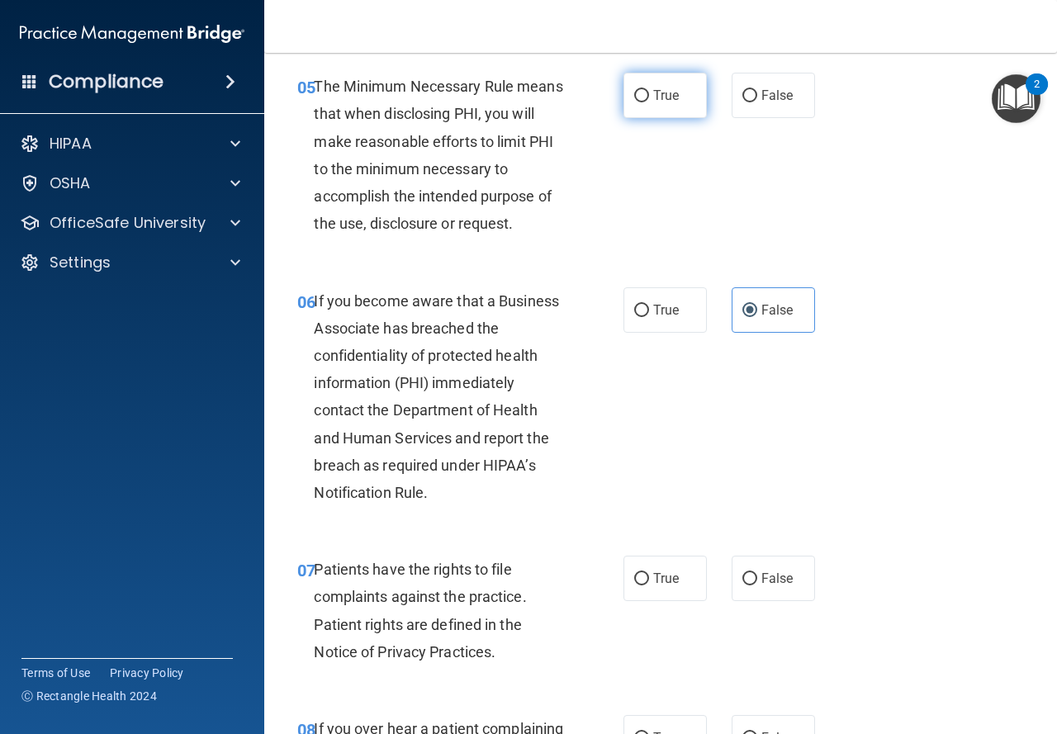
click at [663, 92] on span "True" at bounding box center [666, 96] width 26 height 16
click at [649, 92] on input "True" at bounding box center [641, 96] width 15 height 12
radio input "true"
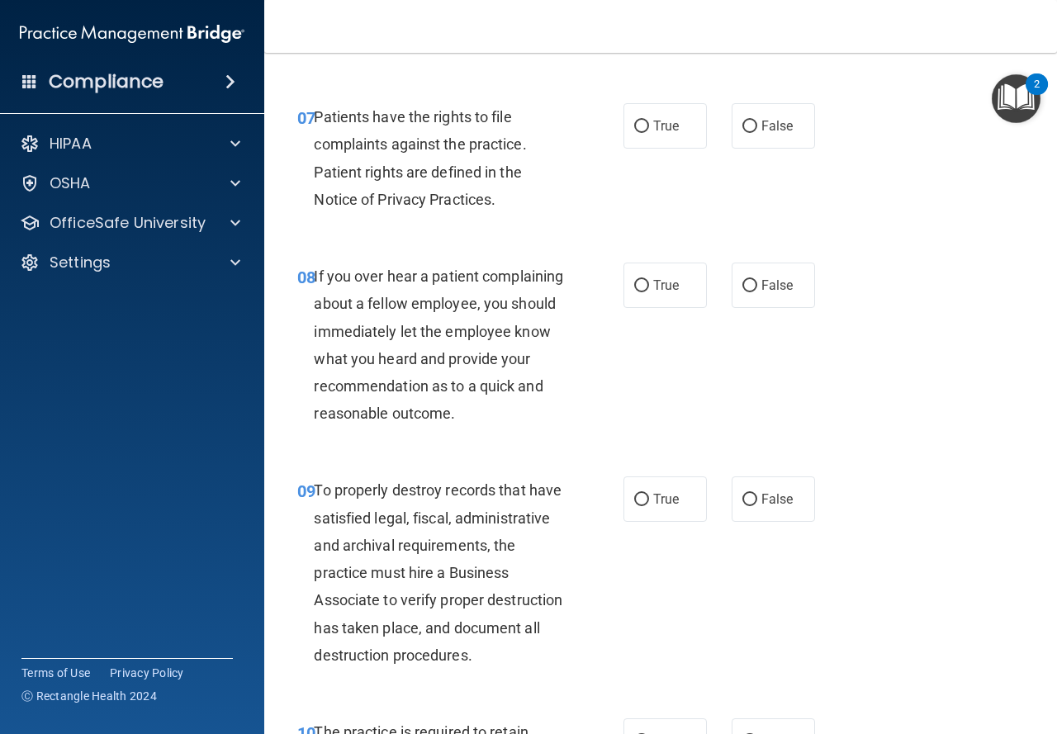
scroll to position [1319, 0]
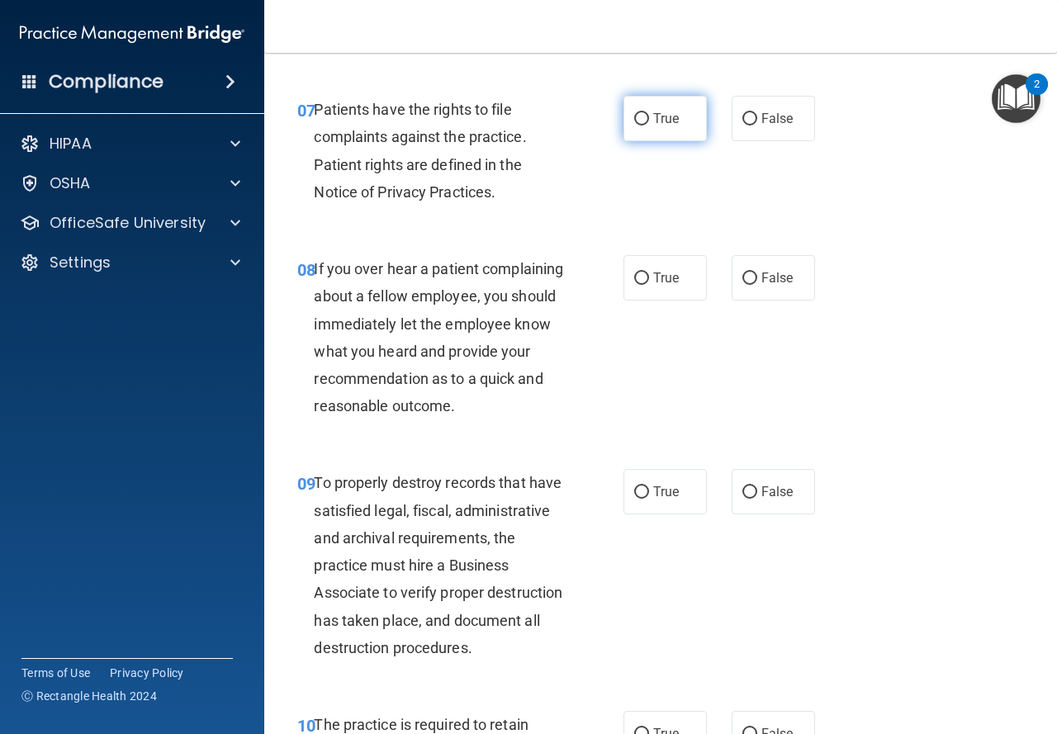
click at [667, 128] on label "True" at bounding box center [664, 118] width 83 height 45
click at [649, 125] on input "True" at bounding box center [641, 119] width 15 height 12
radio input "true"
click at [742, 280] on input "False" at bounding box center [749, 278] width 15 height 12
radio input "true"
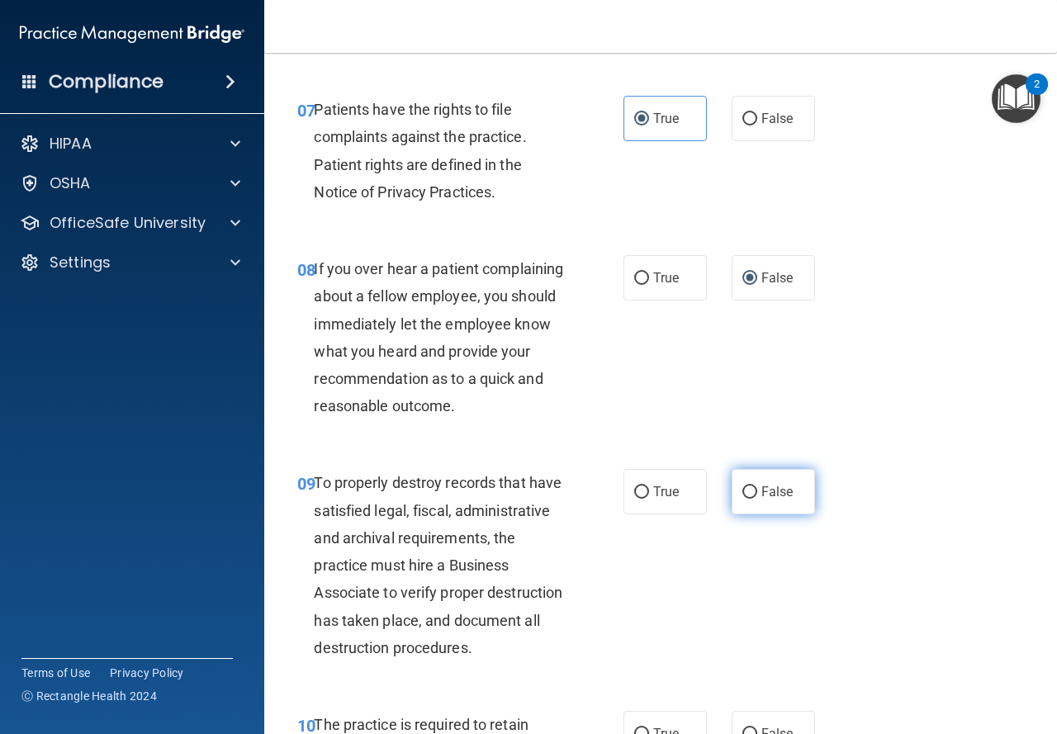
click at [789, 514] on label "False" at bounding box center [773, 491] width 83 height 45
click at [757, 499] on input "False" at bounding box center [749, 492] width 15 height 12
radio input "true"
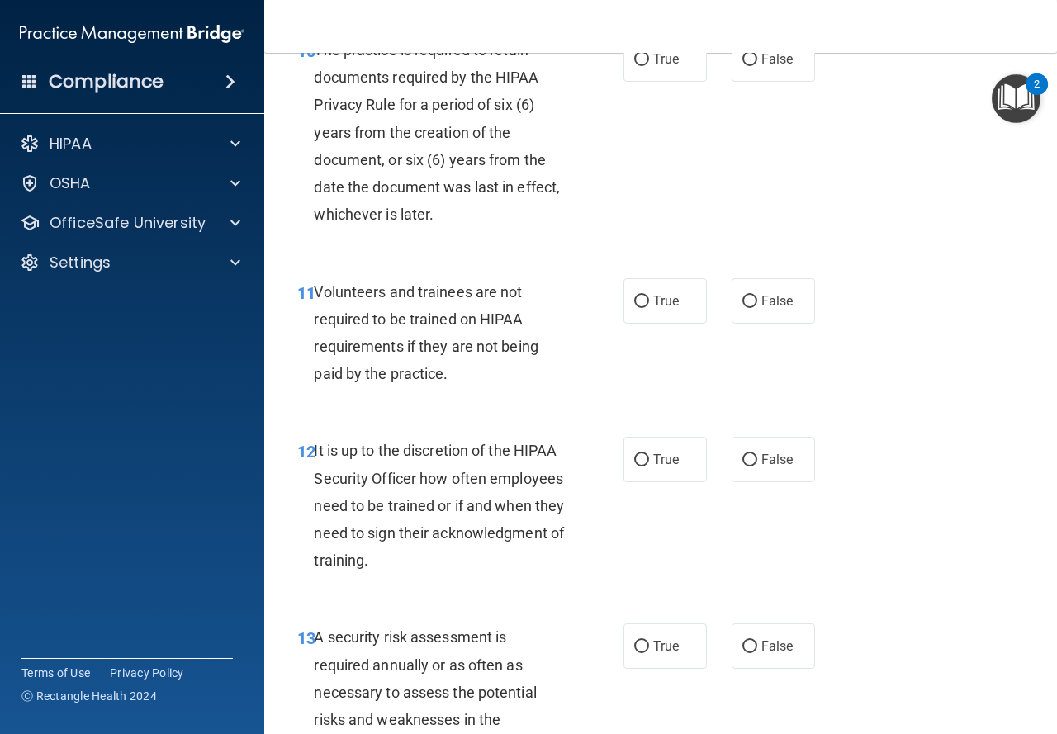
scroll to position [2001, 0]
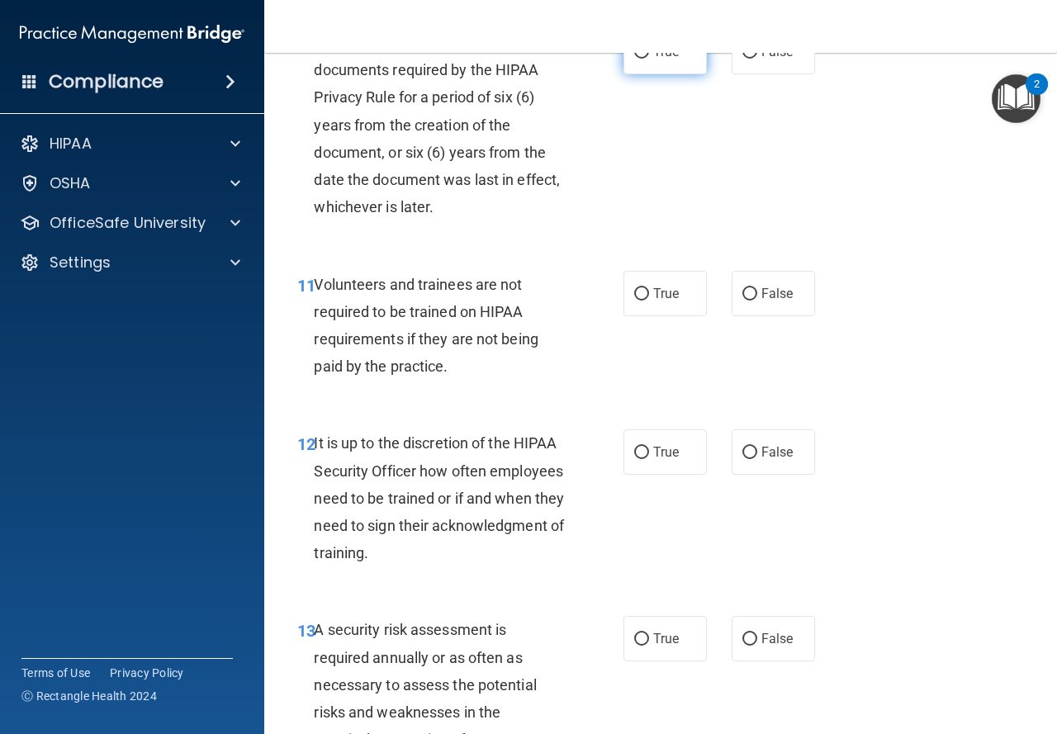
click at [653, 59] on span "True" at bounding box center [666, 52] width 26 height 16
click at [649, 59] on input "True" at bounding box center [641, 52] width 15 height 12
radio input "true"
click at [761, 301] on span "False" at bounding box center [777, 294] width 32 height 16
click at [757, 301] on input "False" at bounding box center [749, 294] width 15 height 12
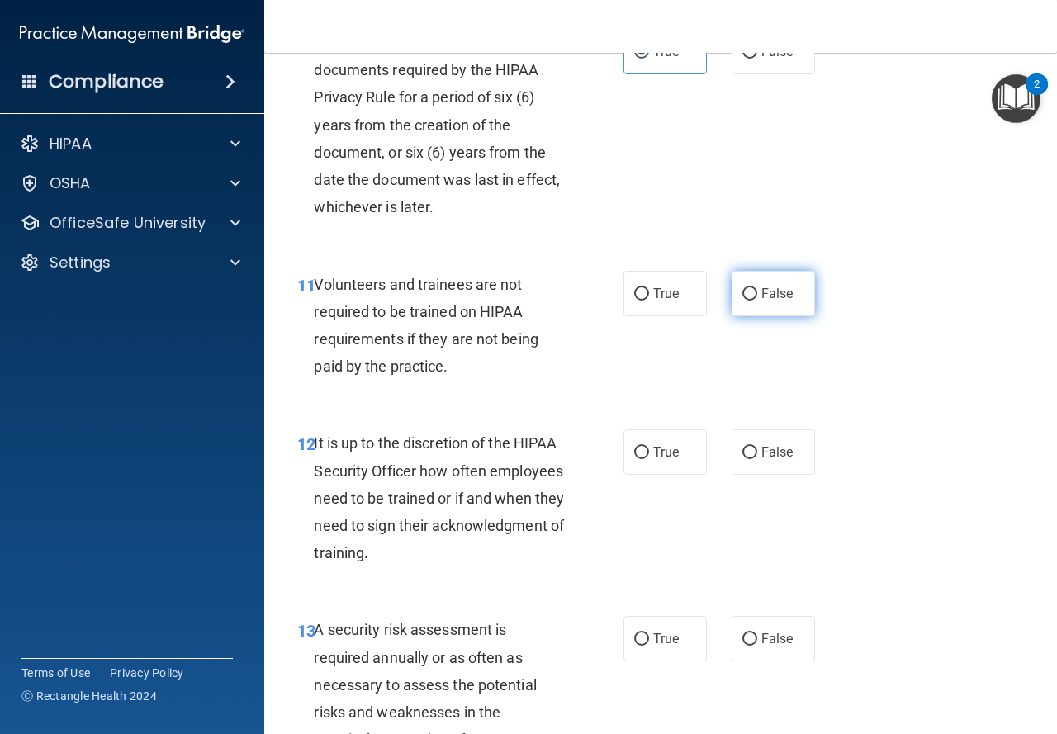
radio input "true"
click at [742, 459] on input "False" at bounding box center [749, 453] width 15 height 12
radio input "true"
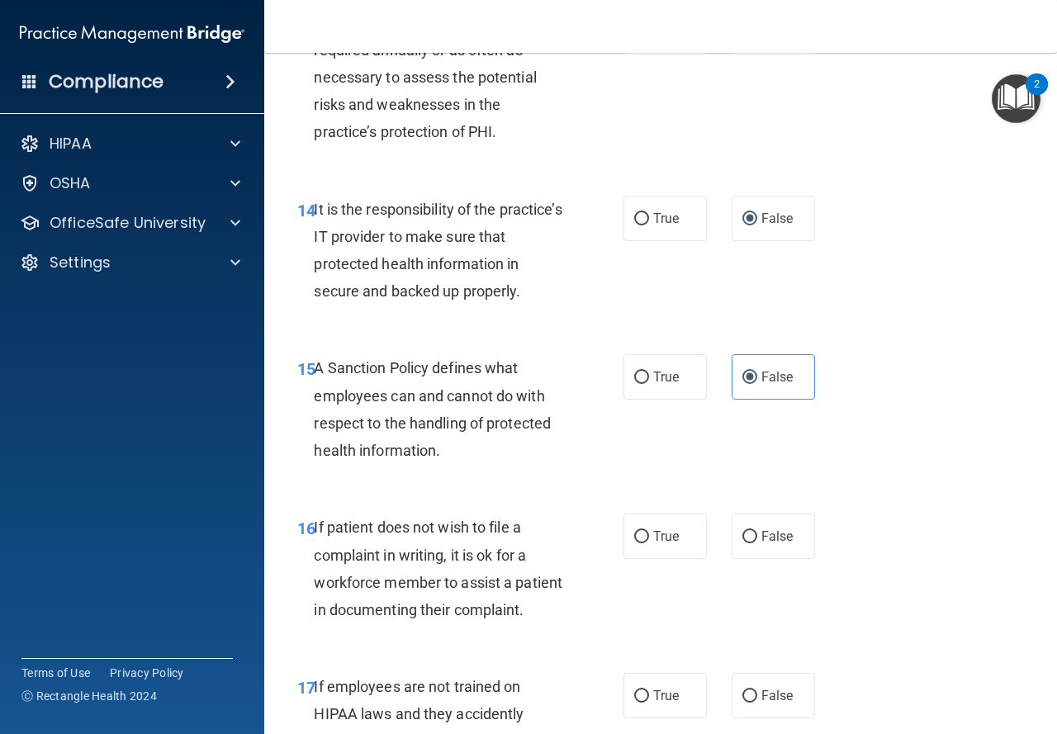
scroll to position [2616, 0]
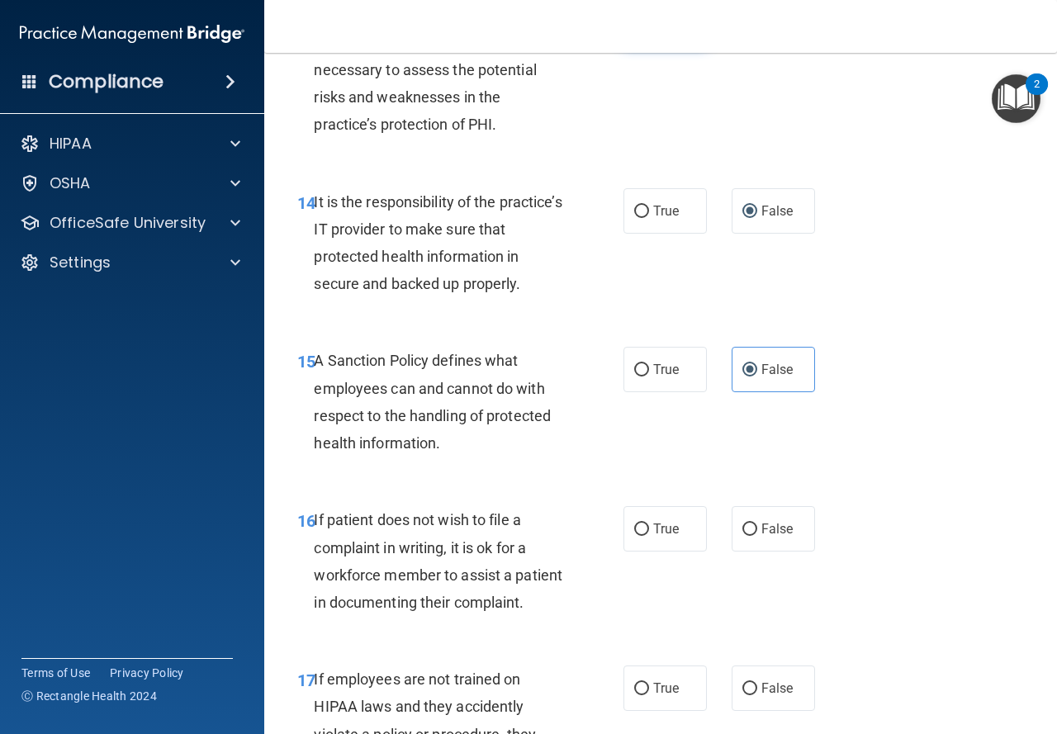
click at [664, 46] on label "True" at bounding box center [664, 23] width 83 height 45
click at [649, 31] on input "True" at bounding box center [641, 24] width 15 height 12
radio input "true"
click at [667, 537] on span "True" at bounding box center [666, 529] width 26 height 16
click at [649, 536] on input "True" at bounding box center [641, 529] width 15 height 12
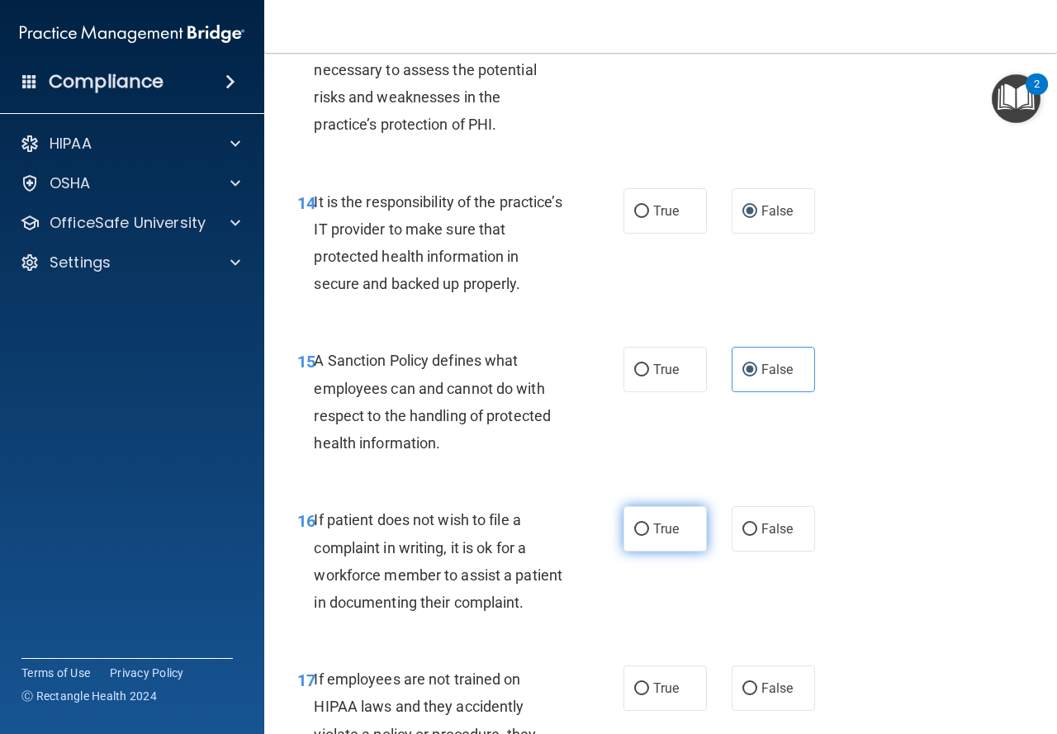
radio input "true"
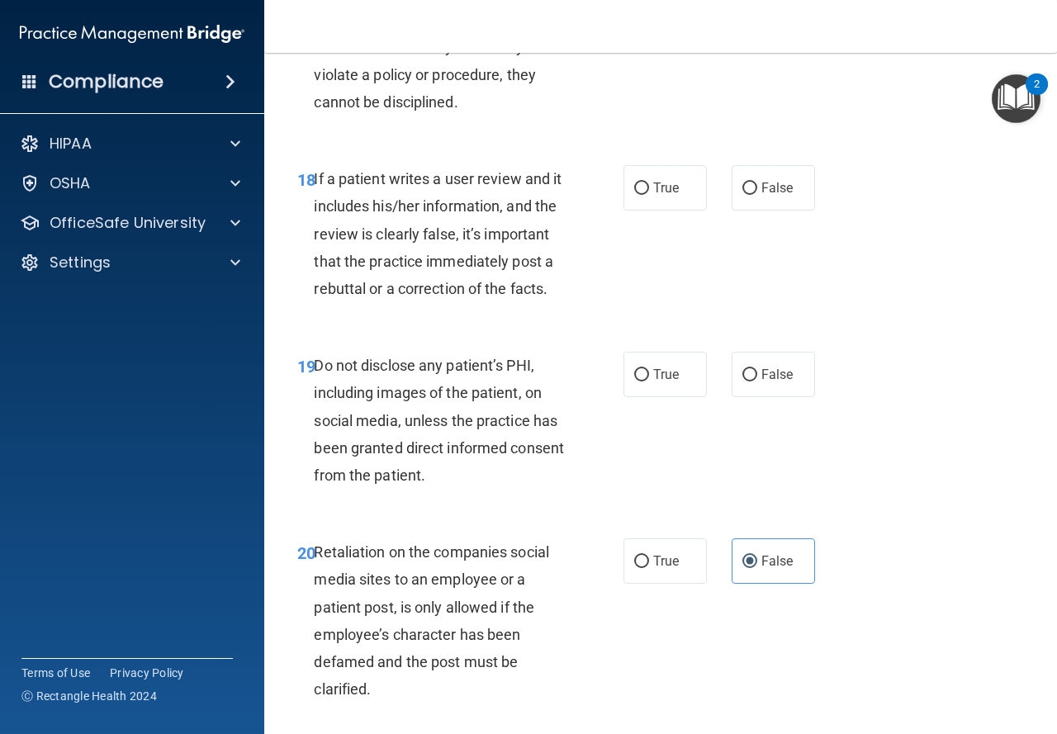
scroll to position [3269, 0]
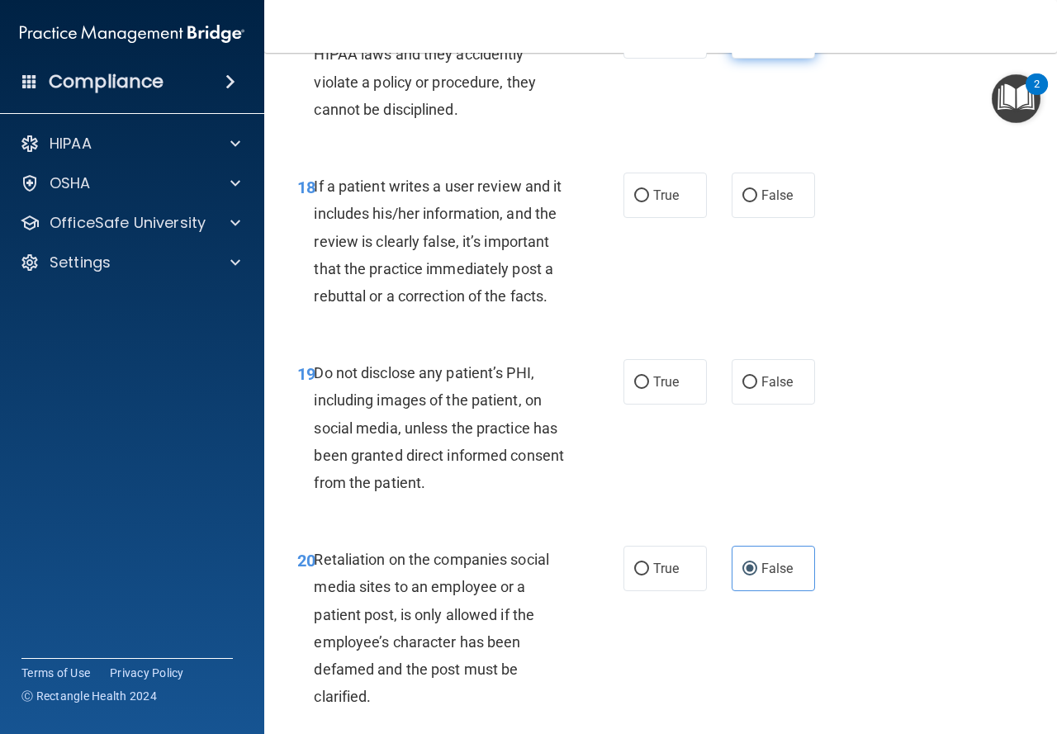
click at [776, 59] on label "False" at bounding box center [773, 35] width 83 height 45
click at [757, 43] on input "False" at bounding box center [749, 37] width 15 height 12
radio input "true"
click at [760, 218] on label "False" at bounding box center [773, 195] width 83 height 45
click at [757, 202] on input "False" at bounding box center [749, 196] width 15 height 12
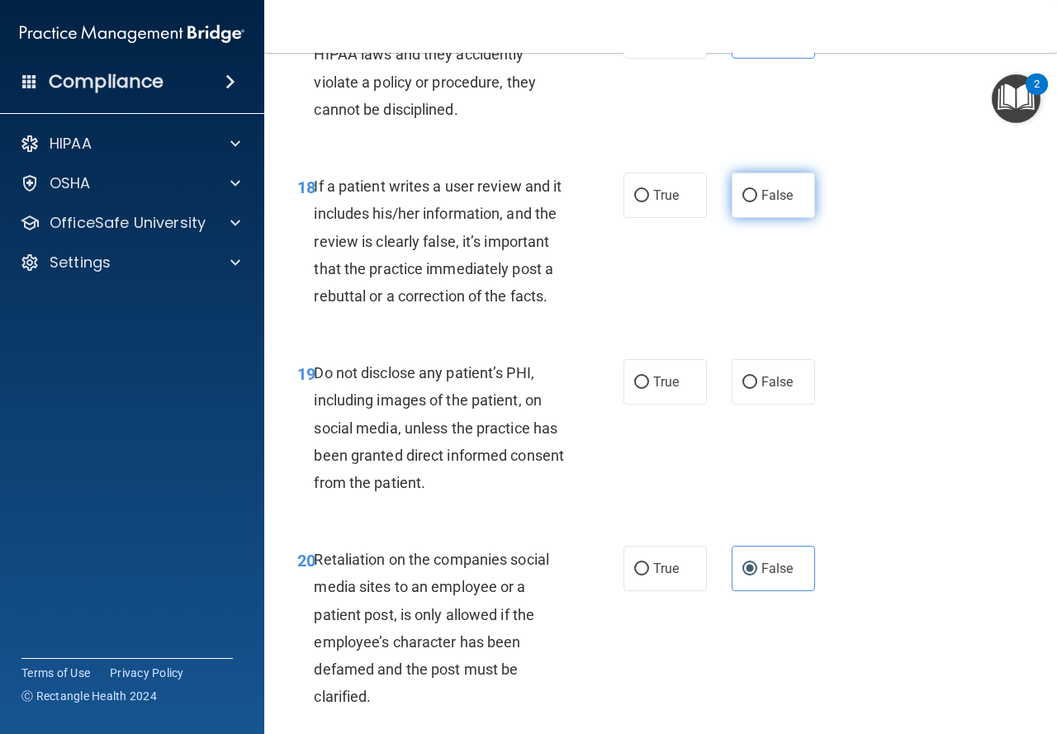
radio input "true"
click at [694, 405] on label "True" at bounding box center [664, 381] width 83 height 45
click at [649, 389] on input "True" at bounding box center [641, 382] width 15 height 12
radio input "true"
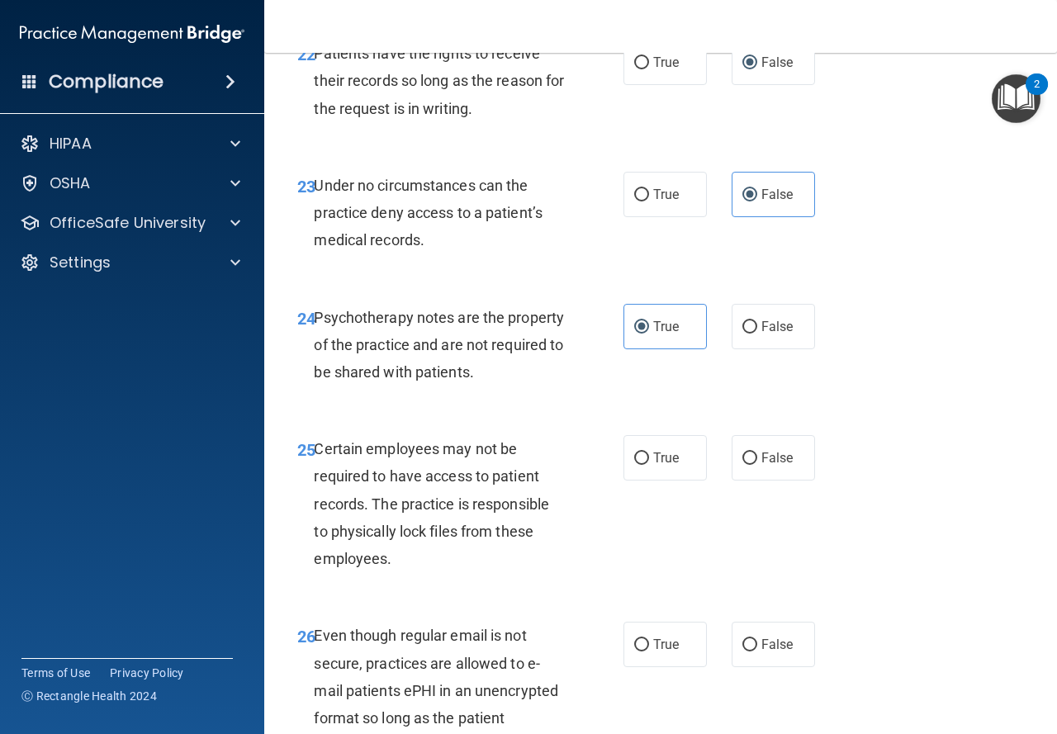
scroll to position [4046, 0]
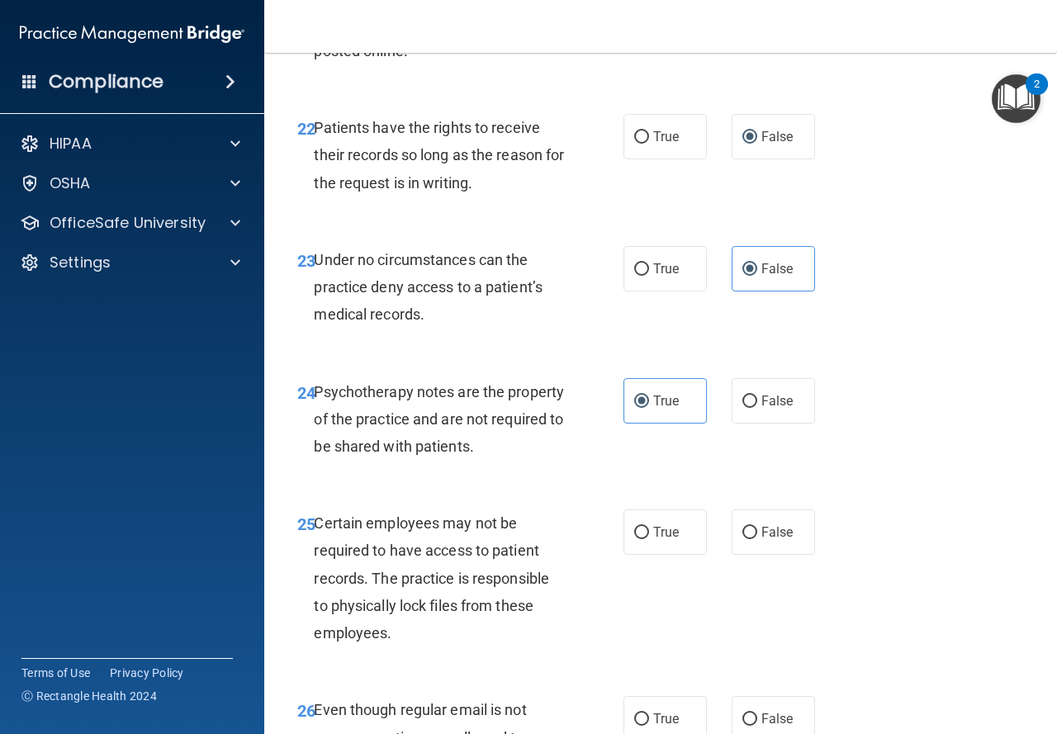
click at [634, 12] on input "True" at bounding box center [641, 6] width 15 height 12
radio input "true"
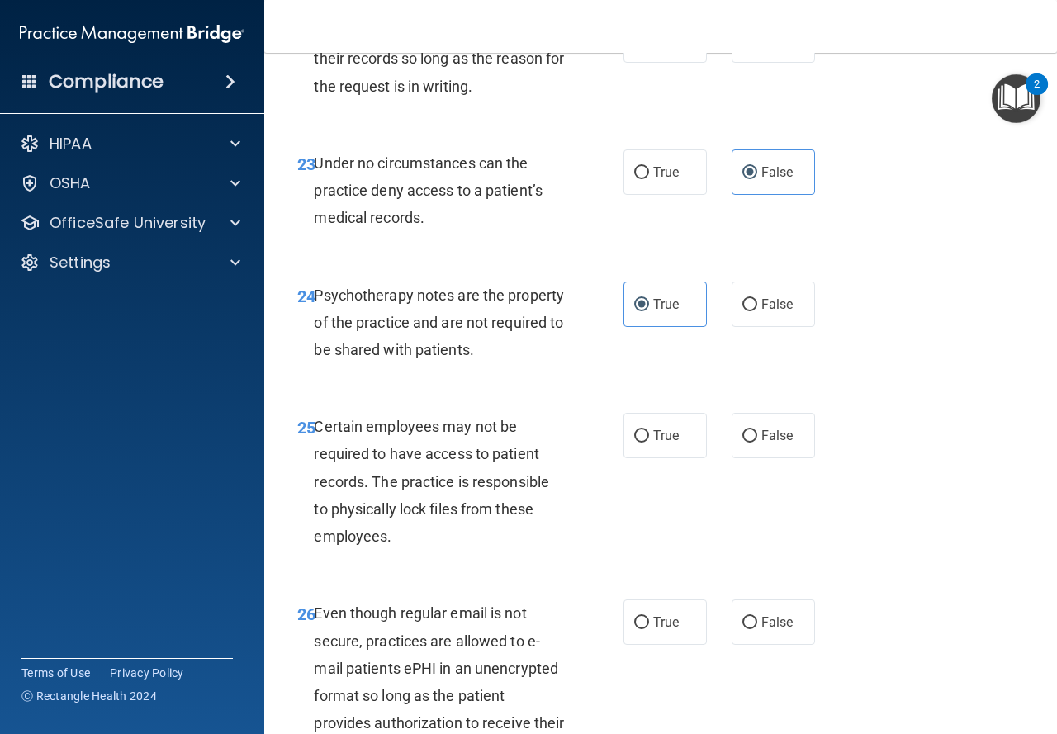
scroll to position [4165, 0]
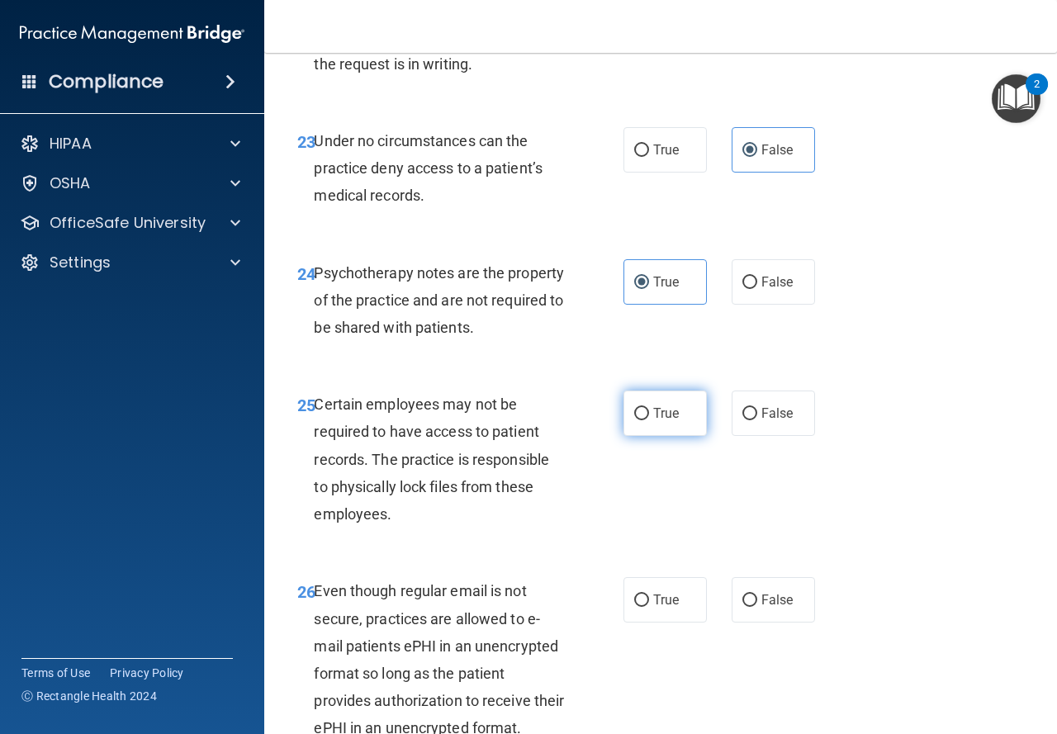
click at [679, 436] on label "True" at bounding box center [664, 413] width 83 height 45
click at [649, 420] on input "True" at bounding box center [641, 414] width 15 height 12
radio input "true"
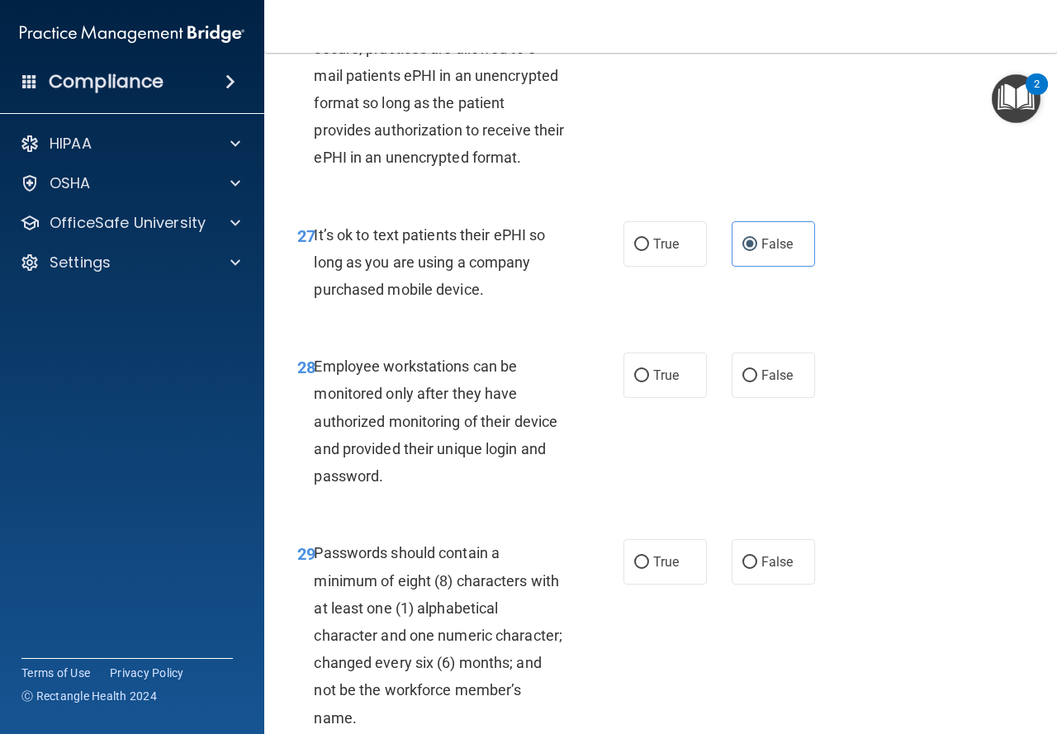
scroll to position [4751, 0]
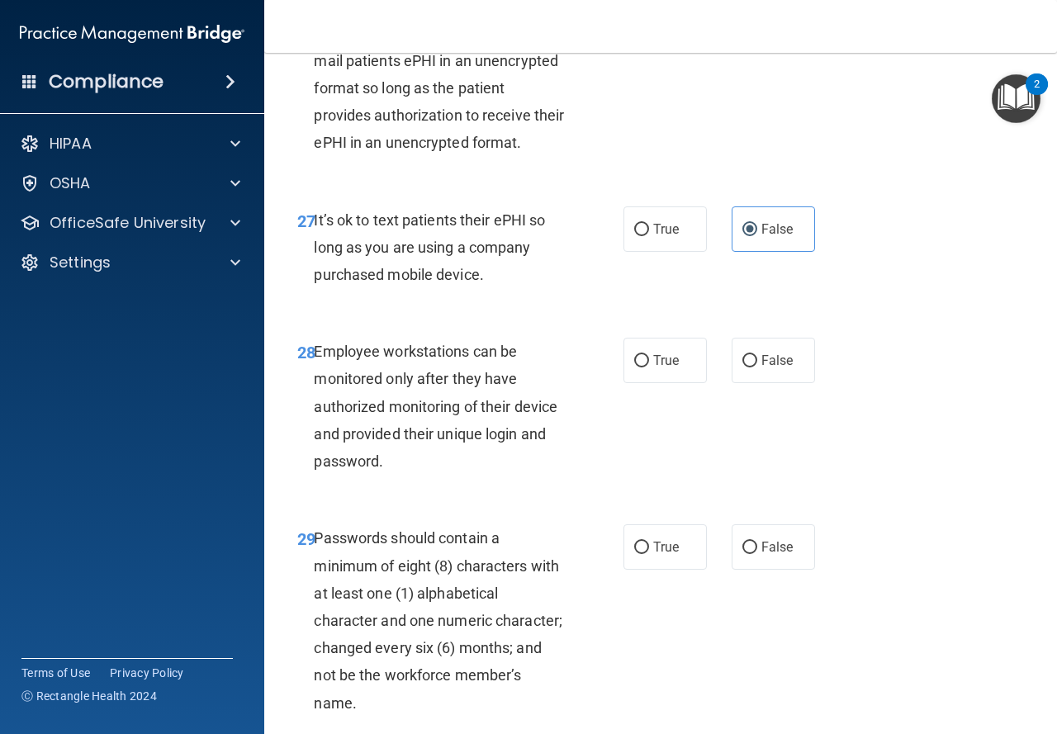
click at [638, 21] on input "True" at bounding box center [641, 15] width 15 height 12
radio input "true"
click at [746, 367] on input "False" at bounding box center [749, 361] width 15 height 12
radio input "true"
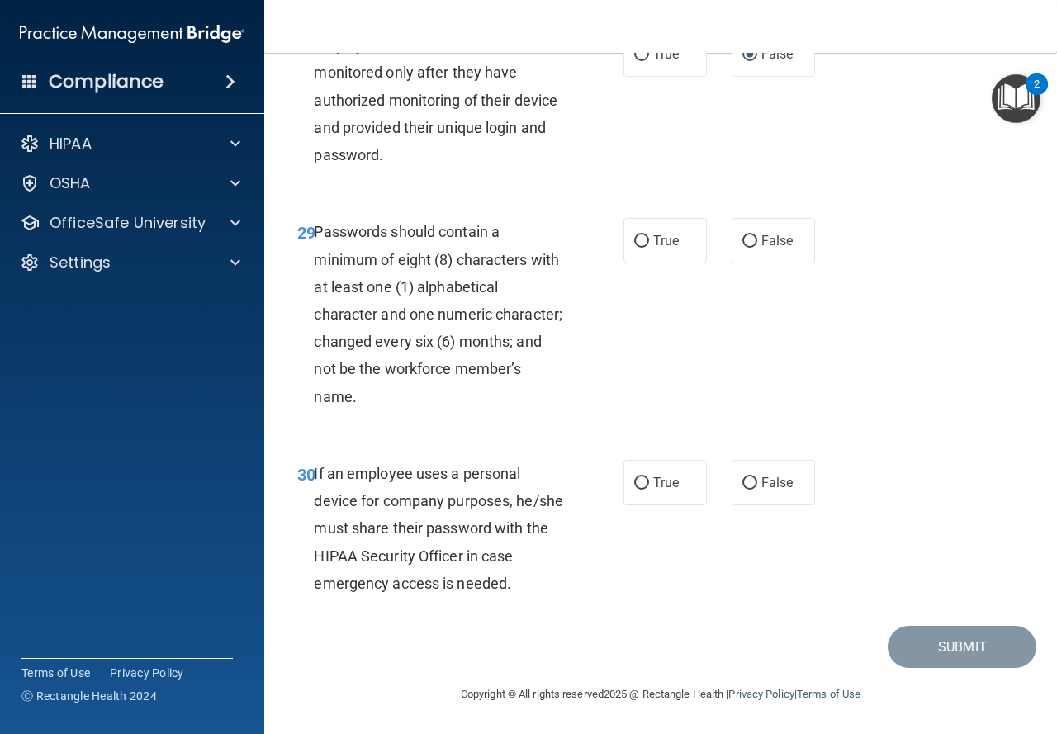
scroll to position [5159, 0]
click at [657, 258] on label "True" at bounding box center [664, 240] width 83 height 45
click at [649, 248] on input "True" at bounding box center [641, 241] width 15 height 12
radio input "true"
click at [732, 499] on label "False" at bounding box center [773, 482] width 83 height 45
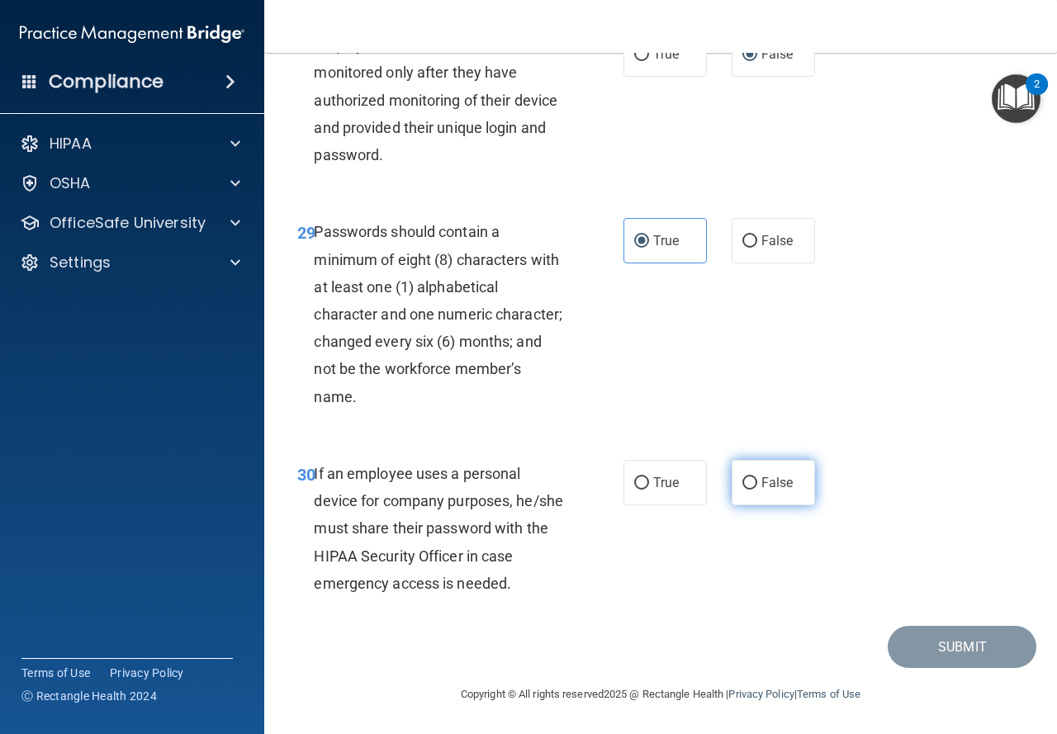
click at [742, 490] on input "False" at bounding box center [749, 483] width 15 height 12
radio input "true"
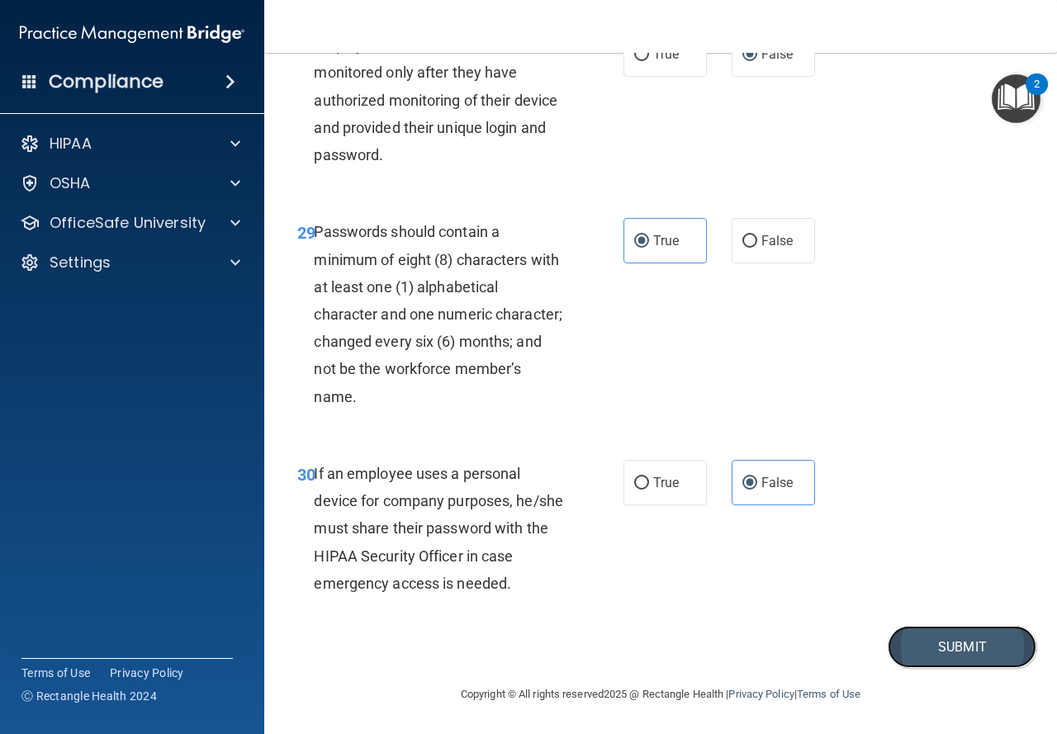
click at [955, 668] on button "Submit" at bounding box center [962, 647] width 149 height 42
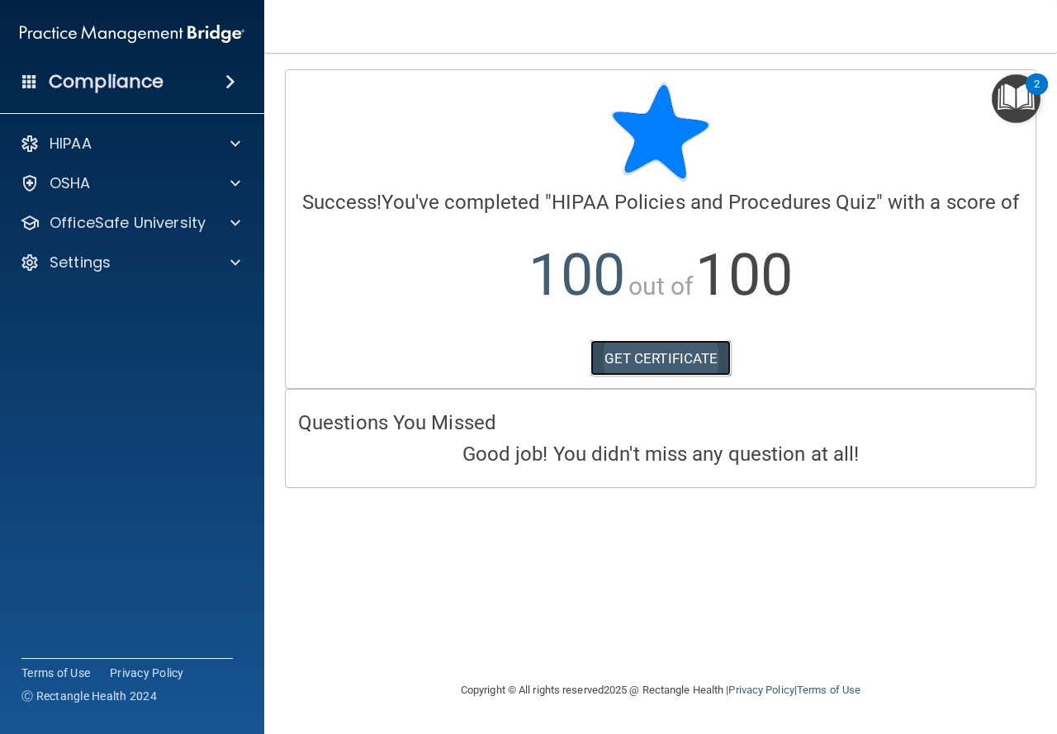
click at [698, 361] on link "GET CERTIFICATE" at bounding box center [660, 358] width 141 height 36
click at [239, 224] on span at bounding box center [235, 223] width 10 height 20
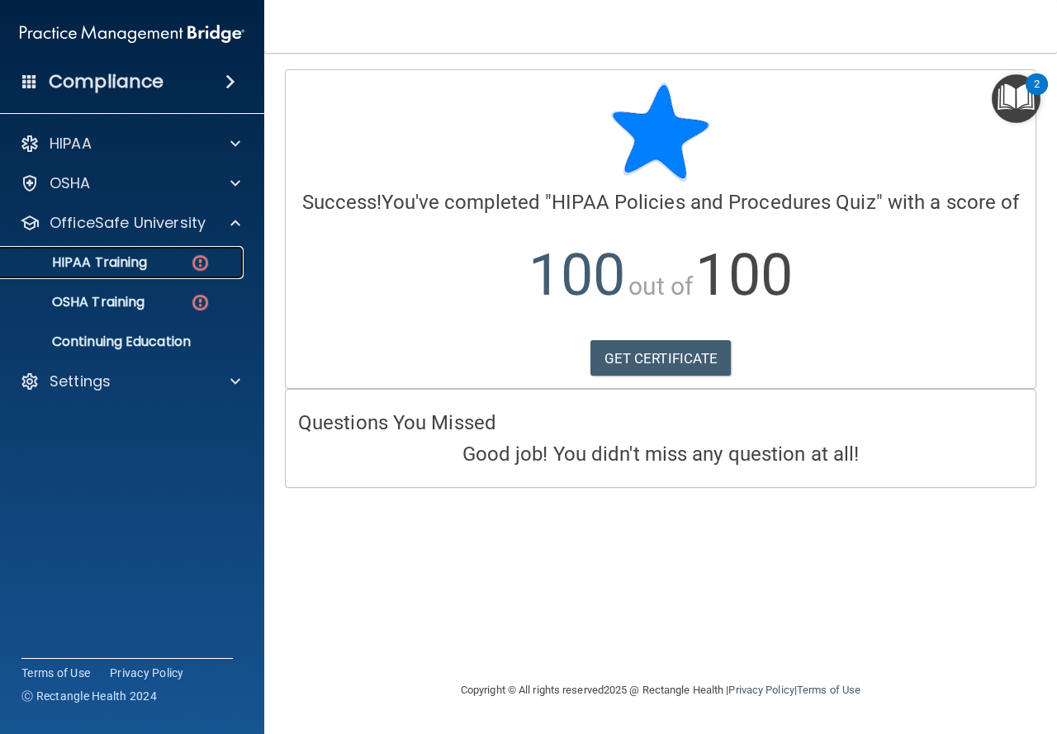
click at [140, 266] on p "HIPAA Training" at bounding box center [79, 262] width 136 height 17
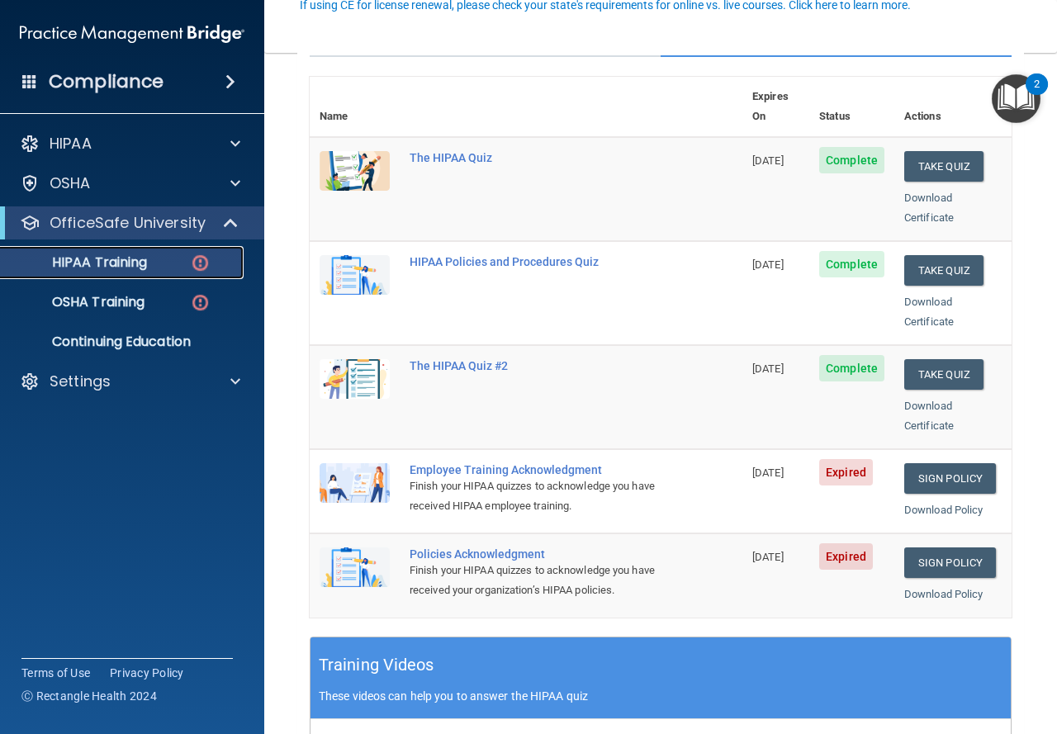
scroll to position [178, 0]
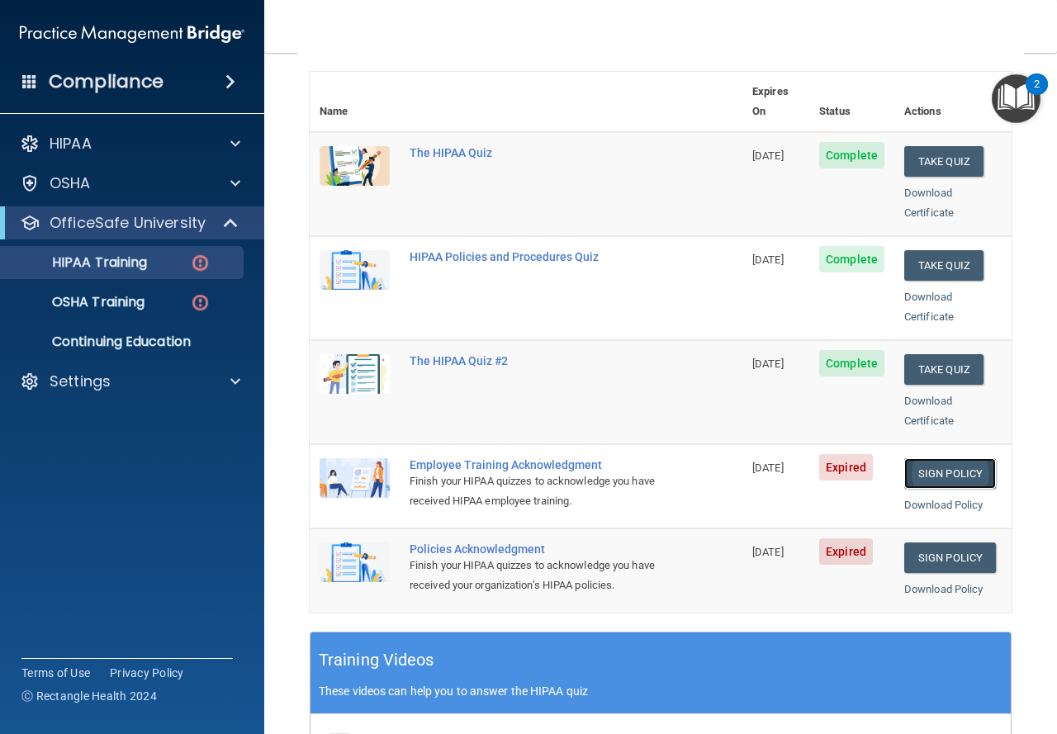
click at [945, 458] on link "Sign Policy" at bounding box center [950, 473] width 92 height 31
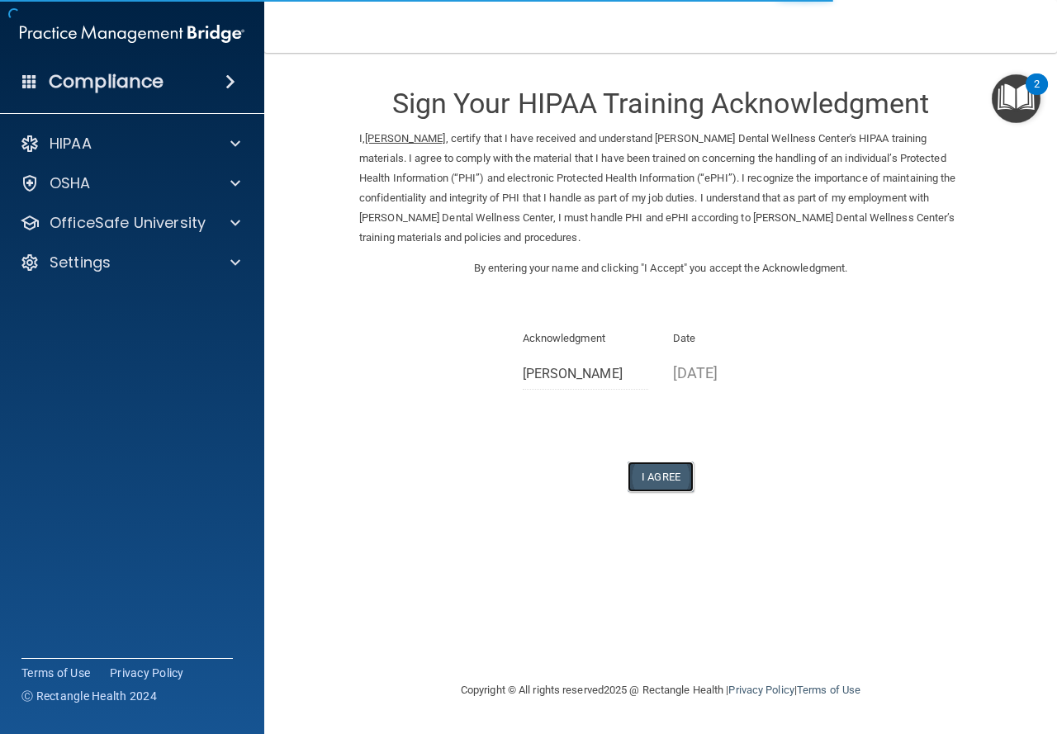
click at [670, 481] on button "I Agree" at bounding box center [660, 477] width 66 height 31
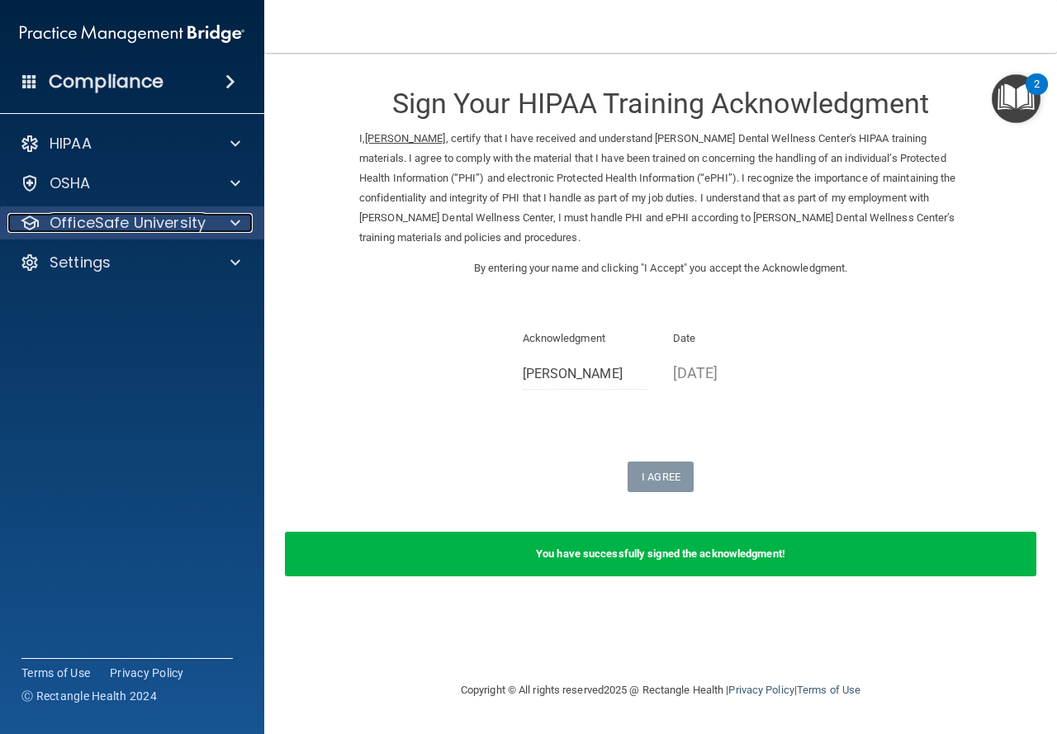
click at [237, 228] on span at bounding box center [235, 223] width 10 height 20
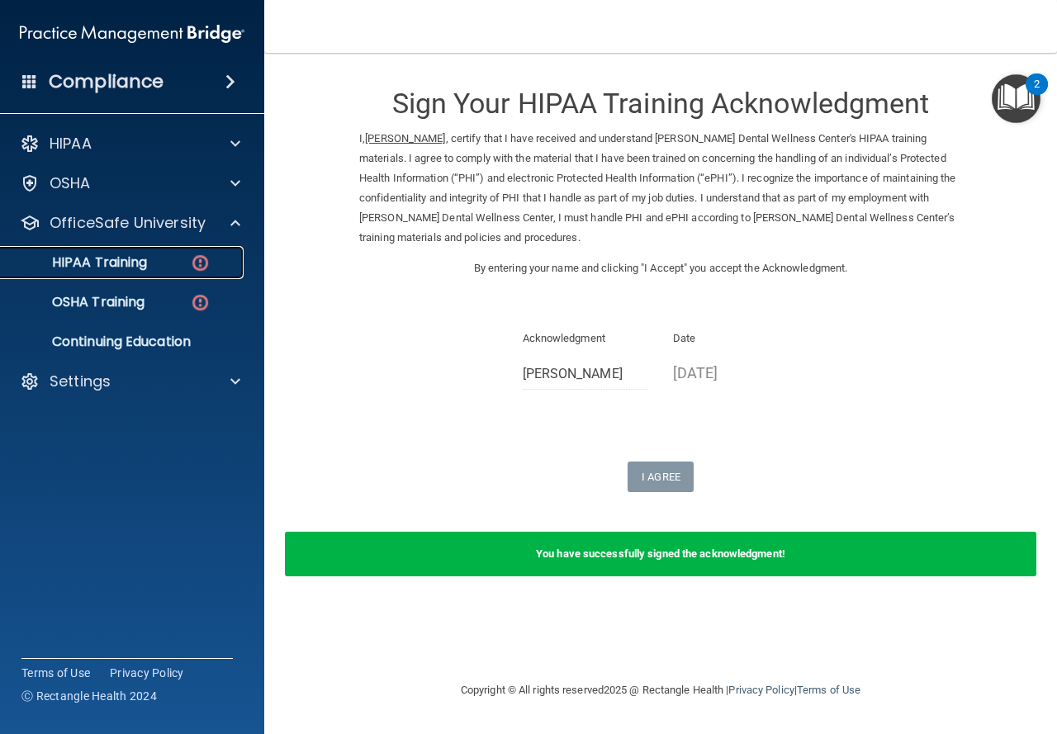
click at [201, 261] on img at bounding box center [200, 263] width 21 height 21
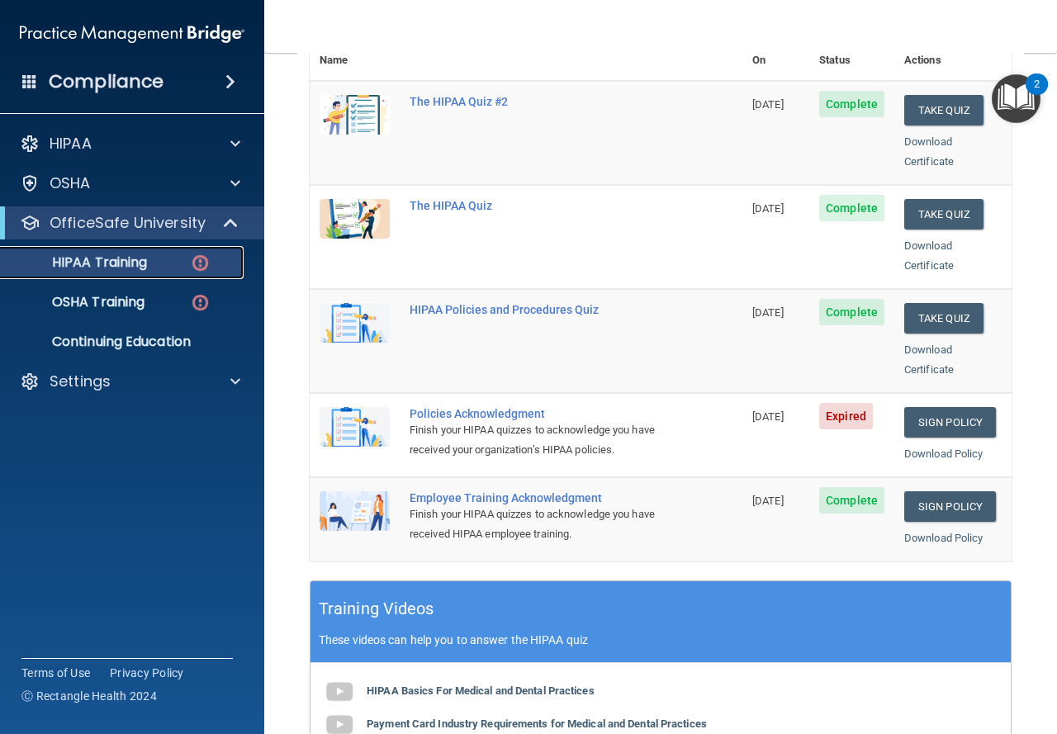
scroll to position [239, 0]
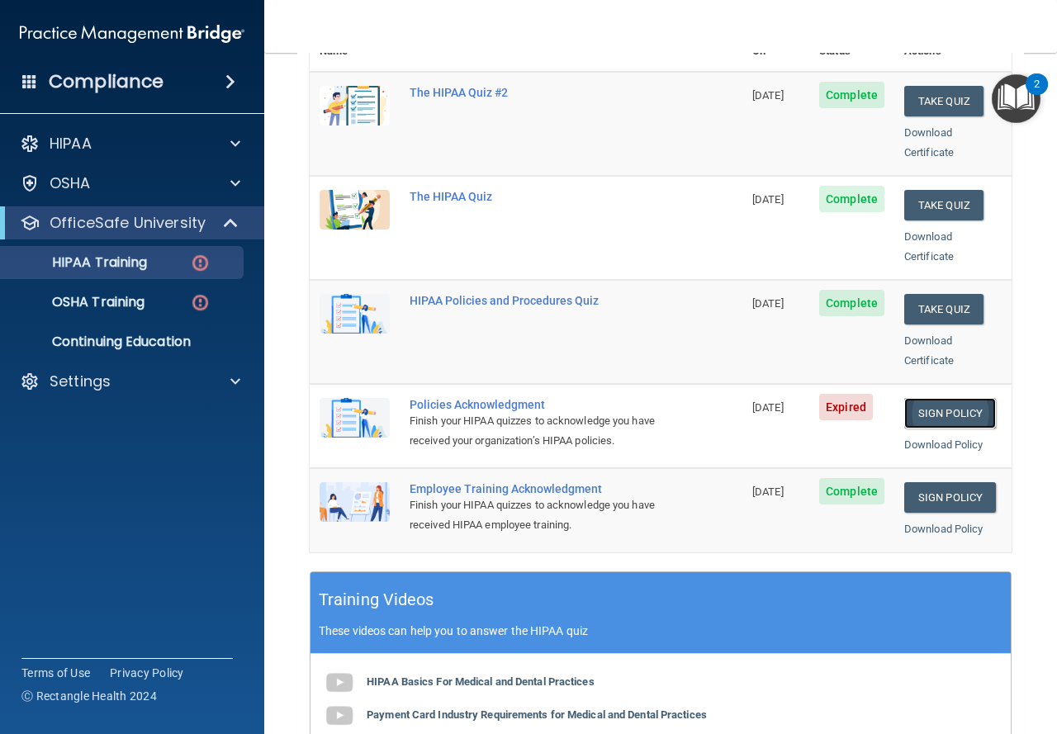
click at [949, 398] on link "Sign Policy" at bounding box center [950, 413] width 92 height 31
click at [149, 277] on link "HIPAA Training" at bounding box center [113, 262] width 260 height 33
click at [135, 305] on p "OSHA Training" at bounding box center [78, 302] width 134 height 17
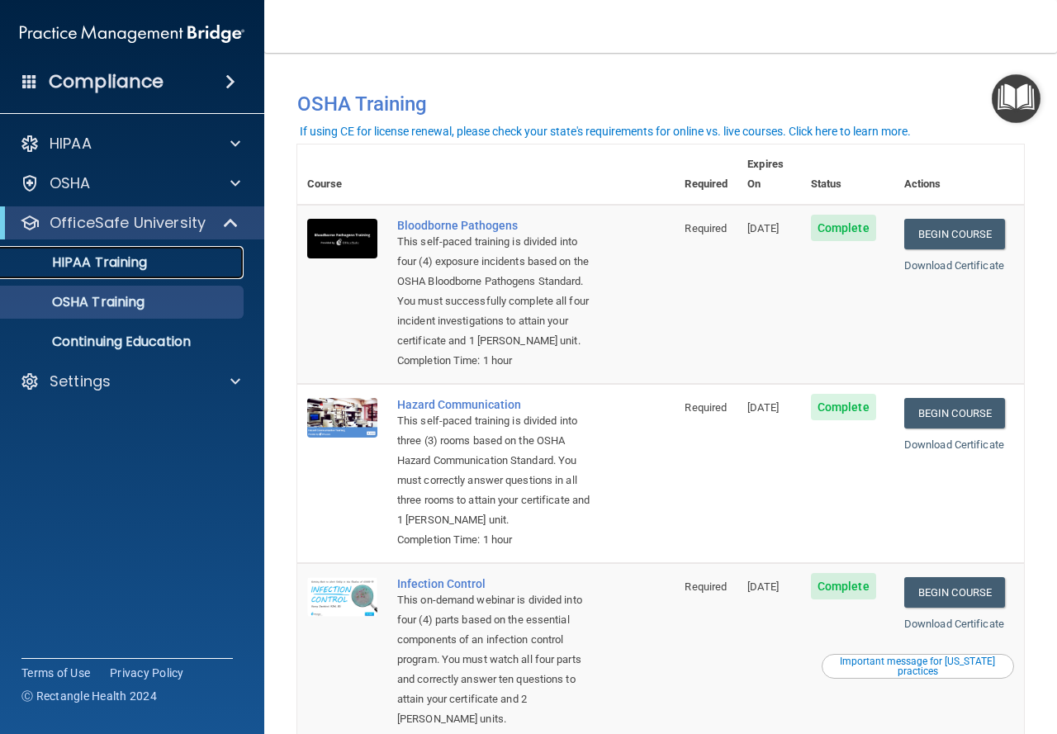
click at [152, 259] on div "HIPAA Training" at bounding box center [123, 262] width 225 height 17
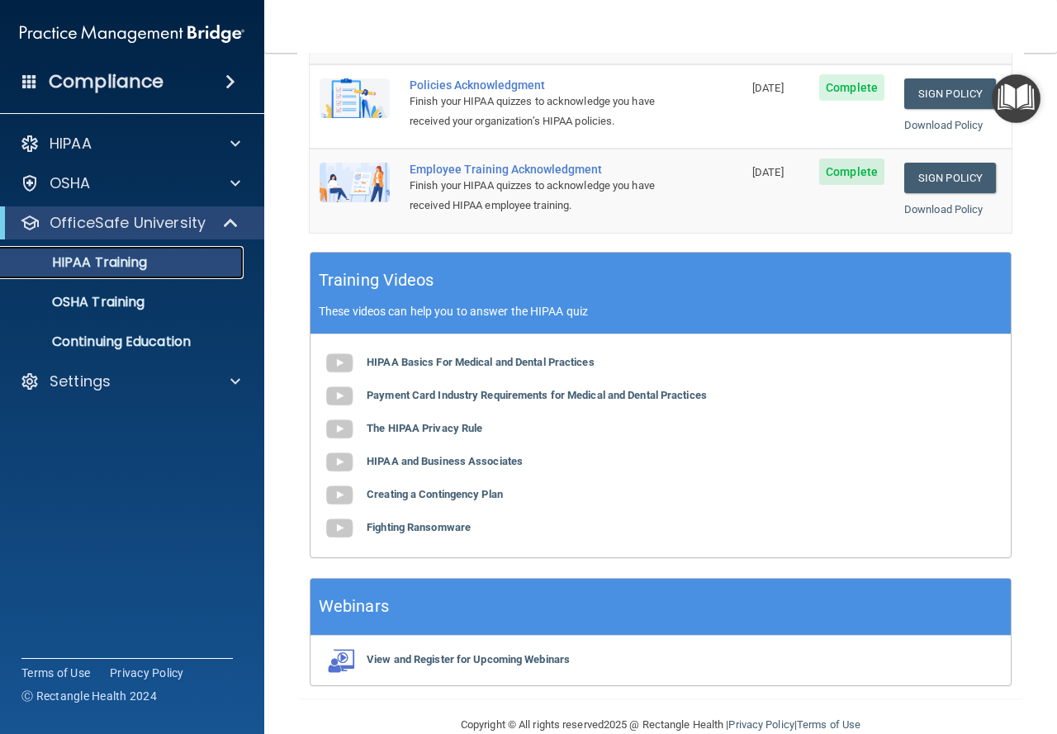
scroll to position [585, 0]
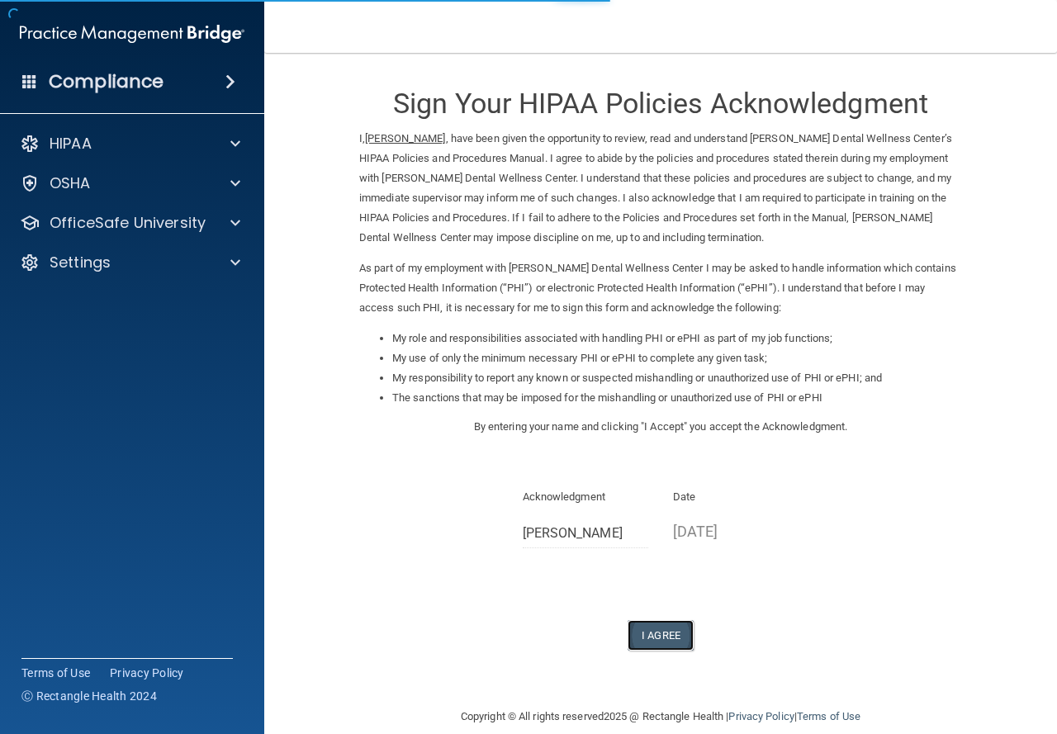
click at [683, 641] on button "I Agree" at bounding box center [660, 635] width 66 height 31
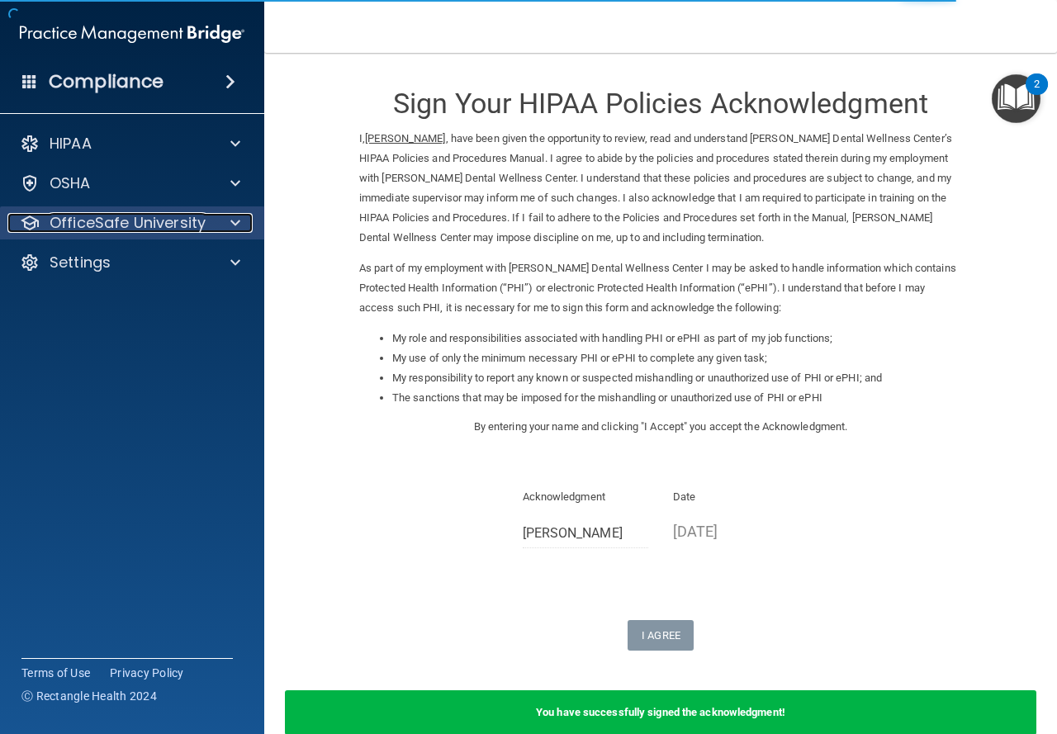
click at [234, 220] on span at bounding box center [235, 223] width 10 height 20
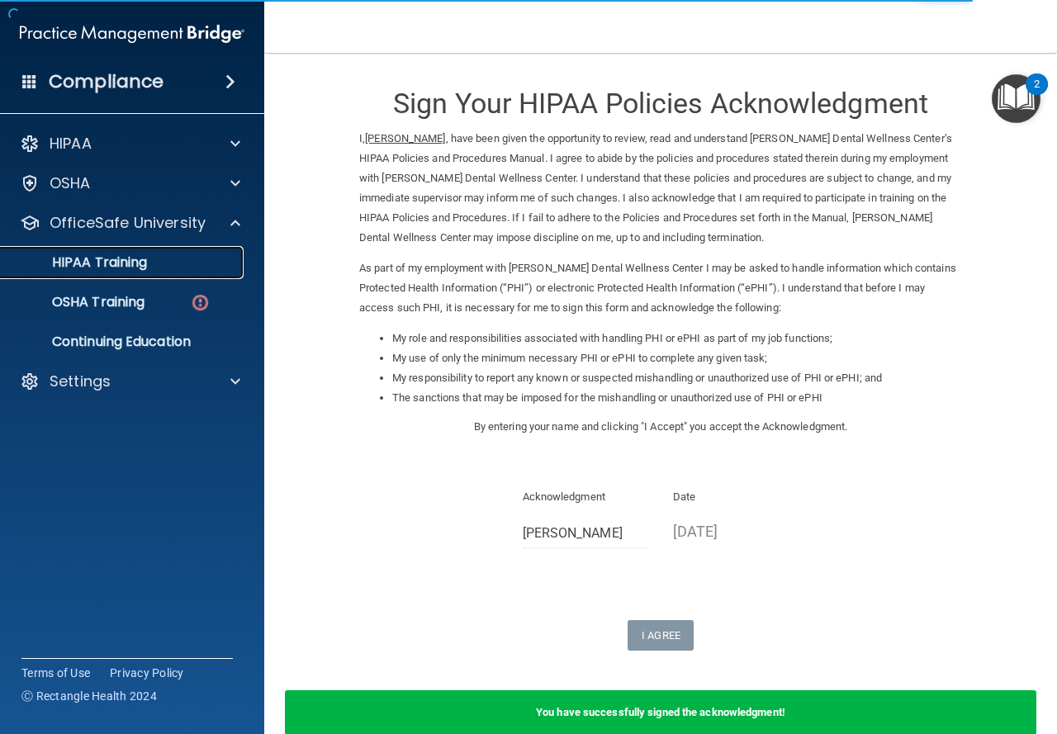
click at [147, 266] on p "HIPAA Training" at bounding box center [79, 262] width 136 height 17
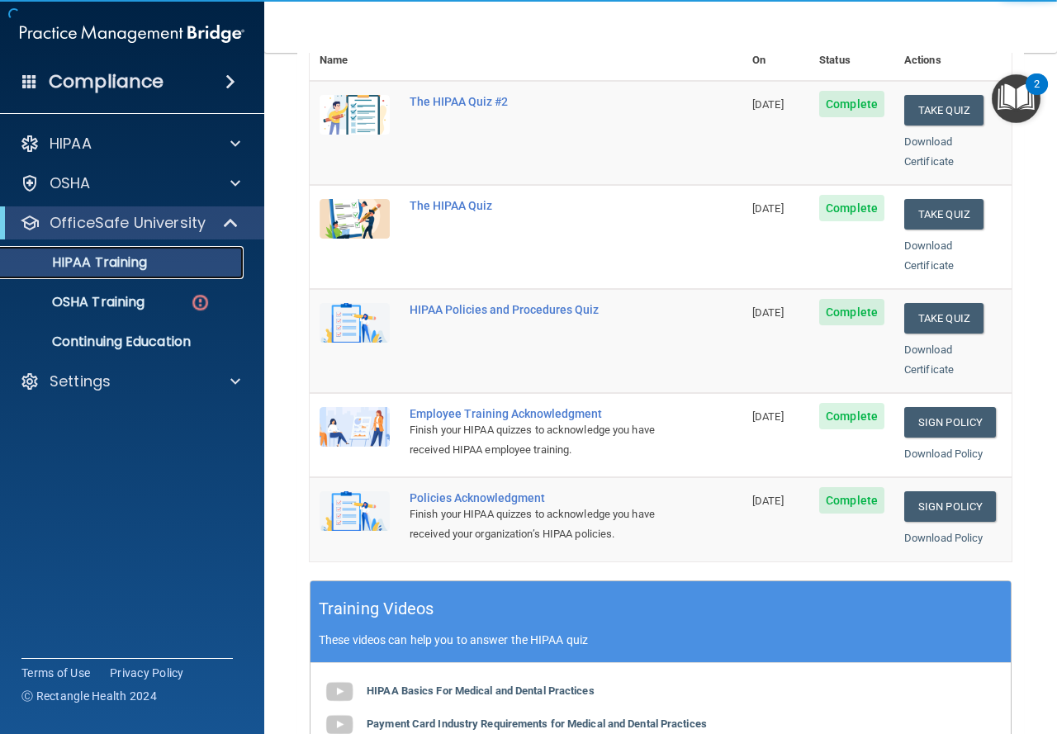
scroll to position [231, 0]
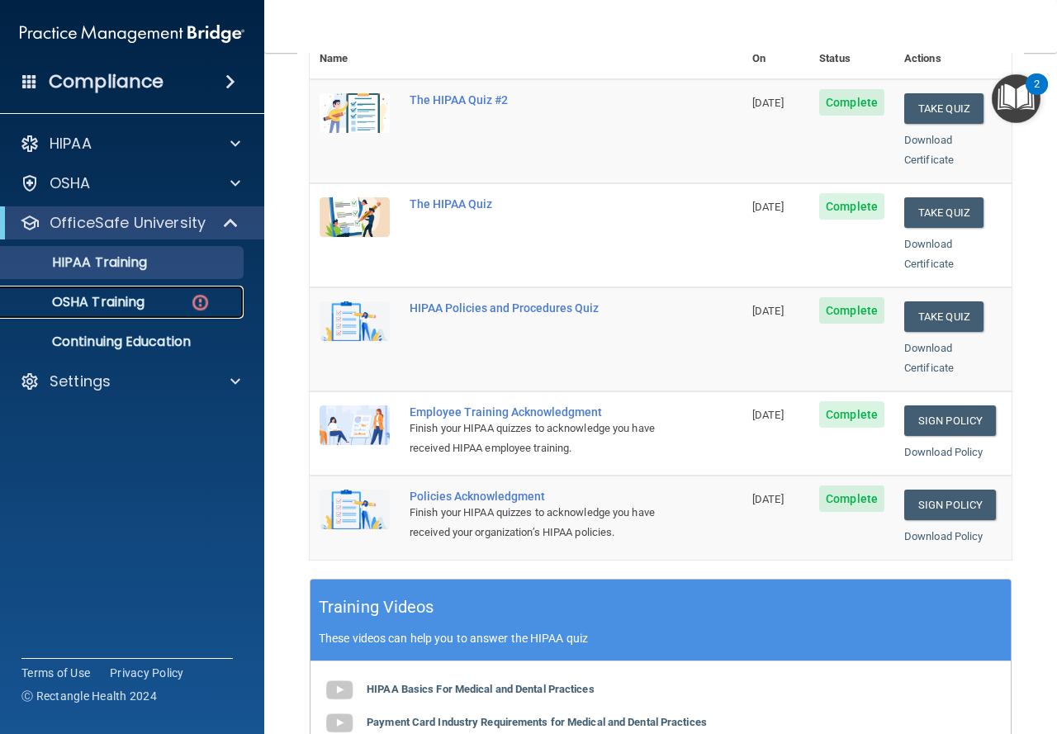
click at [125, 303] on p "OSHA Training" at bounding box center [78, 302] width 134 height 17
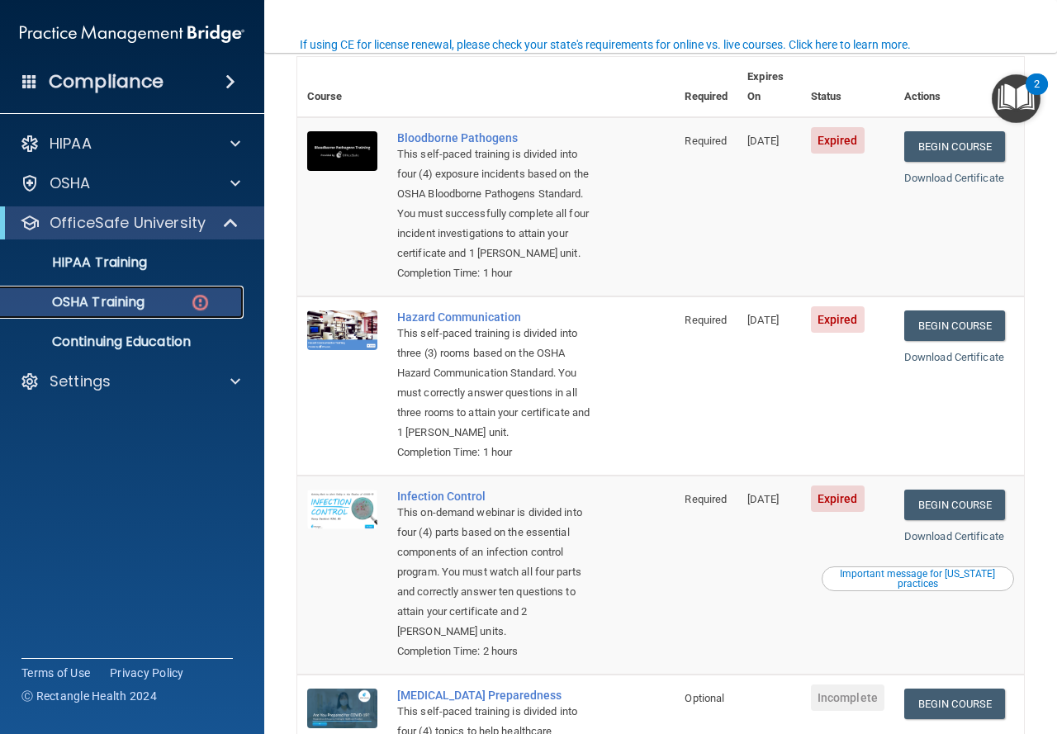
scroll to position [133, 0]
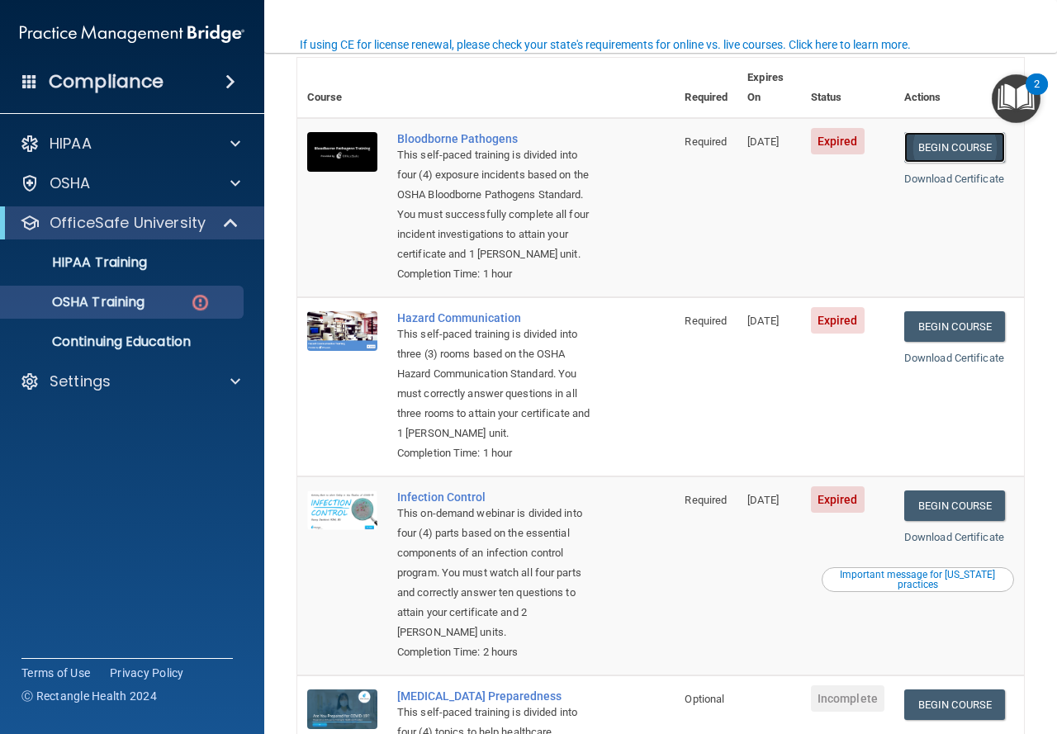
click at [921, 132] on link "Begin Course" at bounding box center [954, 147] width 101 height 31
click at [133, 297] on p "OSHA Training" at bounding box center [78, 302] width 134 height 17
click at [144, 263] on p "HIPAA Training" at bounding box center [79, 262] width 136 height 17
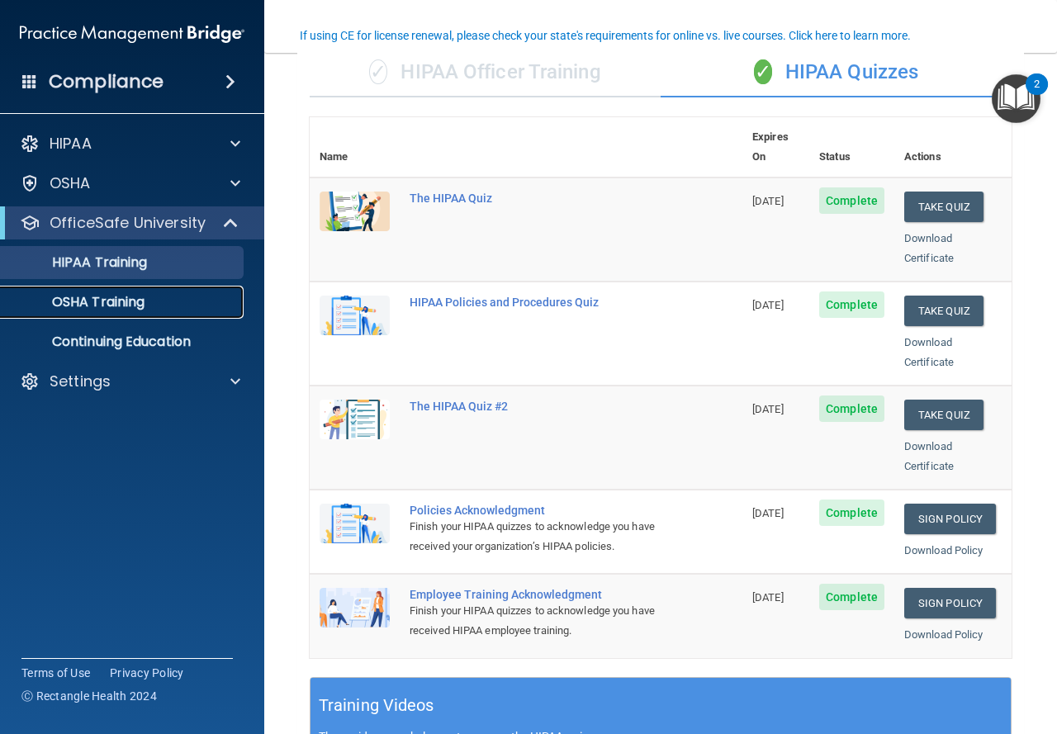
click at [125, 308] on p "OSHA Training" at bounding box center [78, 302] width 134 height 17
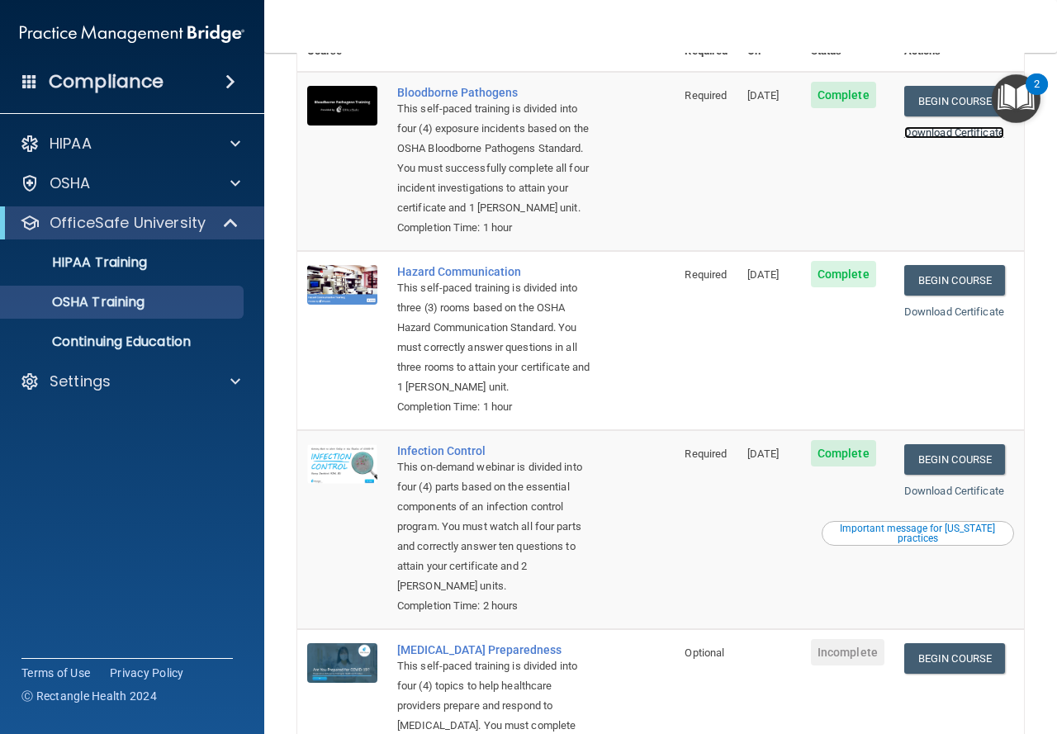
click at [960, 126] on link "Download Certificate" at bounding box center [954, 132] width 100 height 12
click at [978, 313] on link "Download Certificate" at bounding box center [954, 311] width 100 height 12
click at [976, 497] on link "Download Certificate" at bounding box center [954, 491] width 100 height 12
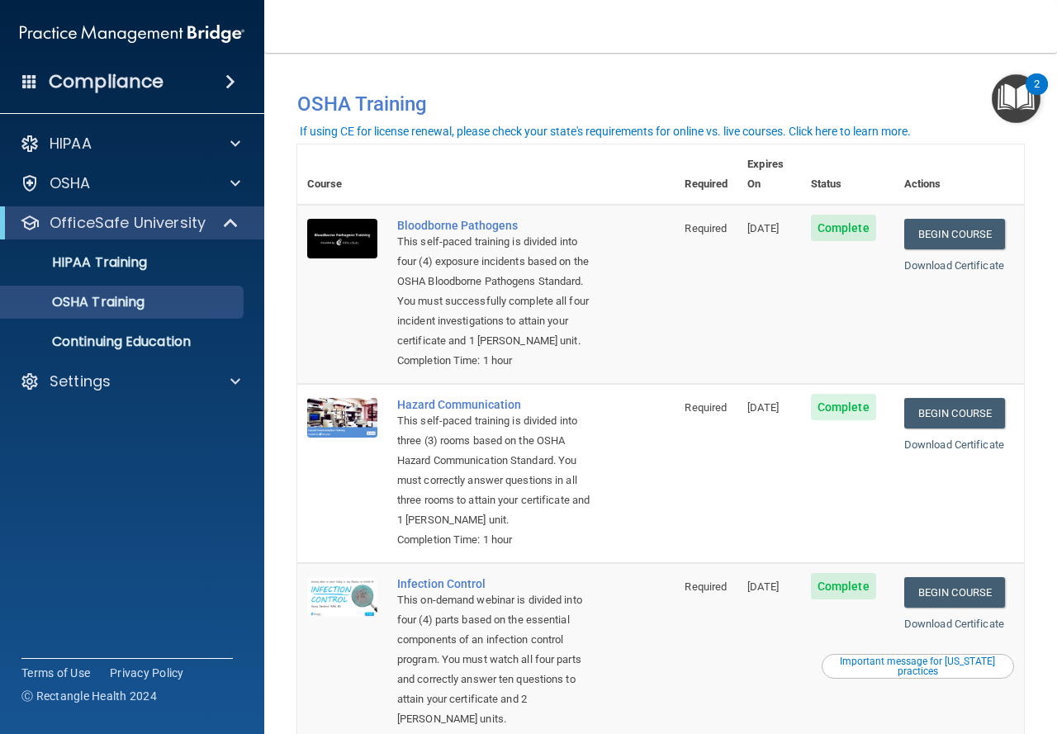
click at [1012, 111] on img "Open Resource Center, 2 new notifications" at bounding box center [1016, 98] width 49 height 49
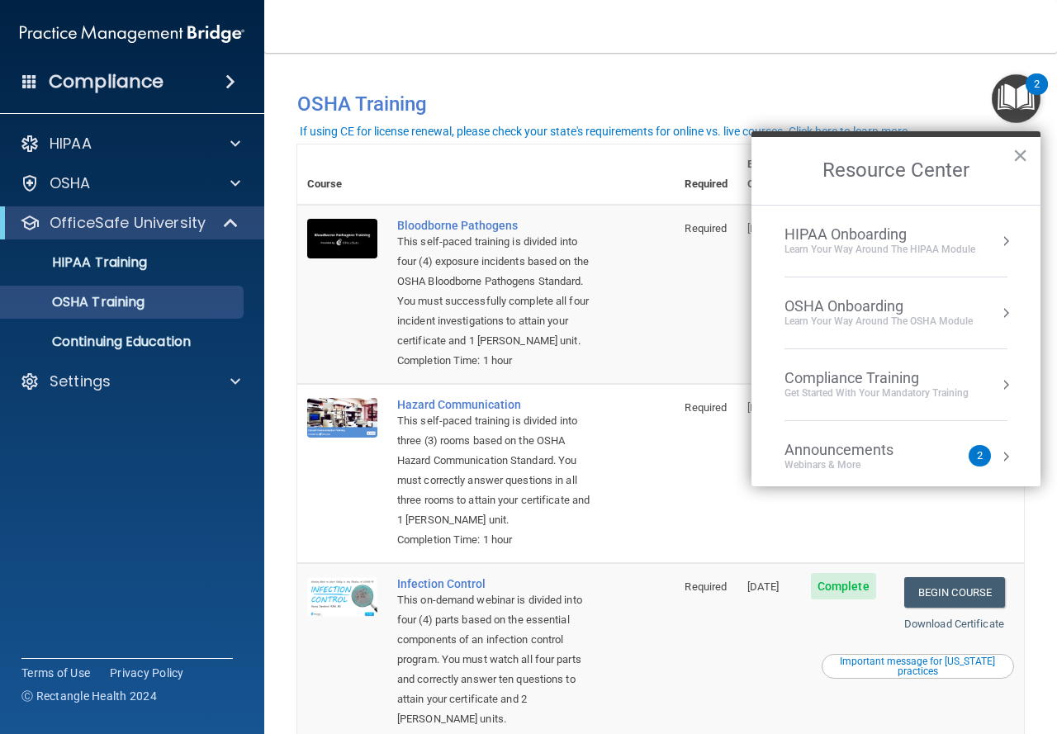
click at [876, 453] on div "Announcements" at bounding box center [855, 450] width 142 height 18
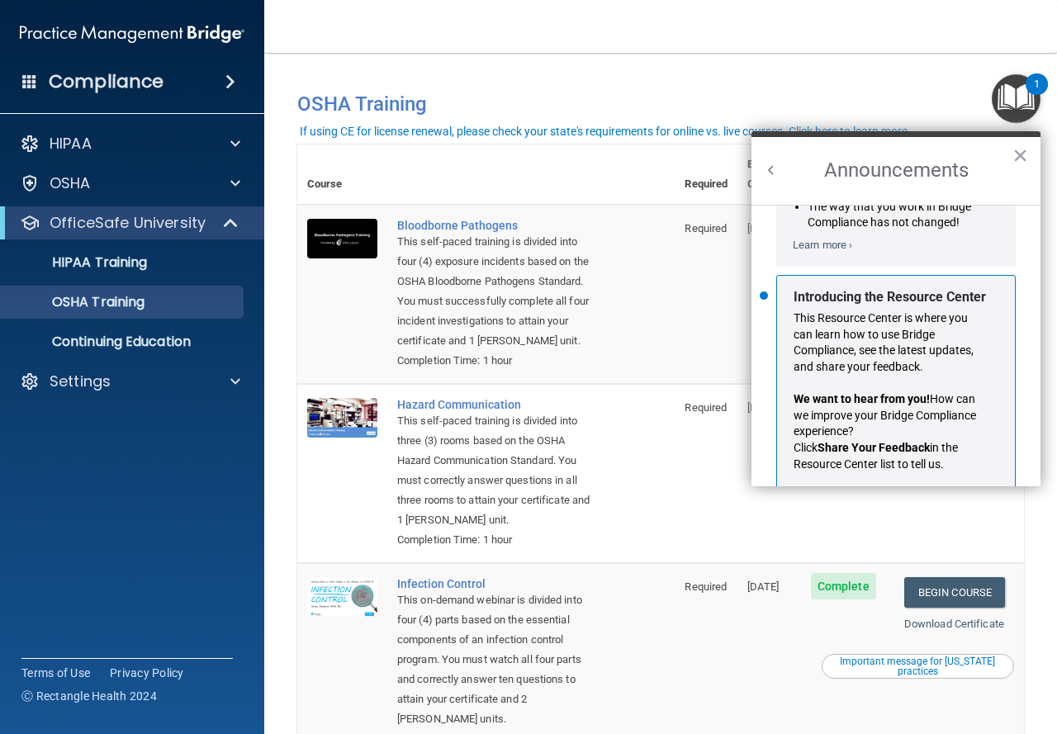
scroll to position [290, 0]
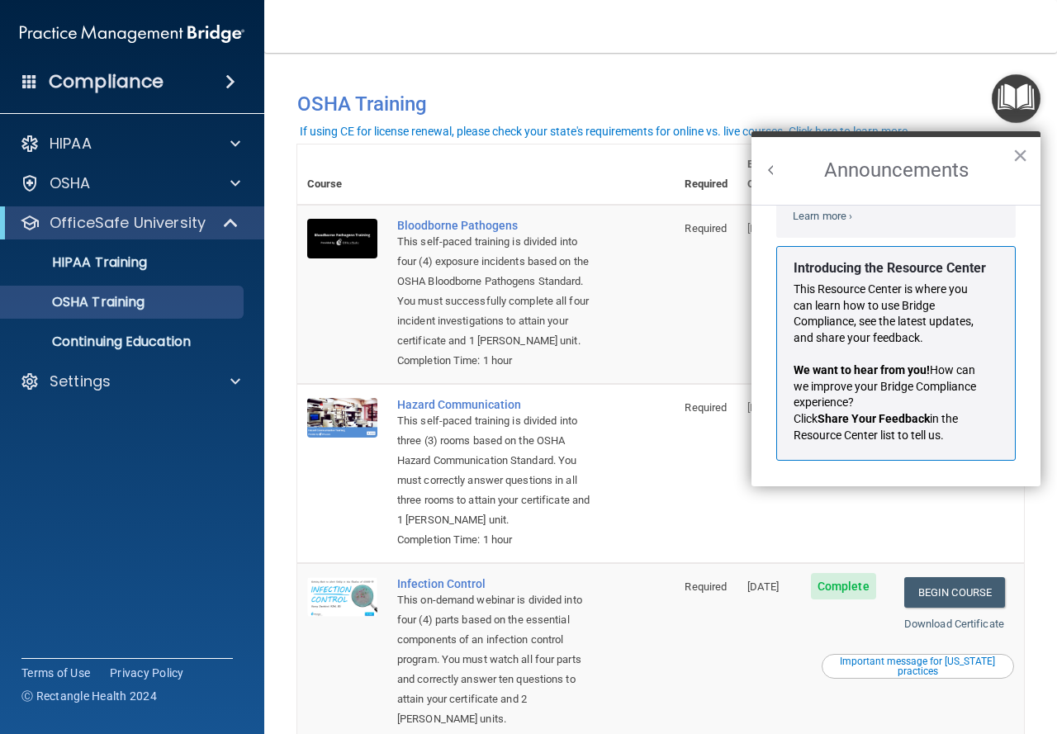
click at [1028, 157] on h2 "Announcements" at bounding box center [895, 171] width 289 height 68
click at [1020, 152] on button "×" at bounding box center [1020, 155] width 16 height 26
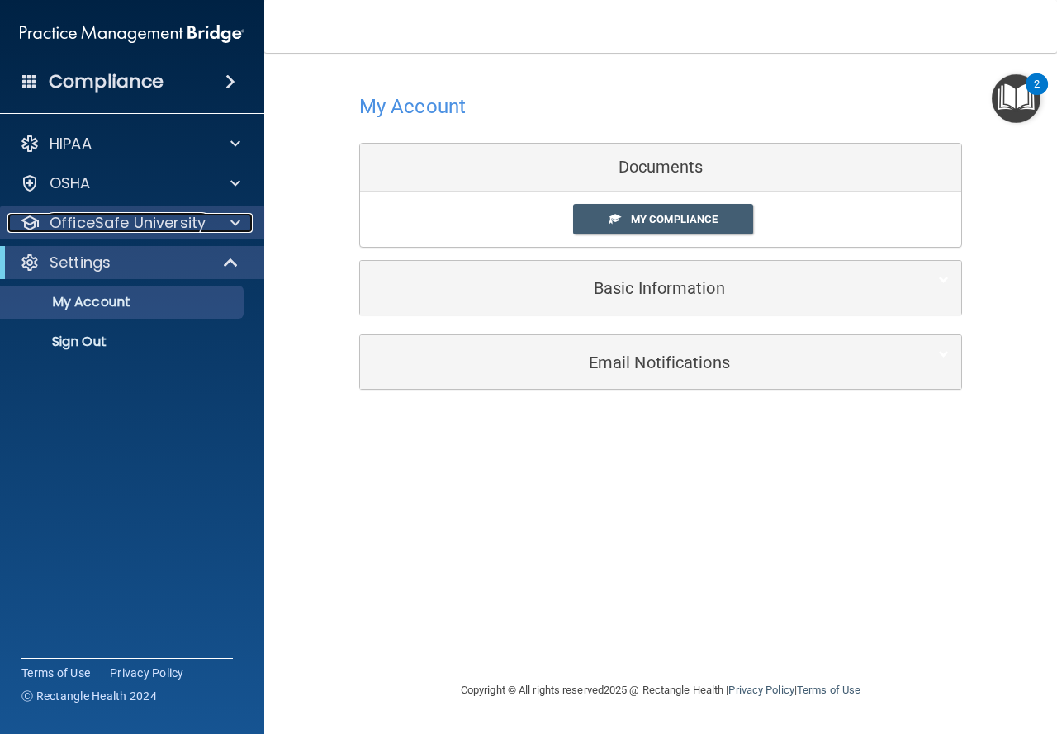
click at [238, 215] on span at bounding box center [235, 223] width 10 height 20
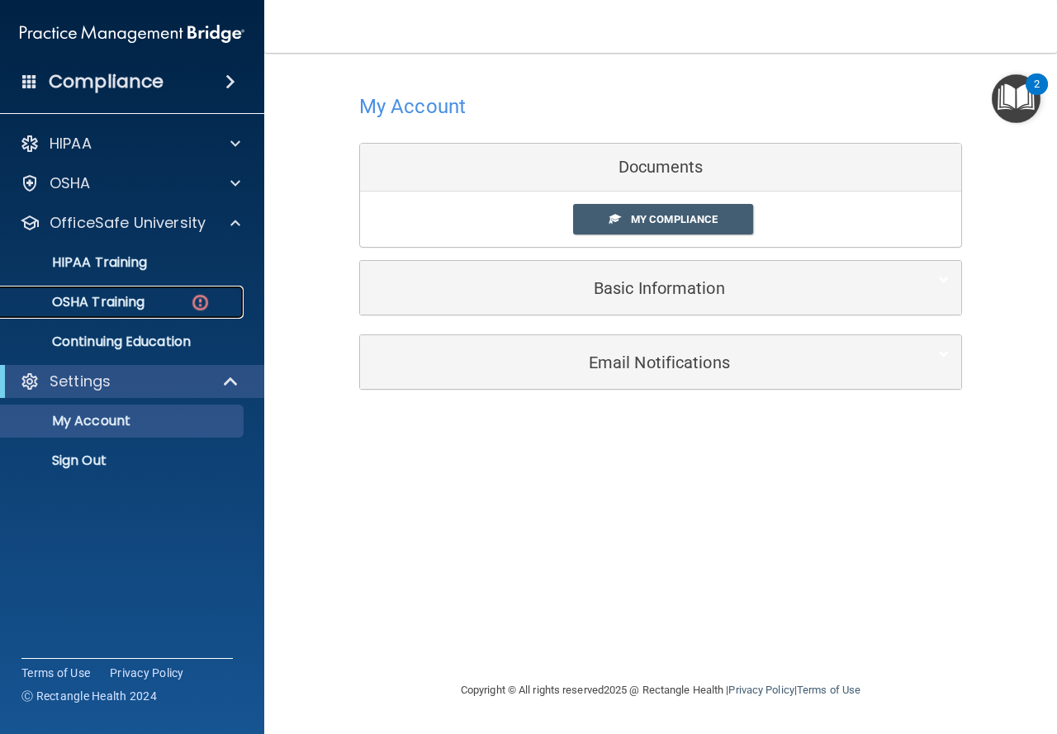
click at [144, 301] on p "OSHA Training" at bounding box center [78, 302] width 134 height 17
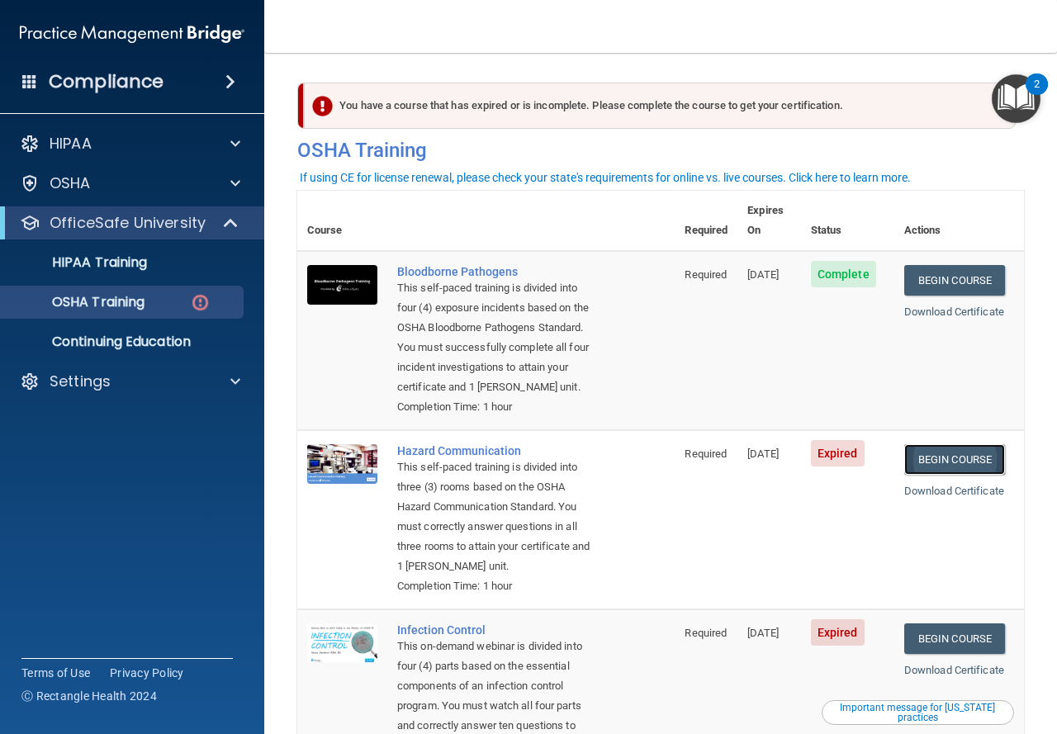
click at [956, 466] on link "Begin Course" at bounding box center [954, 459] width 101 height 31
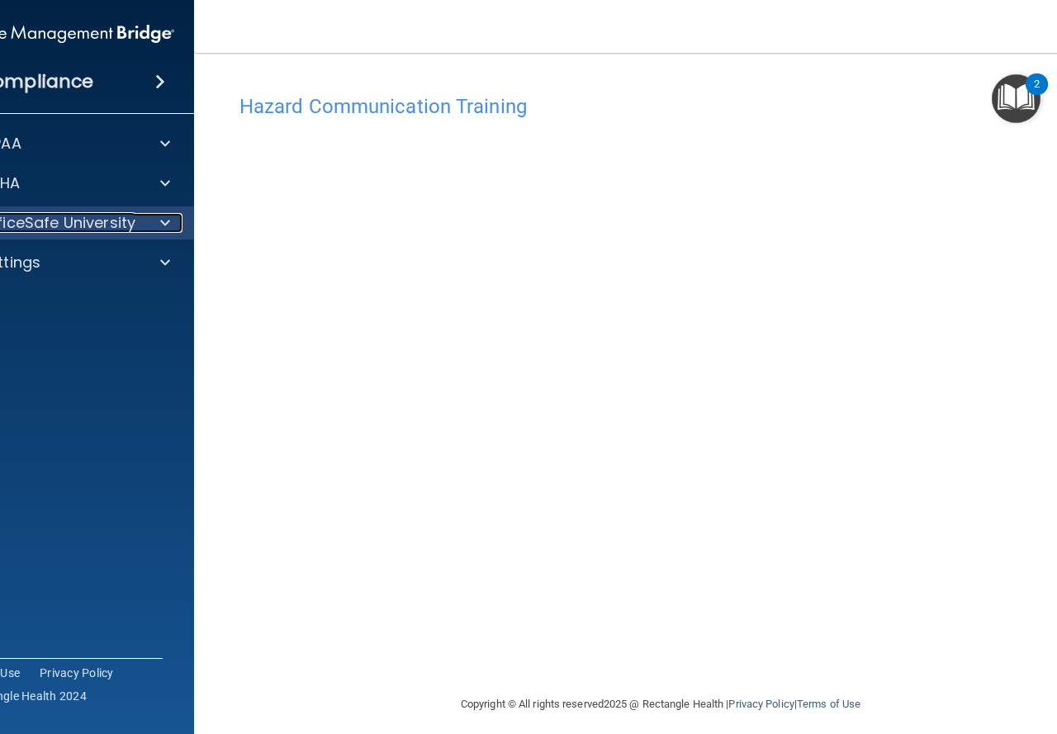
click at [161, 223] on span at bounding box center [165, 223] width 10 height 20
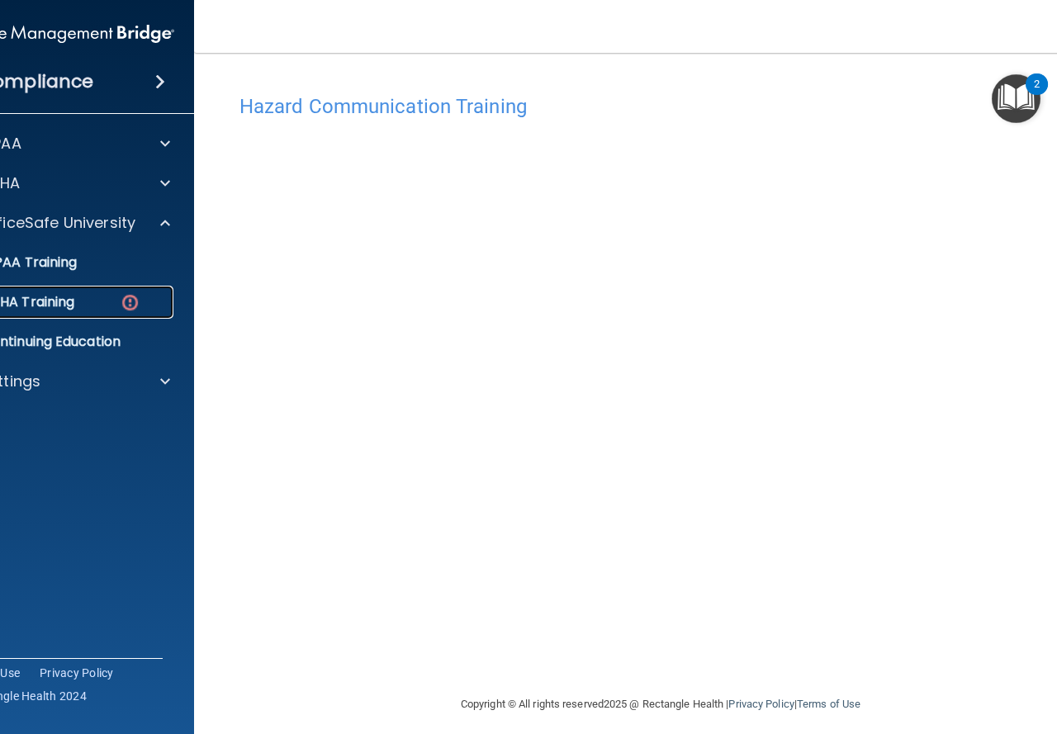
click at [75, 303] on div "OSHA Training" at bounding box center [53, 302] width 225 height 17
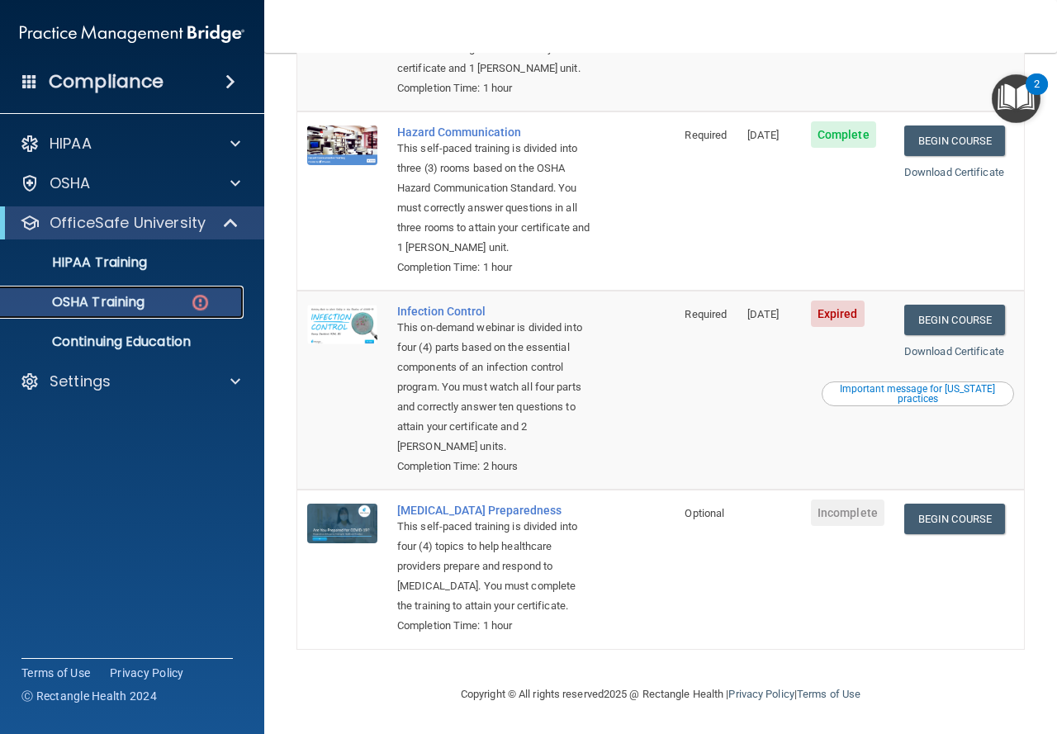
scroll to position [381, 0]
click at [945, 305] on link "Begin Course" at bounding box center [954, 320] width 101 height 31
